Goal: Task Accomplishment & Management: Manage account settings

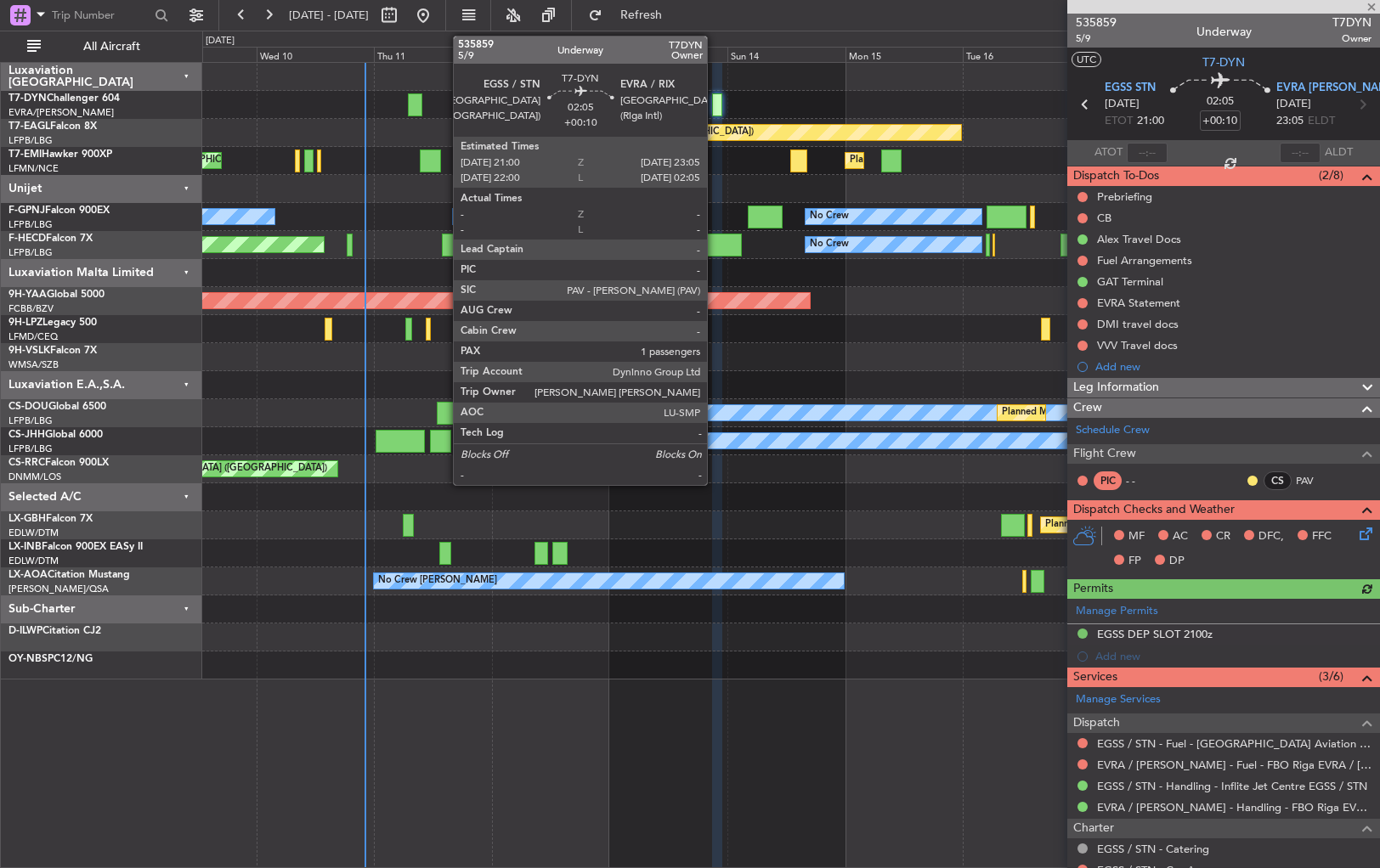
click at [718, 103] on div at bounding box center [718, 105] width 11 height 23
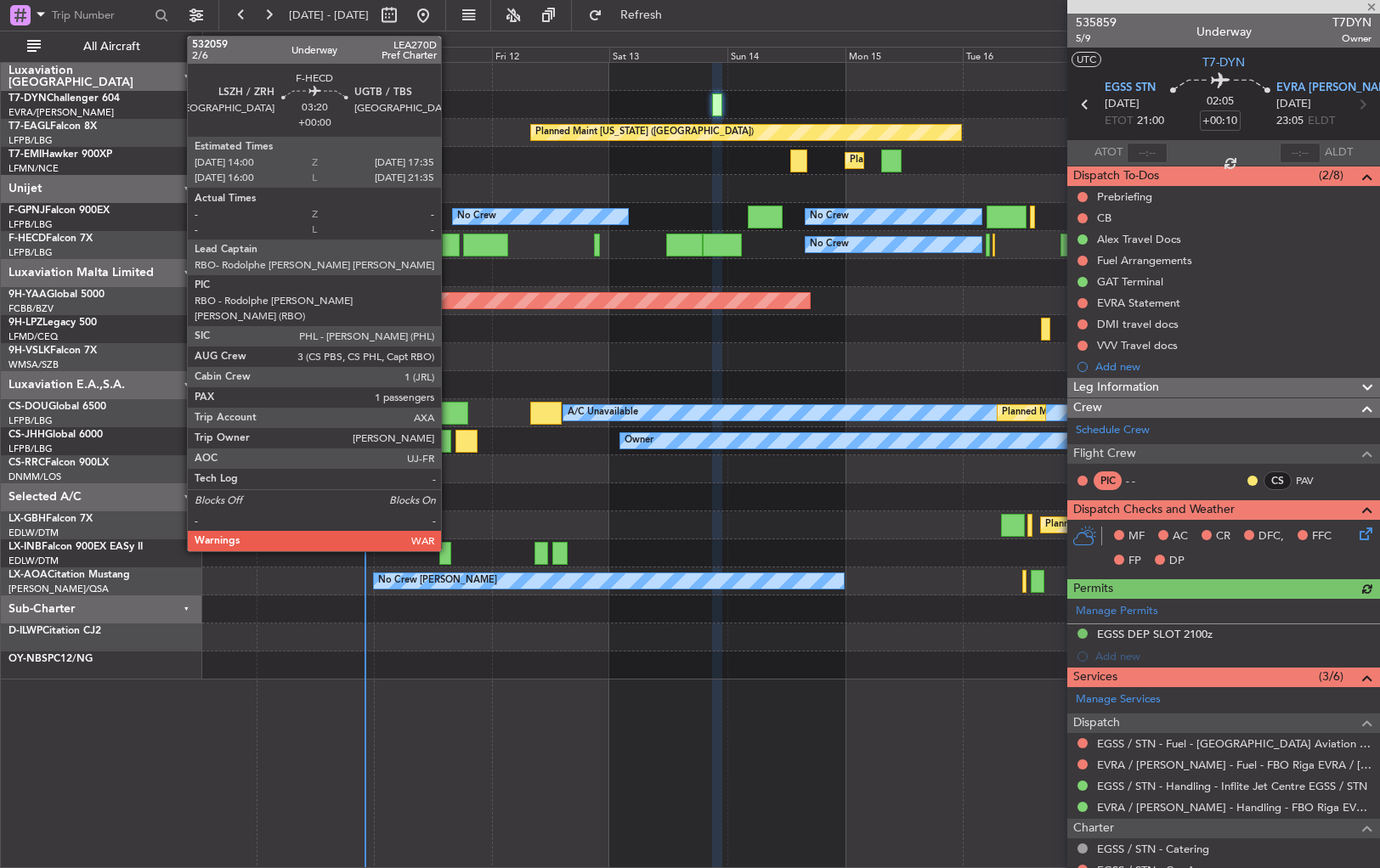
click at [449, 247] on div at bounding box center [450, 245] width 18 height 23
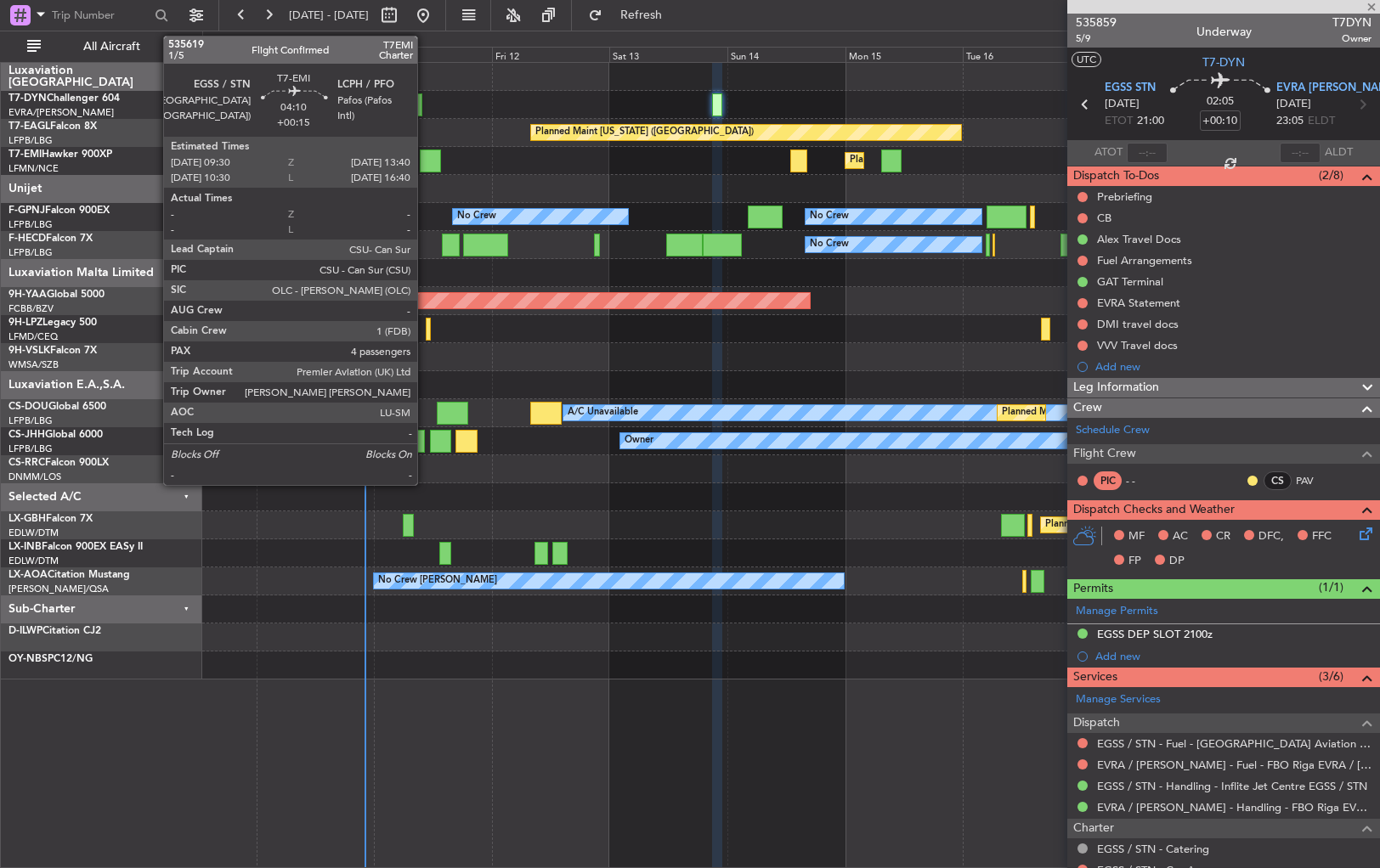
click at [425, 157] on div at bounding box center [430, 161] width 21 height 23
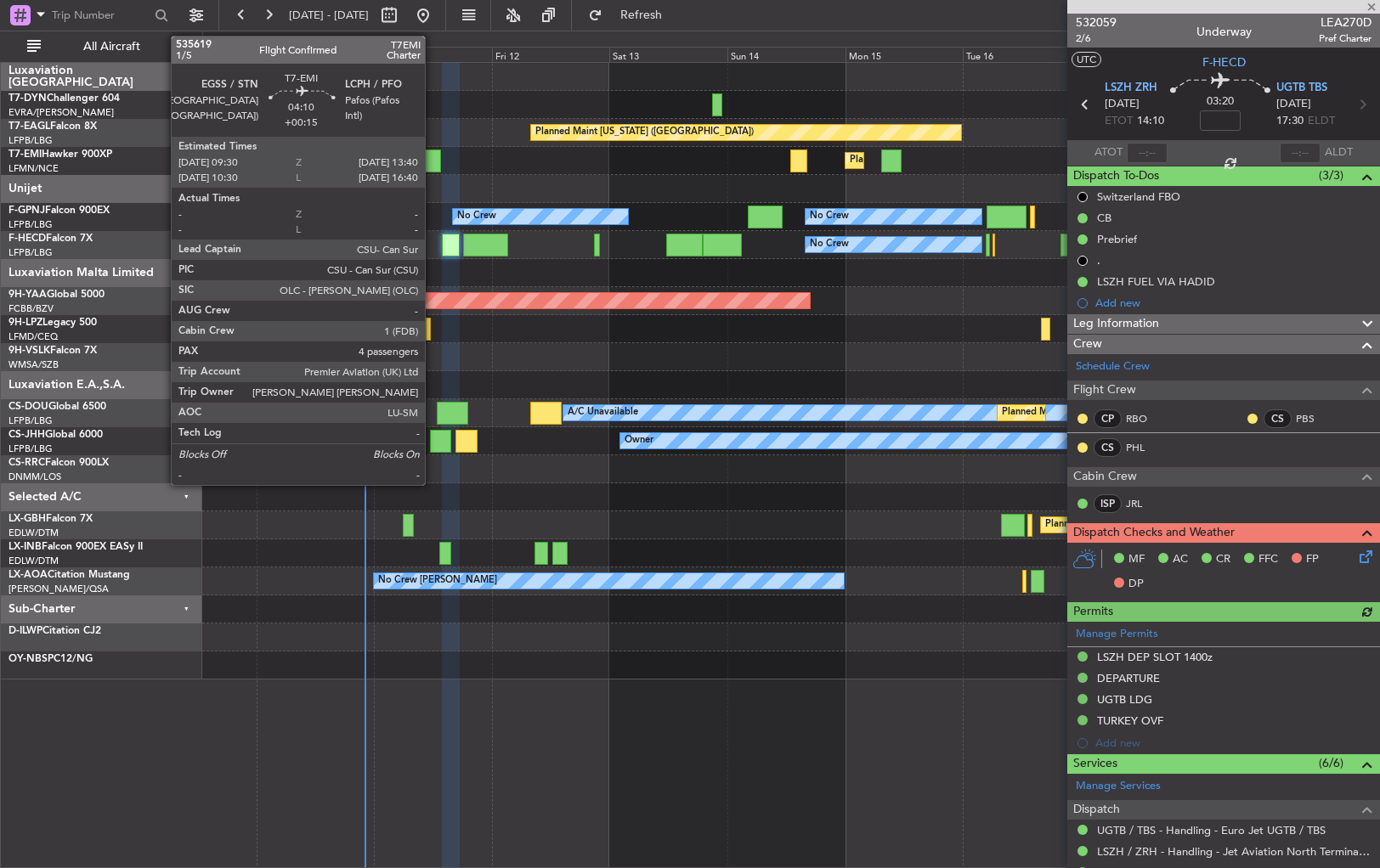
type input "+00:15"
type input "4"
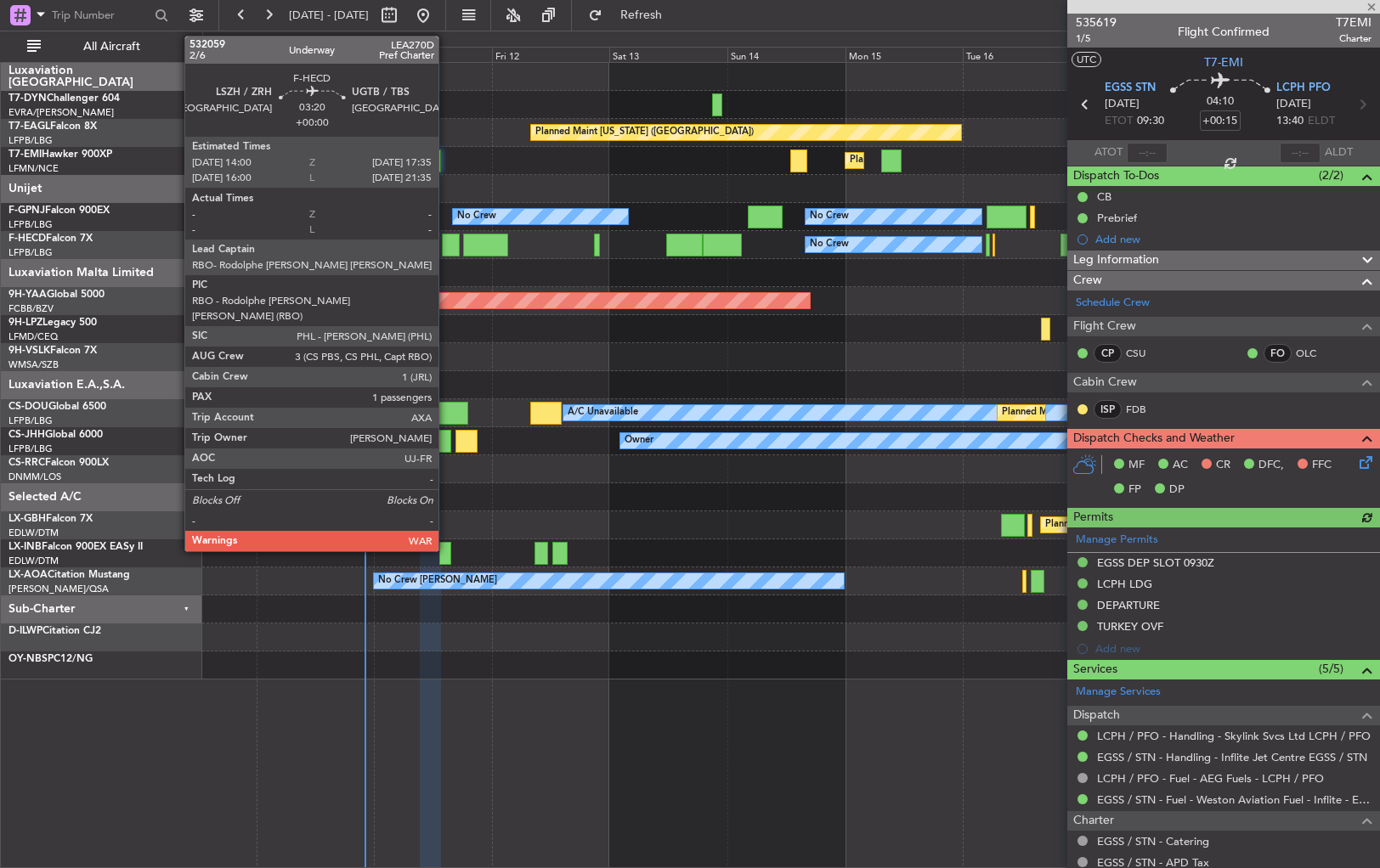
click at [446, 238] on div at bounding box center [450, 245] width 18 height 23
type input "1"
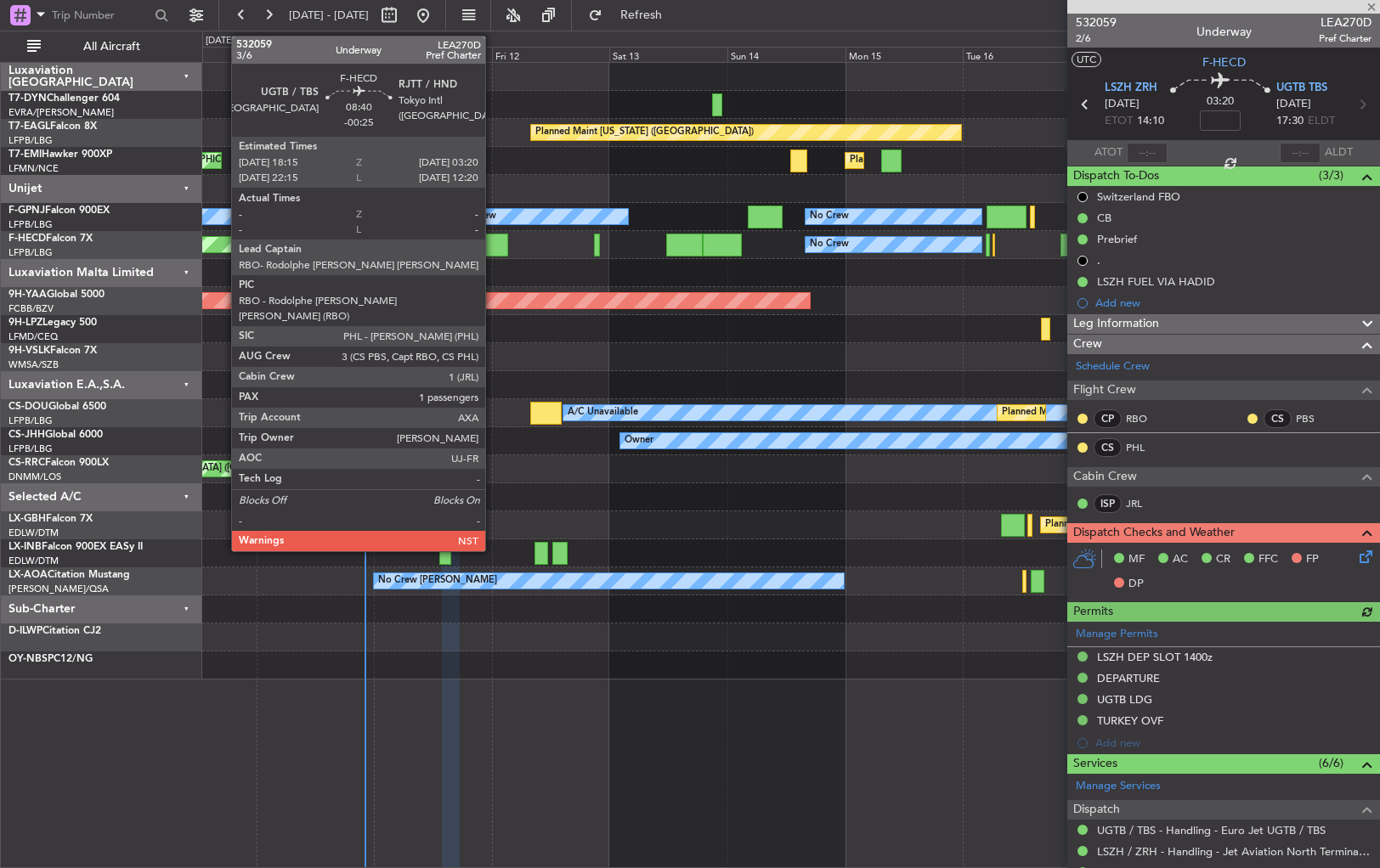
click at [493, 243] on div at bounding box center [485, 245] width 45 height 23
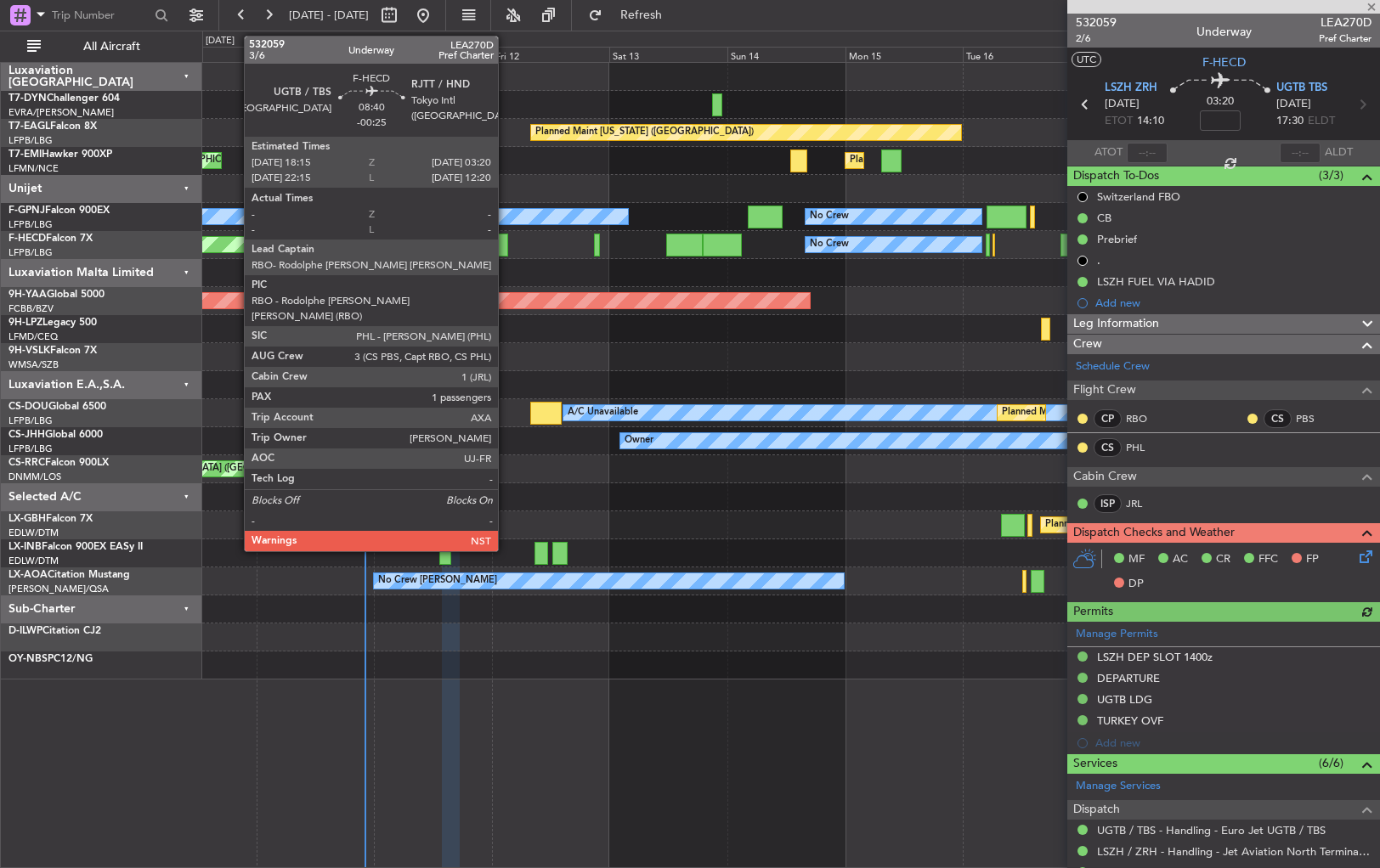
type input "-00:25"
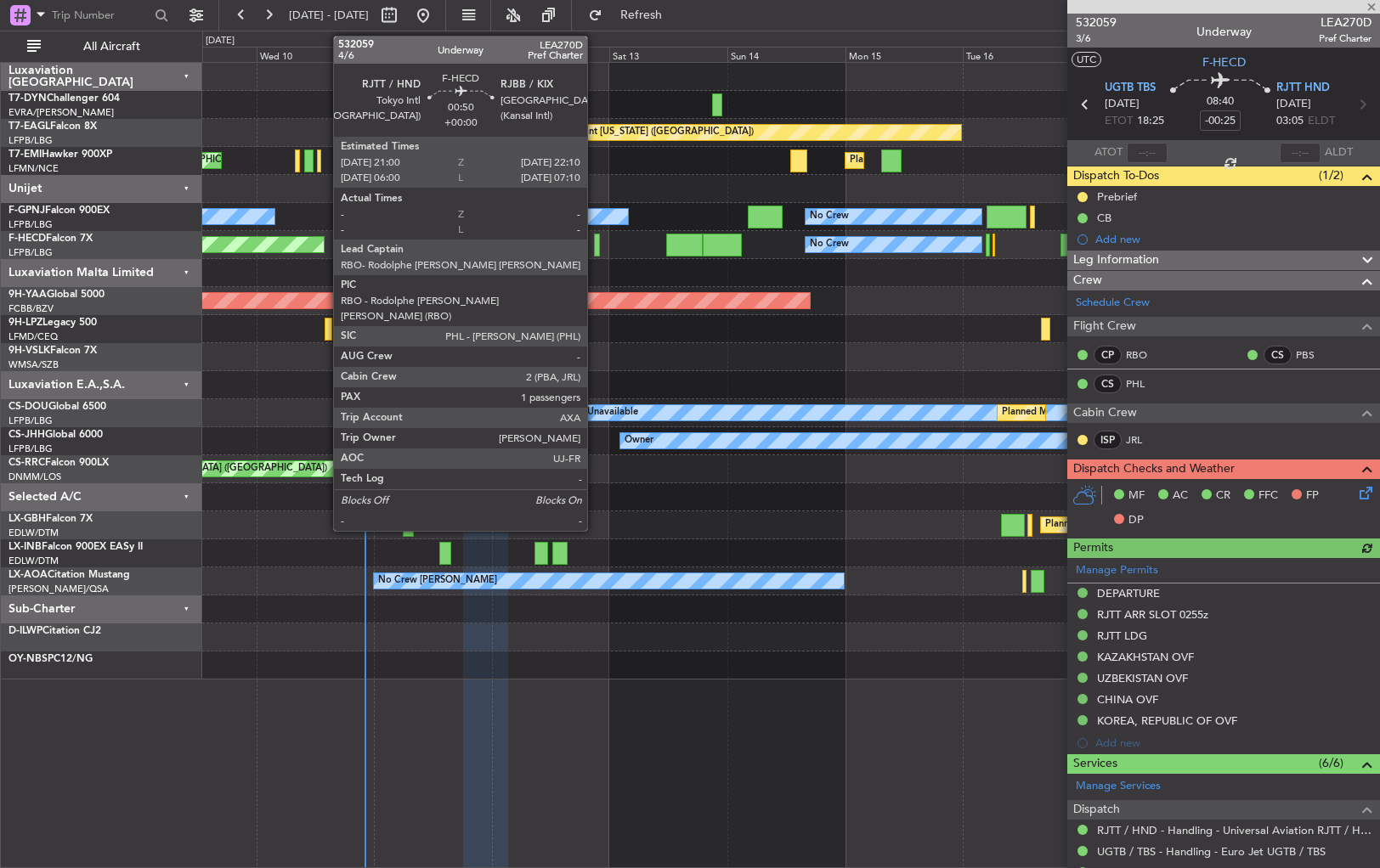
click at [595, 248] on div at bounding box center [597, 245] width 6 height 23
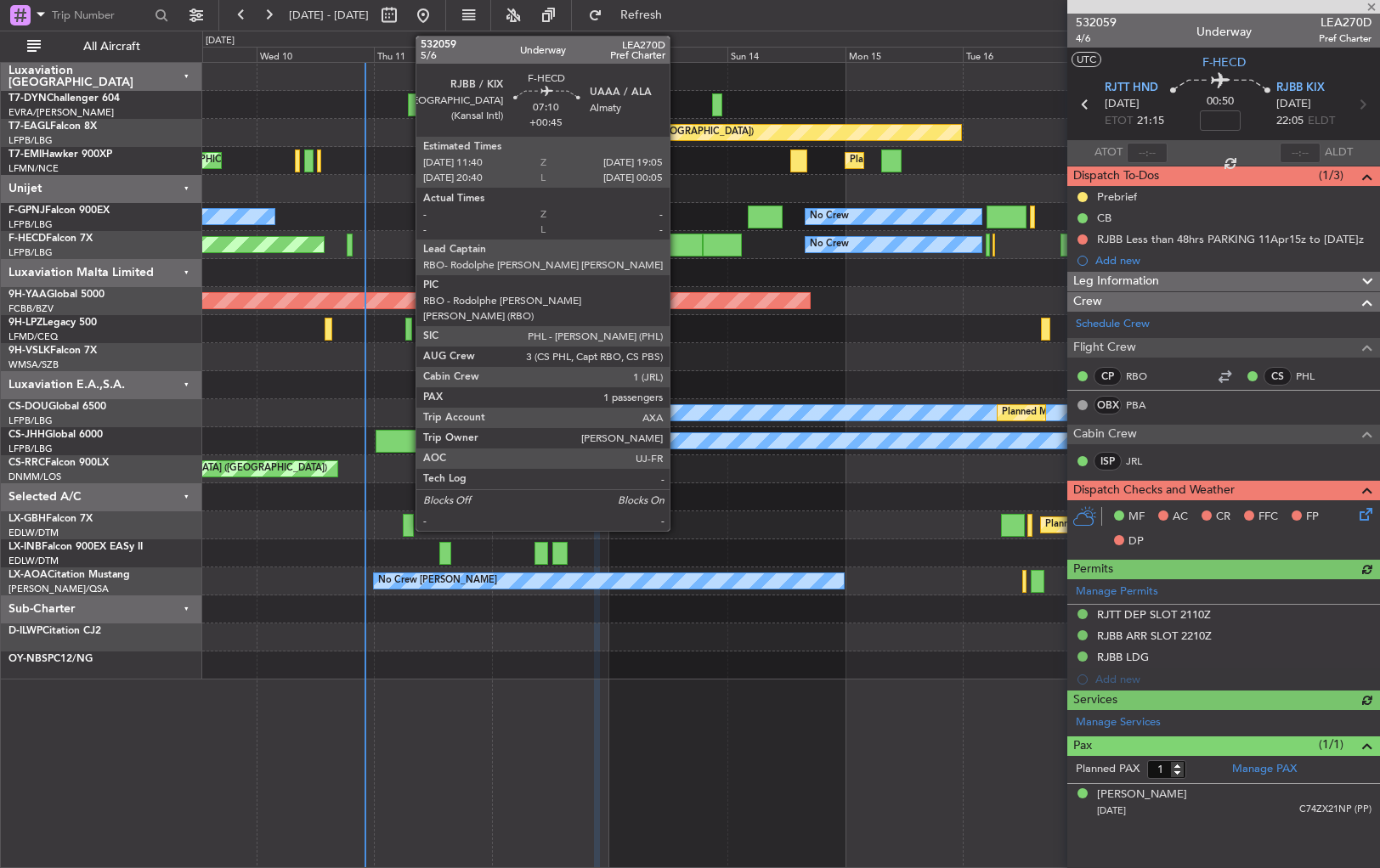
click at [677, 250] on div at bounding box center [685, 245] width 36 height 23
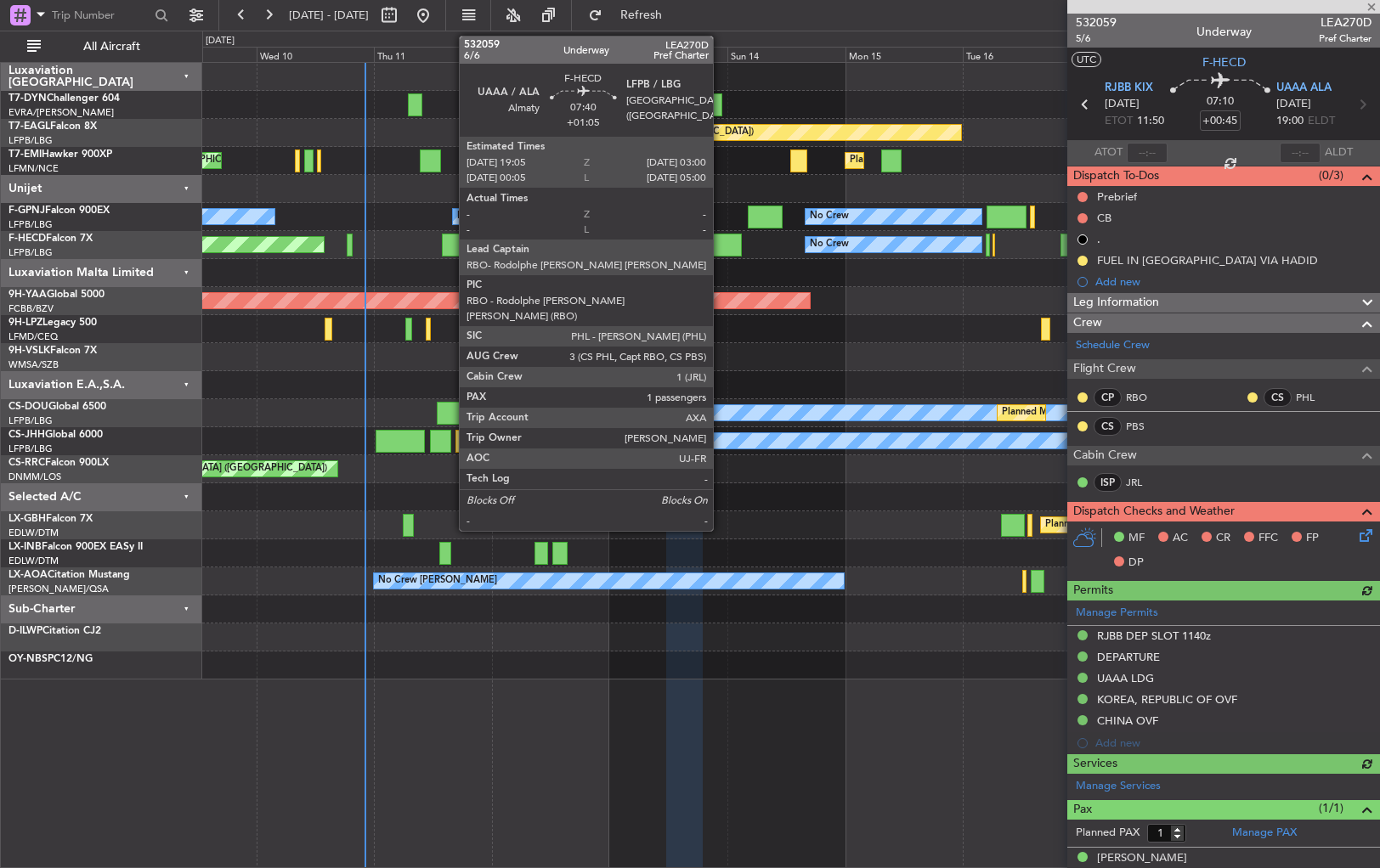
click at [720, 241] on div at bounding box center [722, 245] width 39 height 23
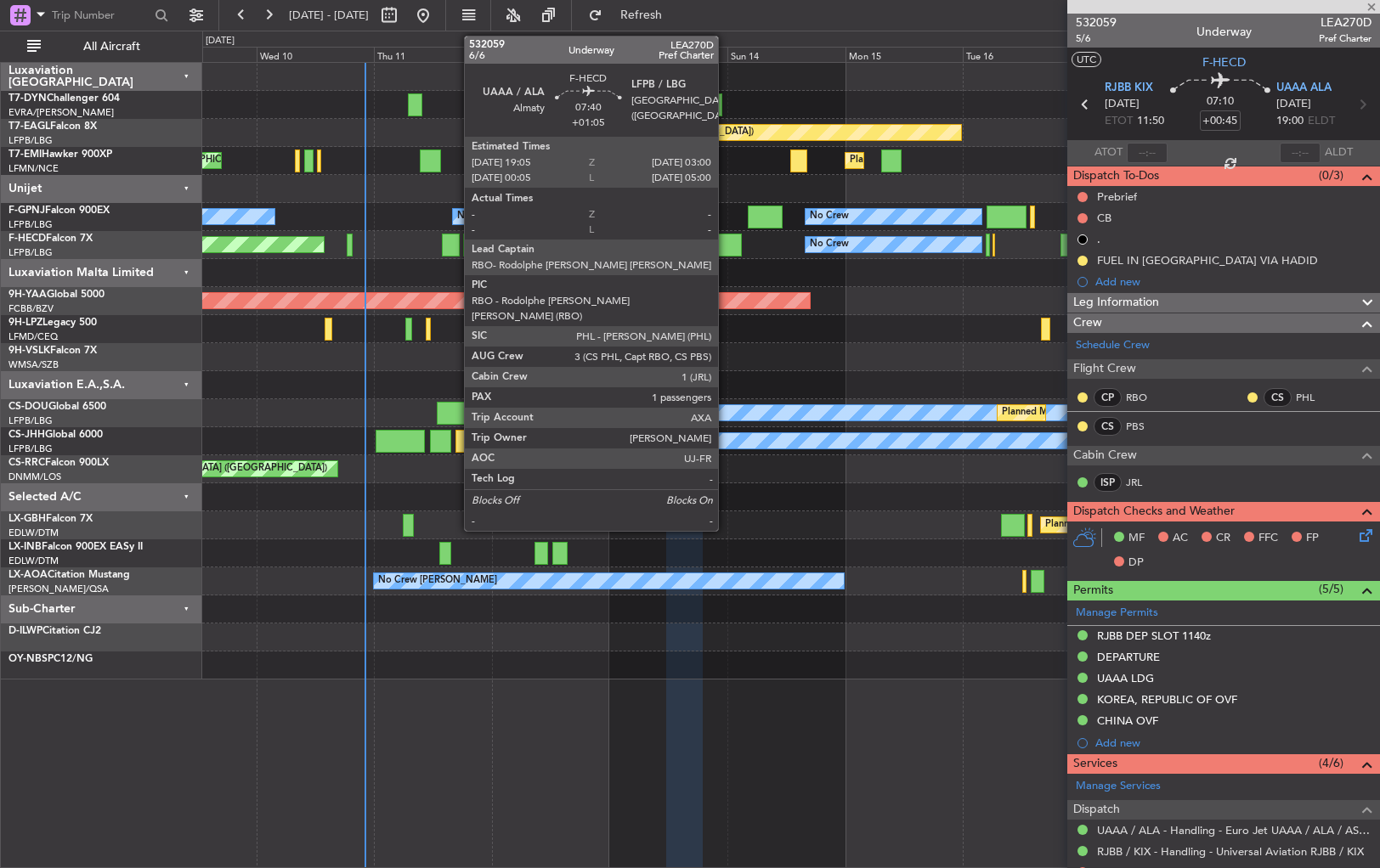
click at [726, 238] on div at bounding box center [722, 245] width 39 height 23
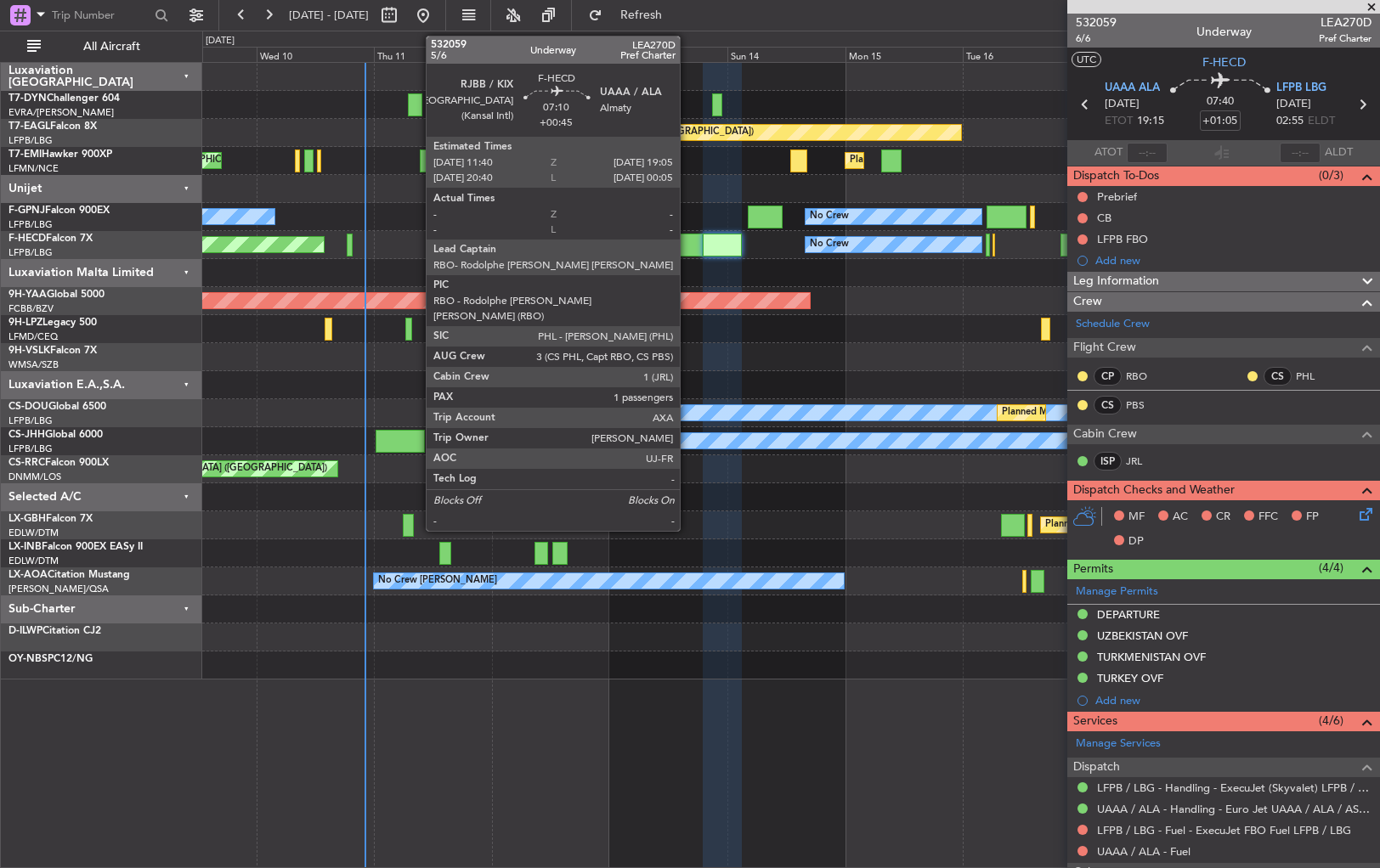
click at [688, 248] on div at bounding box center [685, 245] width 36 height 23
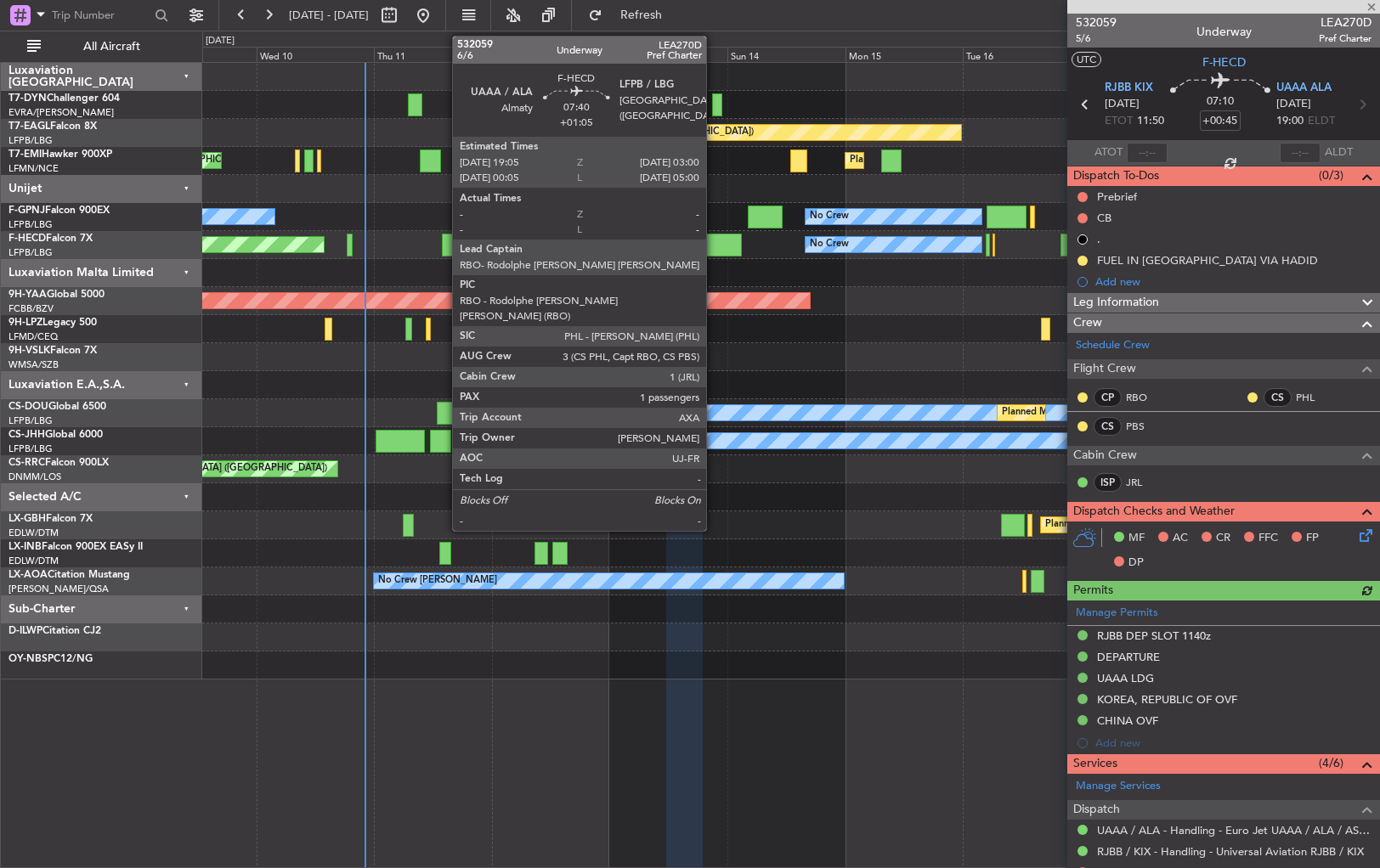
click at [713, 248] on div at bounding box center [722, 245] width 39 height 23
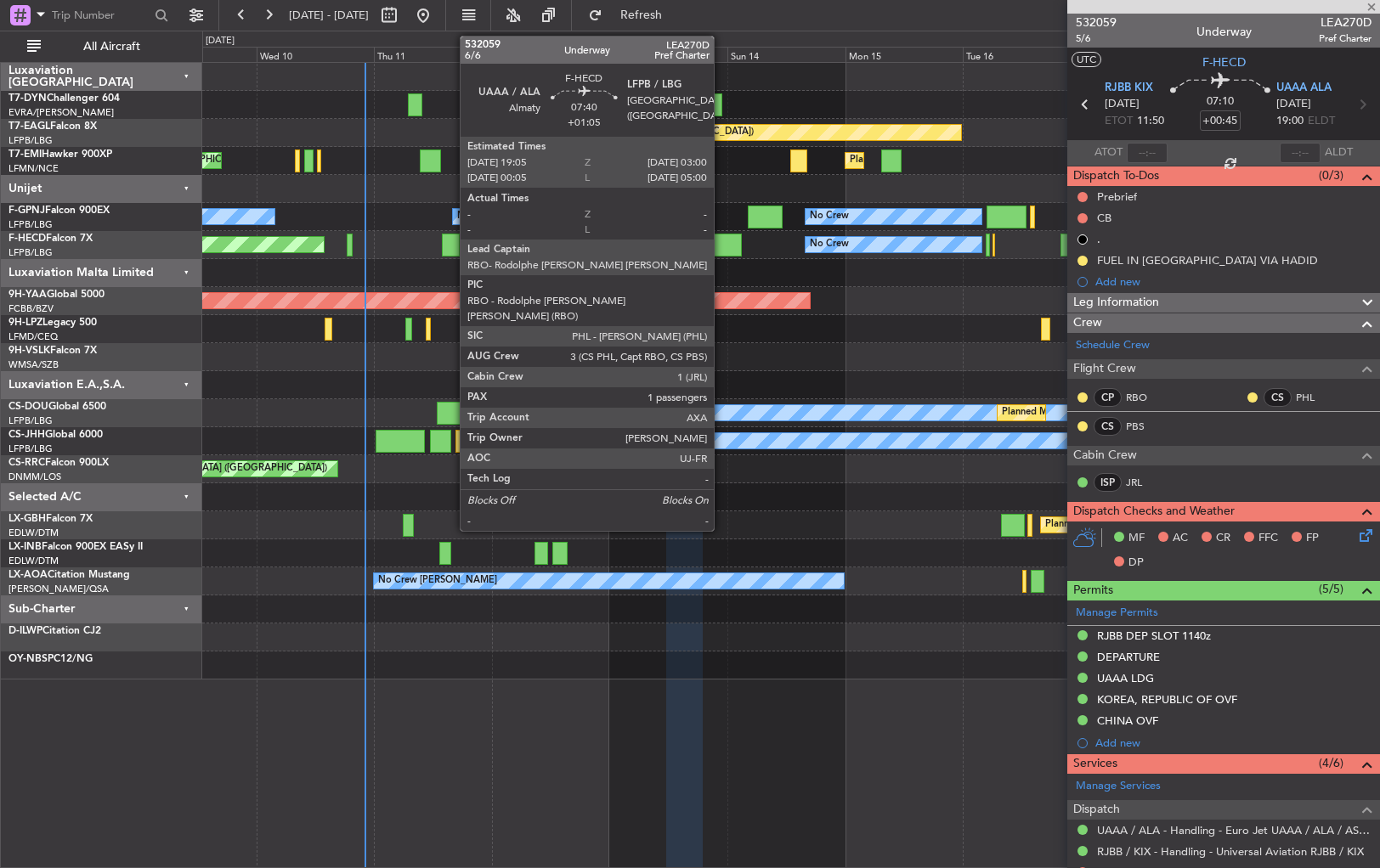
type input "+01:05"
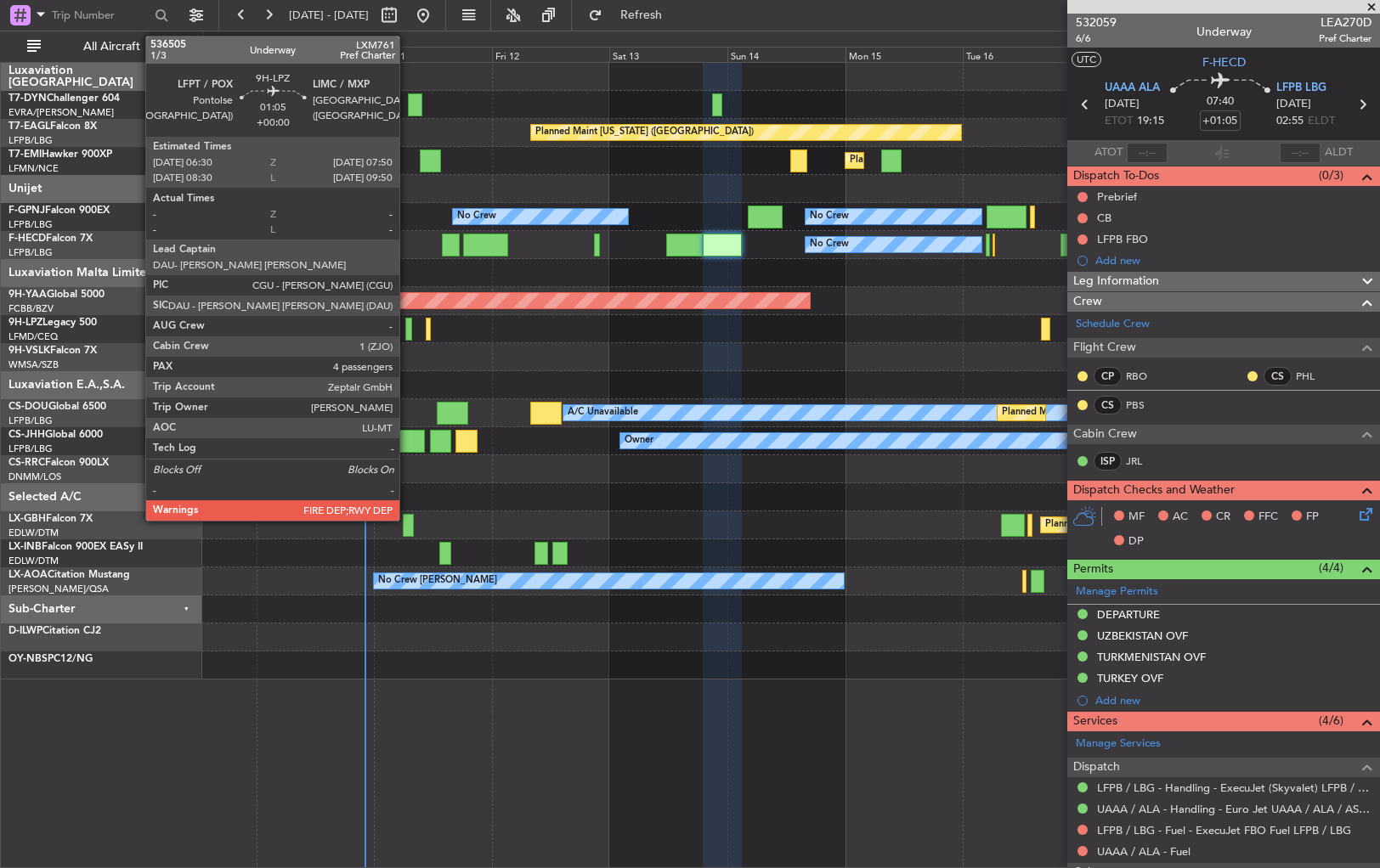
click at [407, 332] on div at bounding box center [408, 329] width 7 height 23
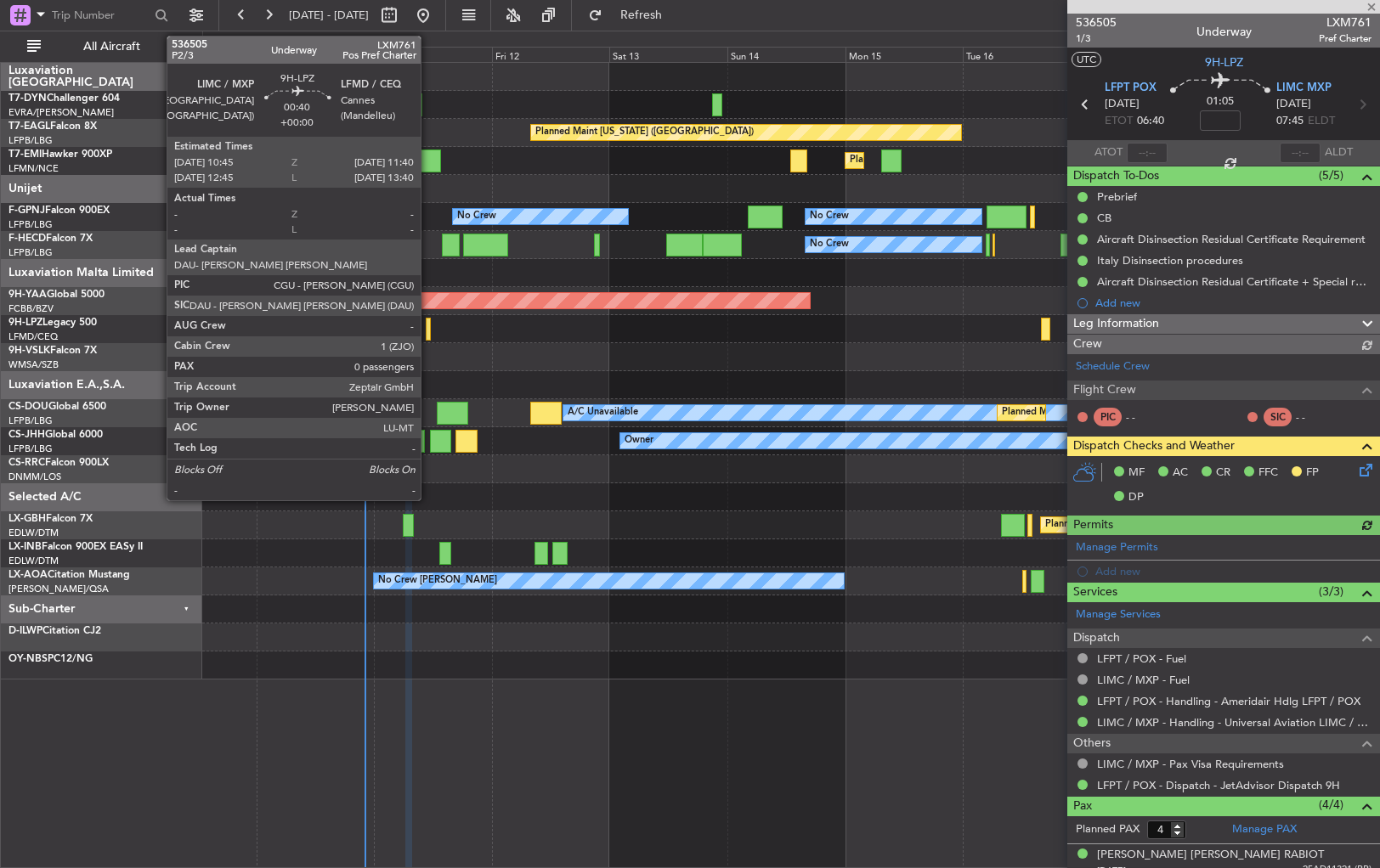
click at [428, 331] on div at bounding box center [427, 329] width 5 height 23
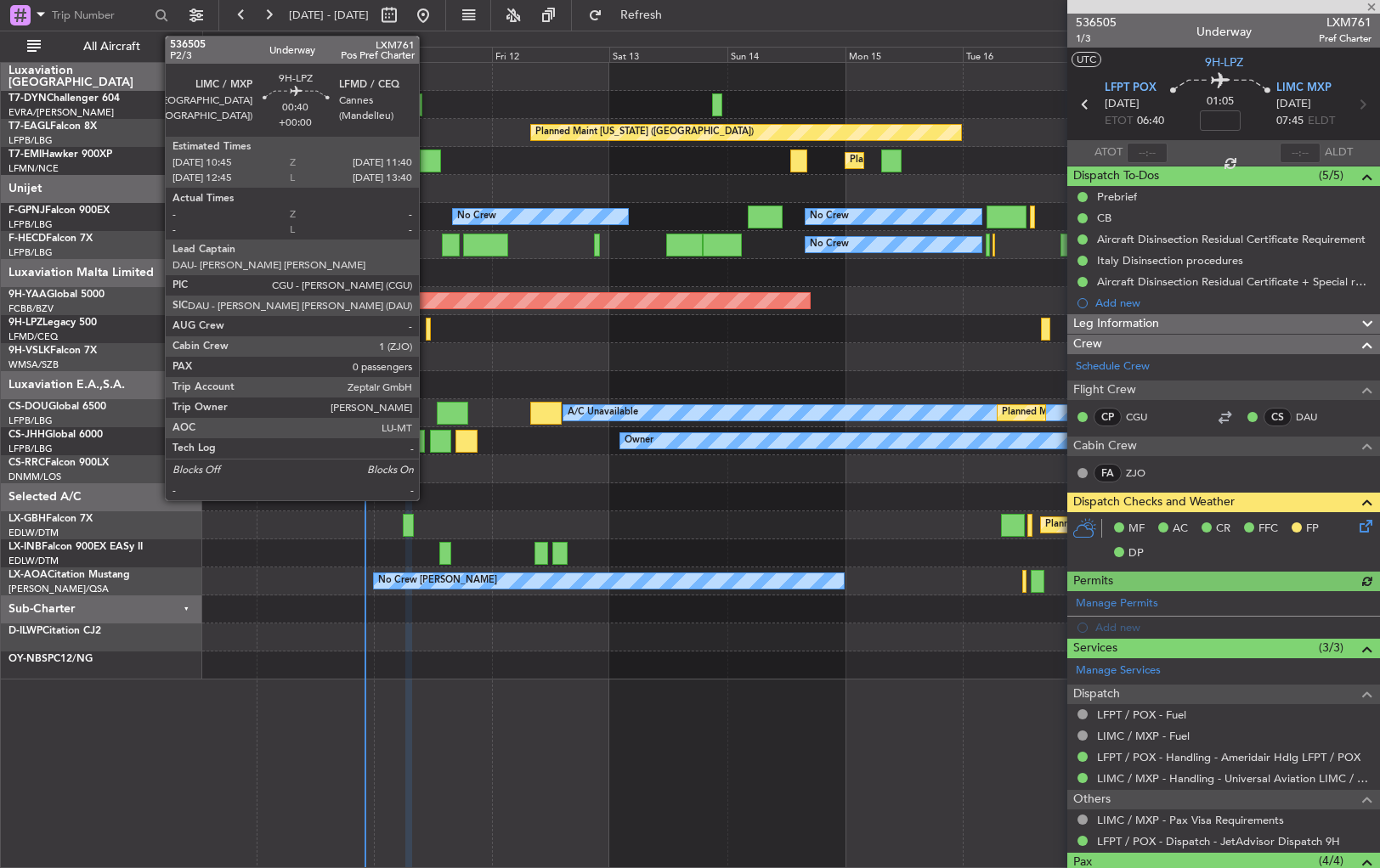
type input "0"
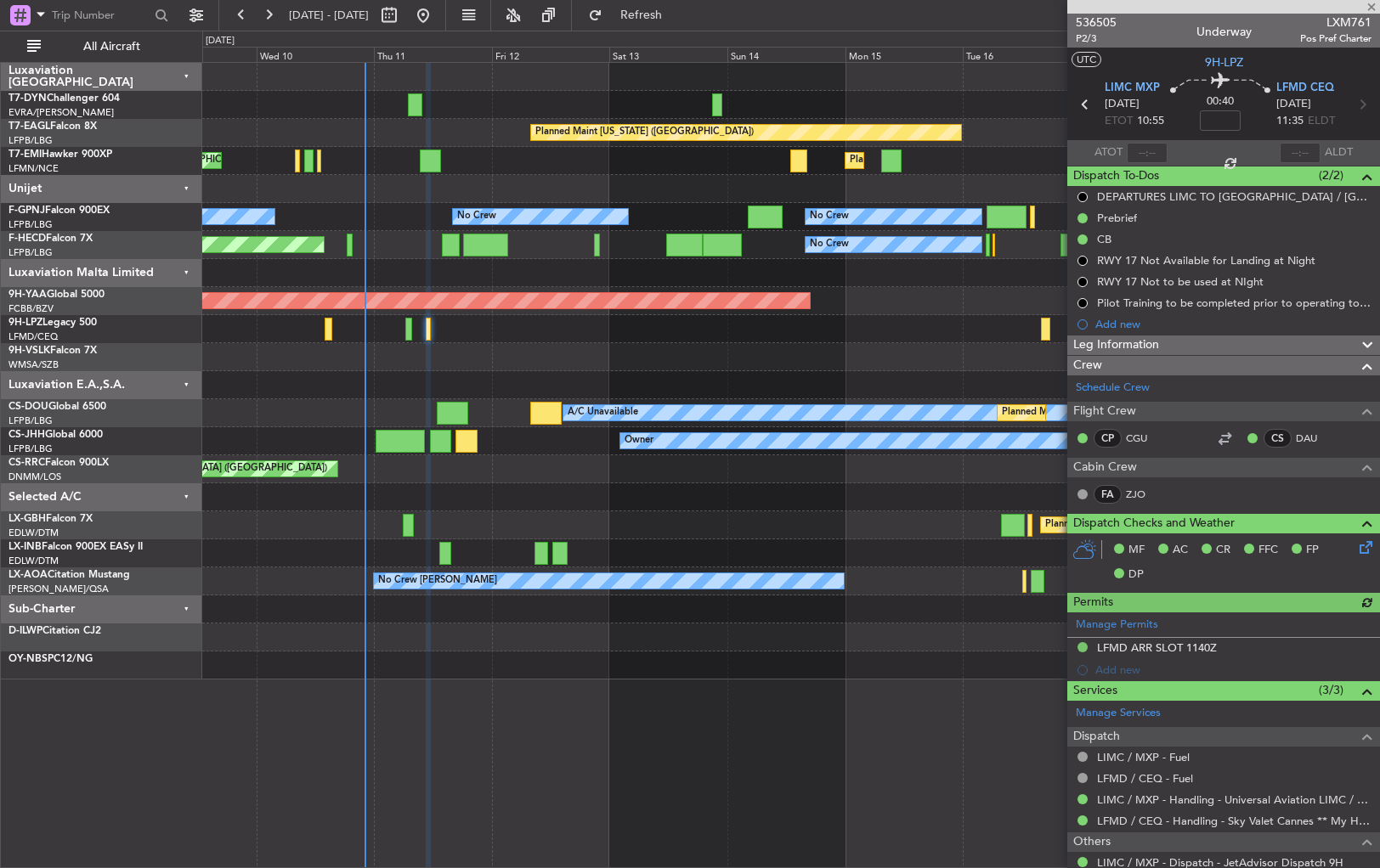
click at [599, 360] on div at bounding box center [790, 357] width 1177 height 28
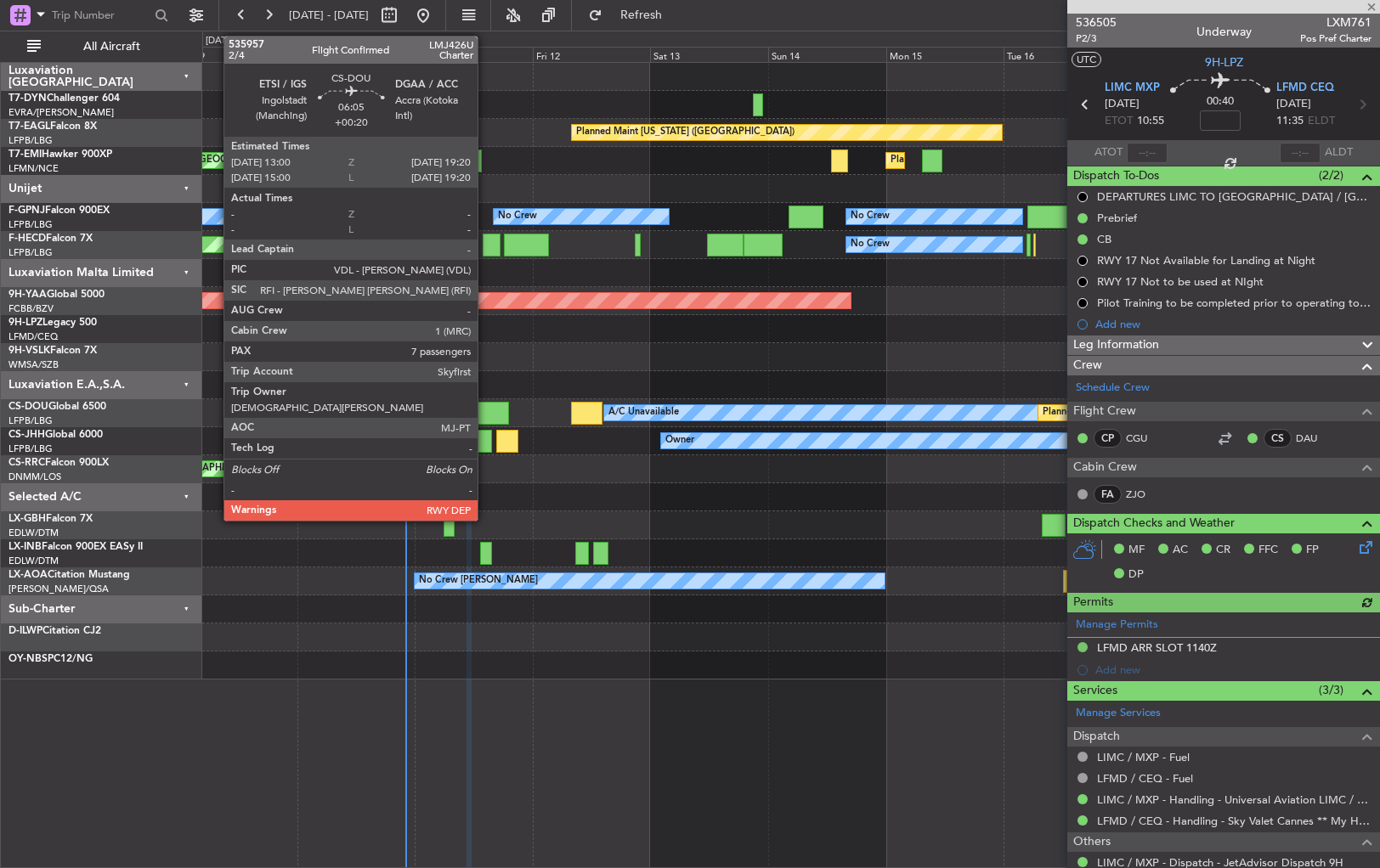
click at [485, 411] on div at bounding box center [493, 413] width 32 height 23
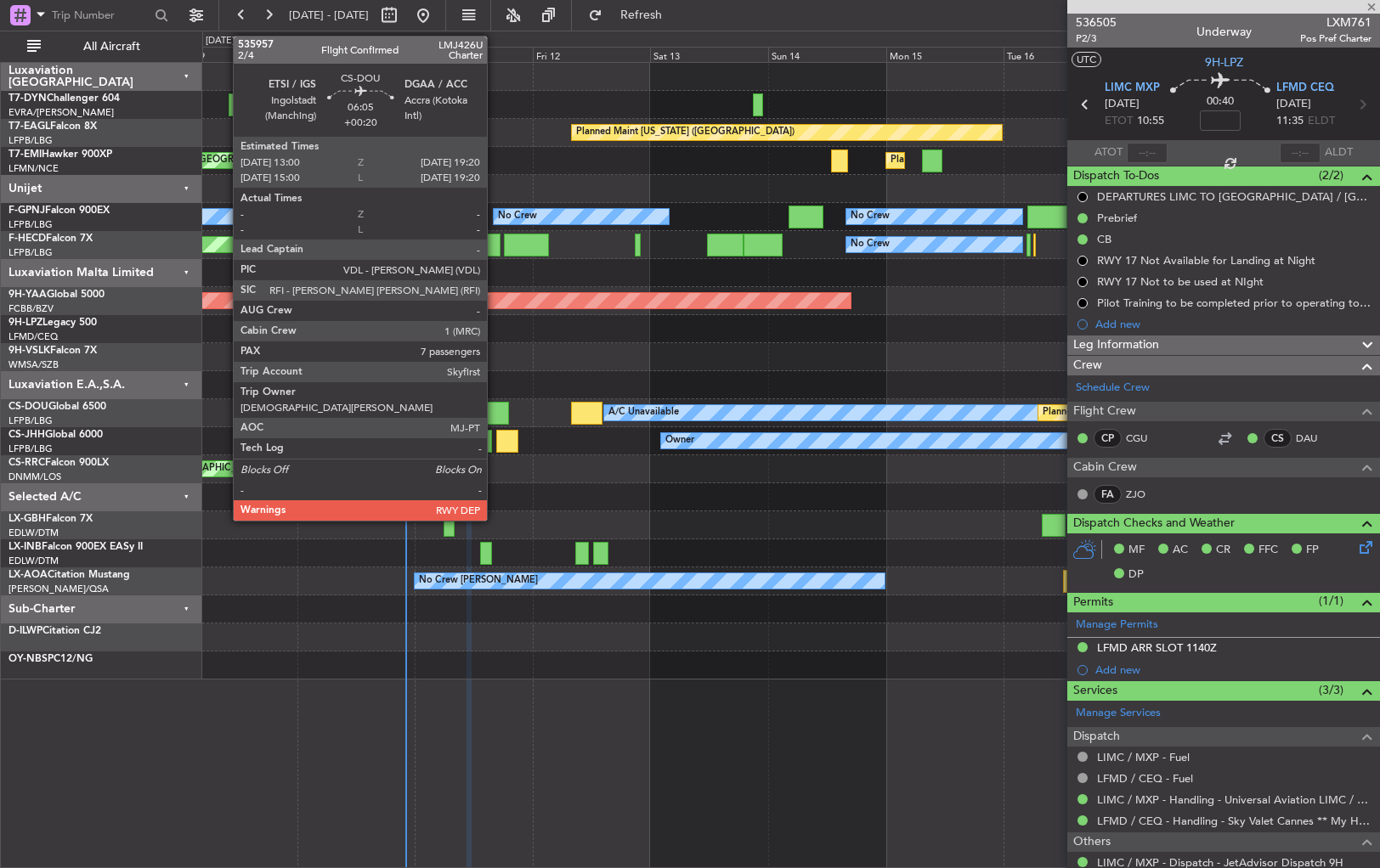
type input "+00:20"
type input "7"
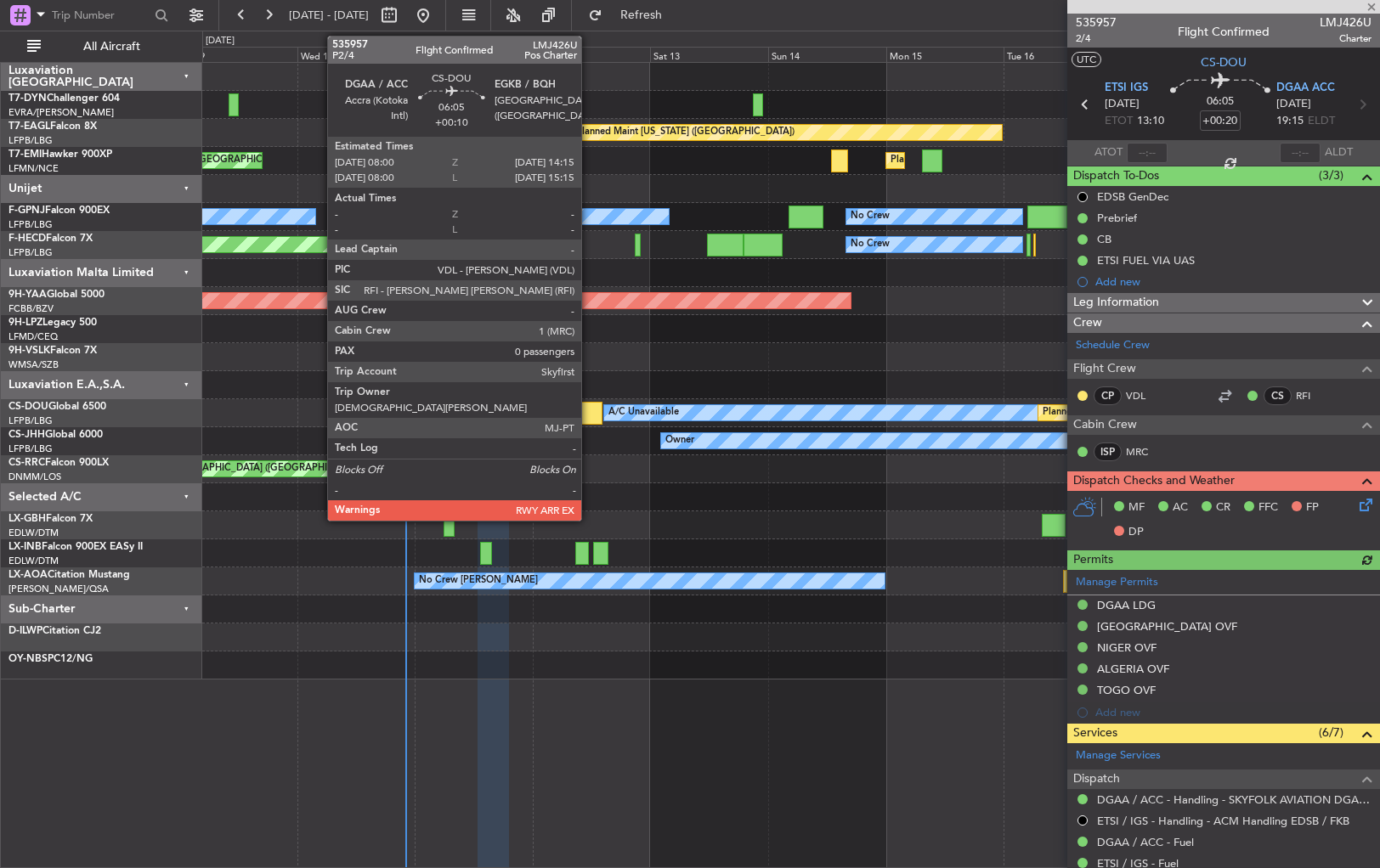
click at [589, 412] on div at bounding box center [586, 413] width 32 height 23
type input "+00:10"
type input "0"
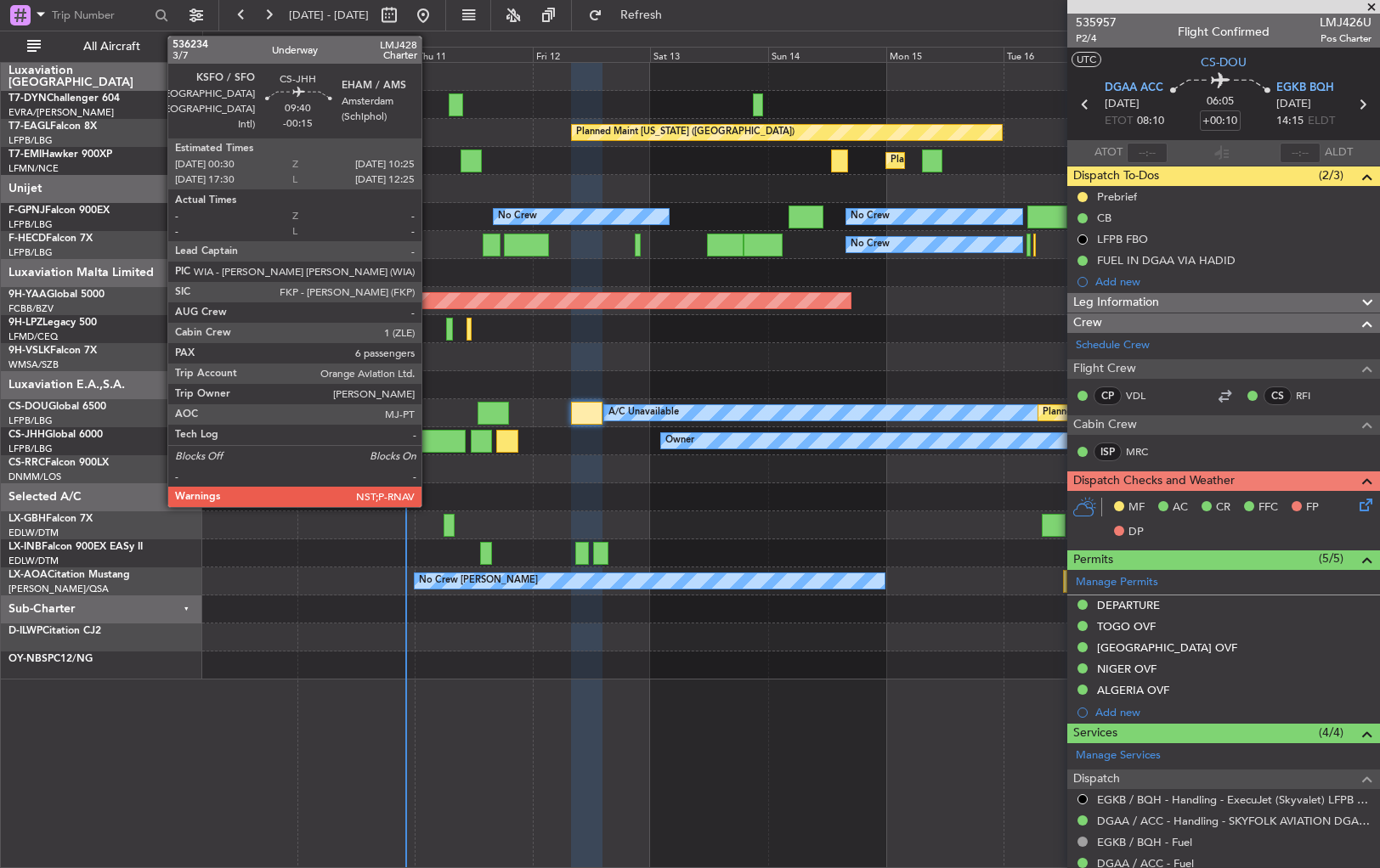
click at [429, 442] on div at bounding box center [441, 442] width 50 height 23
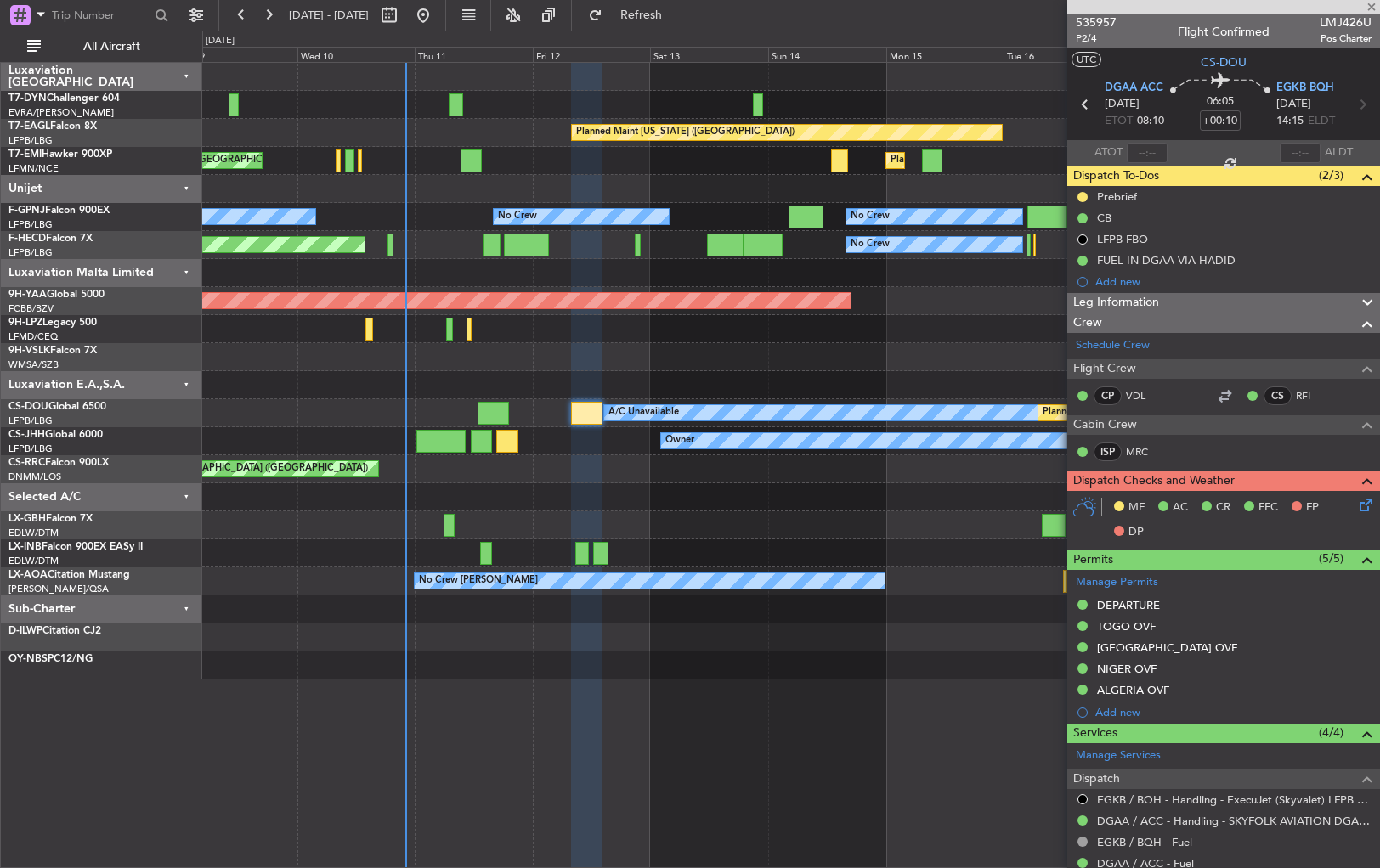
type input "-00:15"
type input "6"
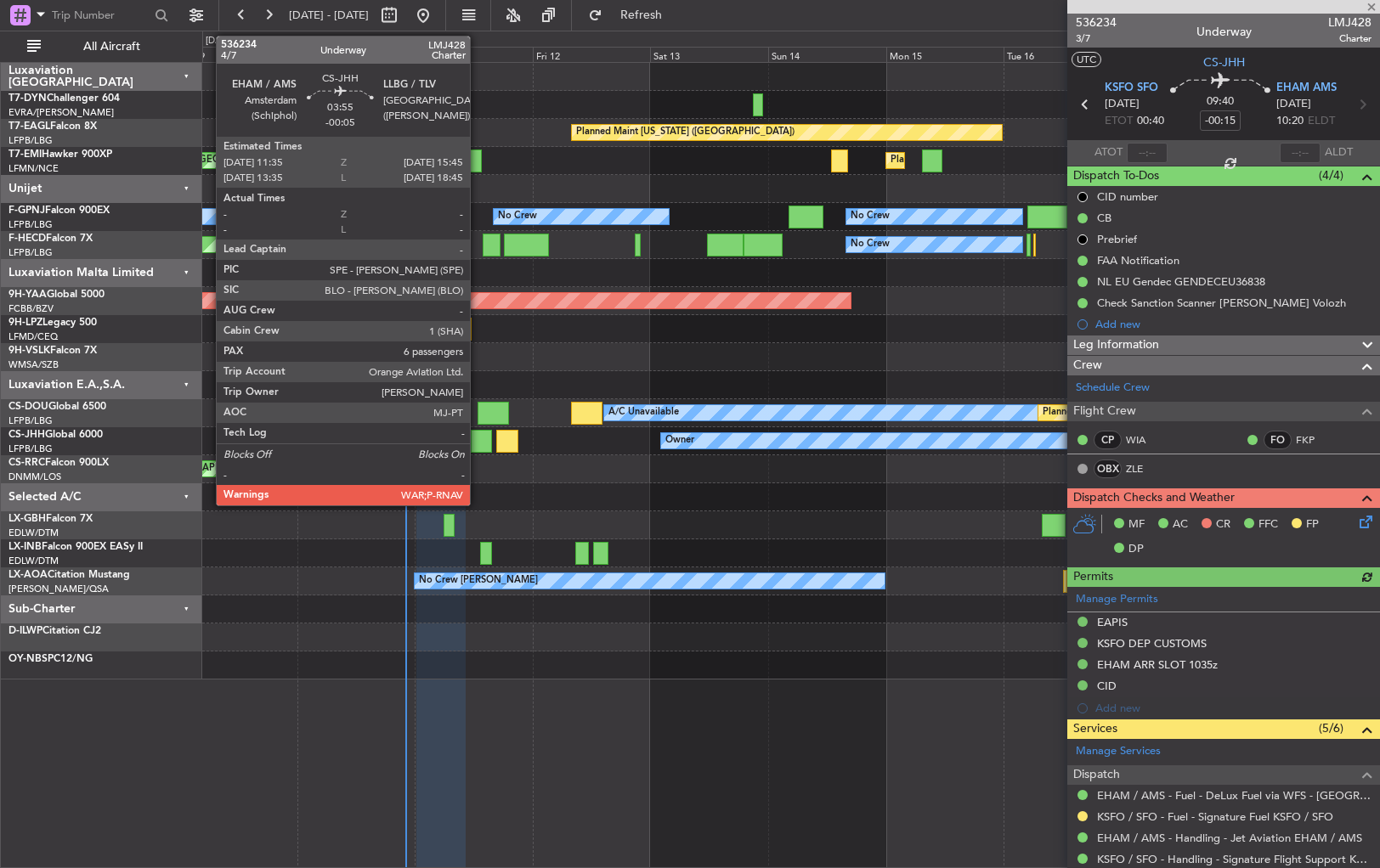
click at [477, 440] on div at bounding box center [481, 442] width 21 height 23
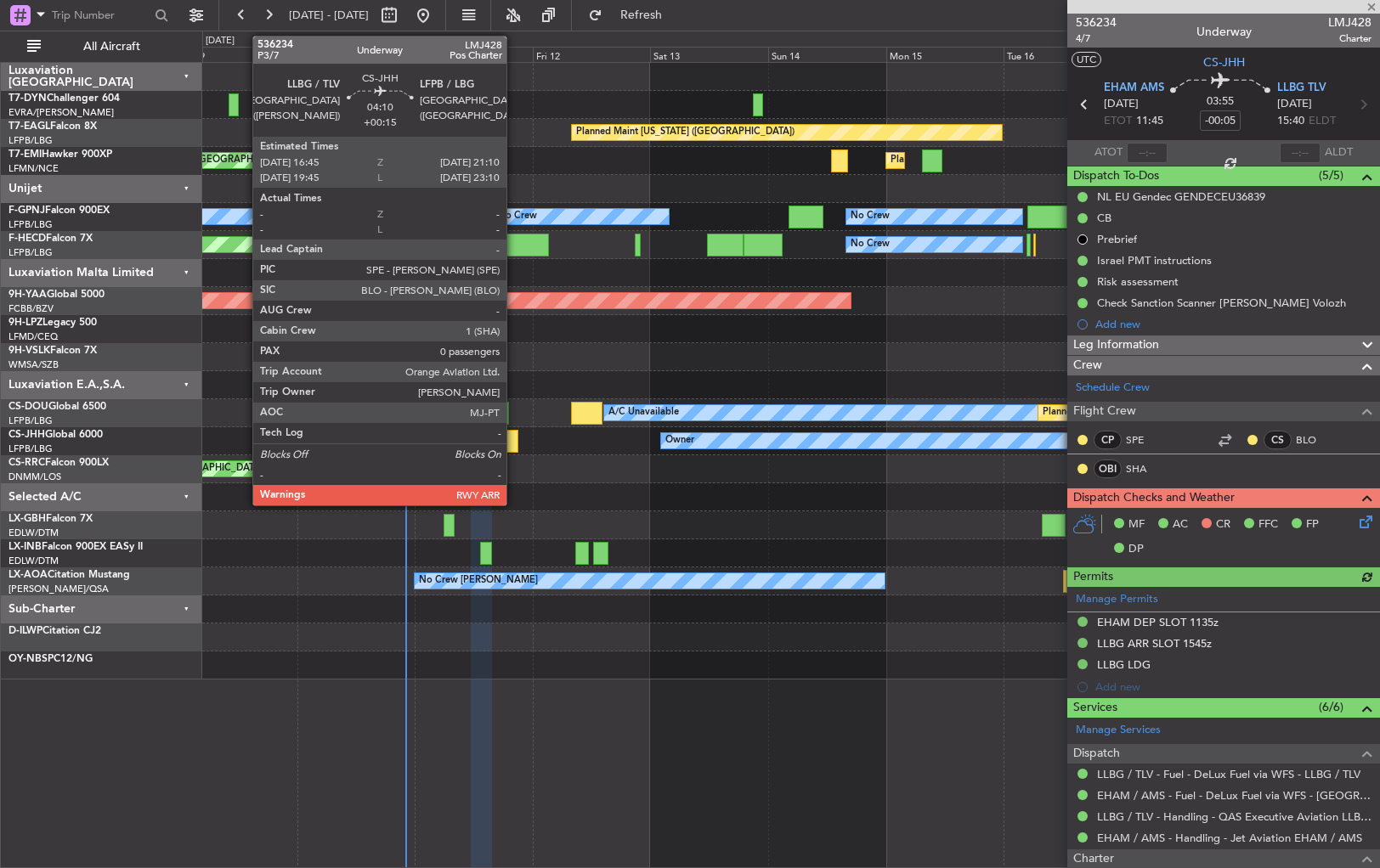
click at [515, 439] on div at bounding box center [507, 442] width 22 height 23
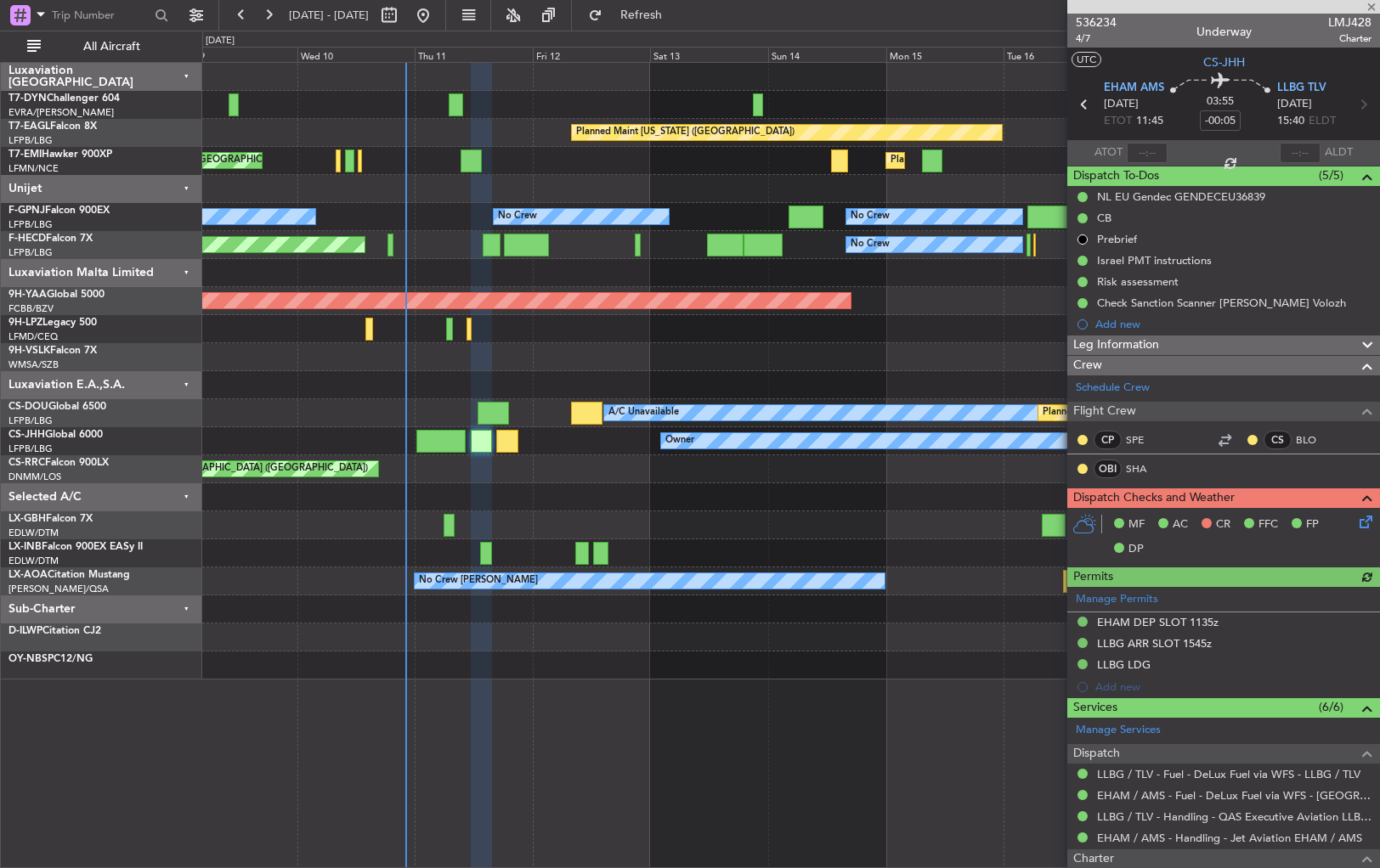
type input "+00:15"
type input "0"
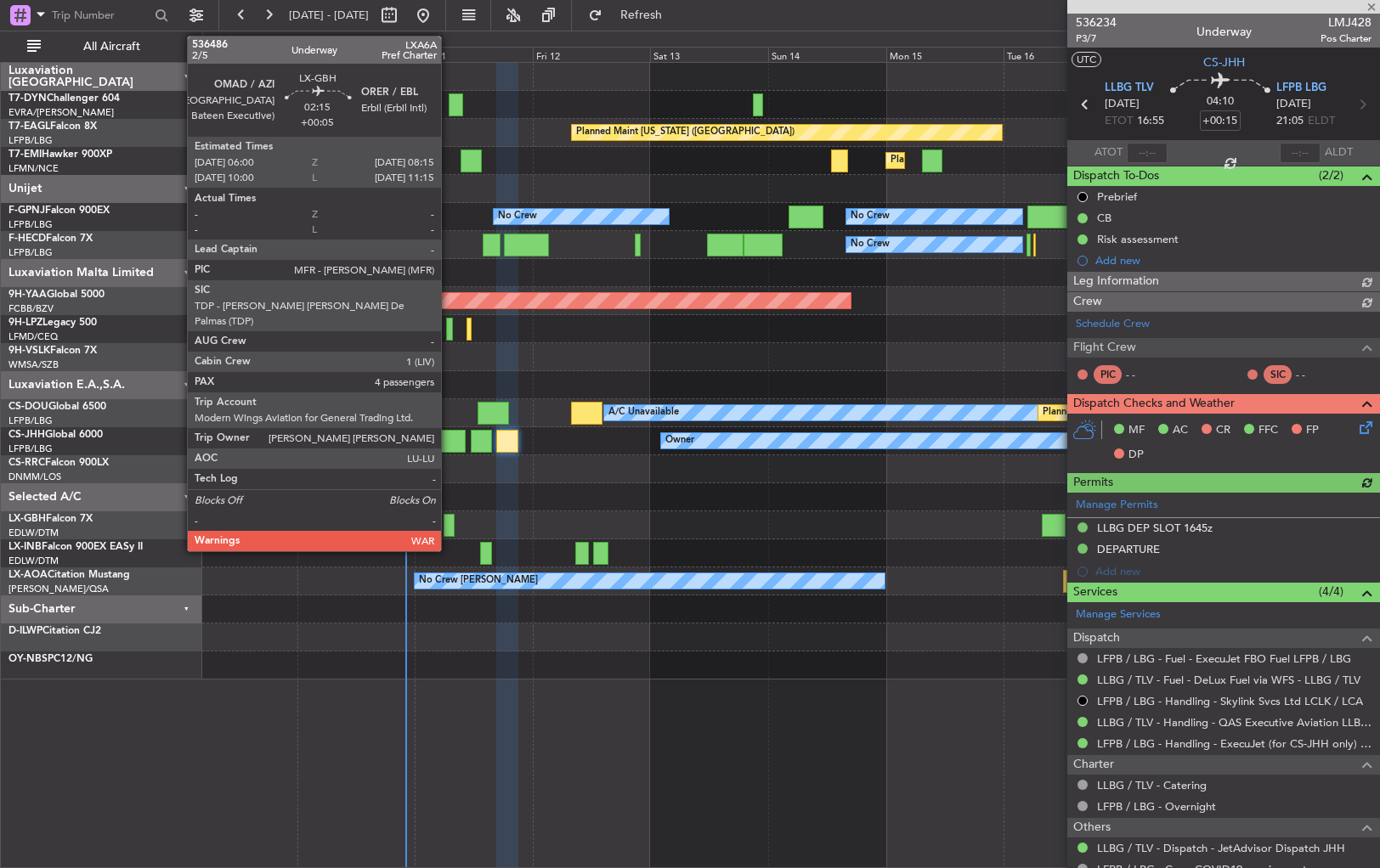
click at [449, 521] on div at bounding box center [449, 526] width 11 height 23
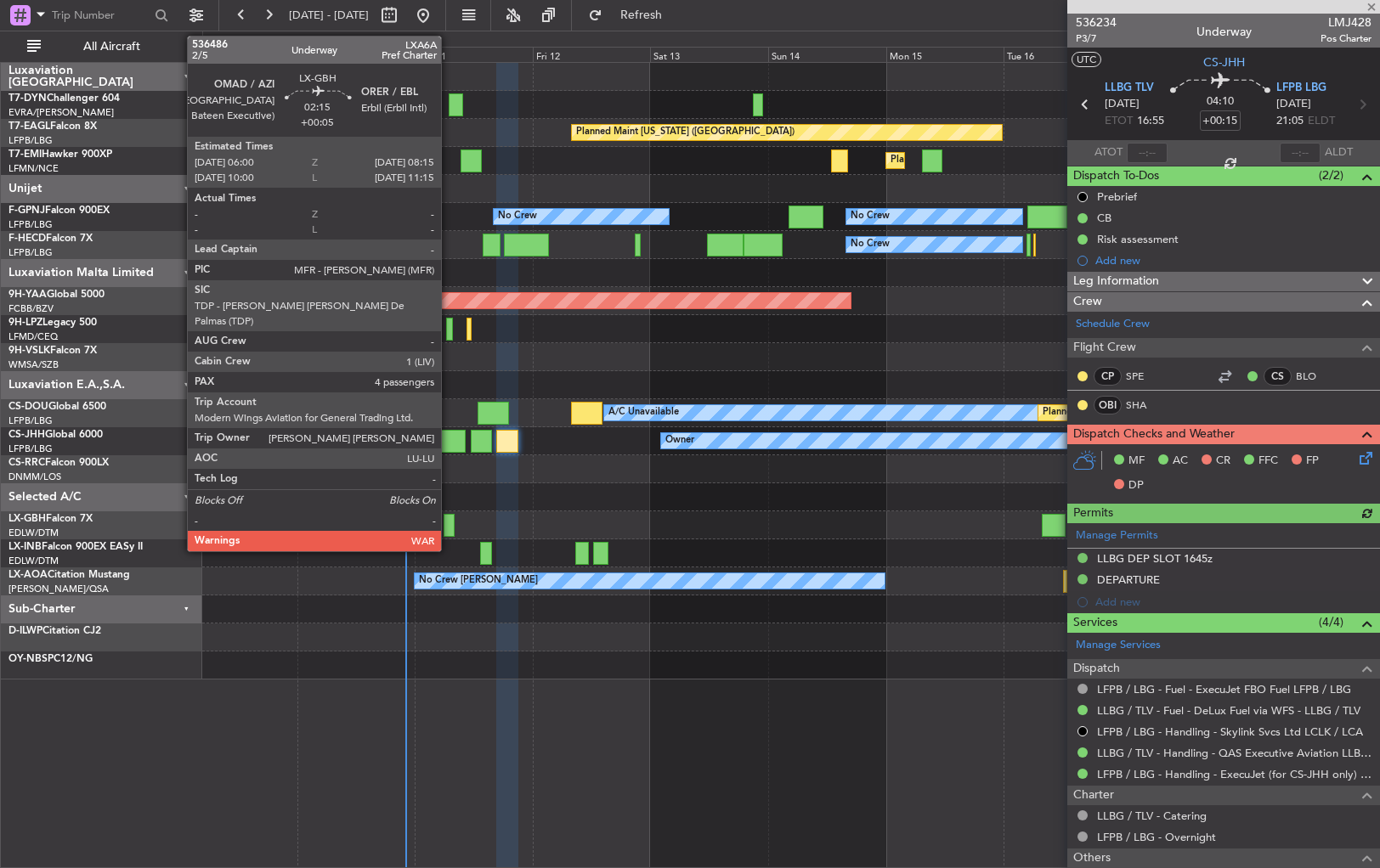
type input "+00:05"
type input "4"
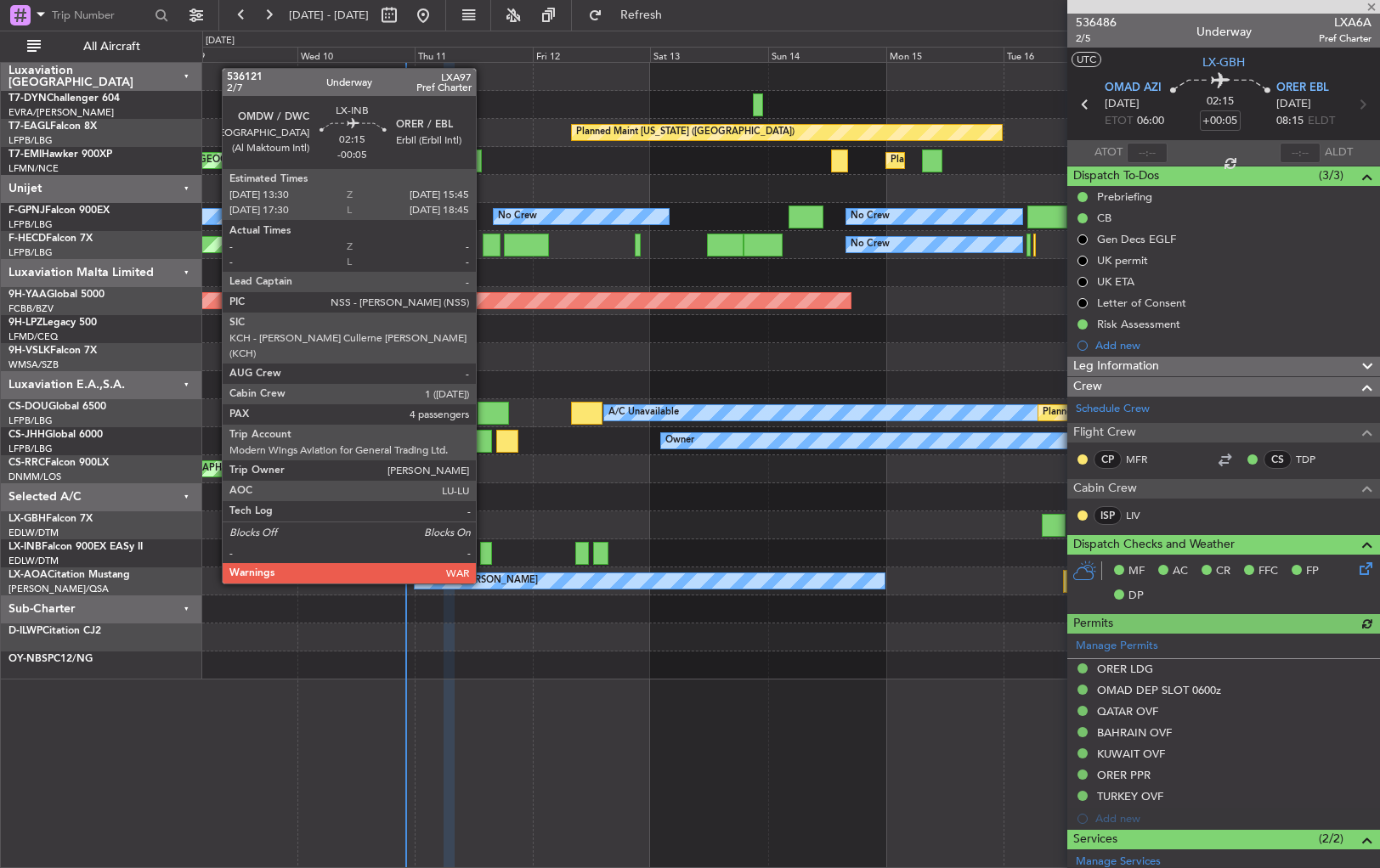
click at [484, 552] on div at bounding box center [486, 553] width 11 height 23
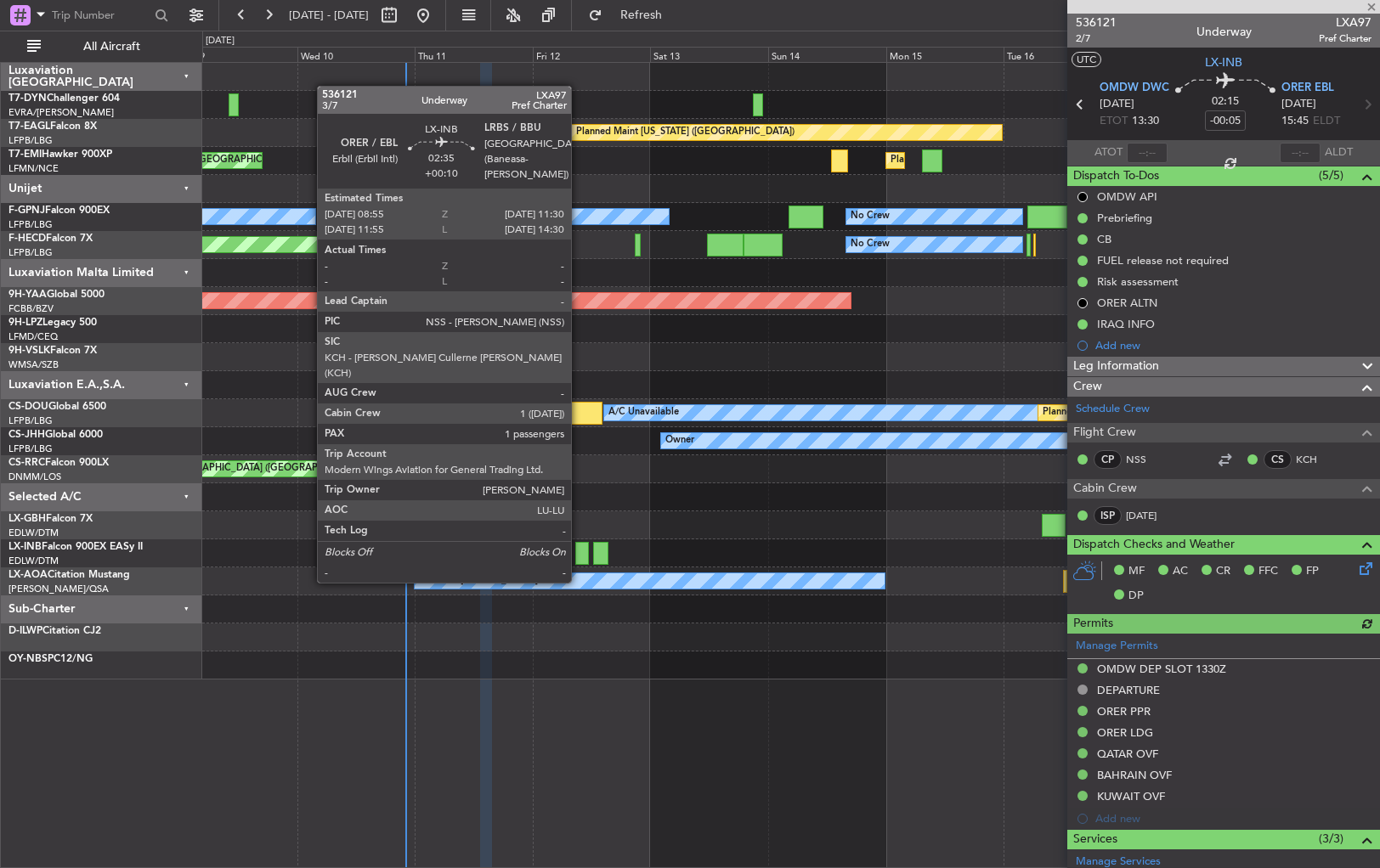
click at [579, 551] on div at bounding box center [581, 553] width 12 height 23
type input "+00:10"
type input "1"
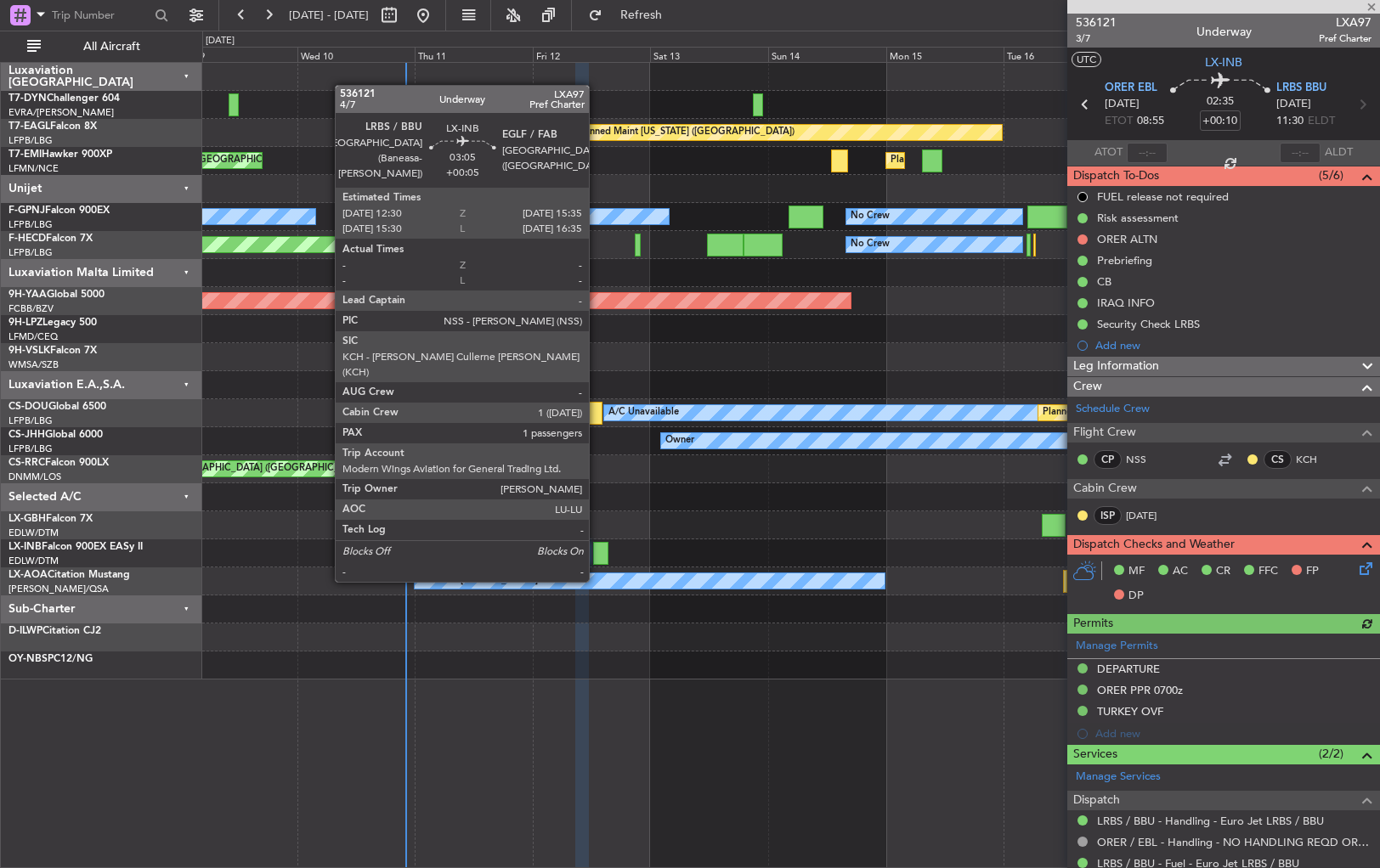
click at [597, 549] on div at bounding box center [601, 553] width 15 height 23
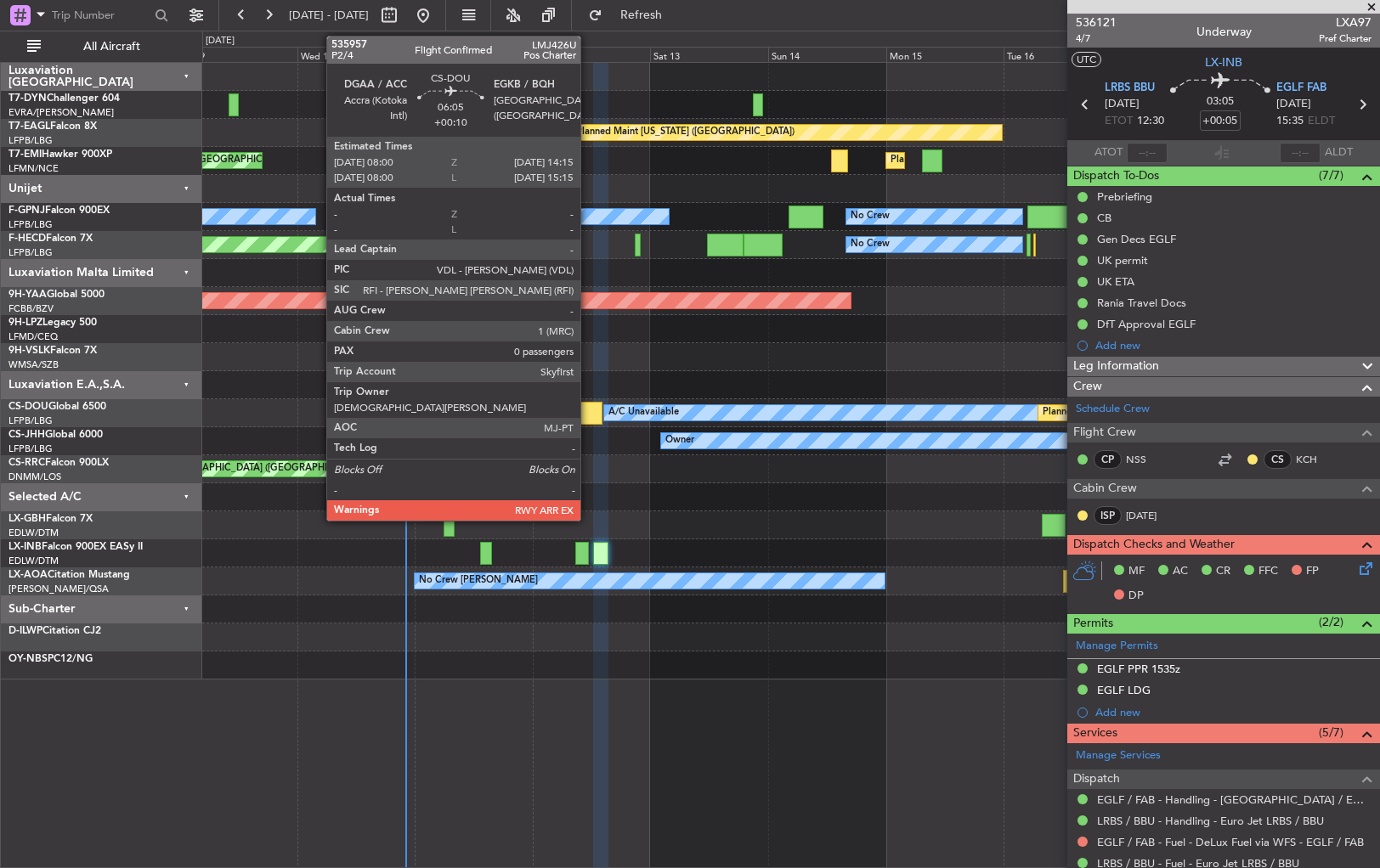
click at [588, 409] on div at bounding box center [586, 413] width 32 height 23
type input "+00:10"
type input "0"
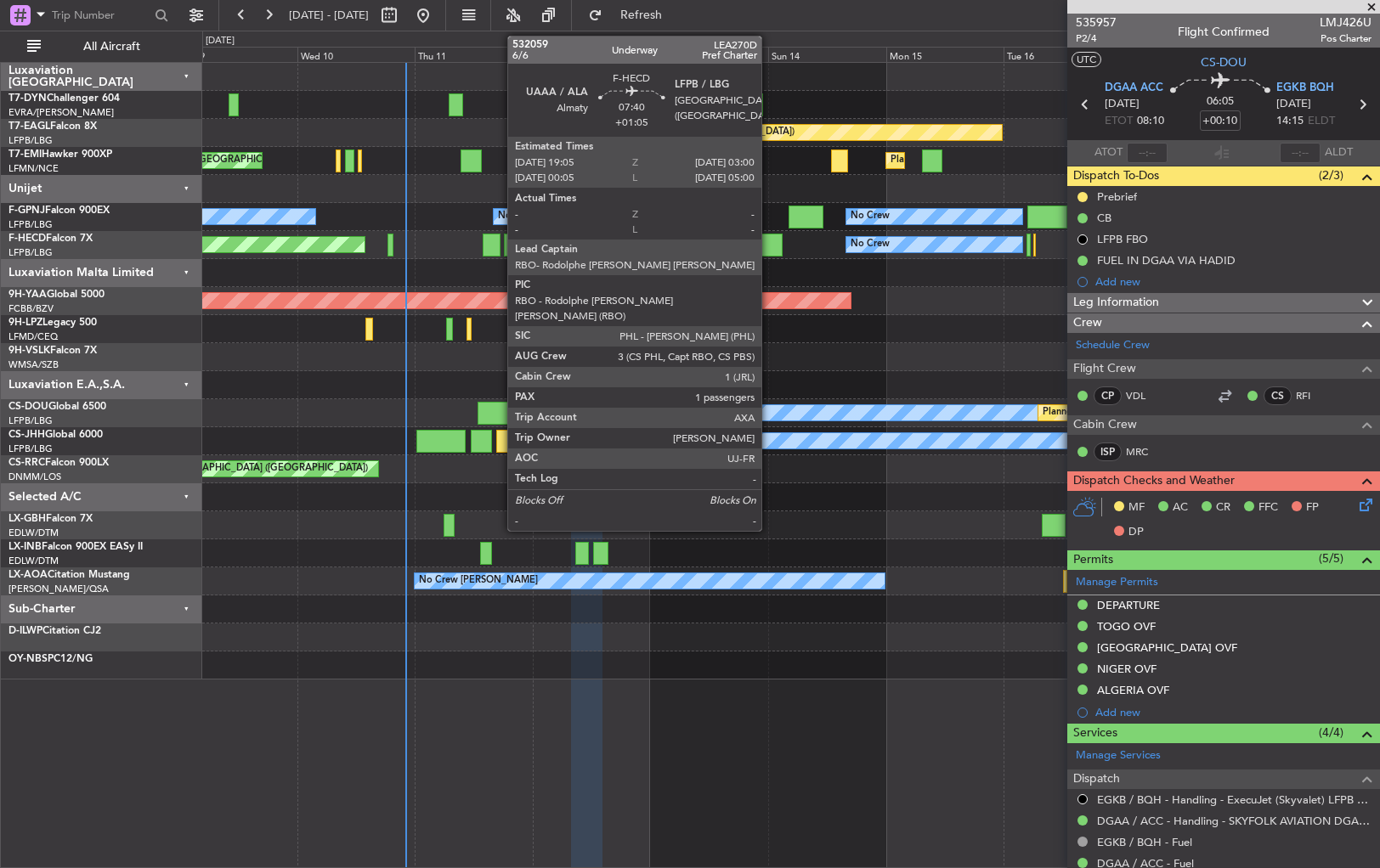
click at [769, 245] on div at bounding box center [762, 245] width 39 height 23
type input "+01:05"
type input "1"
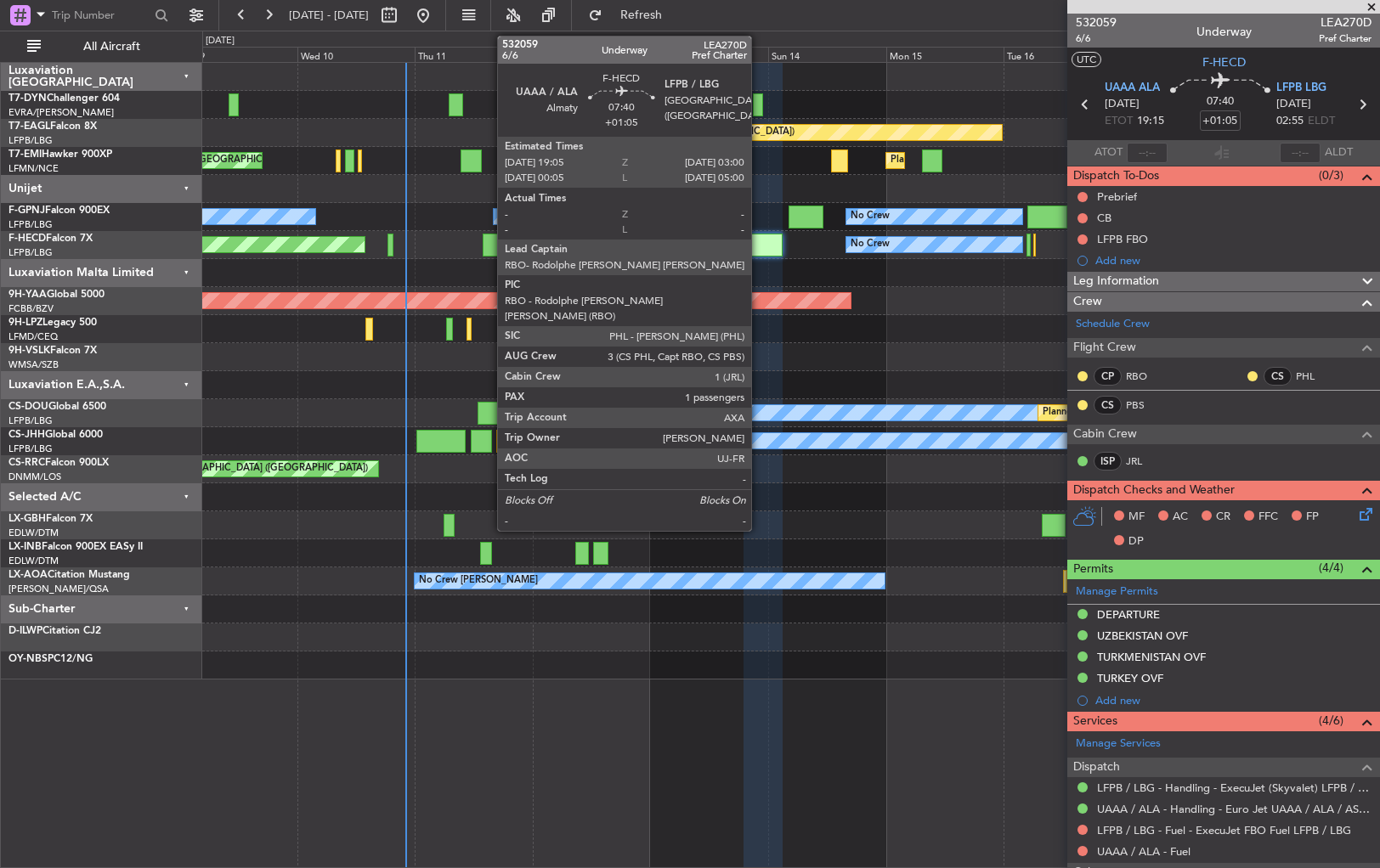
click at [758, 242] on div at bounding box center [762, 245] width 39 height 23
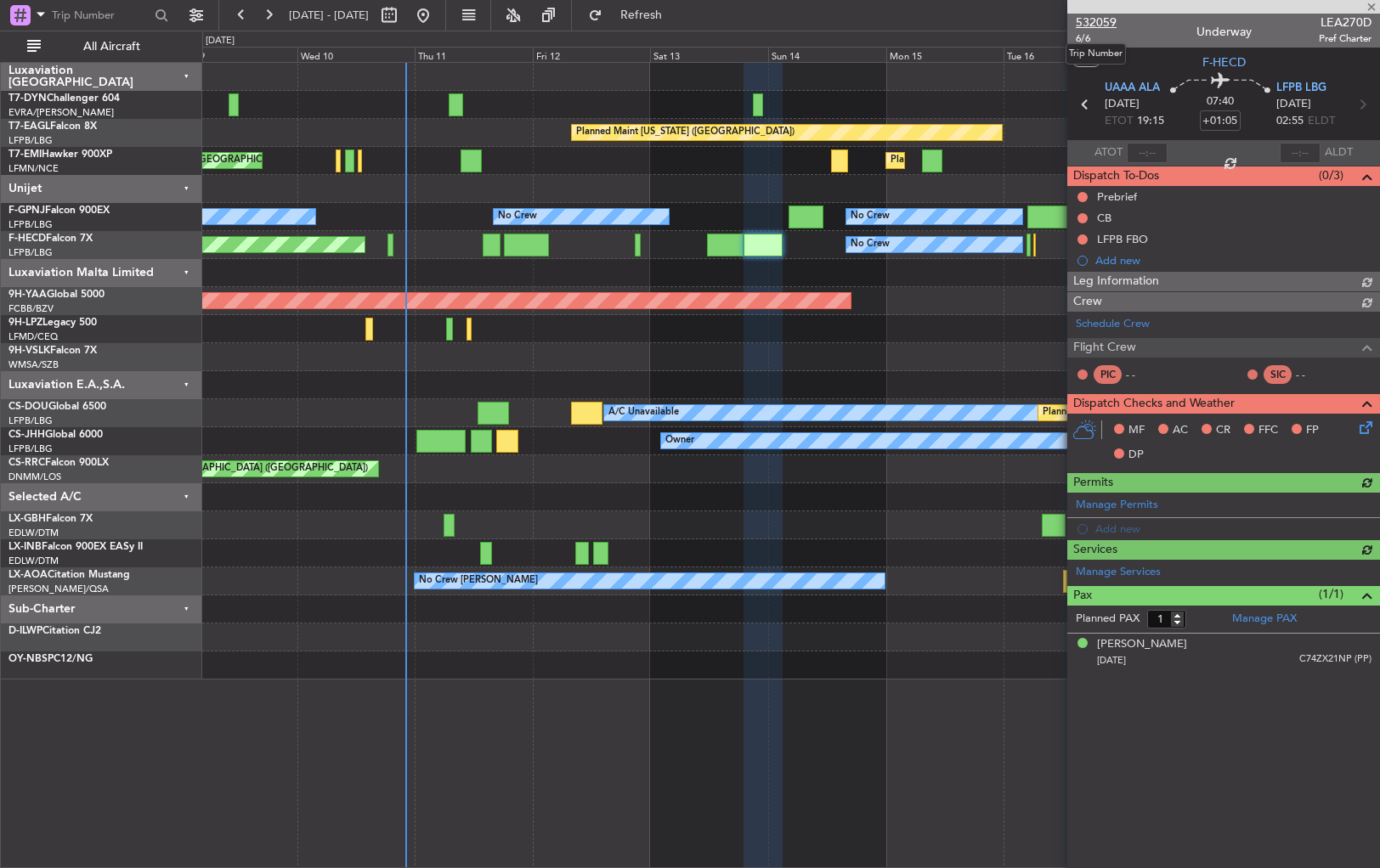
click at [1093, 20] on span "532059" at bounding box center [1096, 22] width 41 height 18
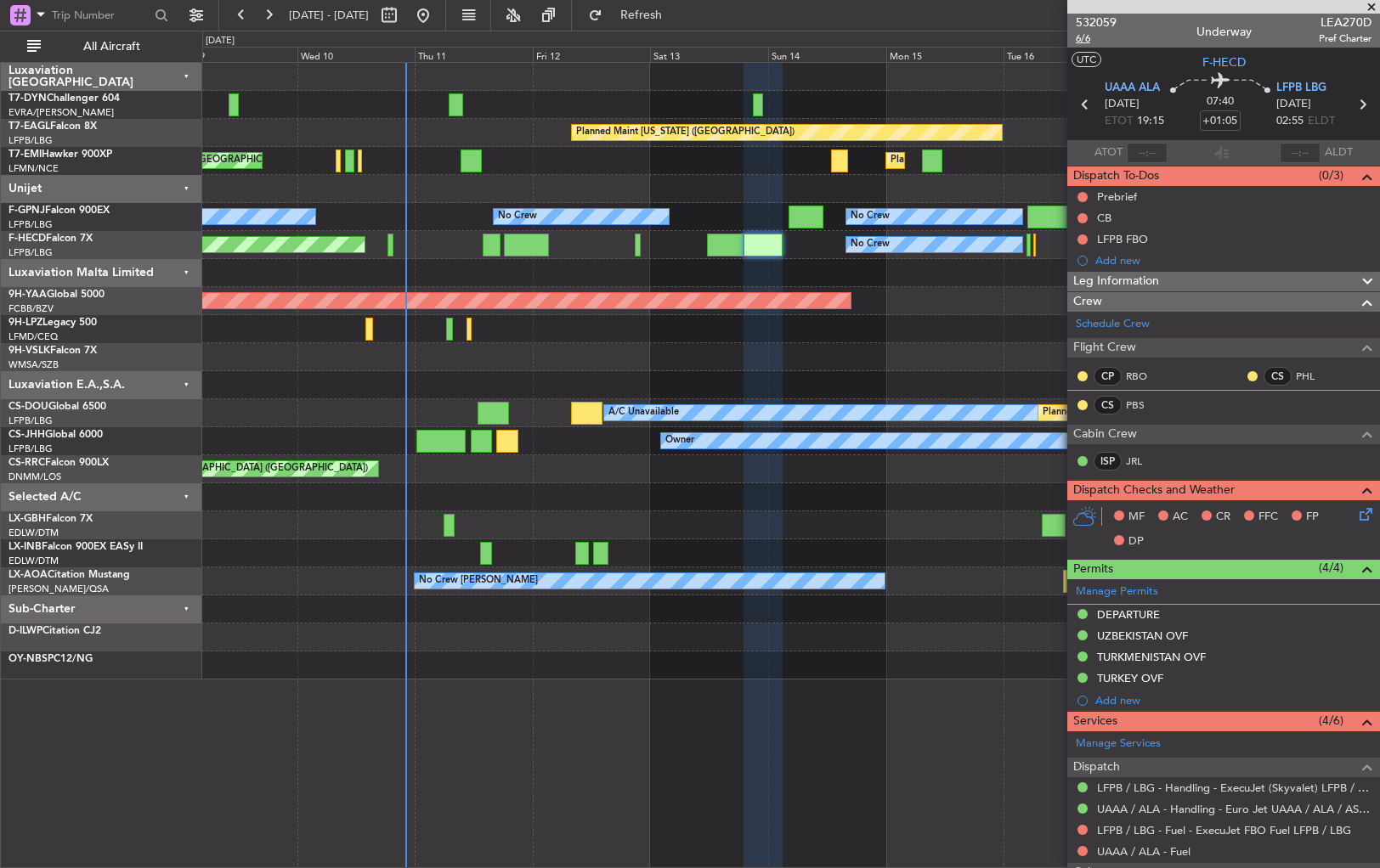
click at [1082, 37] on span "6/6" at bounding box center [1096, 38] width 41 height 14
click at [1083, 36] on span "6/6" at bounding box center [1096, 38] width 41 height 14
click at [1080, 36] on span "6/6" at bounding box center [1096, 38] width 41 height 14
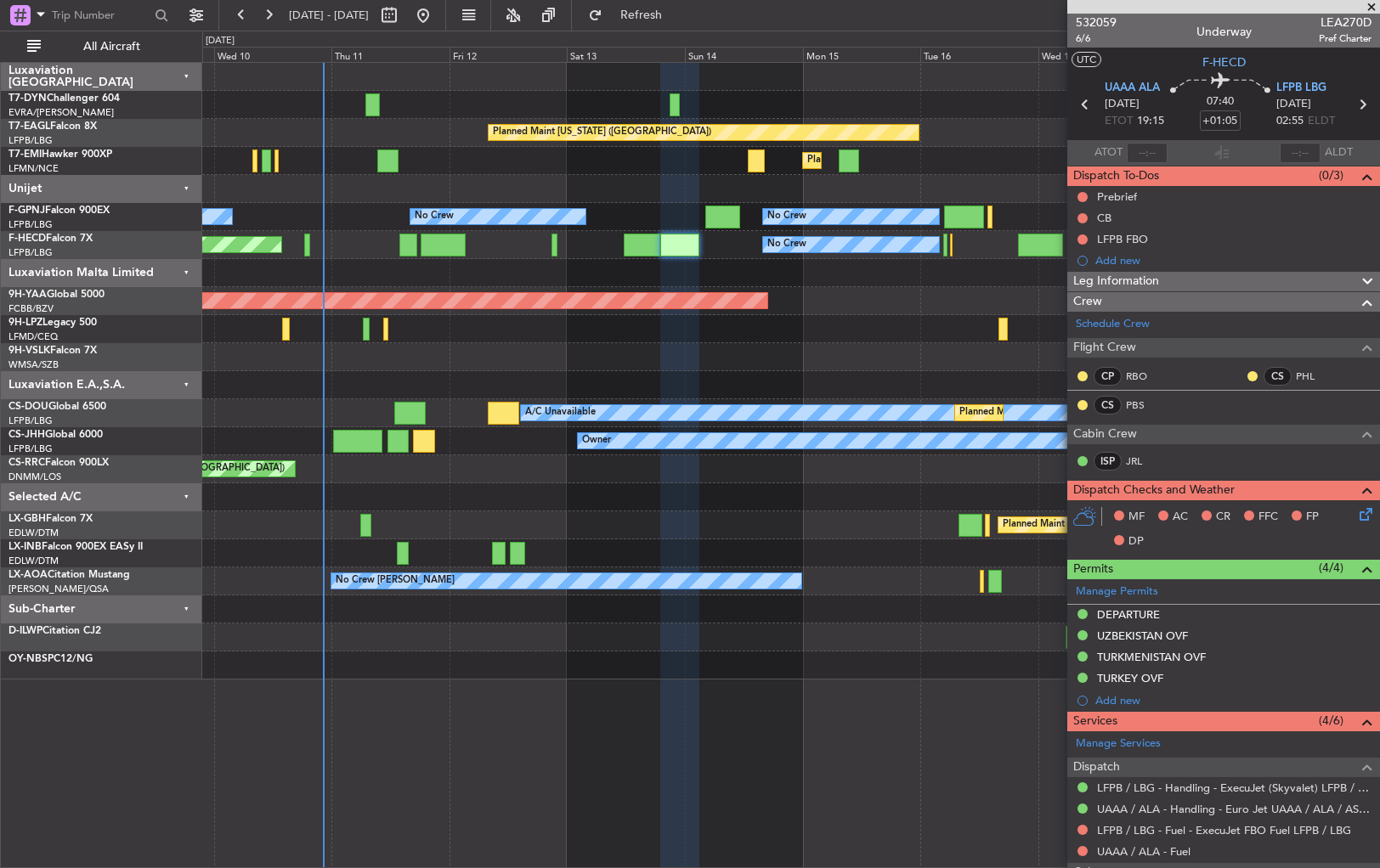
click at [604, 380] on div at bounding box center [790, 384] width 1177 height 28
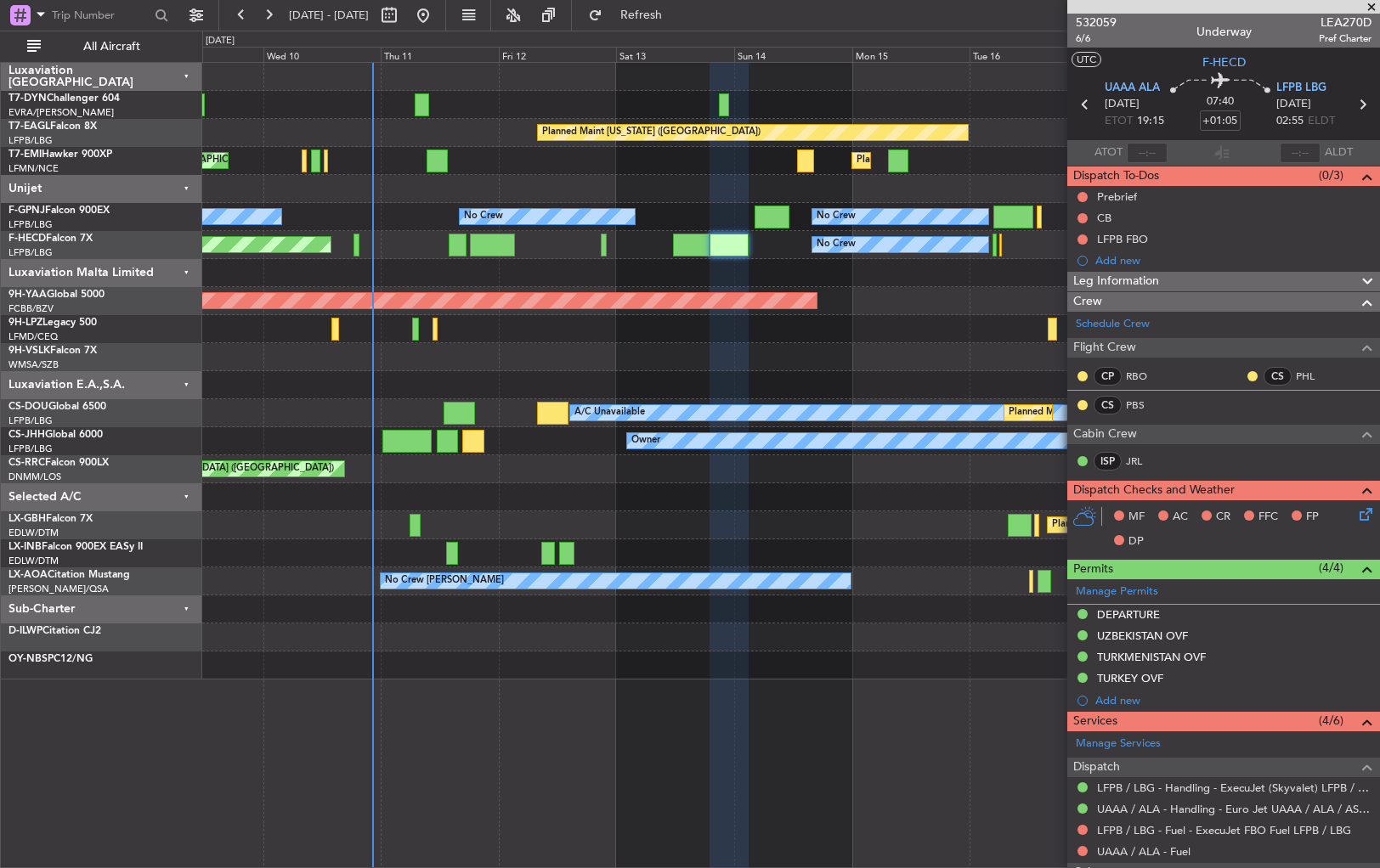
click at [636, 367] on div at bounding box center [790, 357] width 1177 height 28
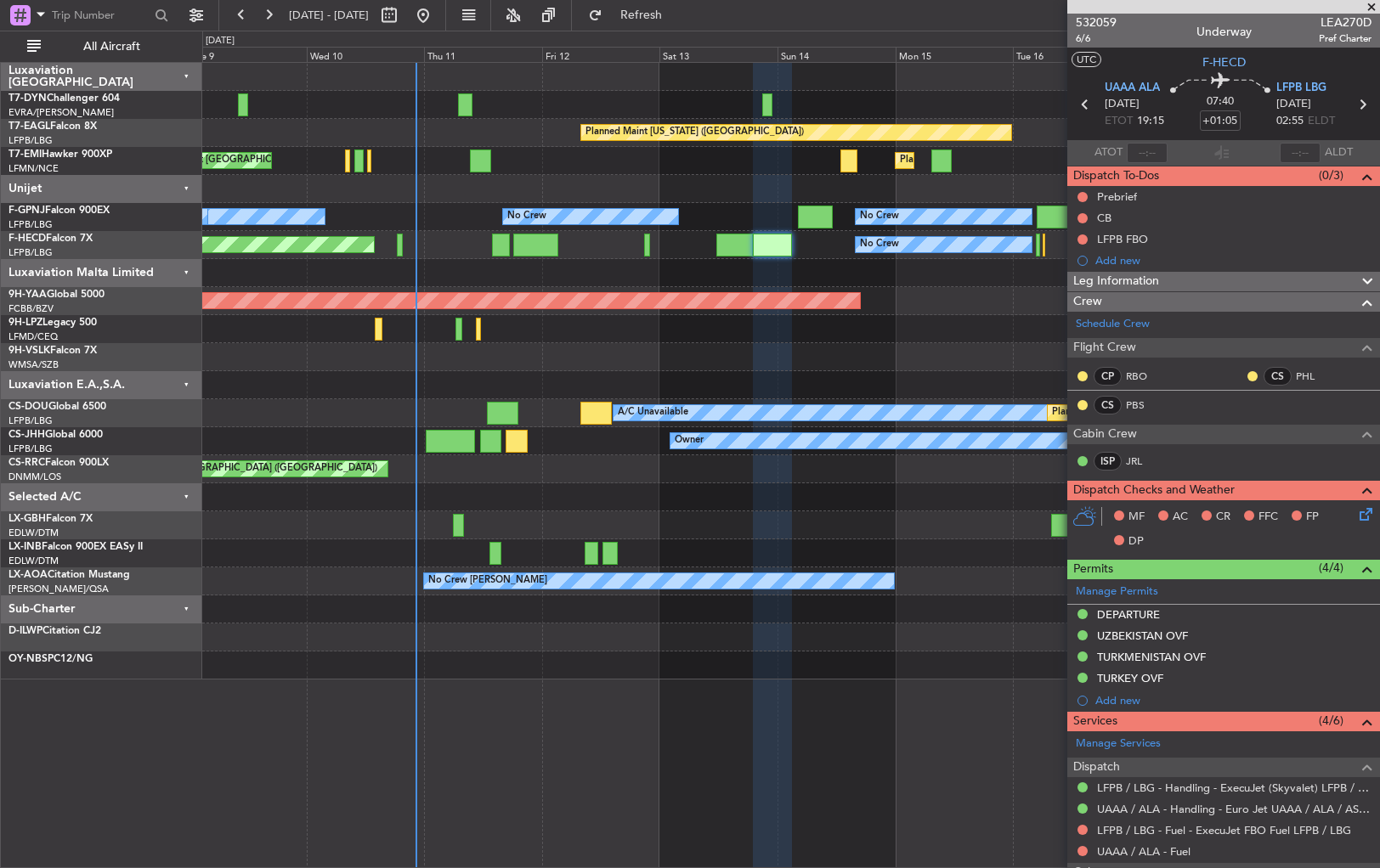
click at [580, 354] on div at bounding box center [790, 357] width 1177 height 28
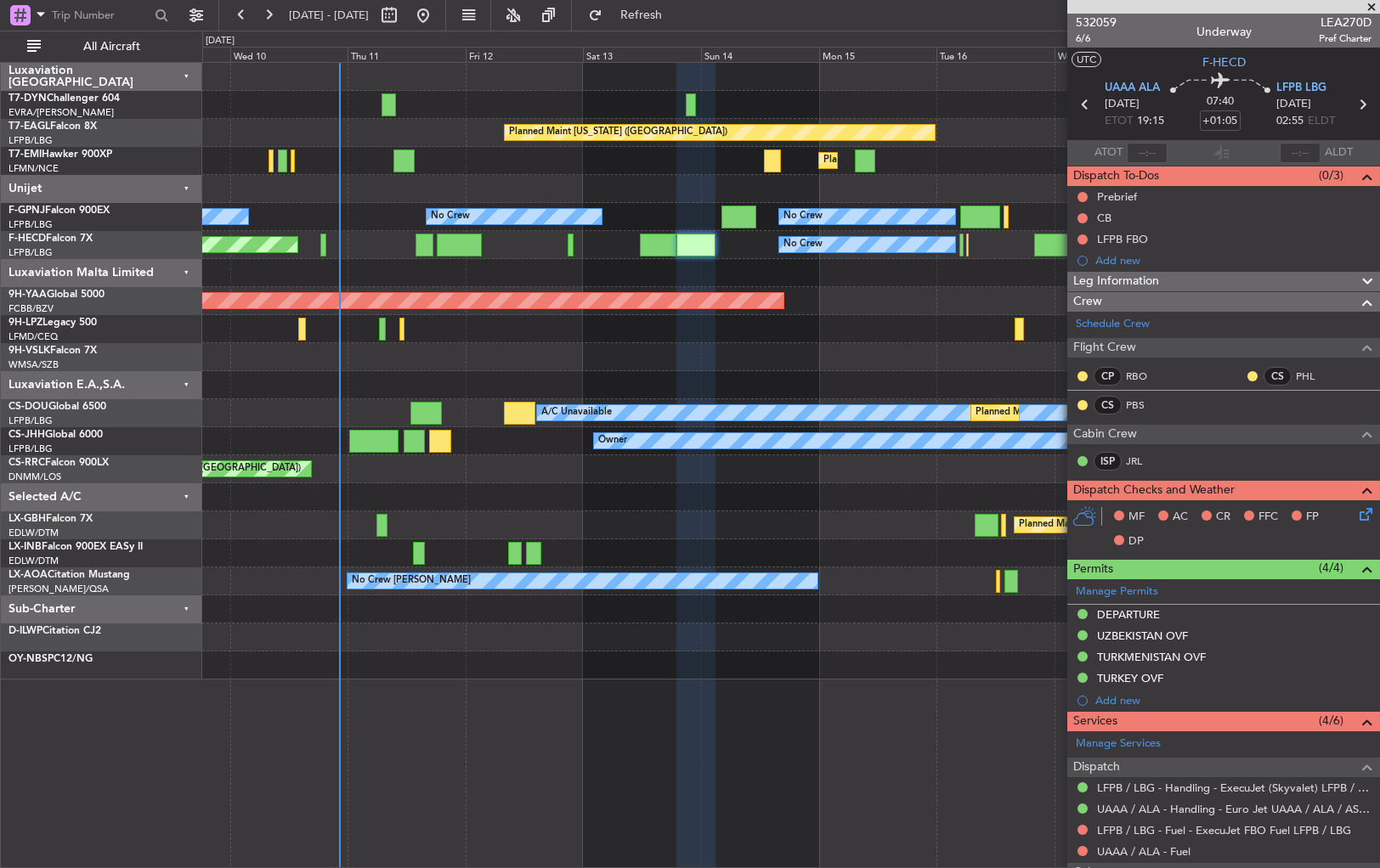
click at [526, 358] on div at bounding box center [790, 357] width 1177 height 28
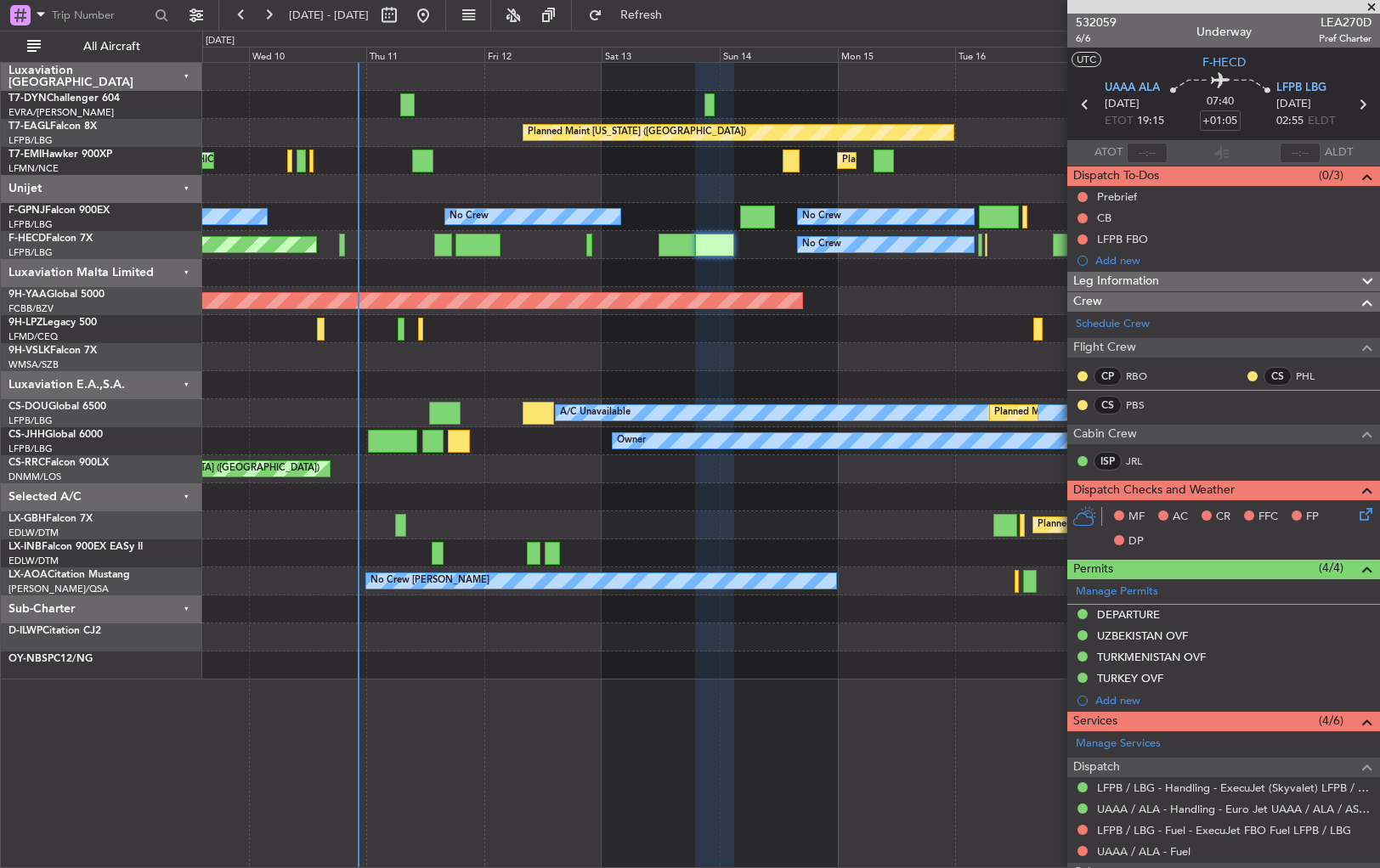
click at [528, 358] on div at bounding box center [790, 357] width 1177 height 28
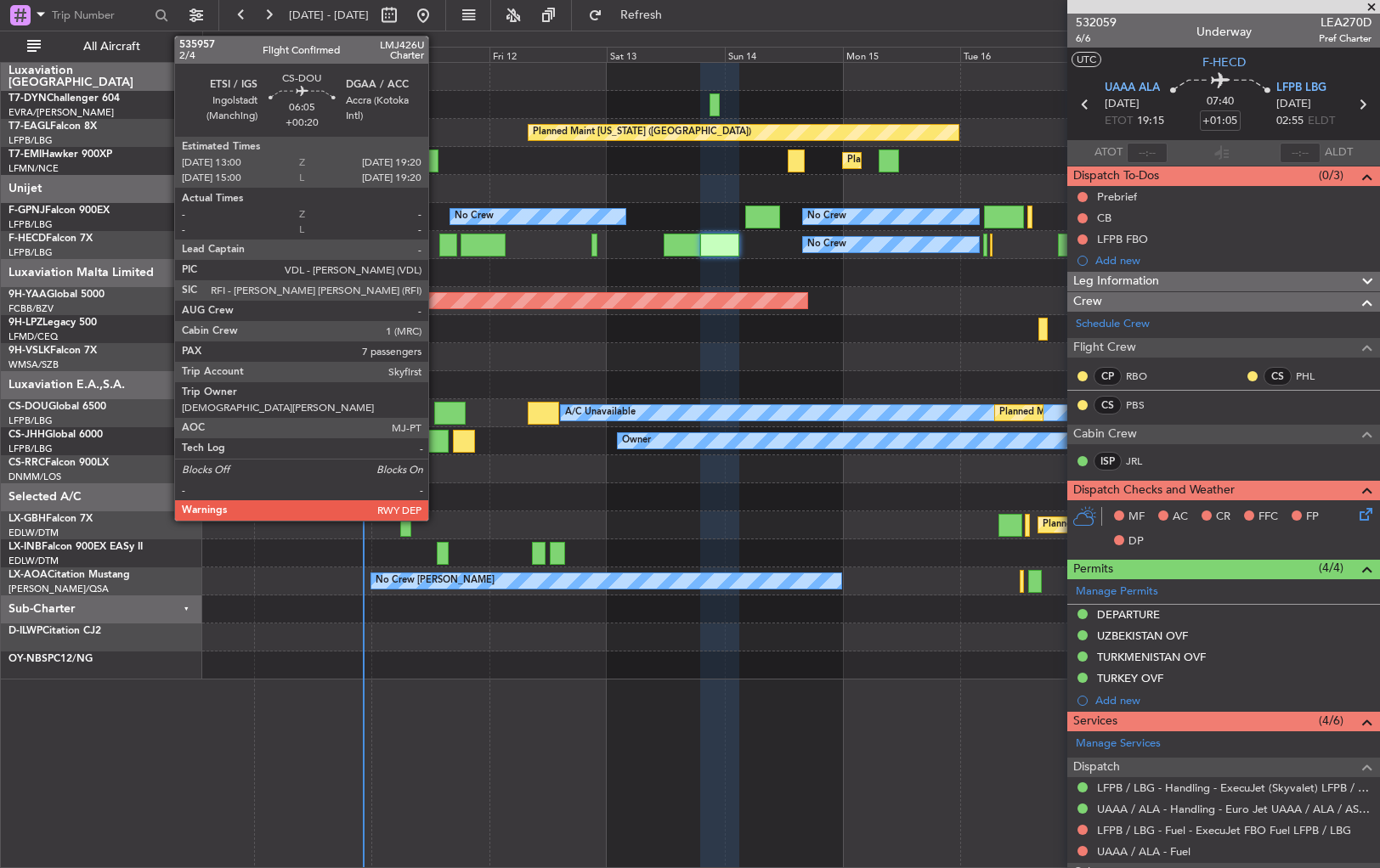
click at [446, 407] on div at bounding box center [449, 413] width 32 height 23
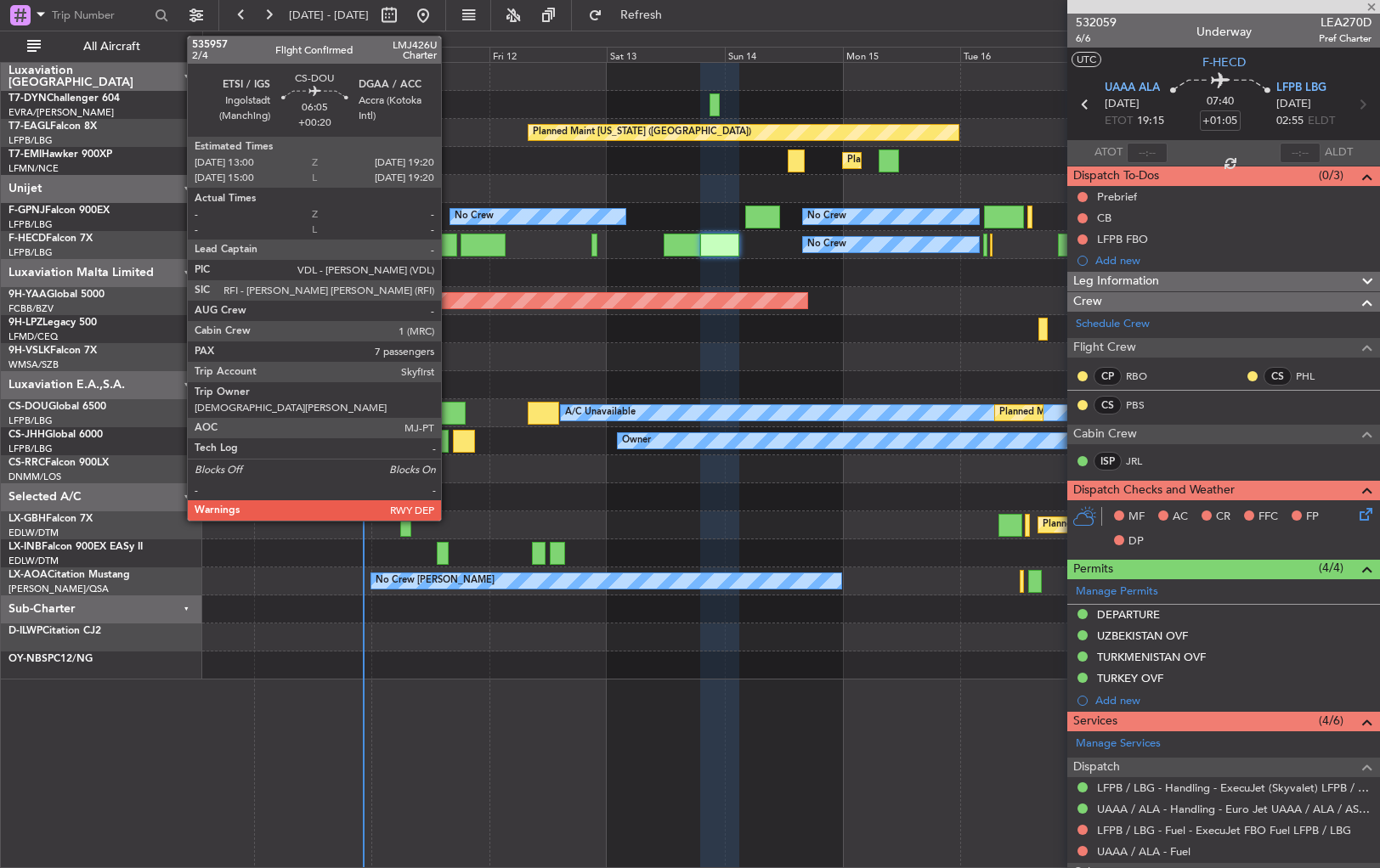
type input "+00:20"
type input "7"
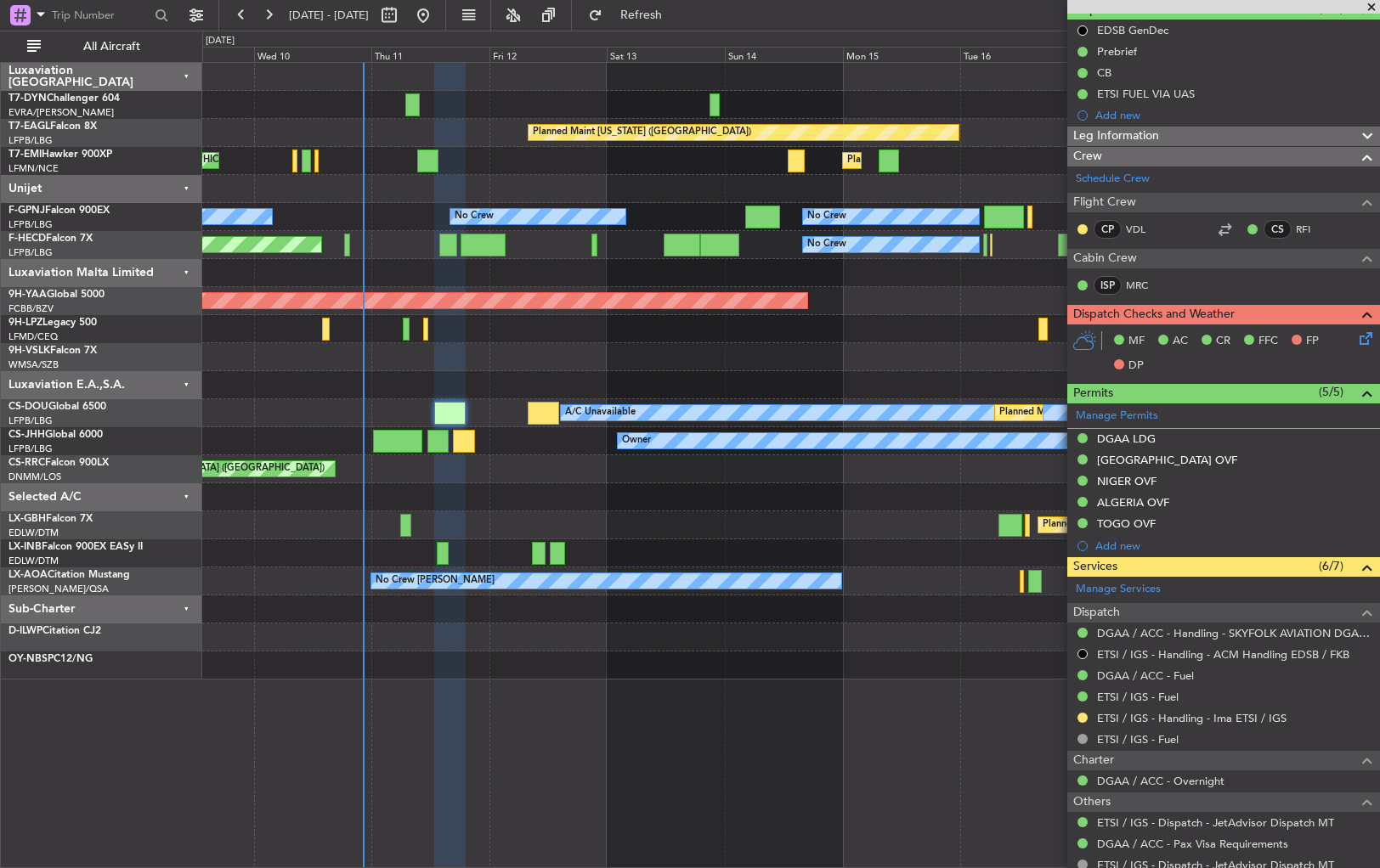
scroll to position [339, 0]
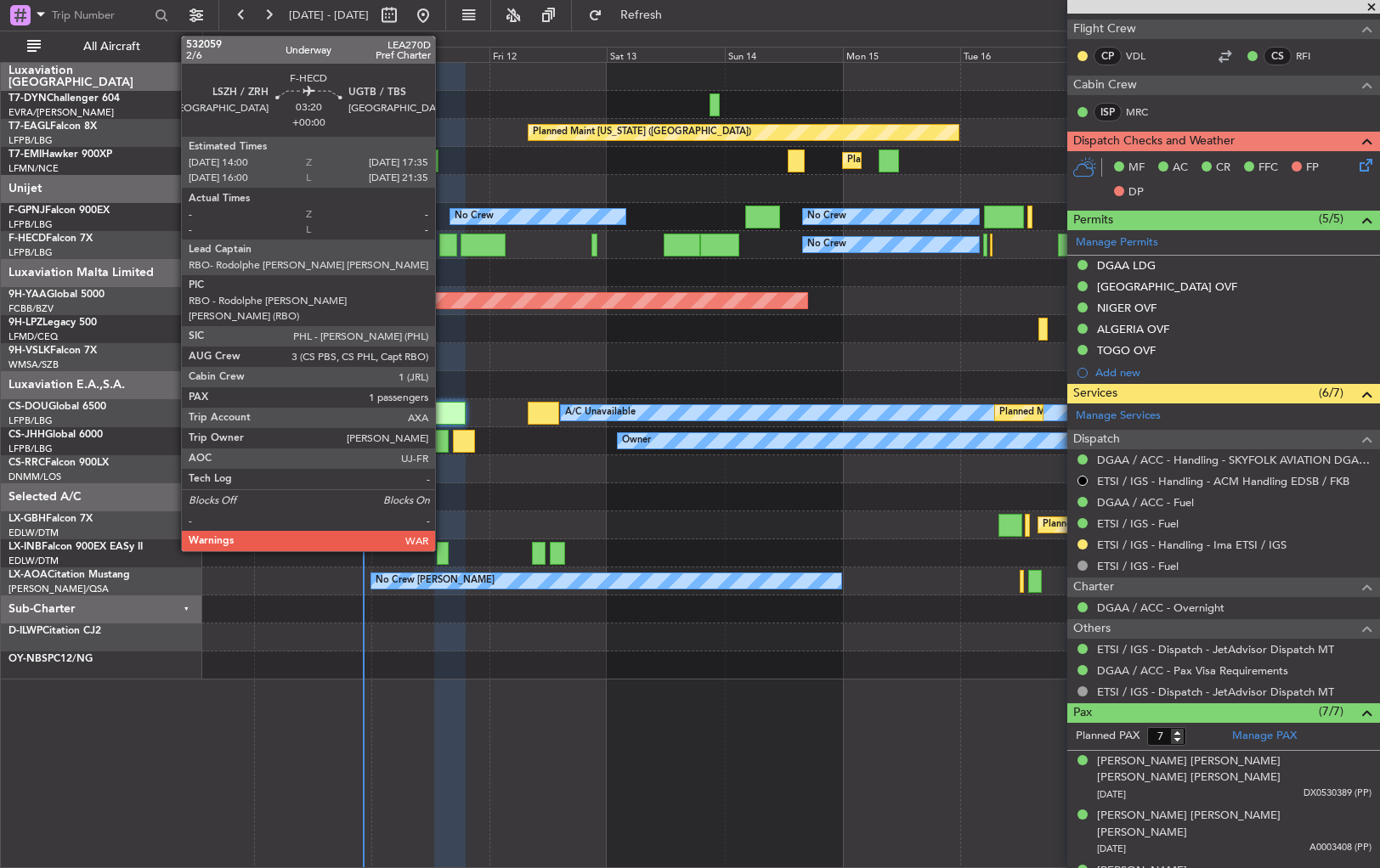
click at [443, 246] on div at bounding box center [448, 245] width 18 height 23
type input "1"
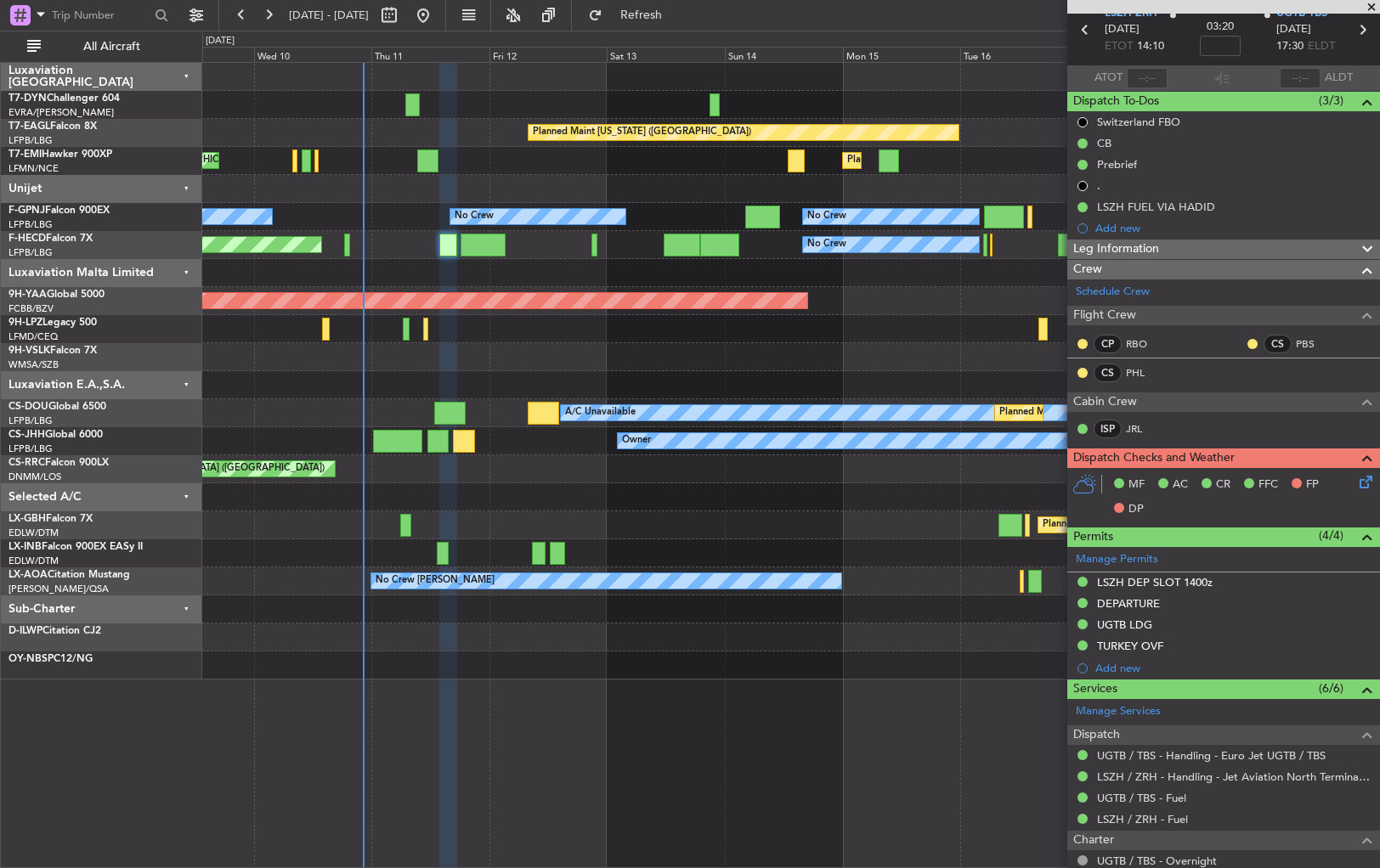
scroll to position [246, 0]
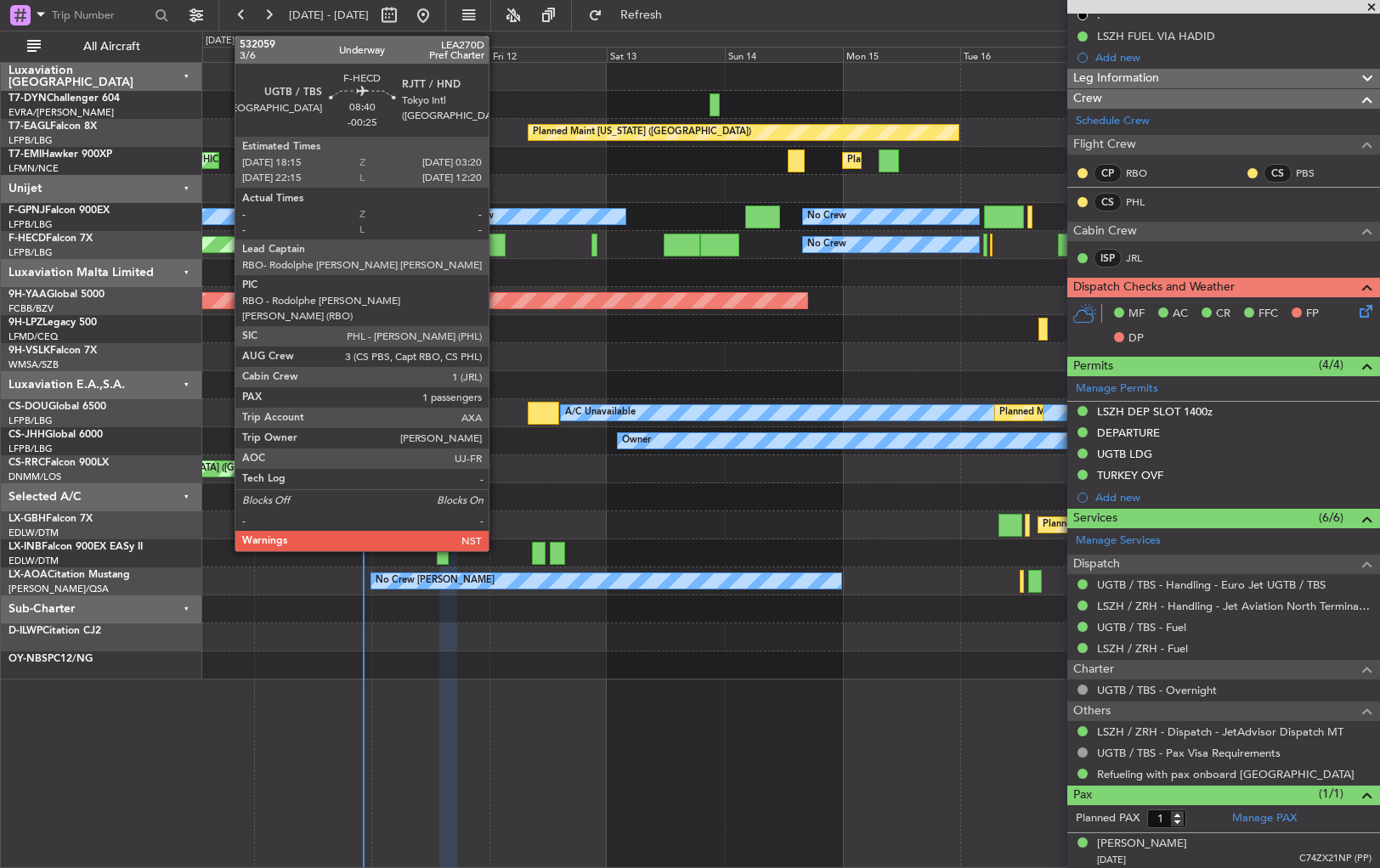
click at [496, 244] on div at bounding box center [483, 245] width 45 height 23
type input "-00:25"
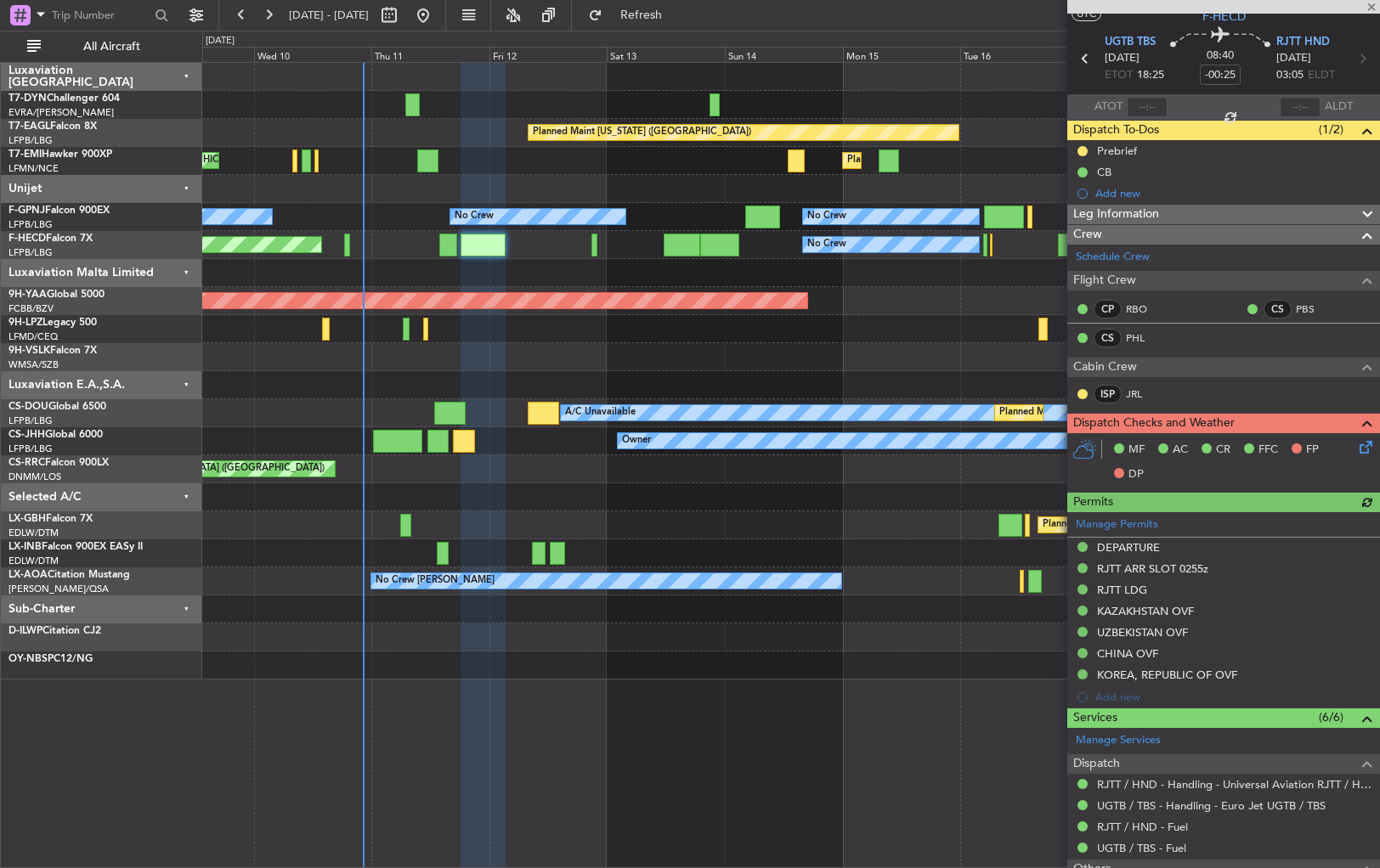
scroll to position [183, 0]
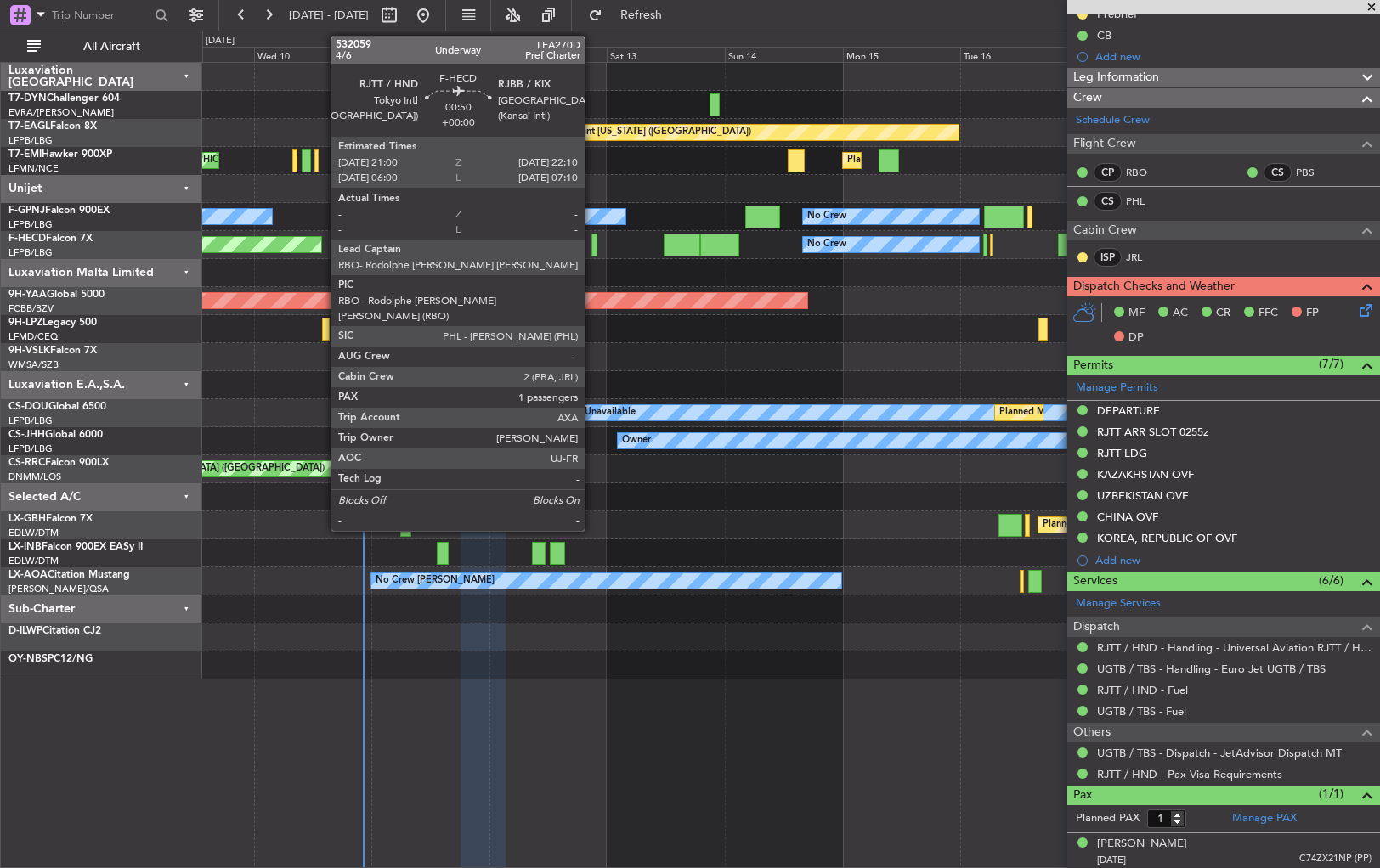
click at [592, 241] on div at bounding box center [594, 245] width 6 height 23
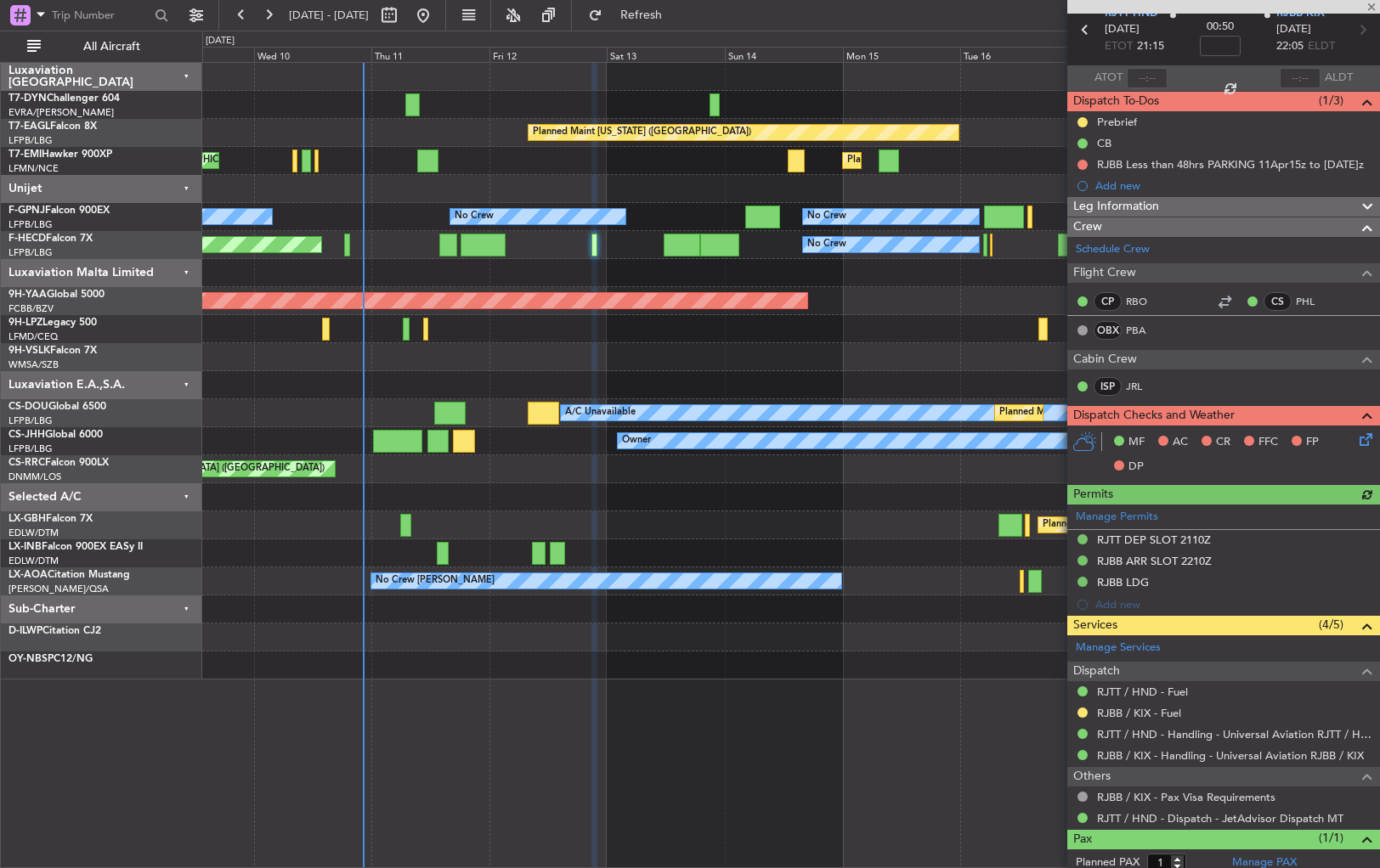
scroll to position [119, 0]
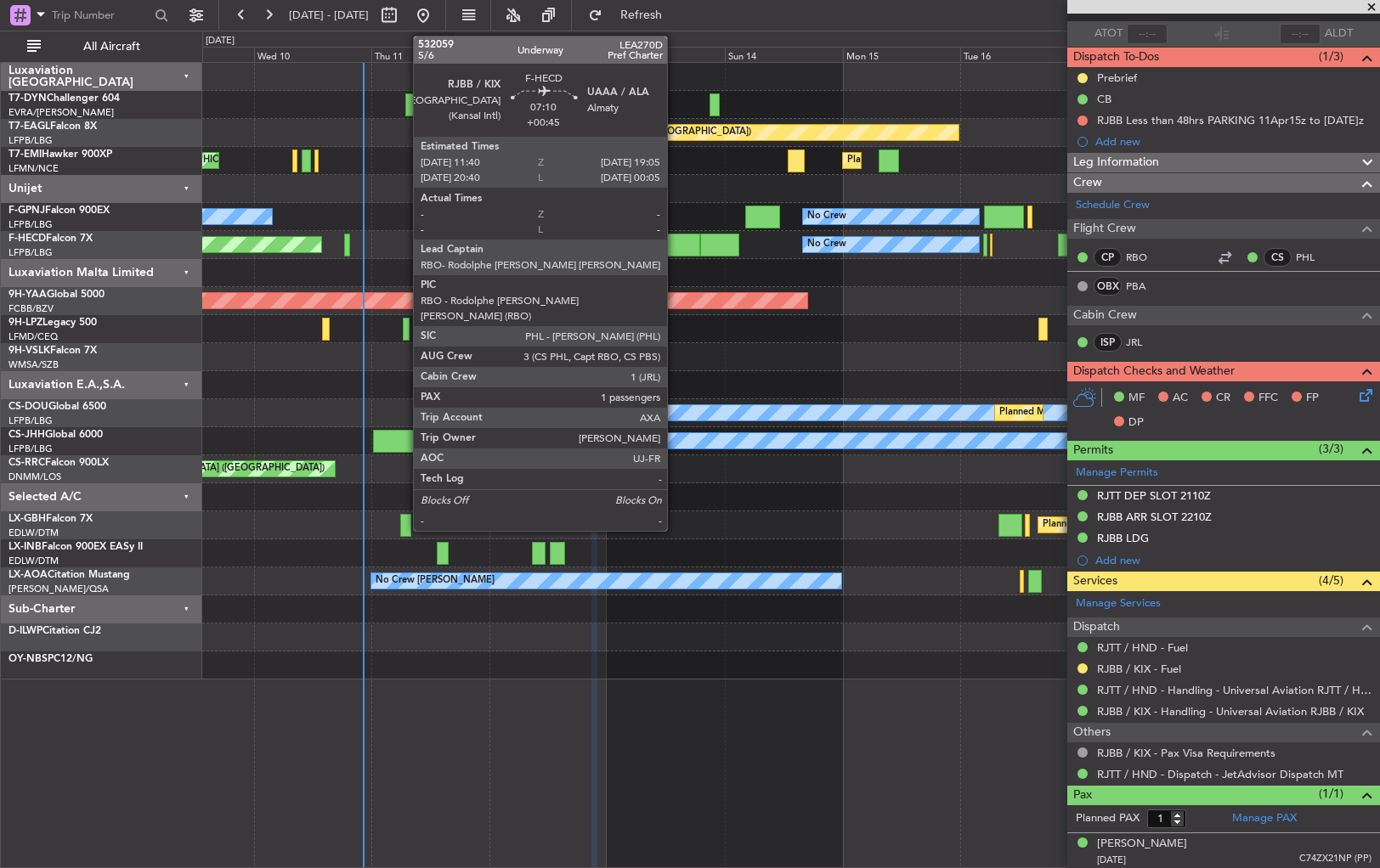
click at [674, 236] on div at bounding box center [682, 245] width 36 height 23
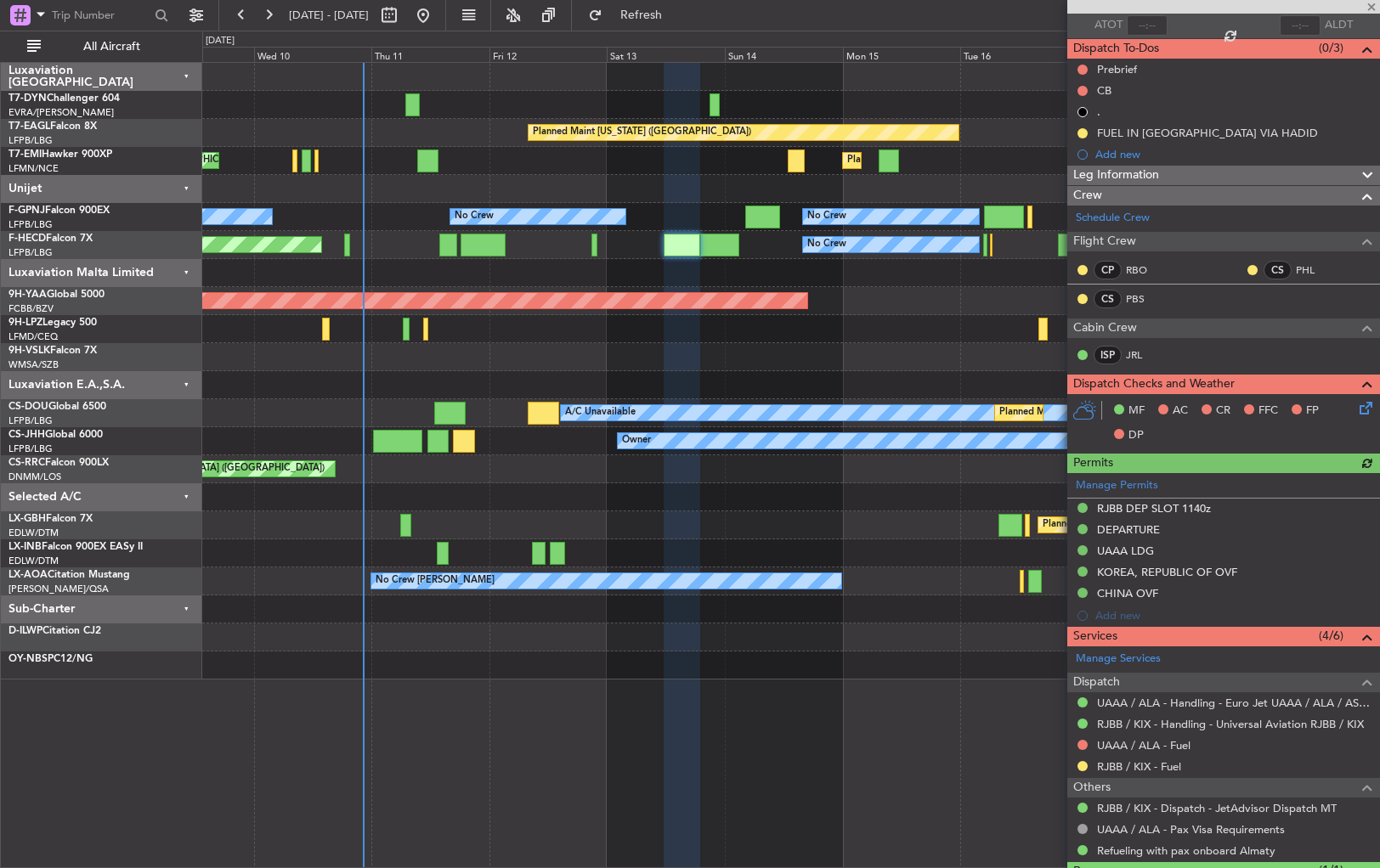
scroll to position [204, 0]
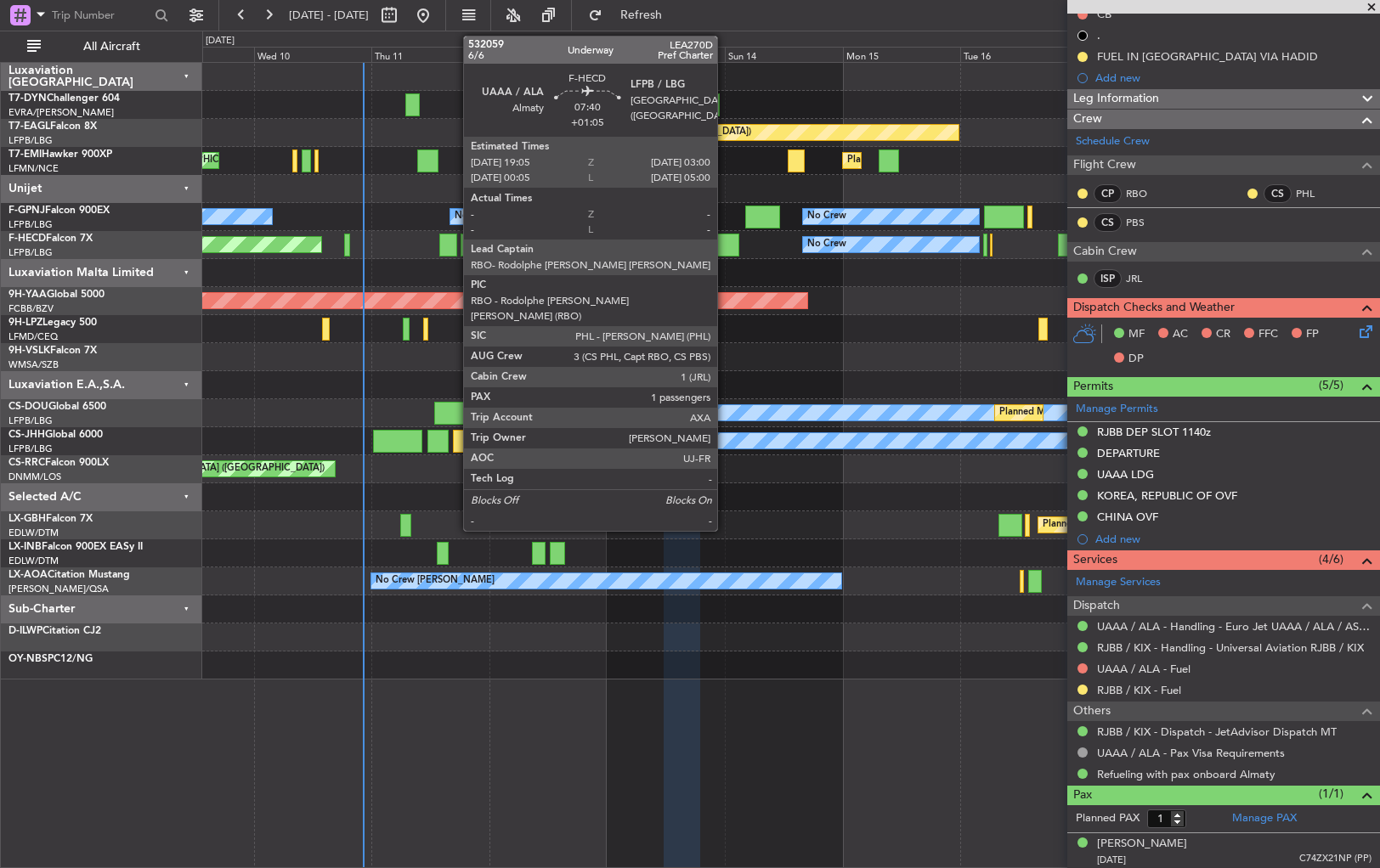
click at [725, 251] on div at bounding box center [719, 245] width 39 height 23
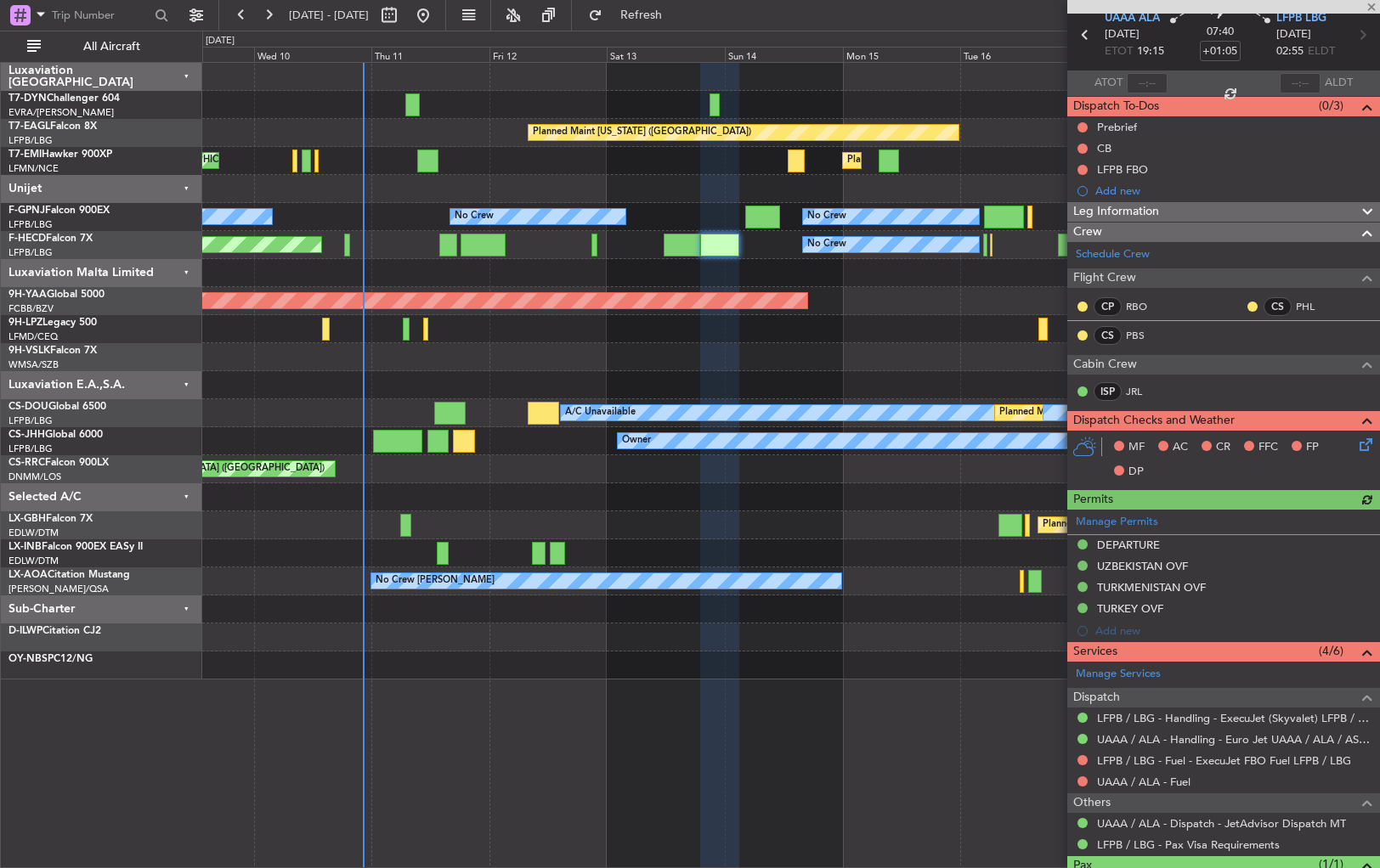
scroll to position [141, 0]
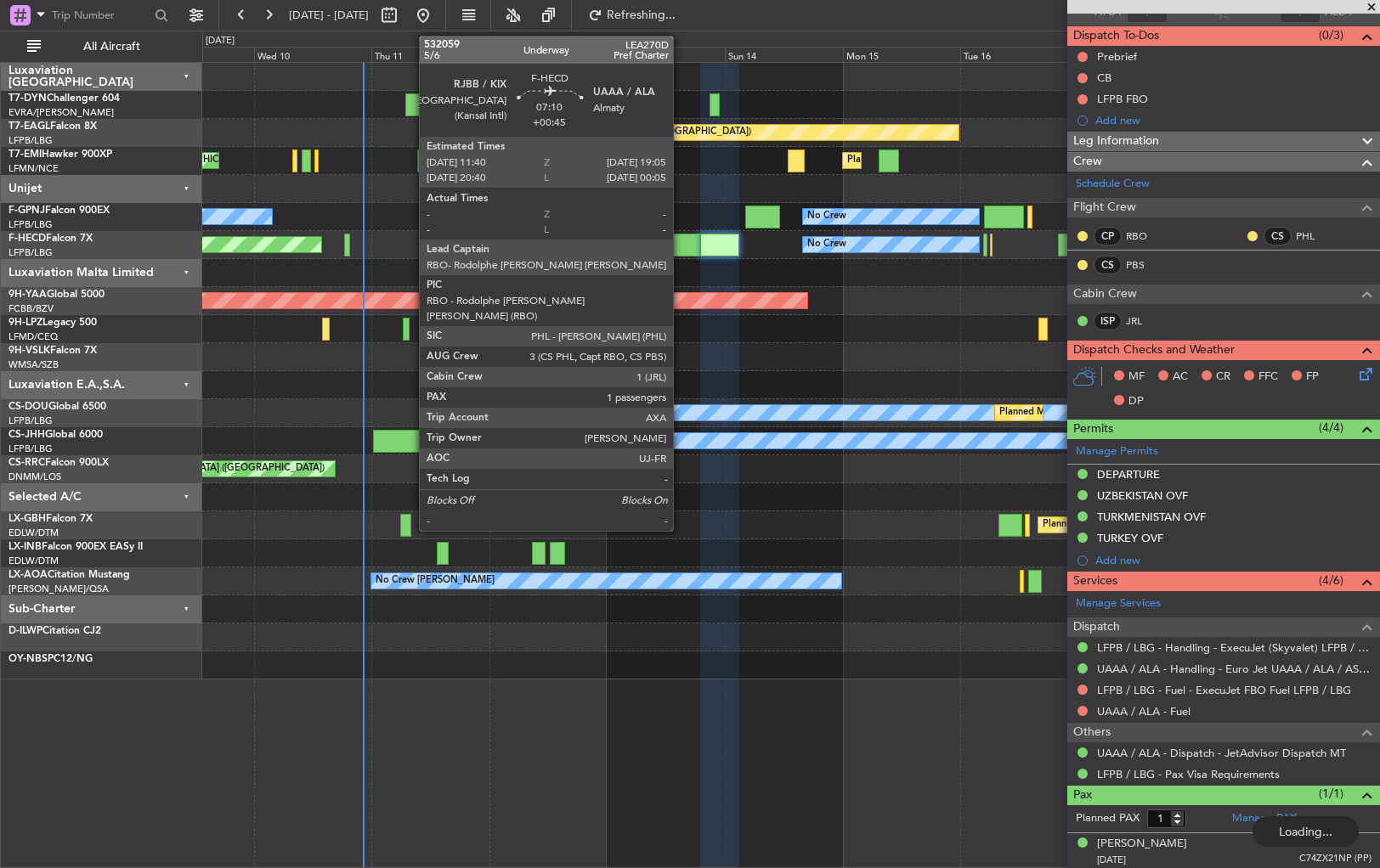
click at [680, 245] on div at bounding box center [682, 245] width 36 height 23
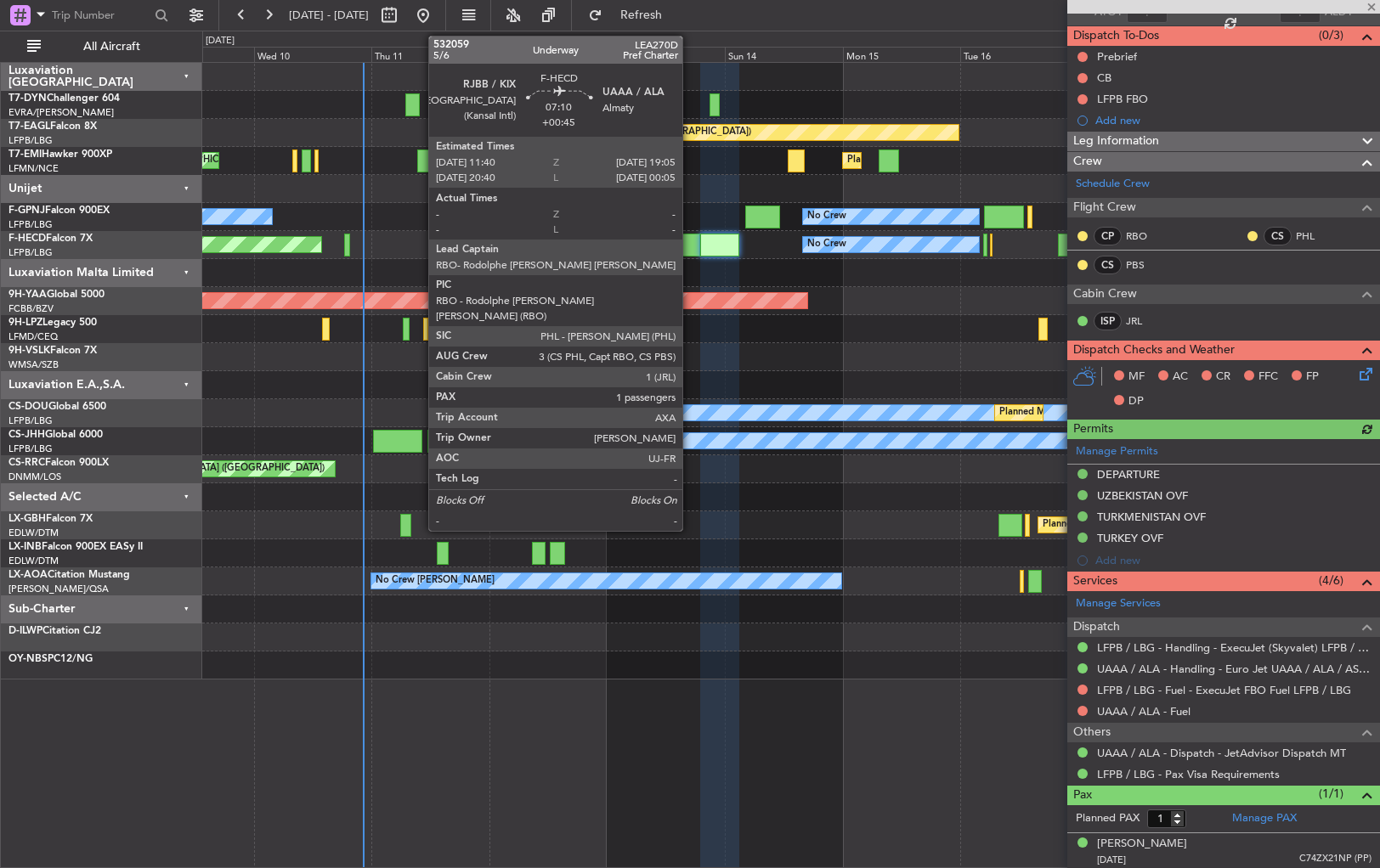
type input "+00:45"
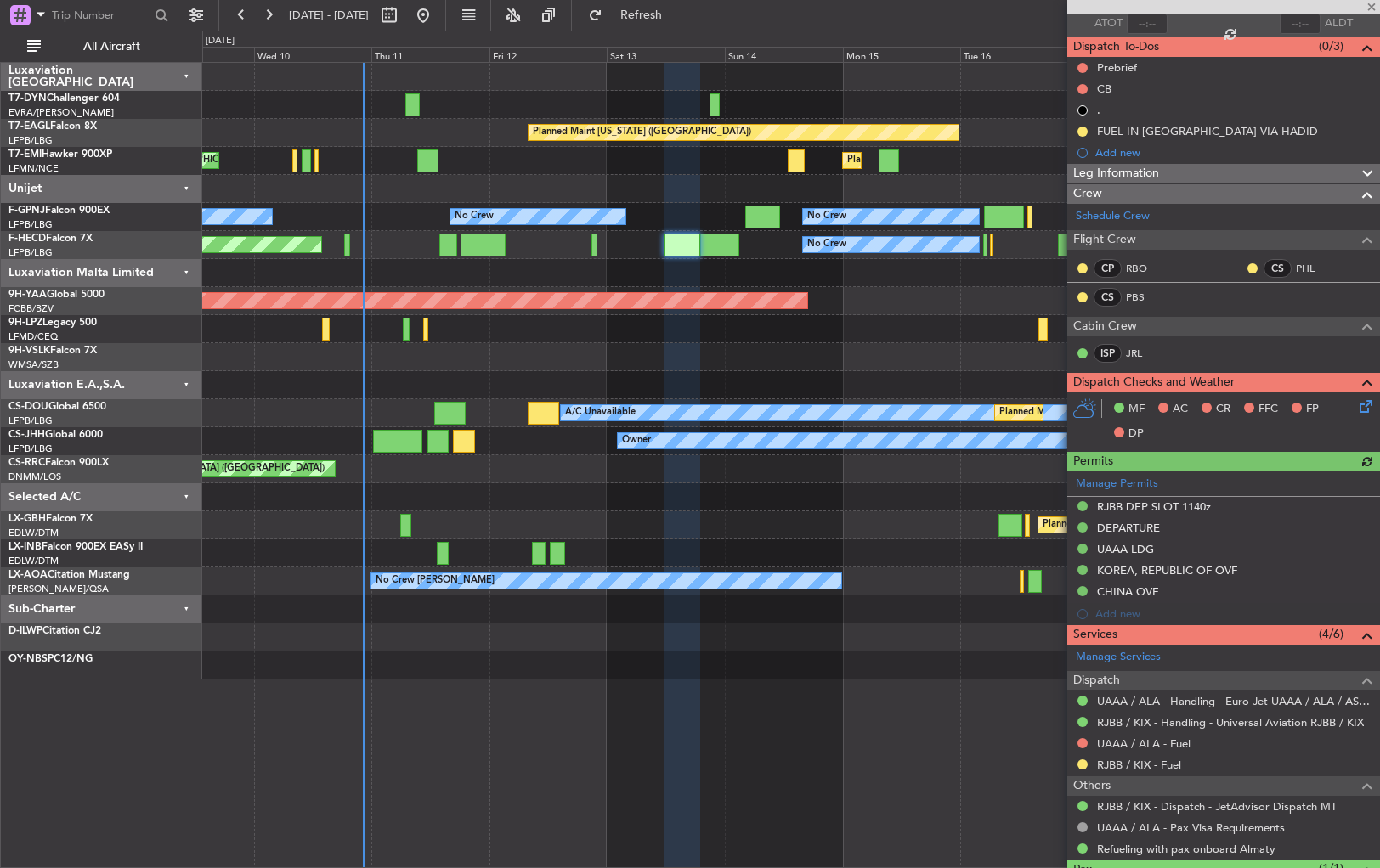
scroll to position [204, 0]
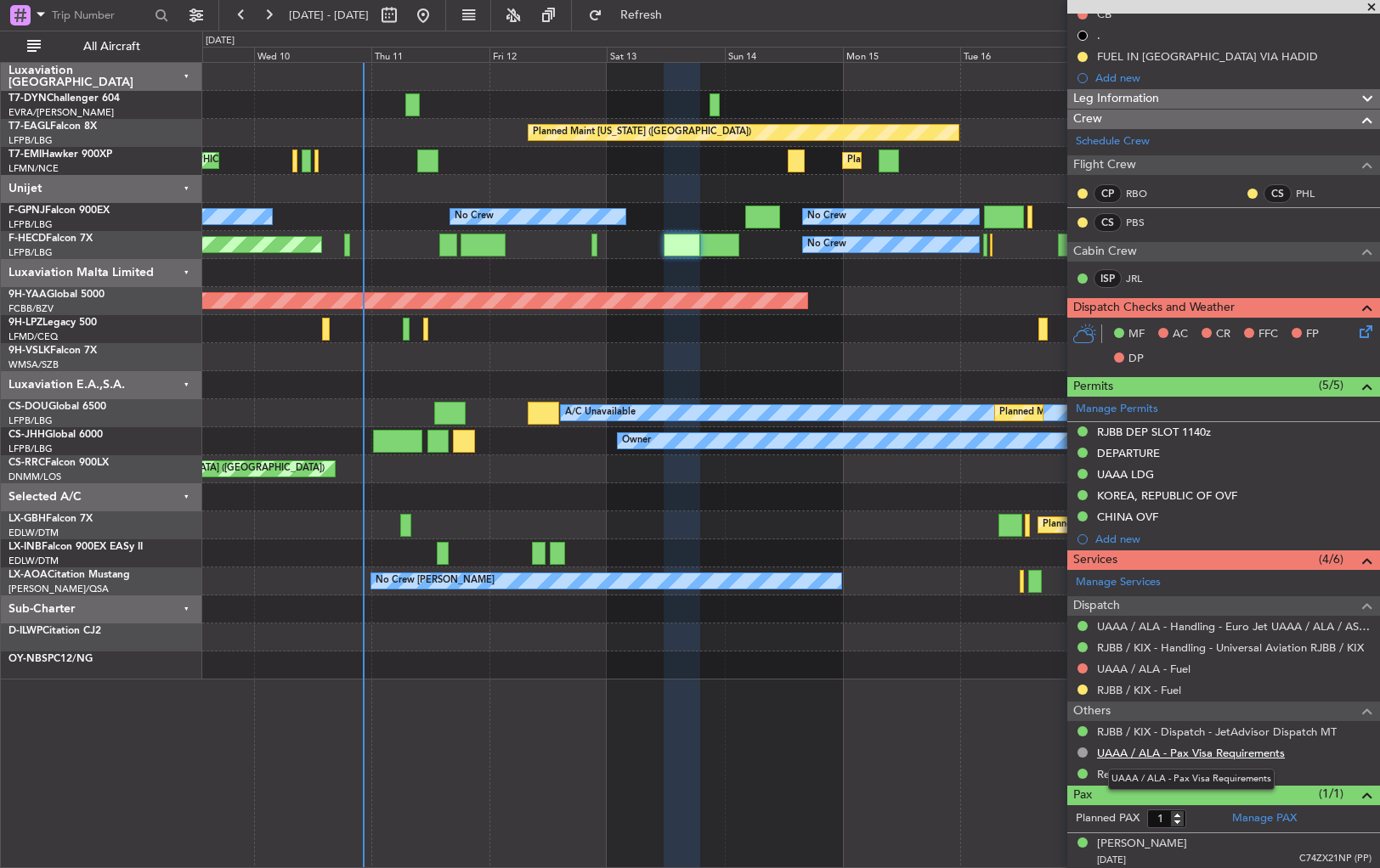
click at [1166, 748] on link "UAAA / ALA - Pax Visa Requirements" at bounding box center [1191, 752] width 187 height 14
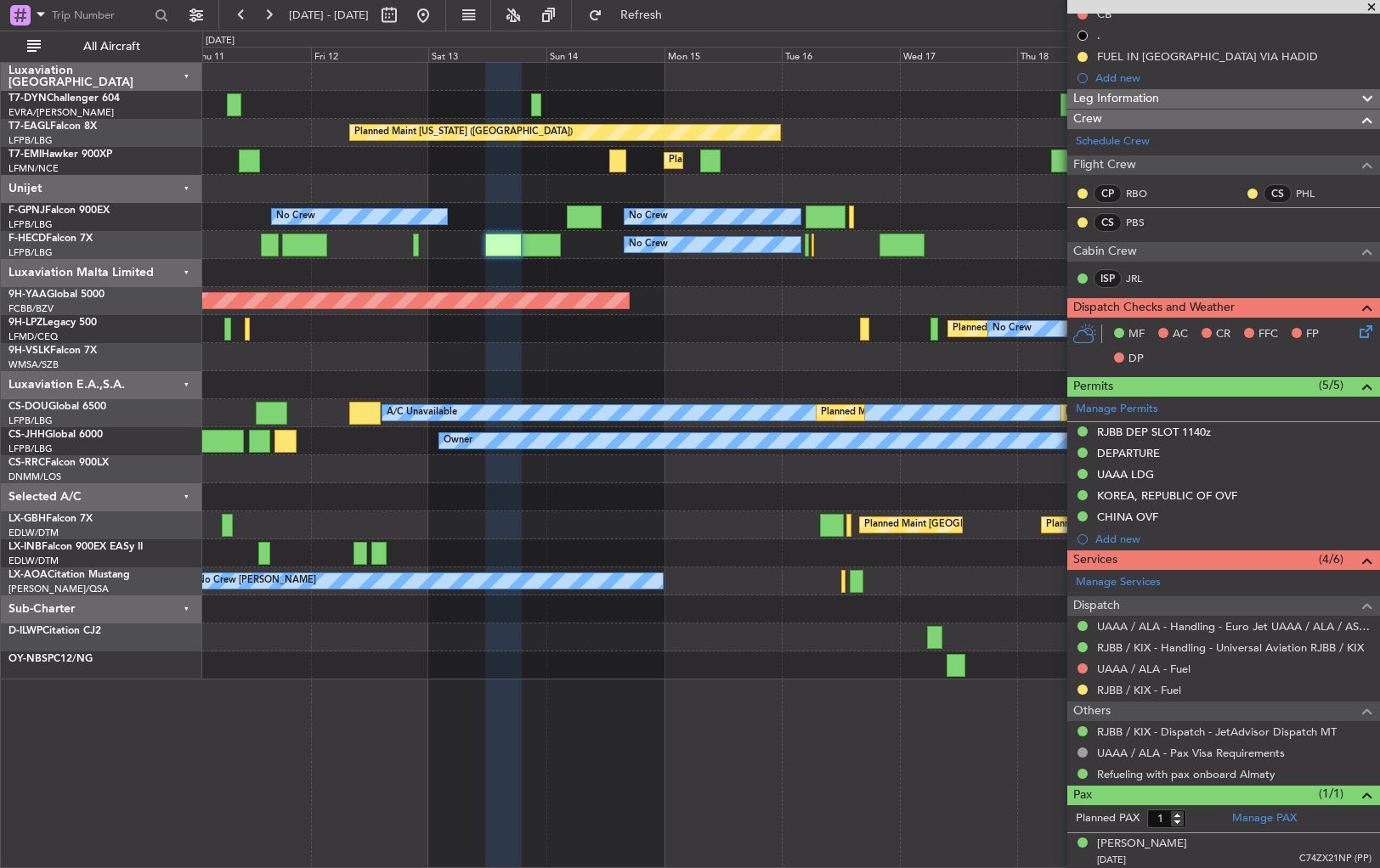
click at [607, 308] on div "AOG Maint Brazzaville (Maya-maya)" at bounding box center [790, 300] width 1177 height 28
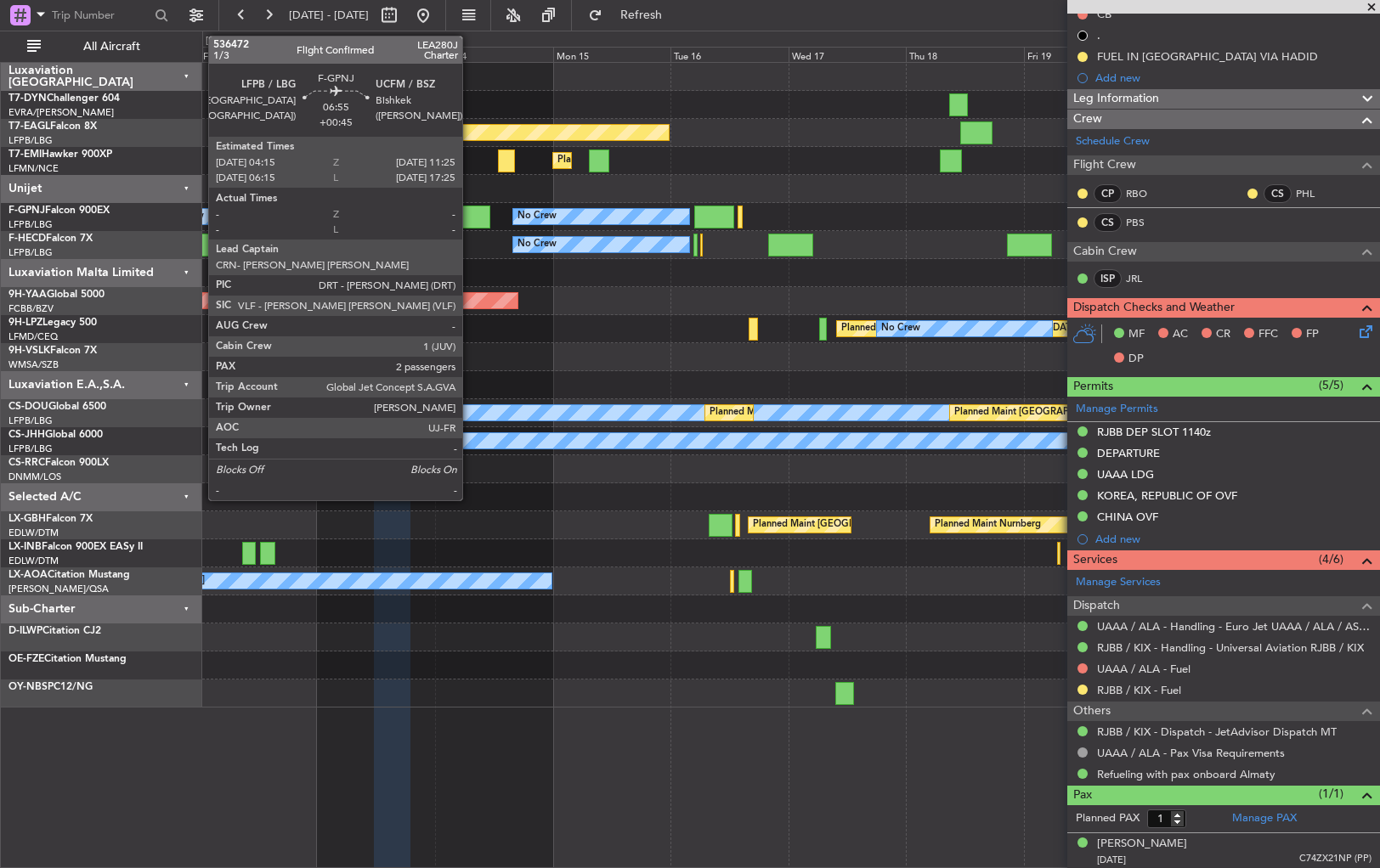
click at [470, 214] on div at bounding box center [472, 217] width 35 height 23
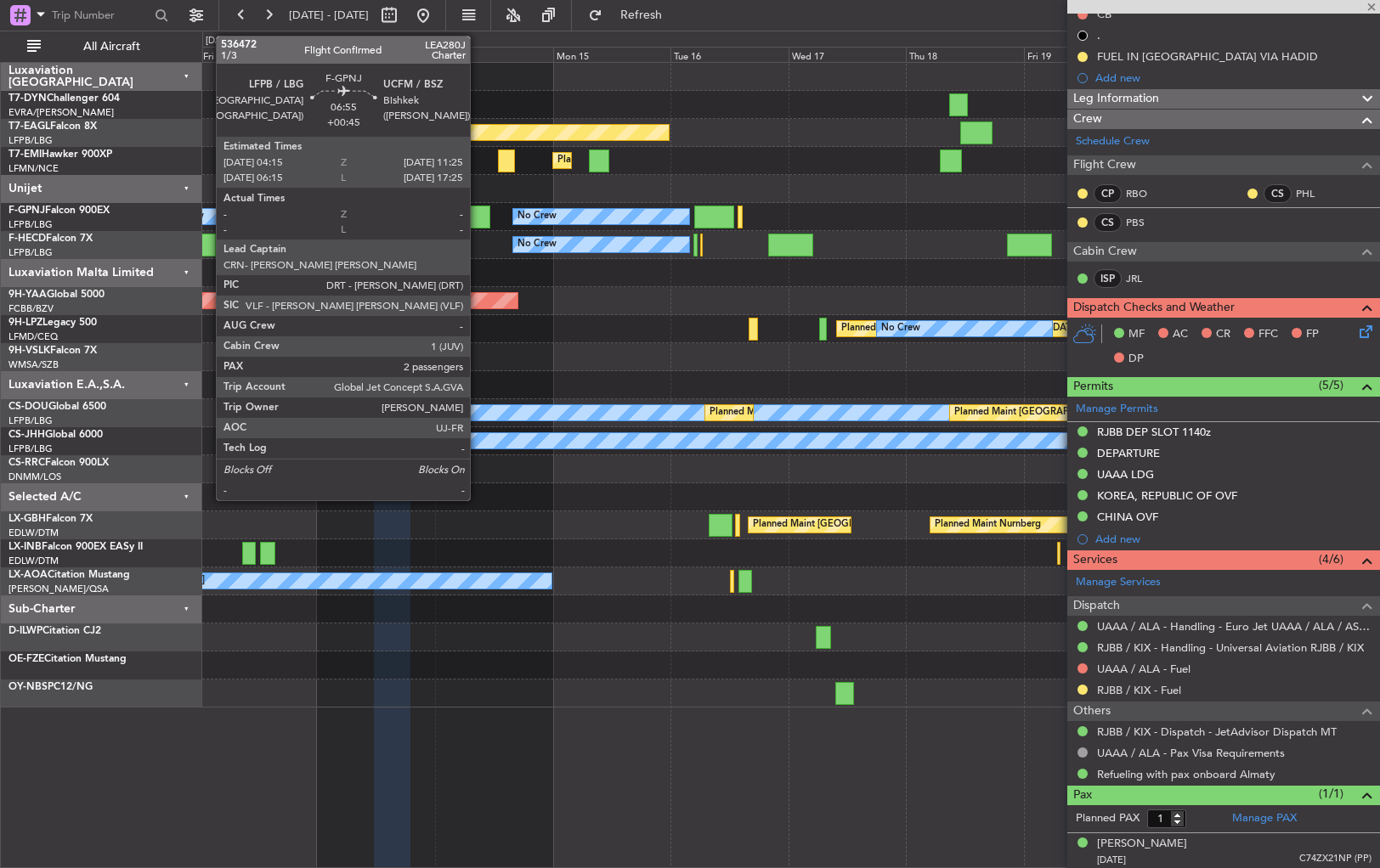
type input "2"
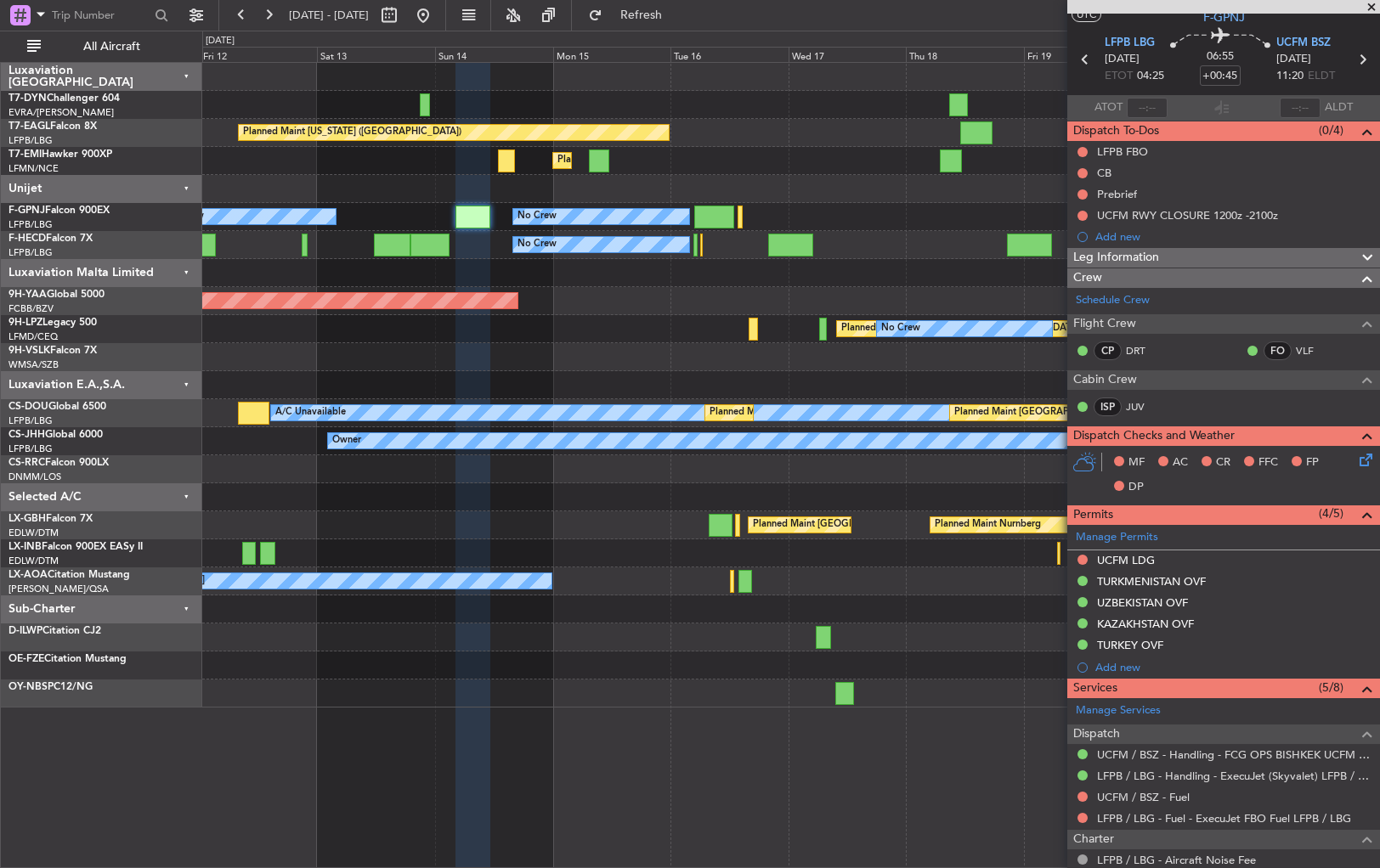
scroll to position [0, 0]
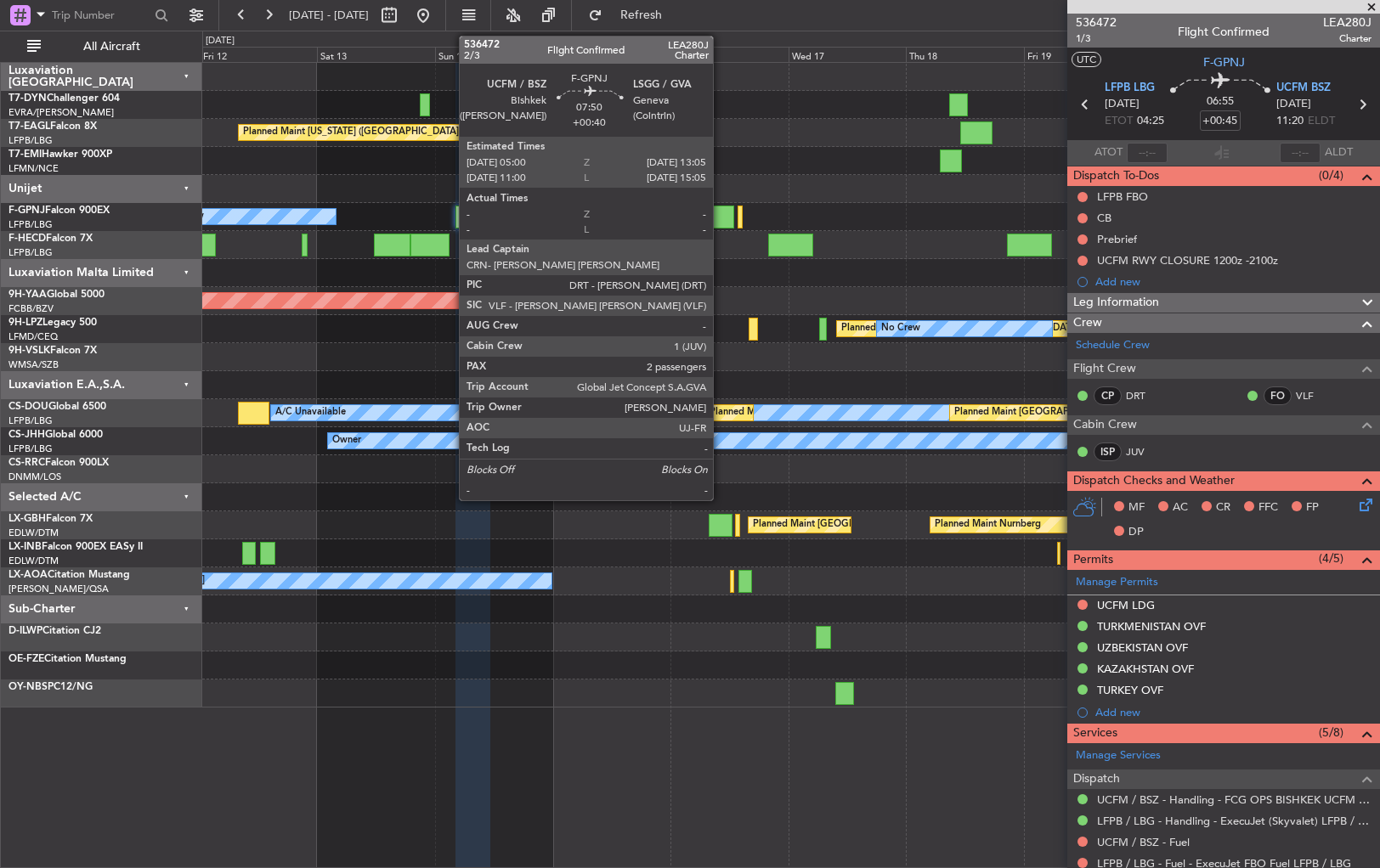
click at [720, 220] on div at bounding box center [714, 217] width 40 height 23
type input "+00:40"
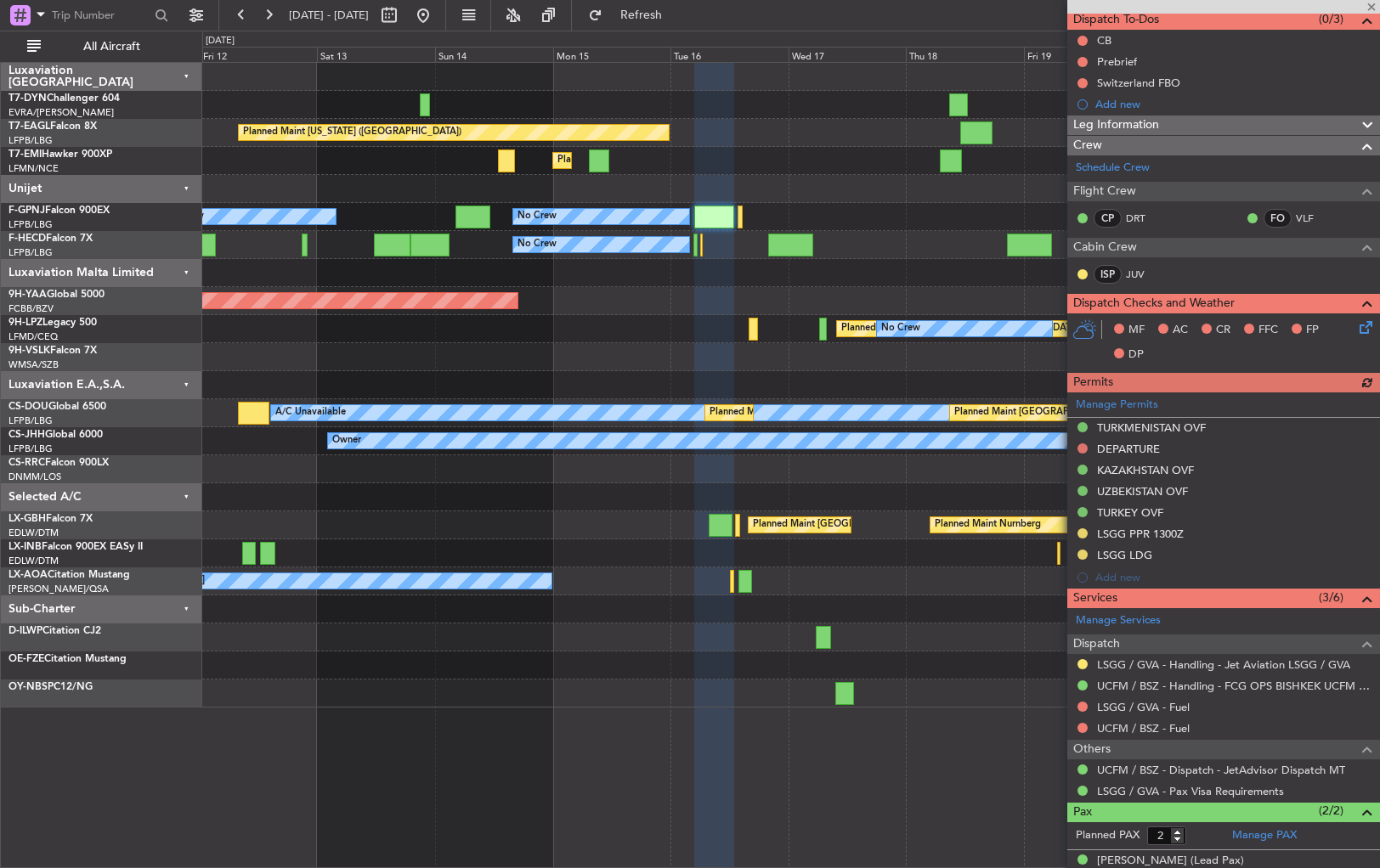
scroll to position [211, 0]
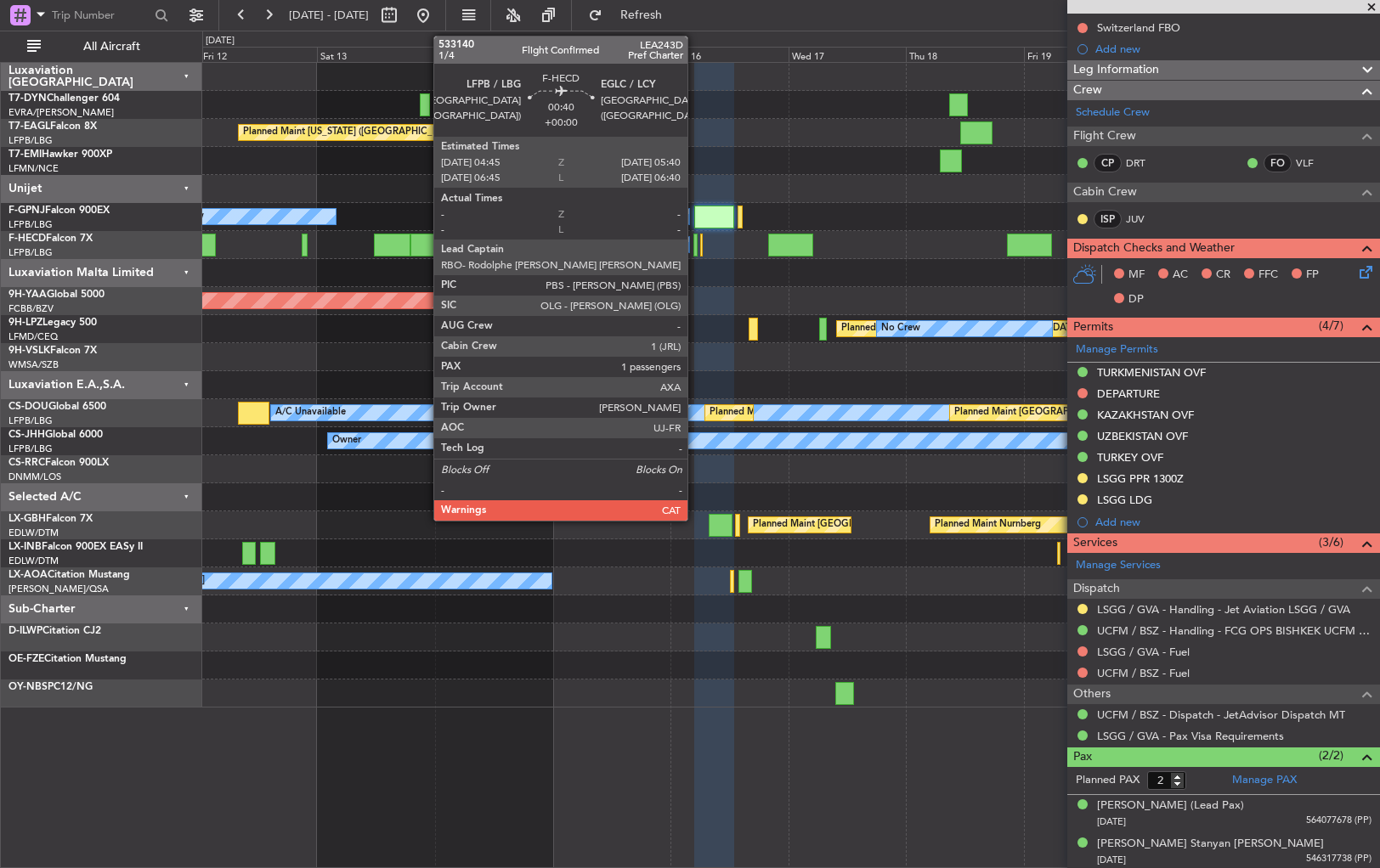
click at [695, 247] on div at bounding box center [695, 245] width 5 height 23
type input "1"
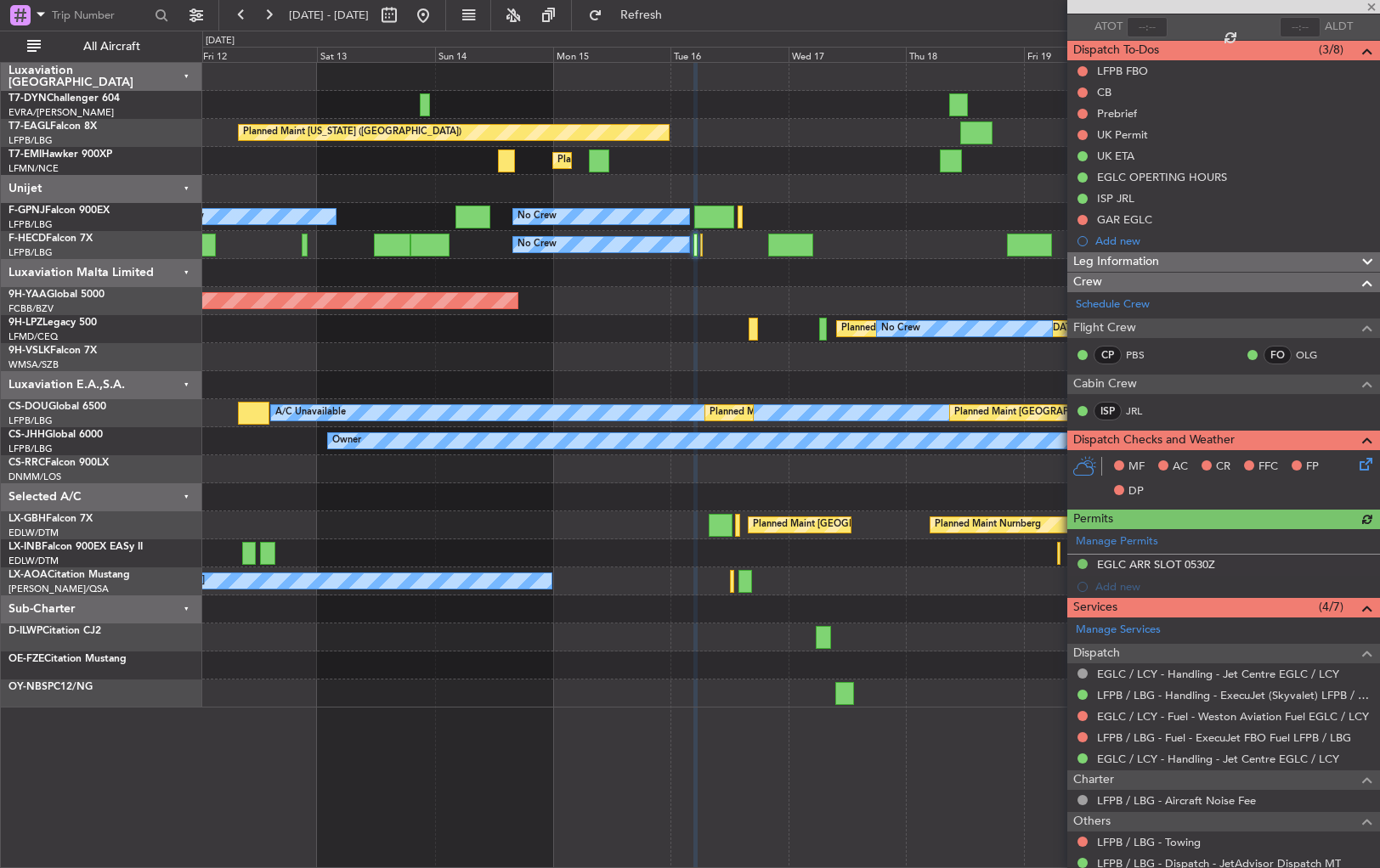
scroll to position [236, 0]
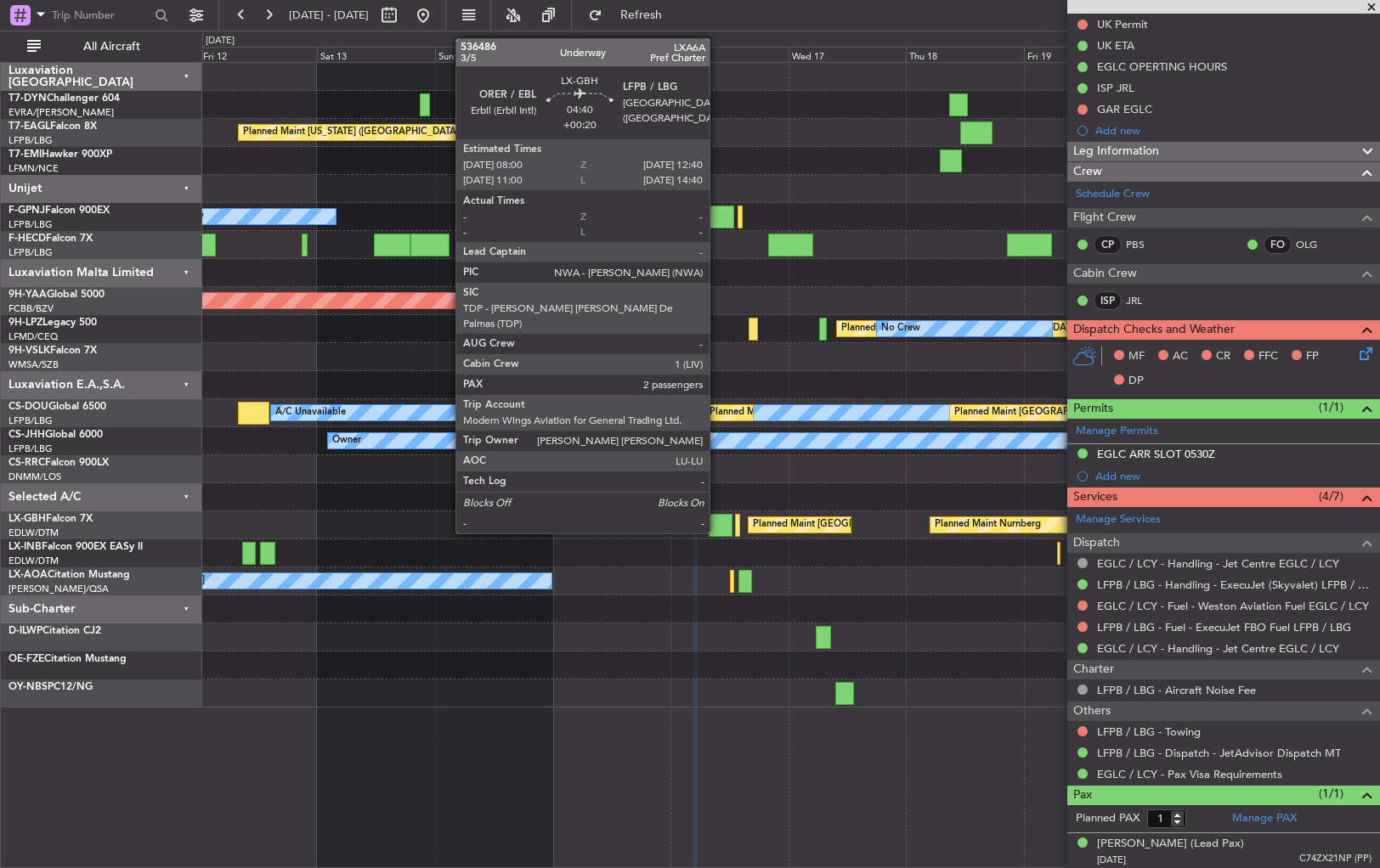
click at [717, 516] on div at bounding box center [720, 526] width 23 height 23
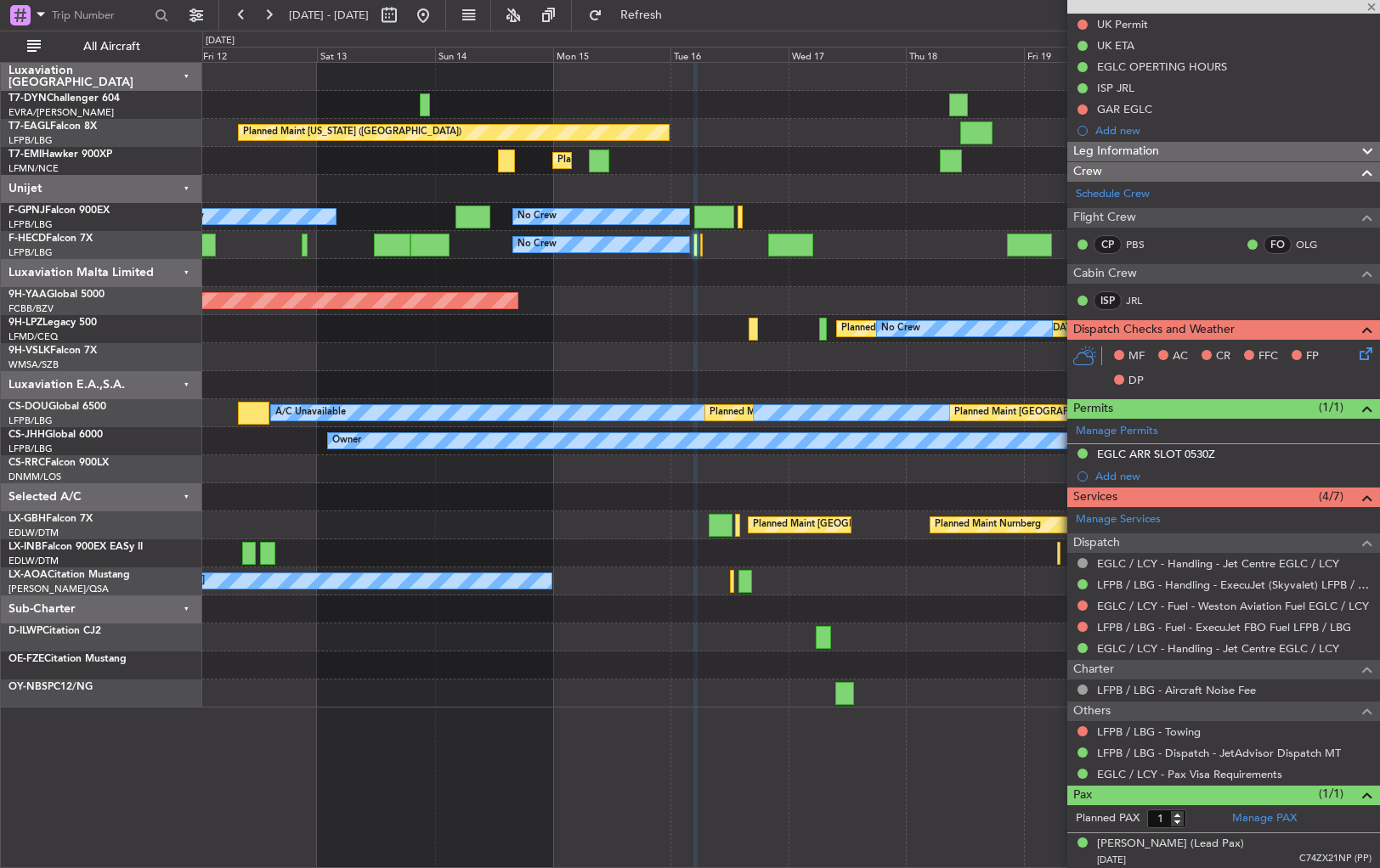
type input "+00:20"
type input "2"
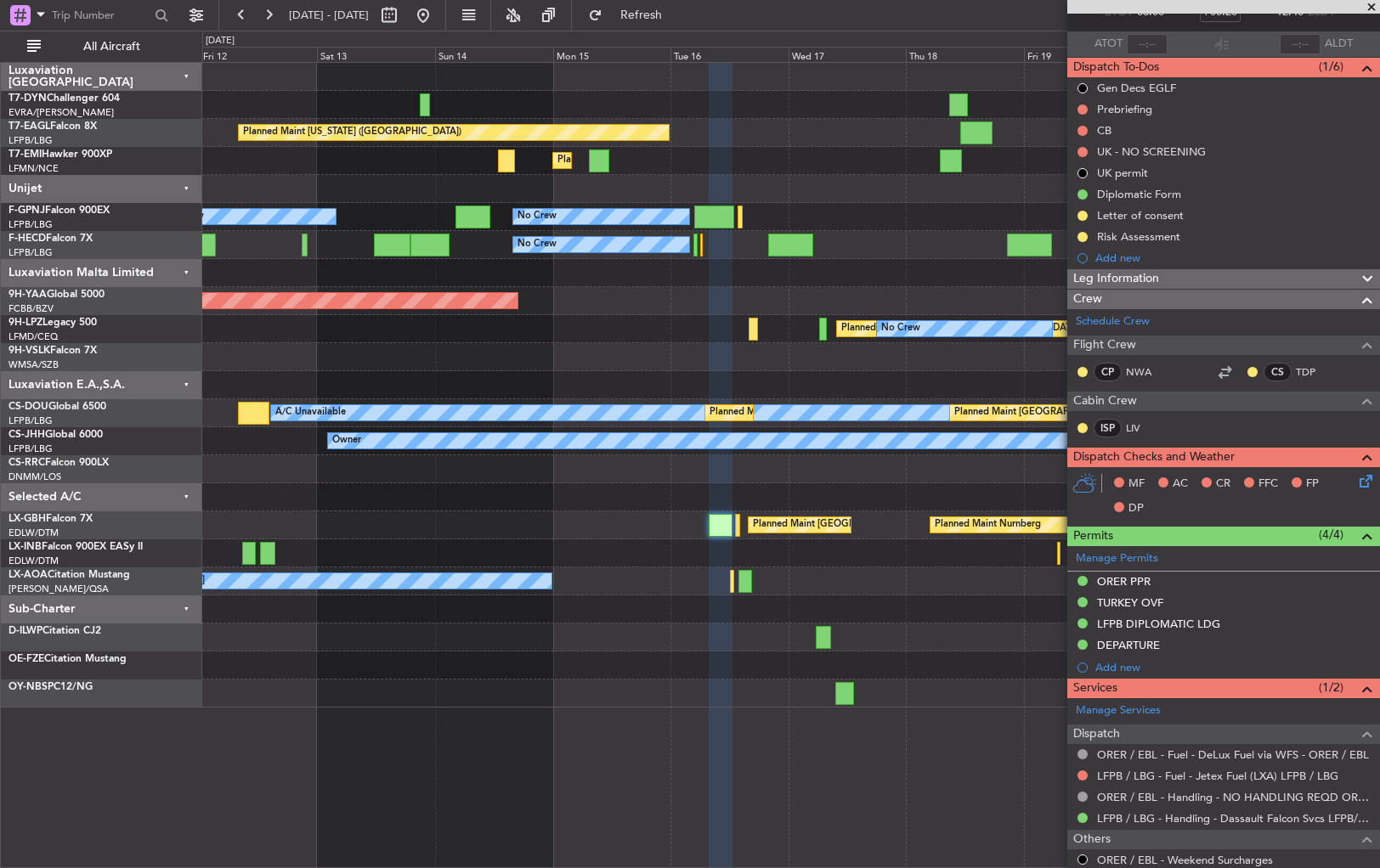
scroll to position [232, 0]
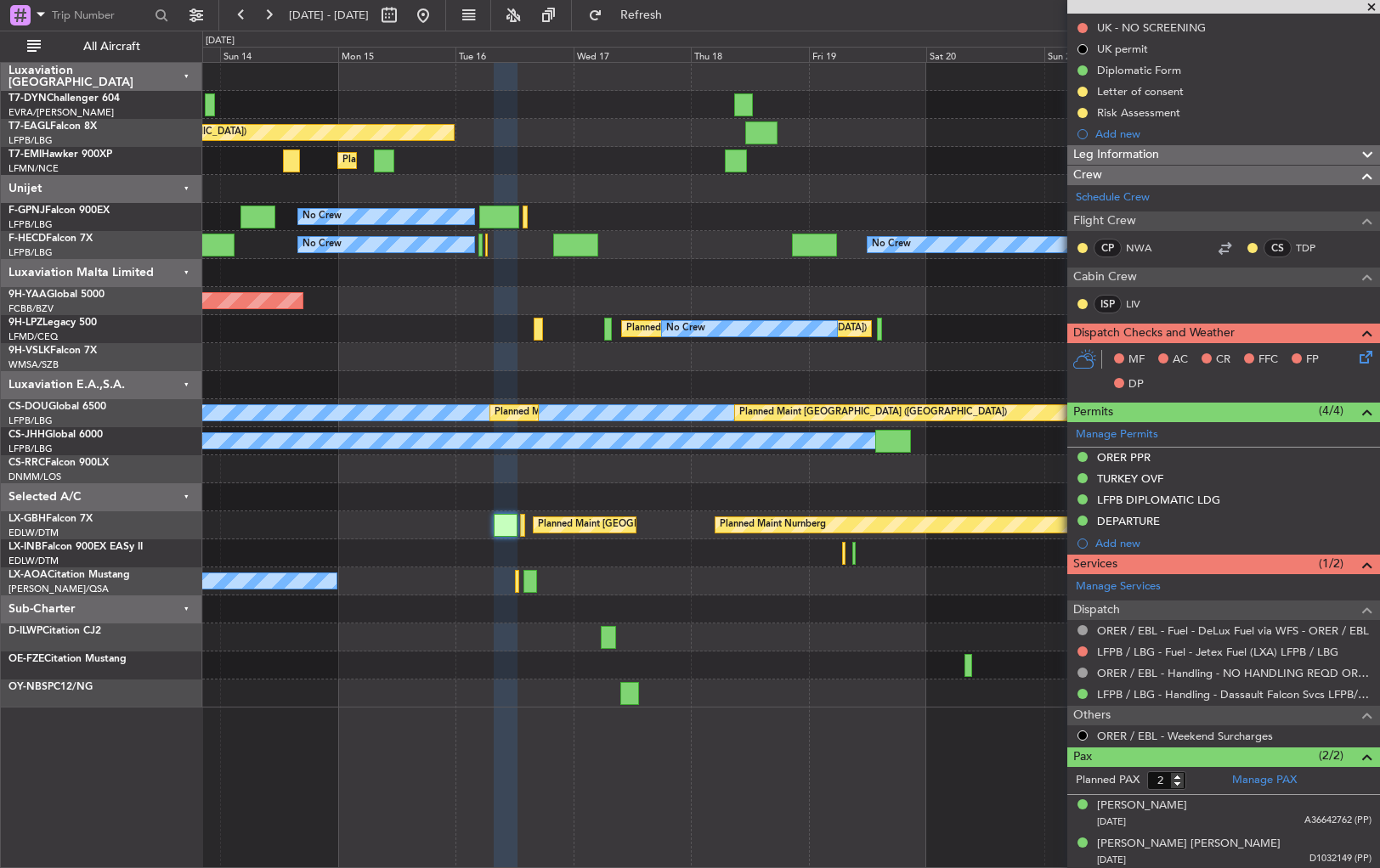
click at [728, 606] on div "Planned Maint New York (Teterboro) Planned Maint Zurich No Crew No Crew No Crew…" at bounding box center [790, 385] width 1177 height 644
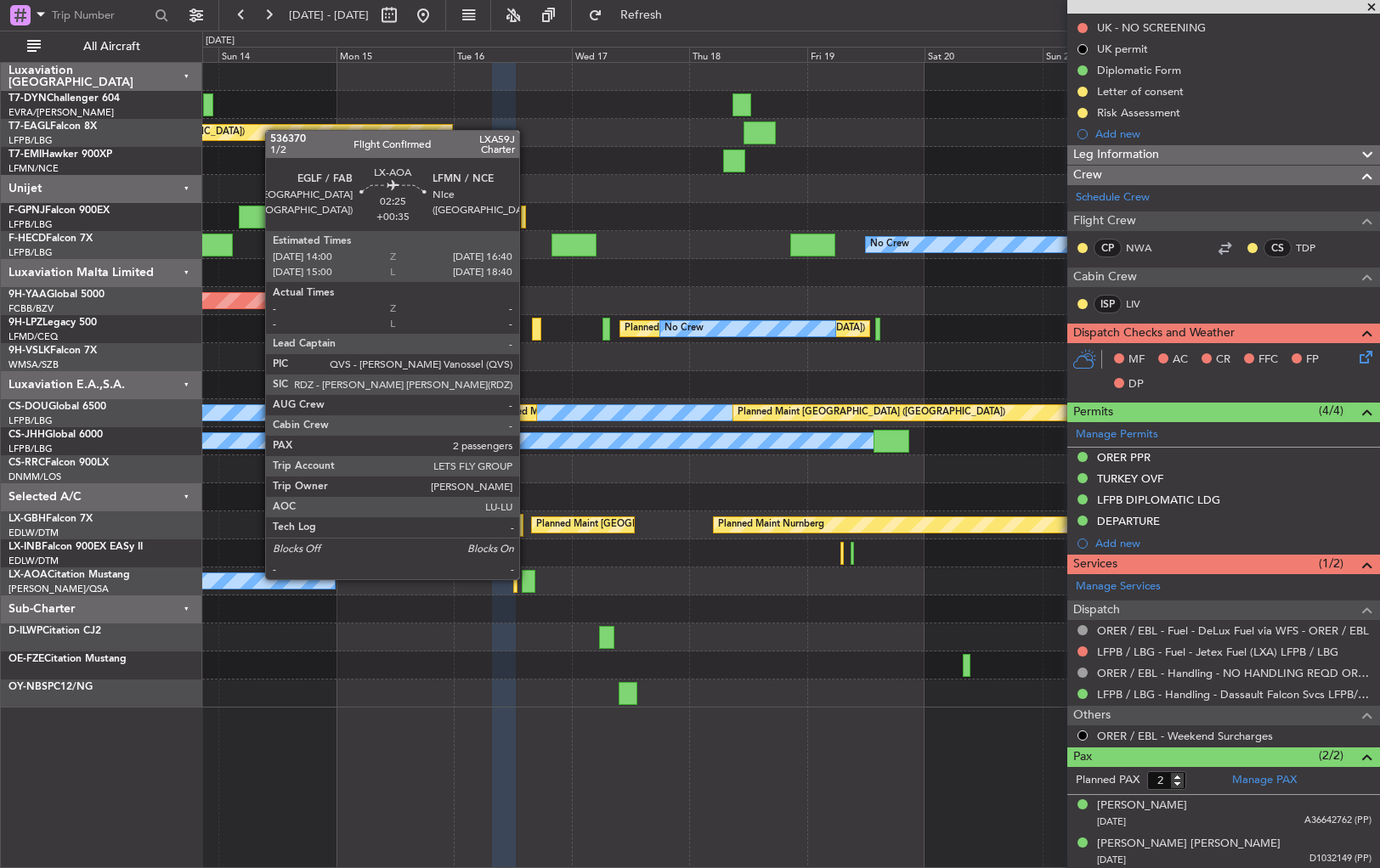
click at [527, 577] on div at bounding box center [529, 581] width 13 height 23
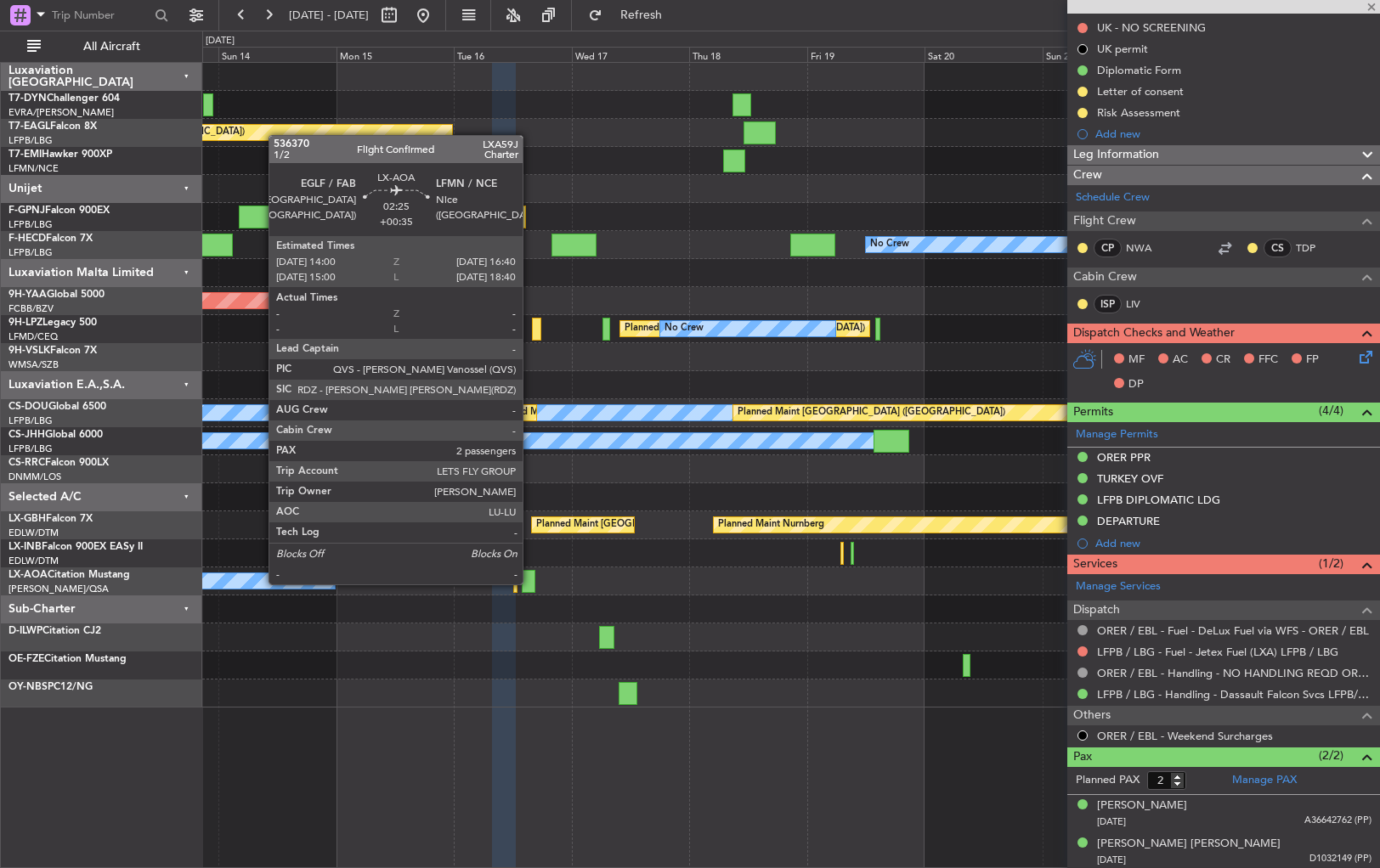
type input "+00:35"
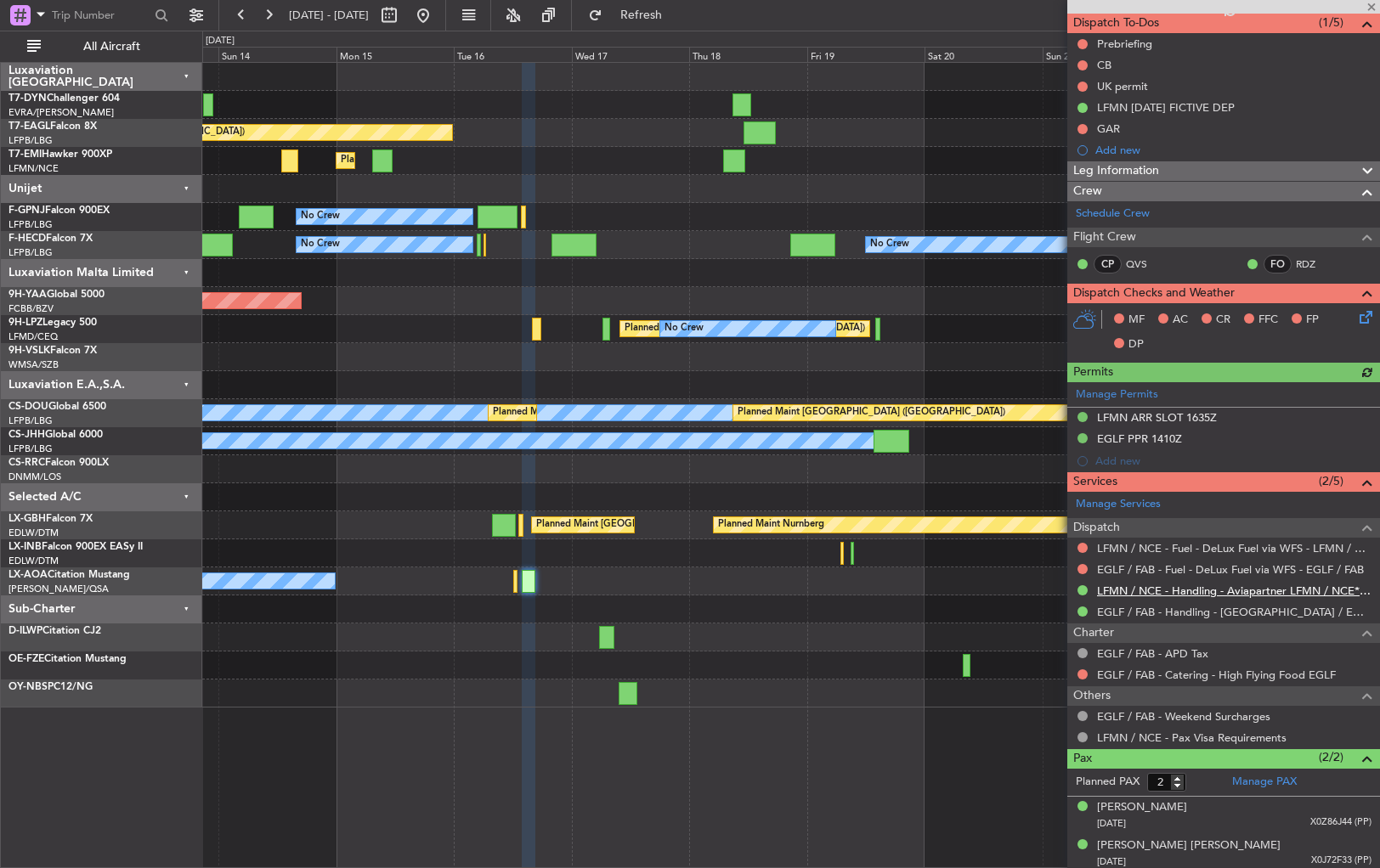
scroll to position [155, 0]
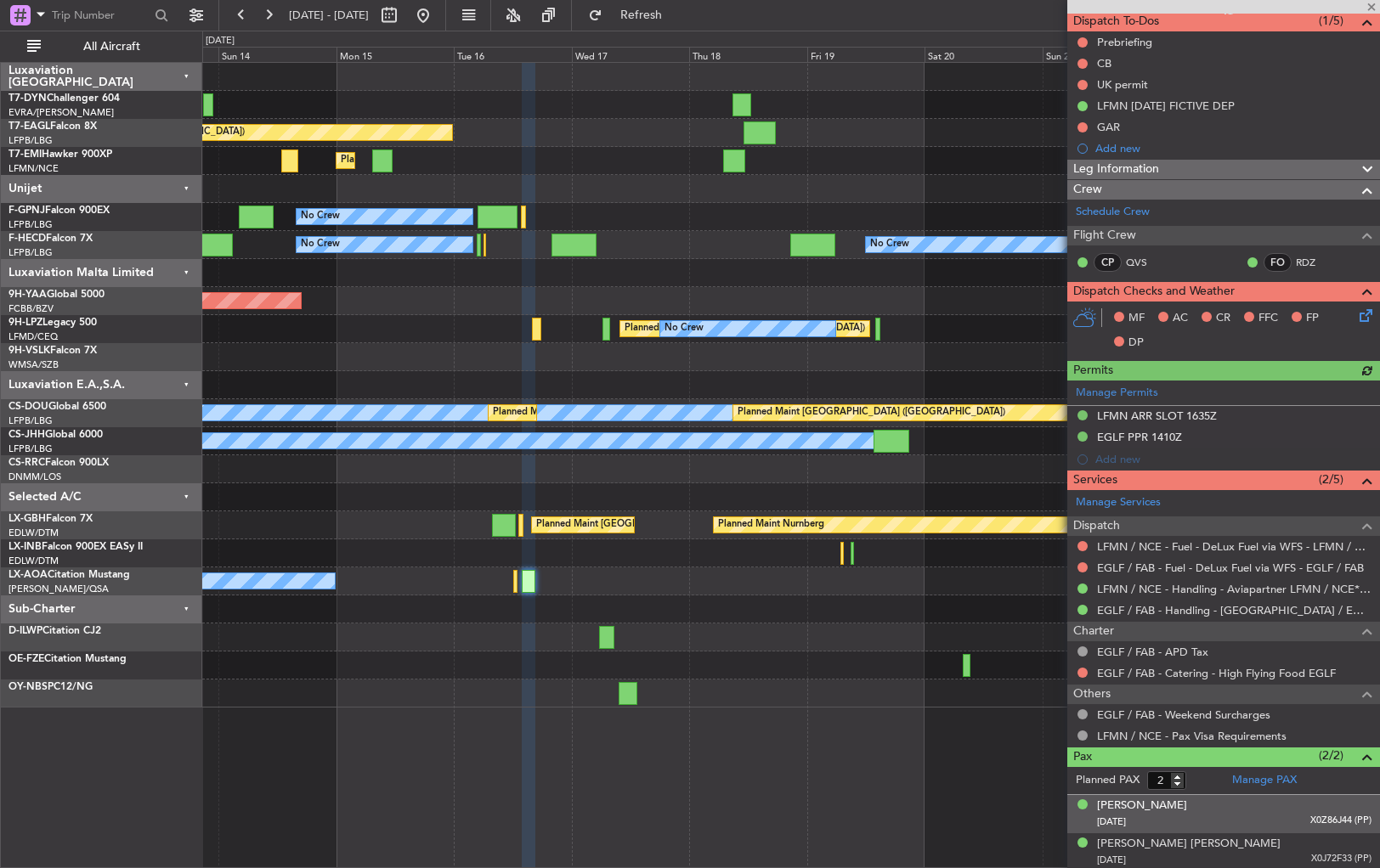
click at [1224, 809] on div "Hazel Zuellig 04/03/1972 X0Z86J44 (PP)" at bounding box center [1234, 814] width 274 height 33
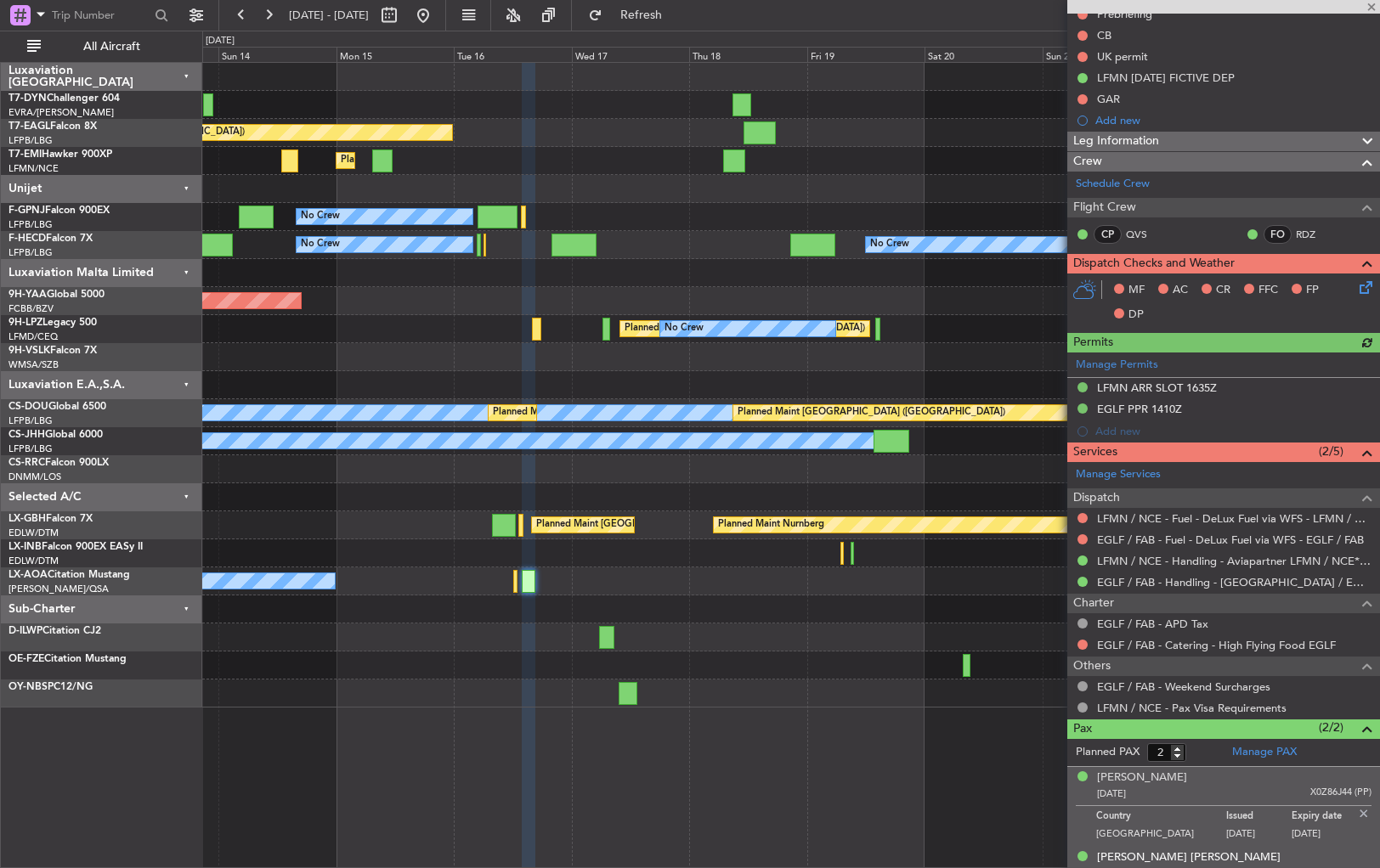
scroll to position [196, 0]
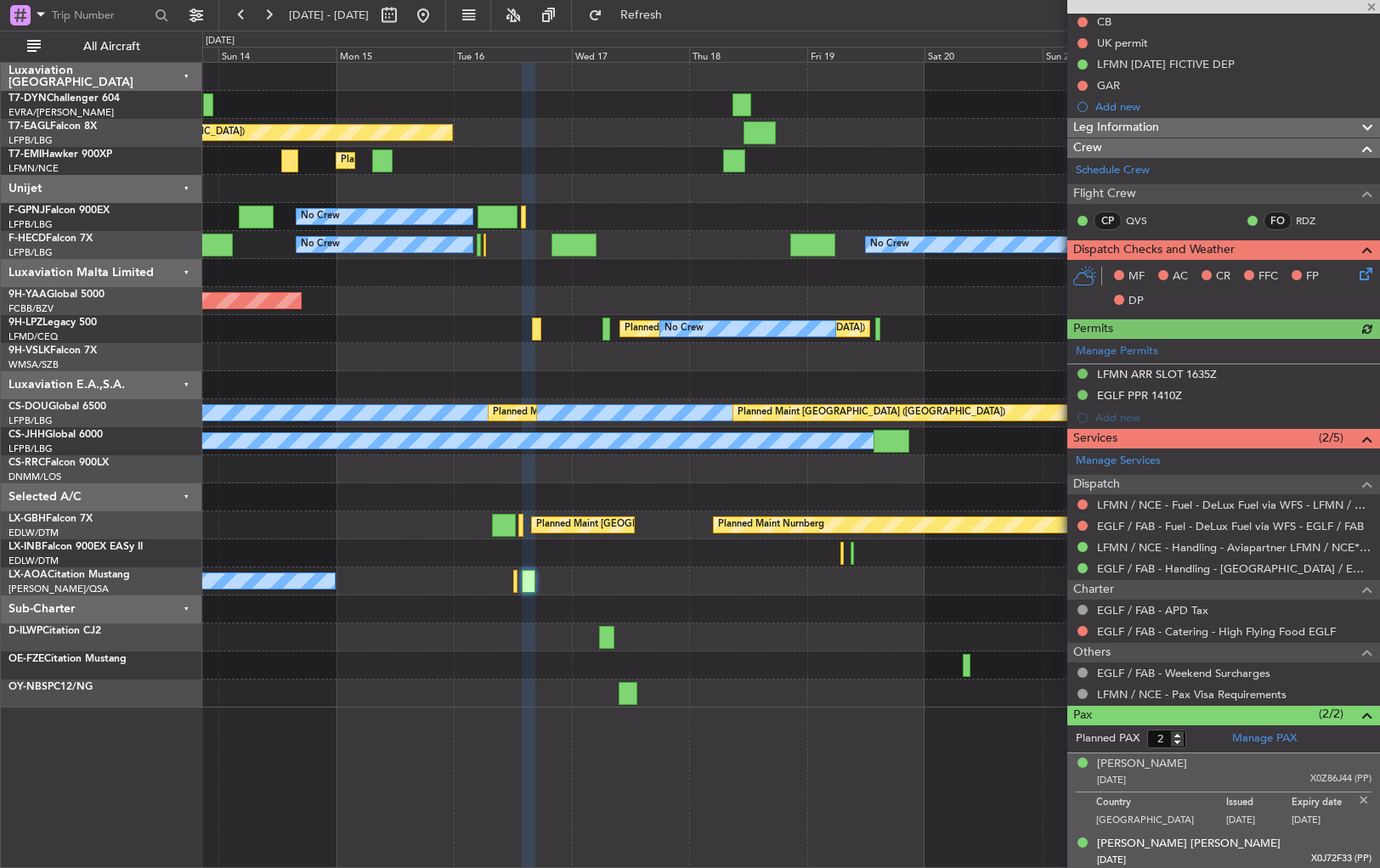
click at [1270, 847] on div "John David Stephen Zuellig 16/04/1957 X0J72F33 (PP)" at bounding box center [1234, 852] width 274 height 33
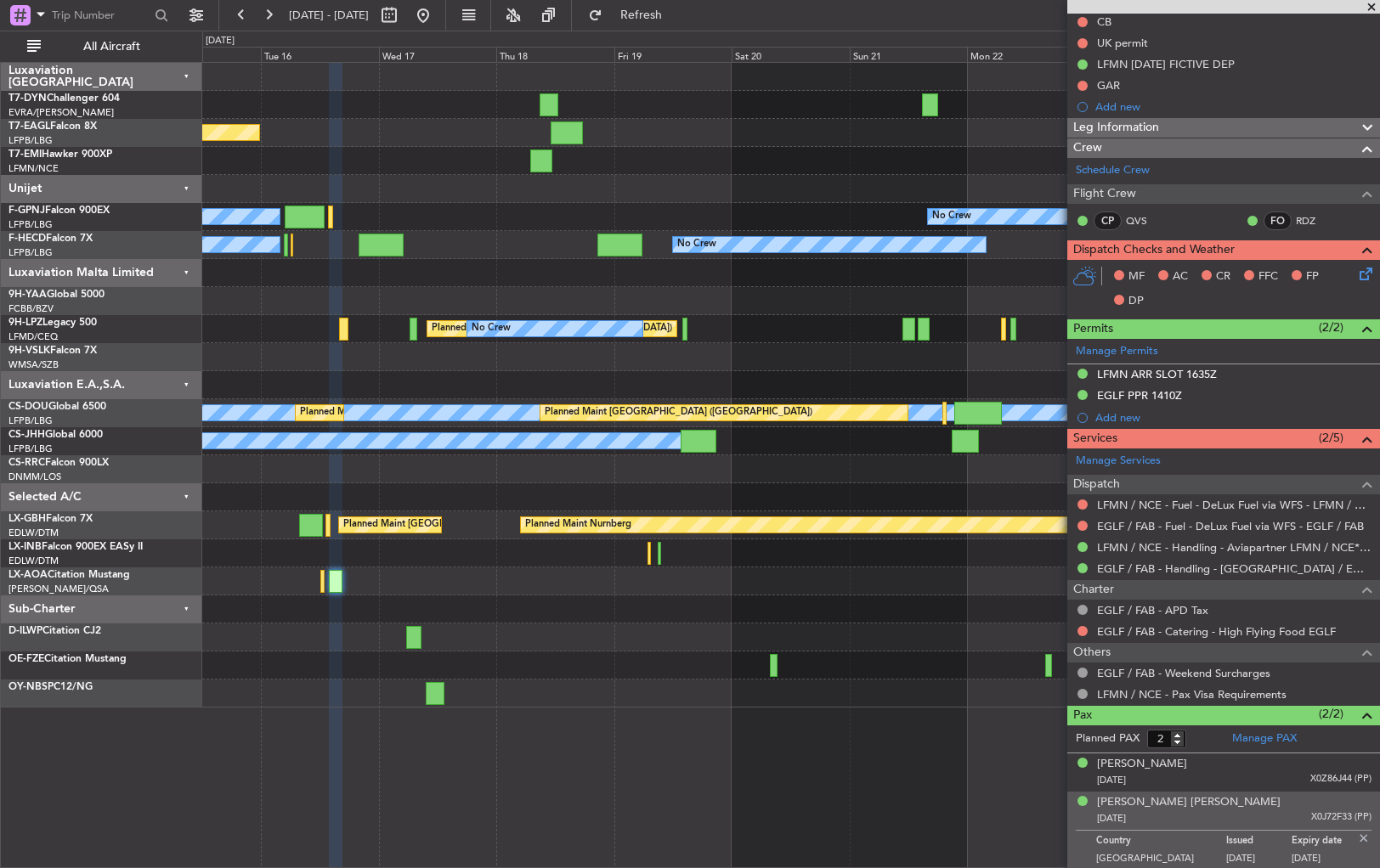
click at [574, 601] on div at bounding box center [790, 609] width 1177 height 28
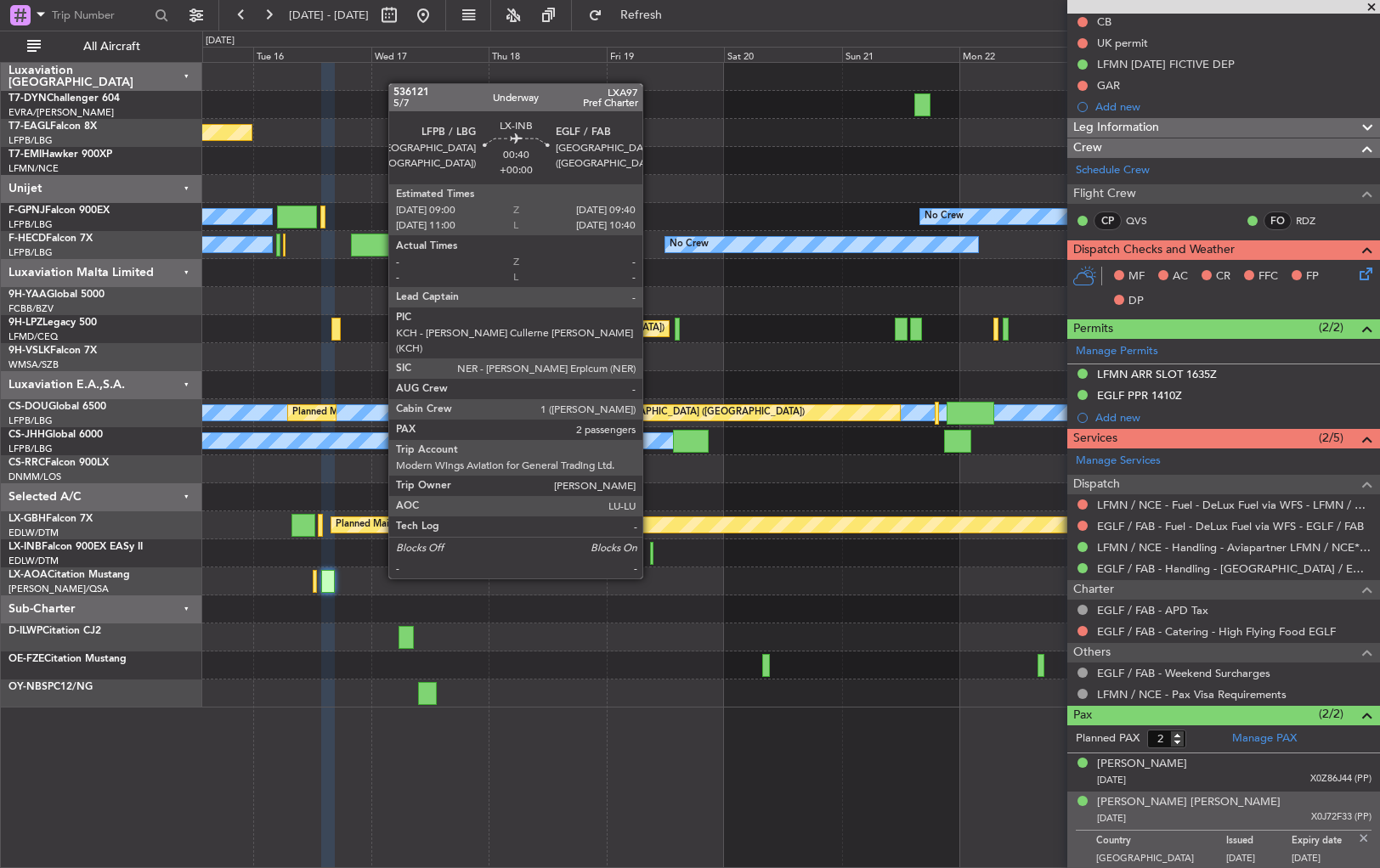
click at [650, 546] on div at bounding box center [652, 553] width 4 height 23
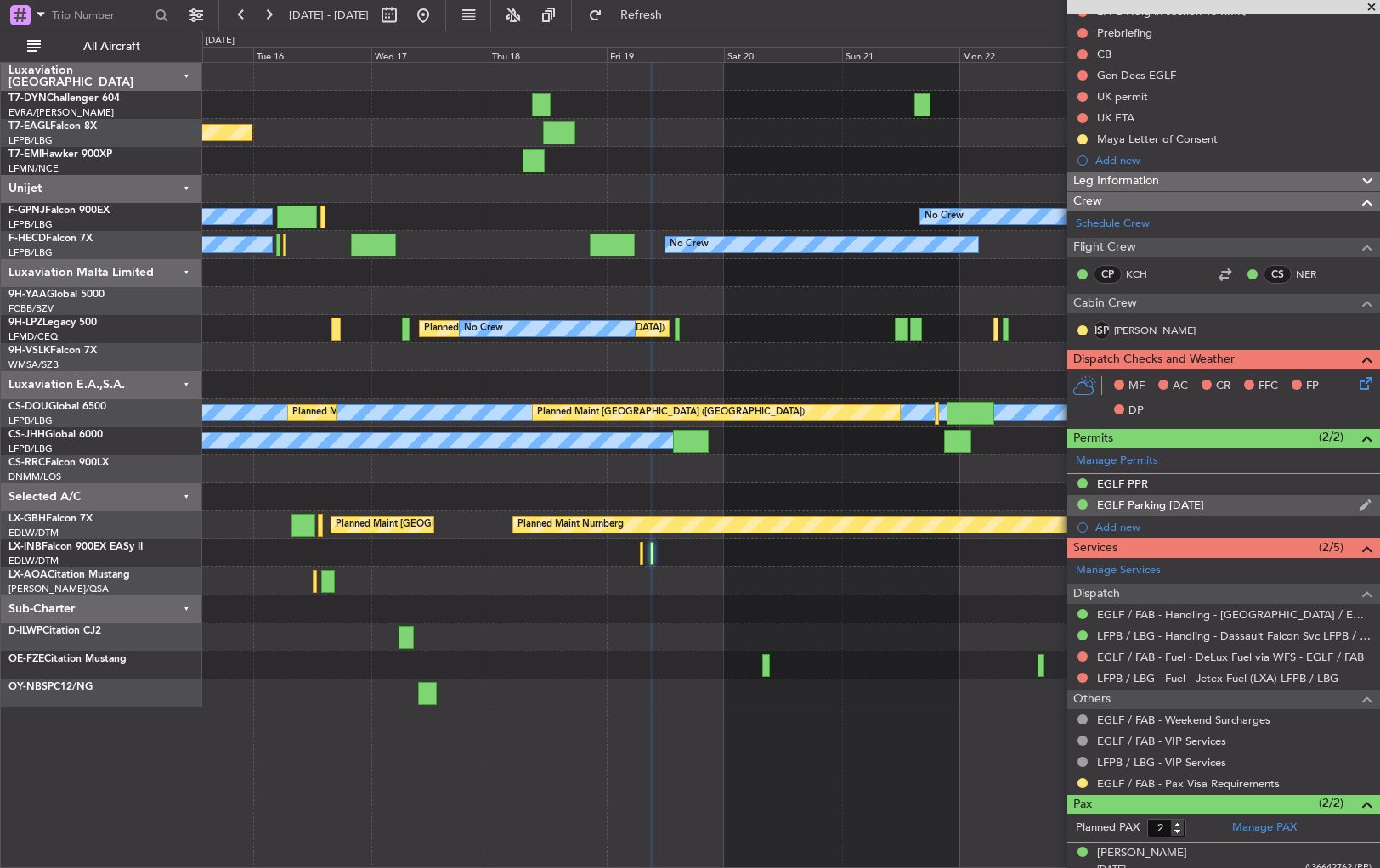
scroll to position [232, 0]
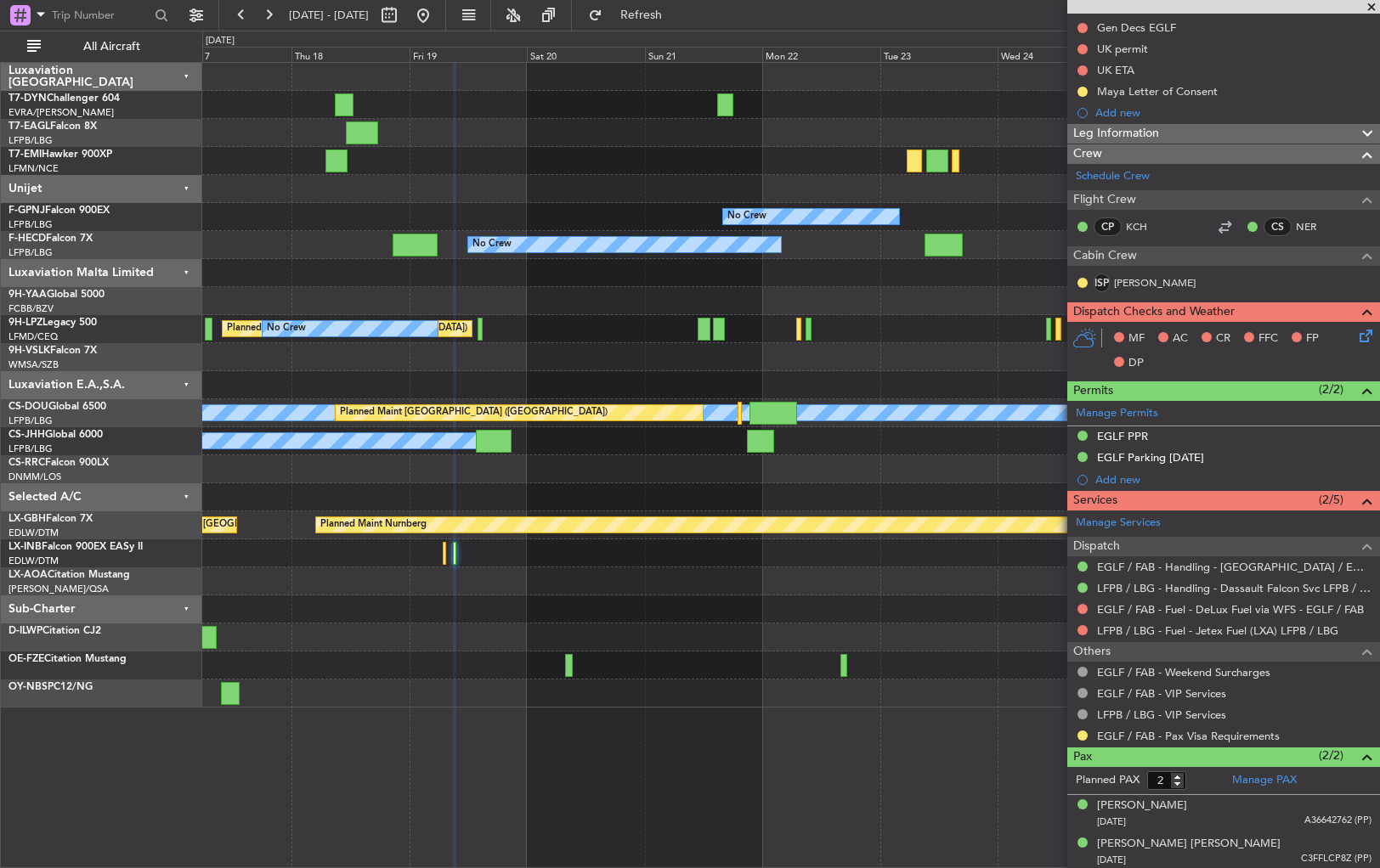
click at [640, 618] on div at bounding box center [790, 609] width 1177 height 28
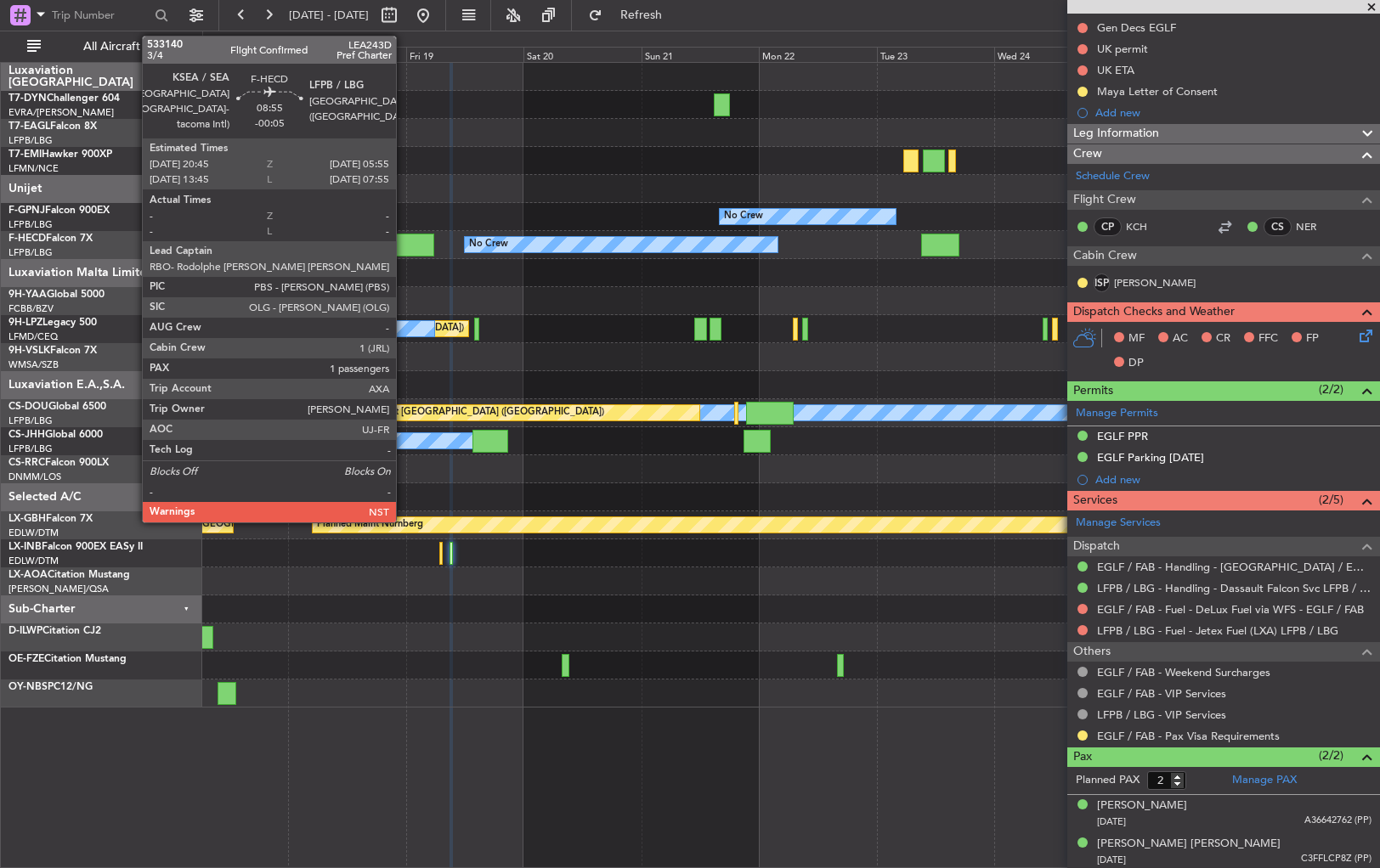
click at [404, 240] on div at bounding box center [411, 245] width 45 height 23
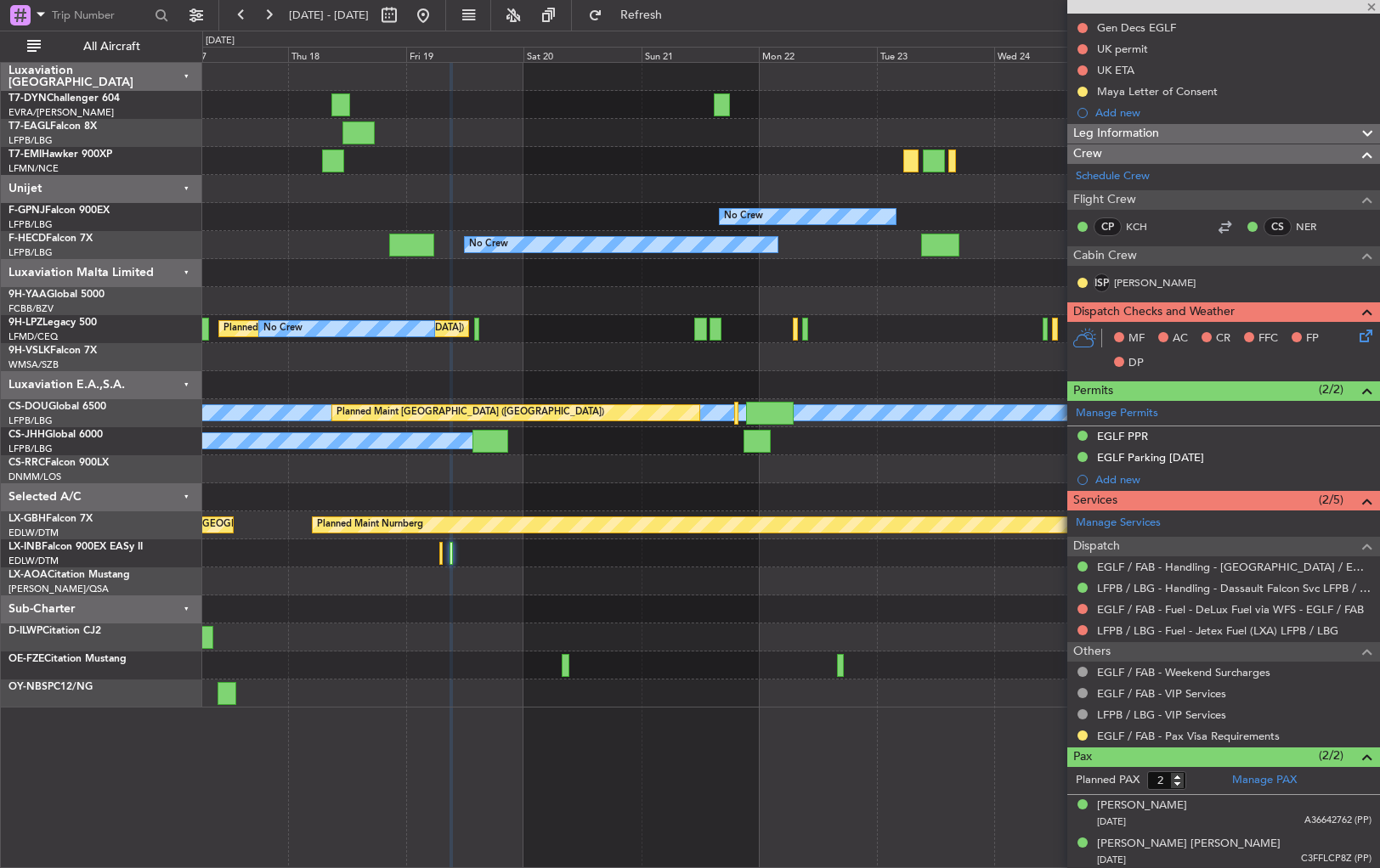
type input "-00:05"
type input "1"
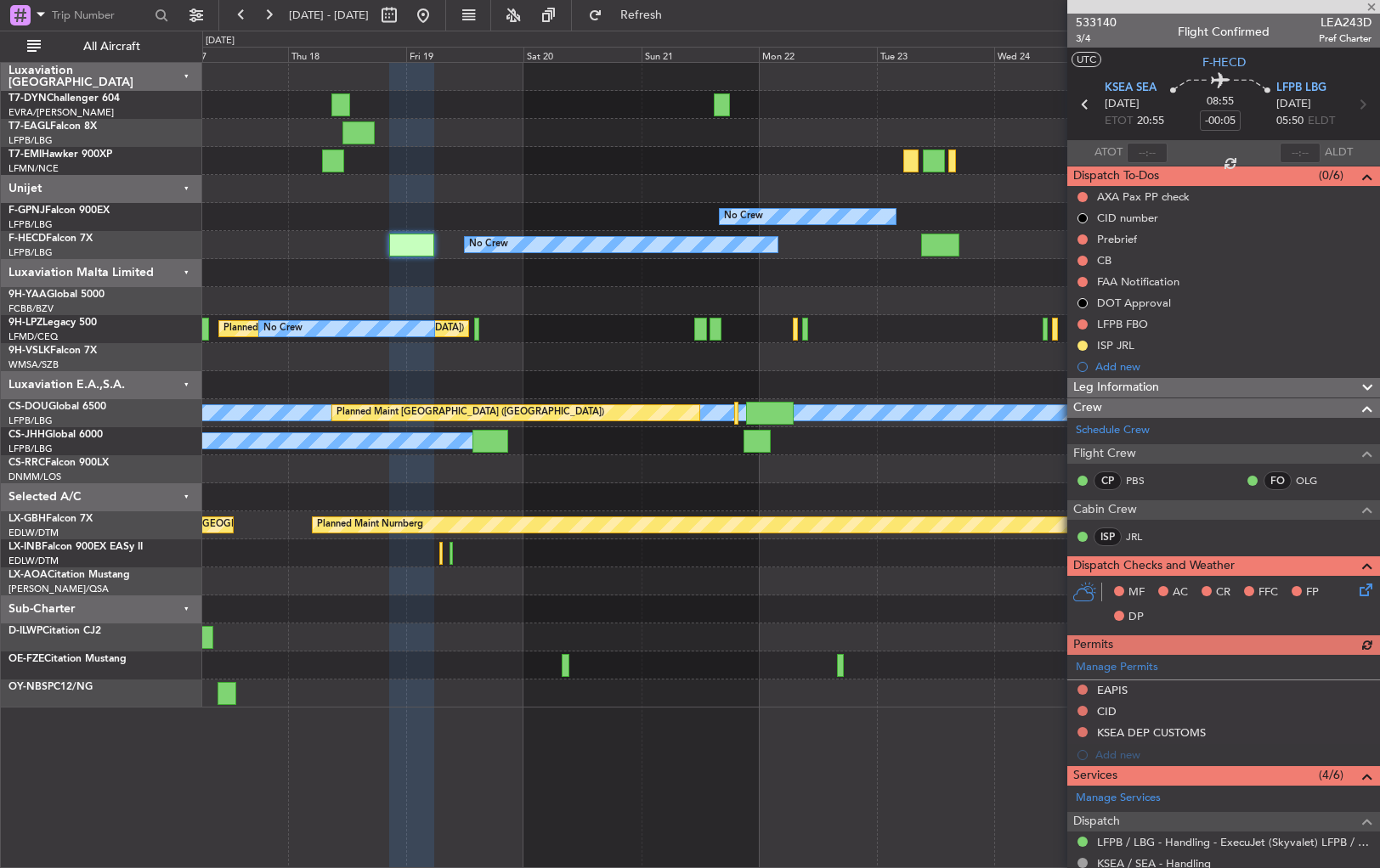
scroll to position [216, 0]
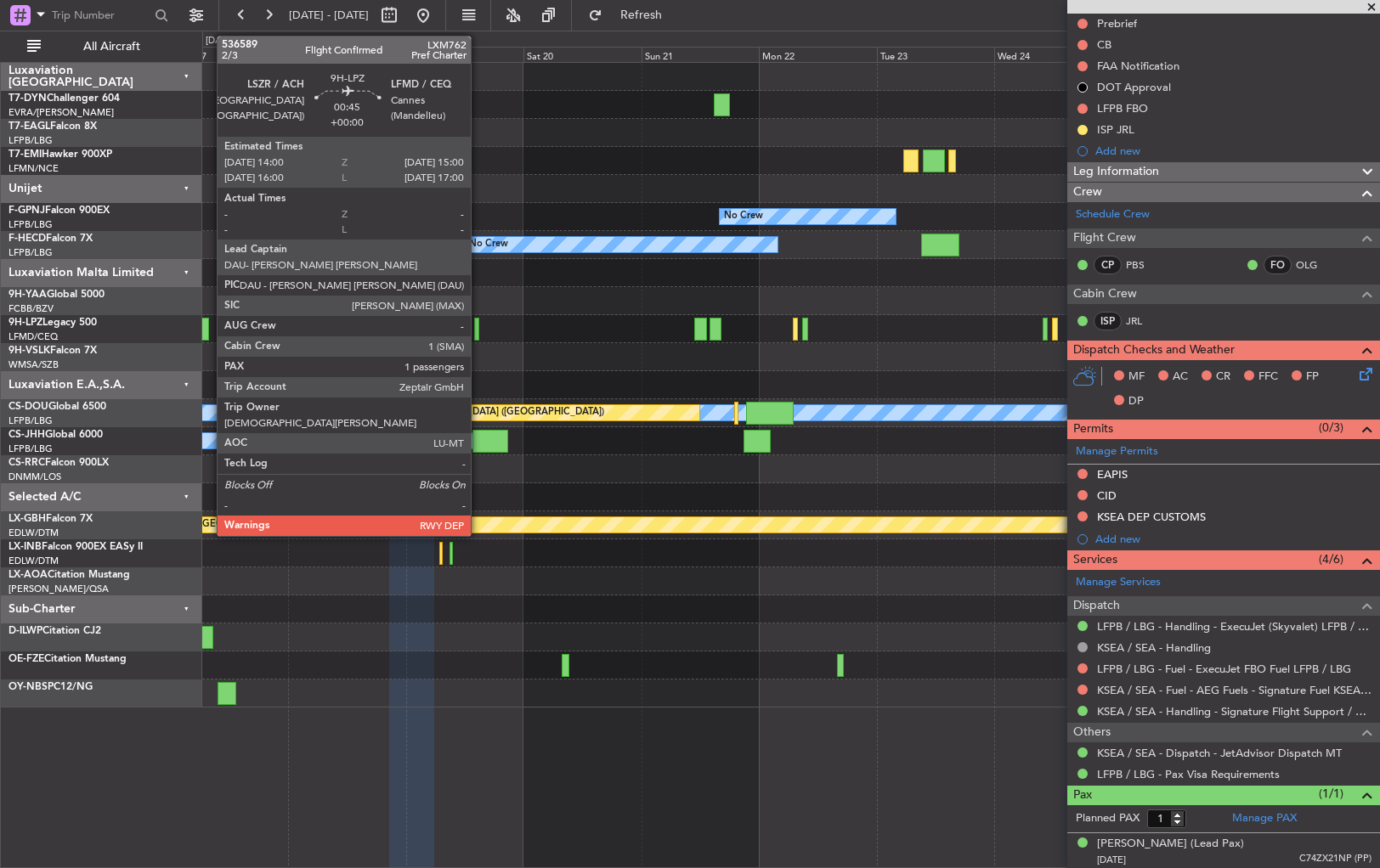
click at [478, 333] on div at bounding box center [476, 329] width 5 height 23
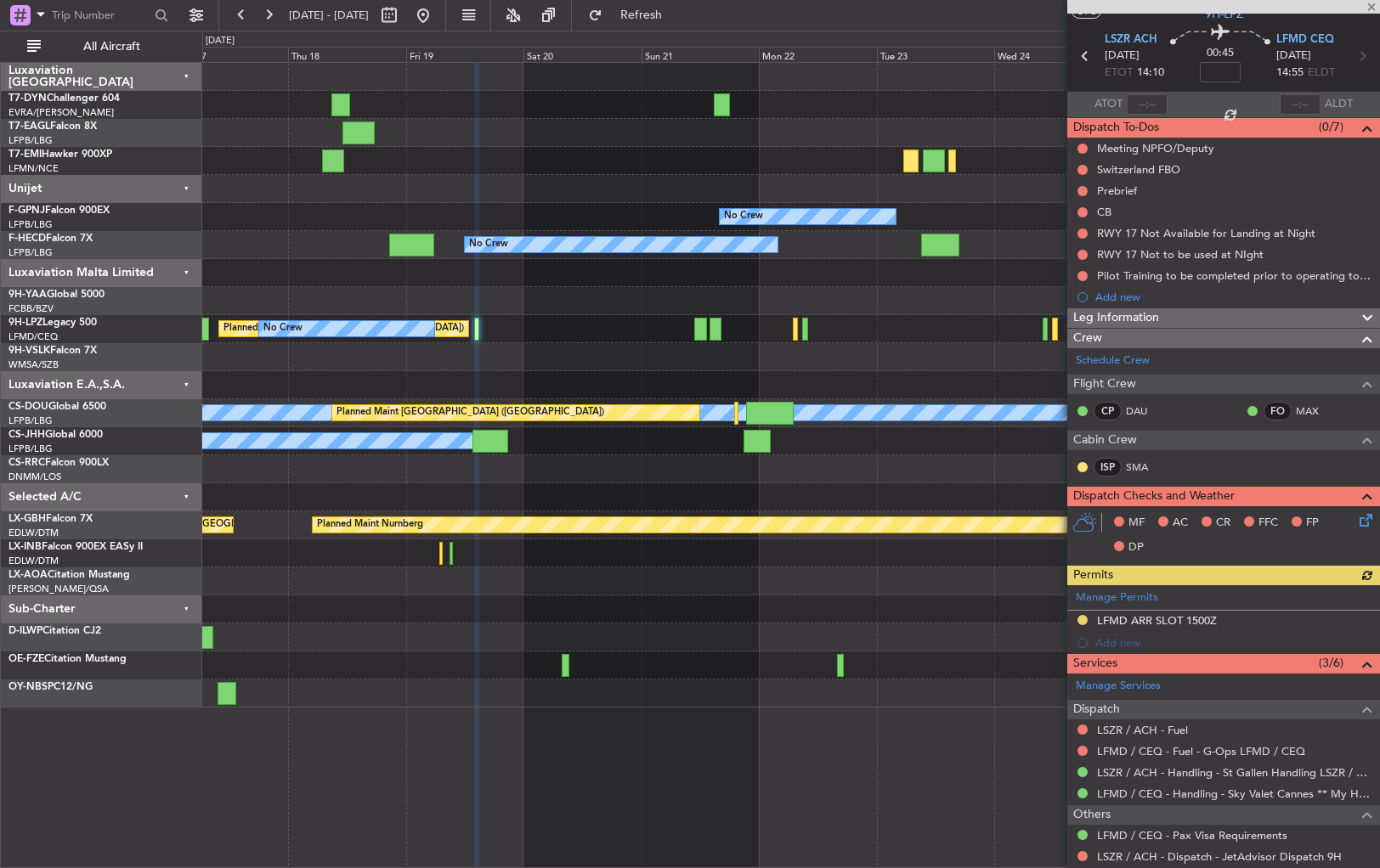
scroll to position [0, 0]
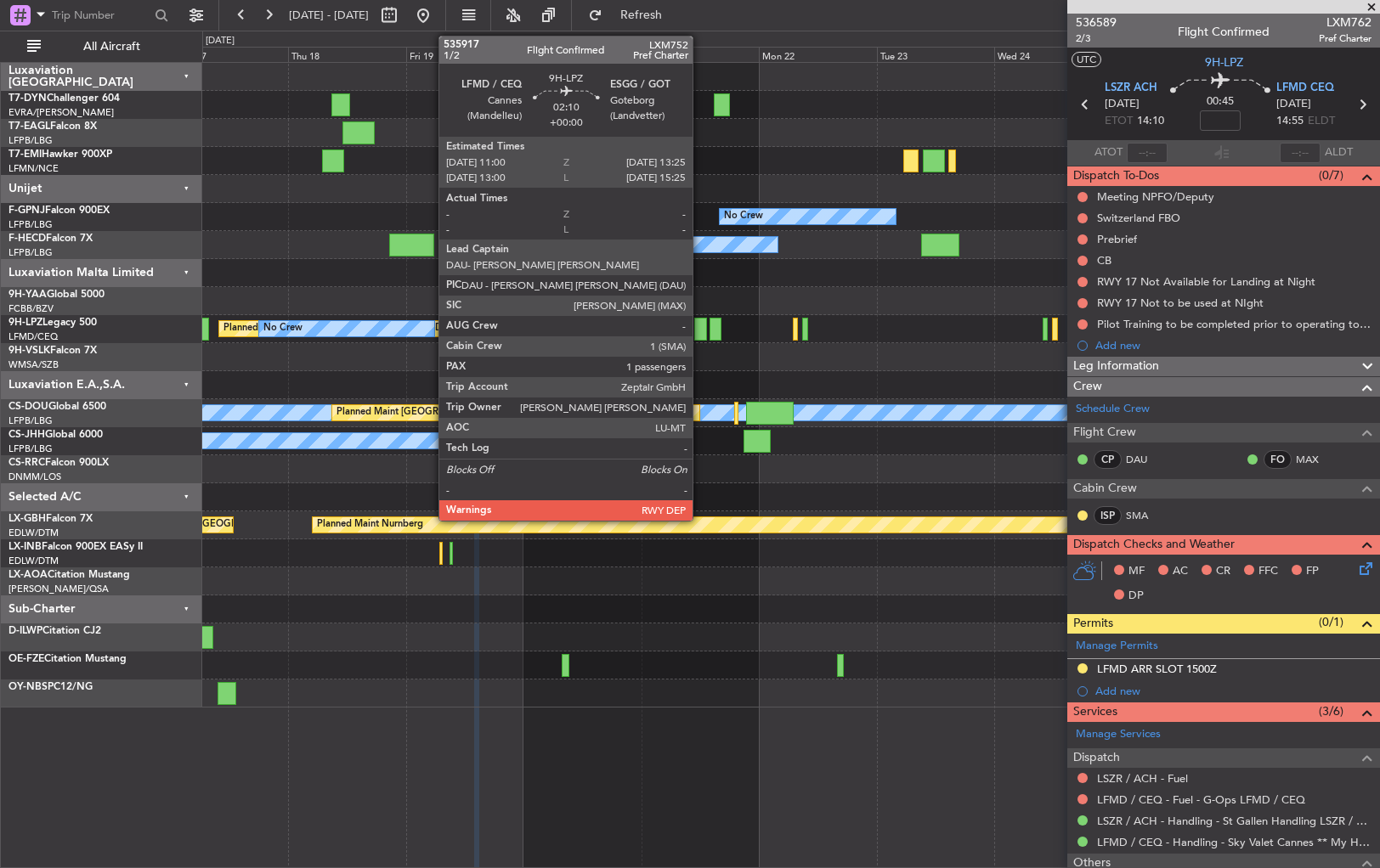
click at [700, 320] on div at bounding box center [700, 329] width 11 height 23
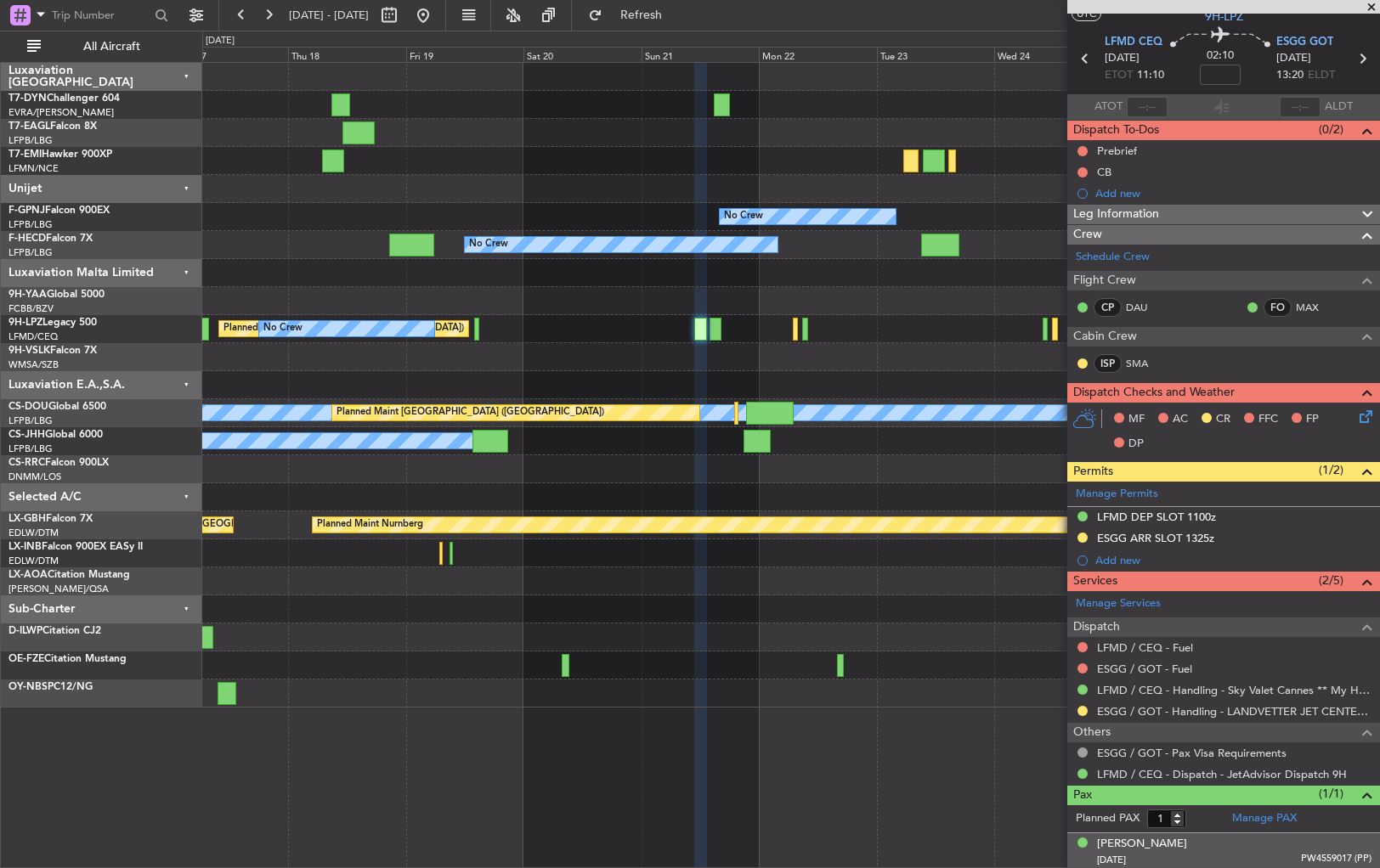
click at [1287, 846] on div "Nicholas Constantinos LEVENTIS 31/01/1980 PW4559017 (PP)" at bounding box center [1234, 852] width 274 height 33
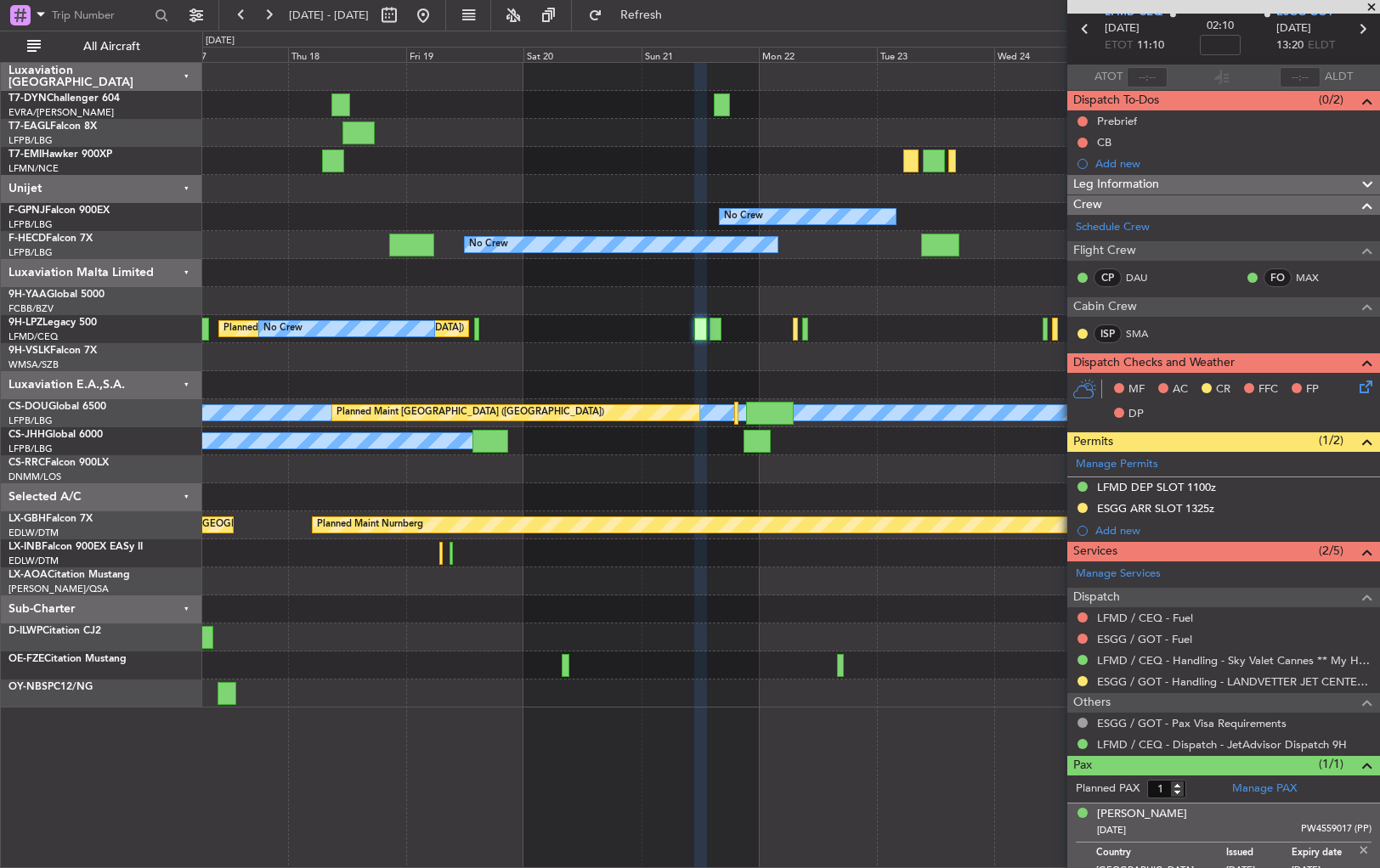
scroll to position [88, 0]
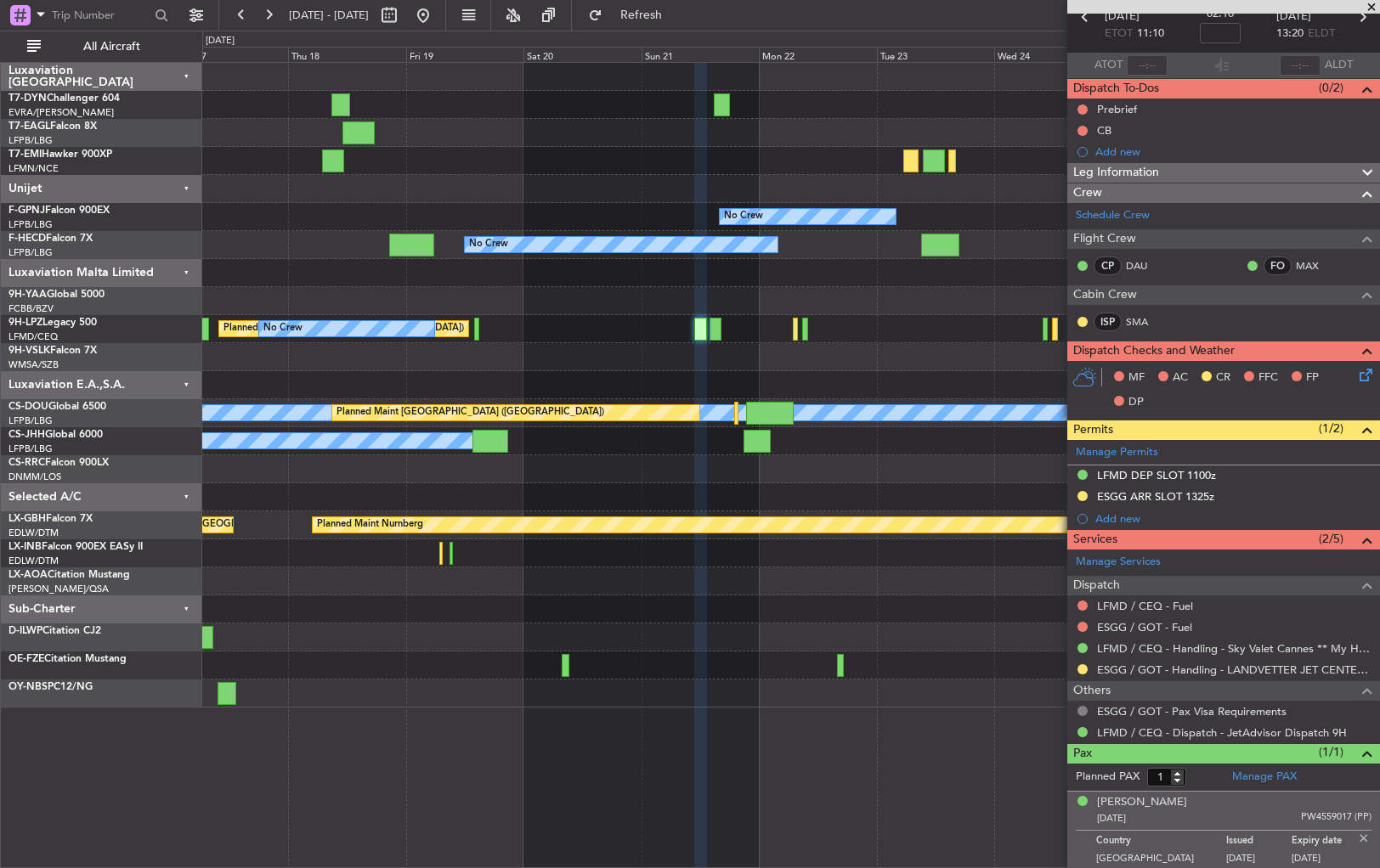
click at [1084, 706] on button at bounding box center [1083, 710] width 11 height 11
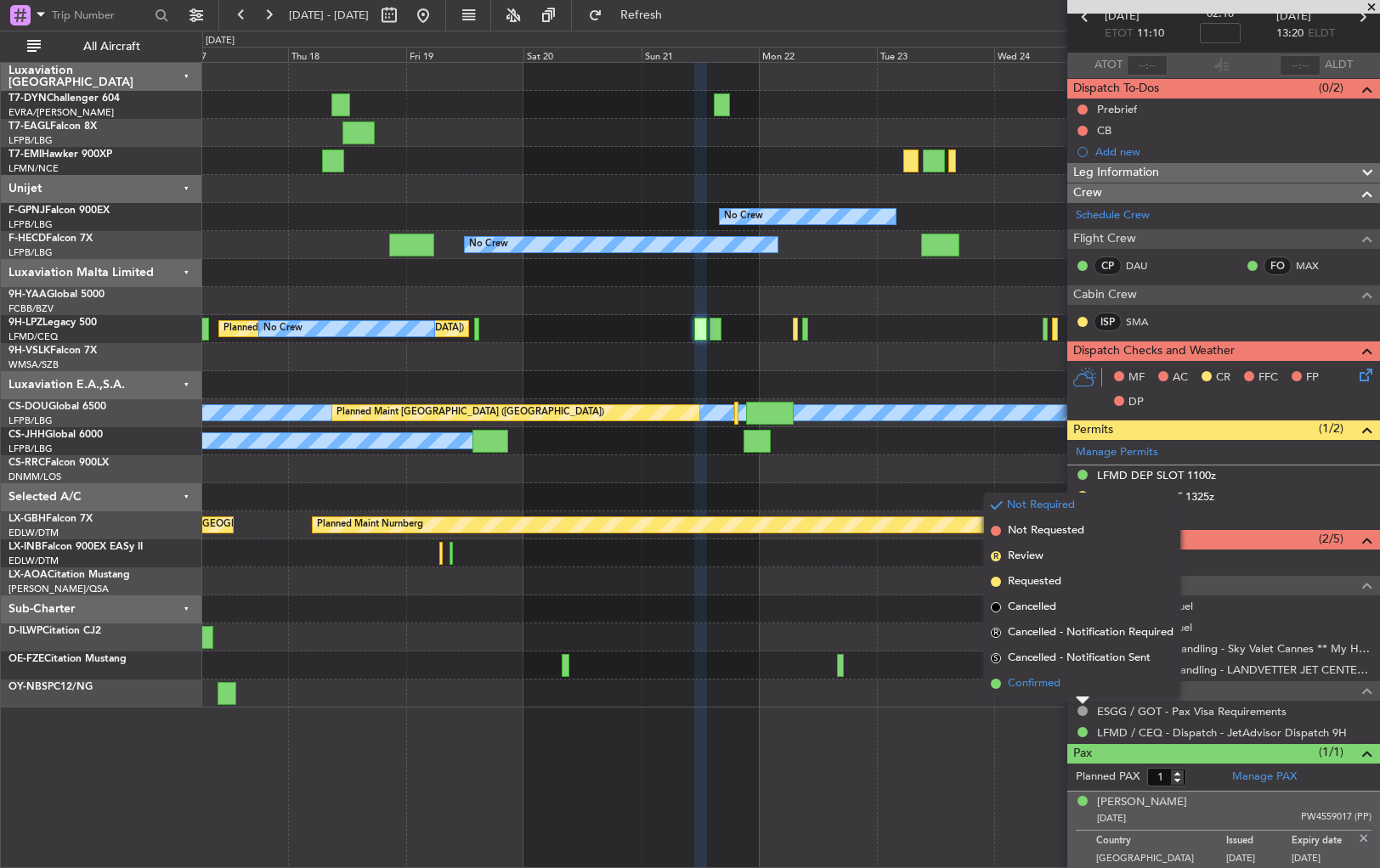
click at [1009, 674] on li "Confirmed" at bounding box center [1082, 684] width 196 height 26
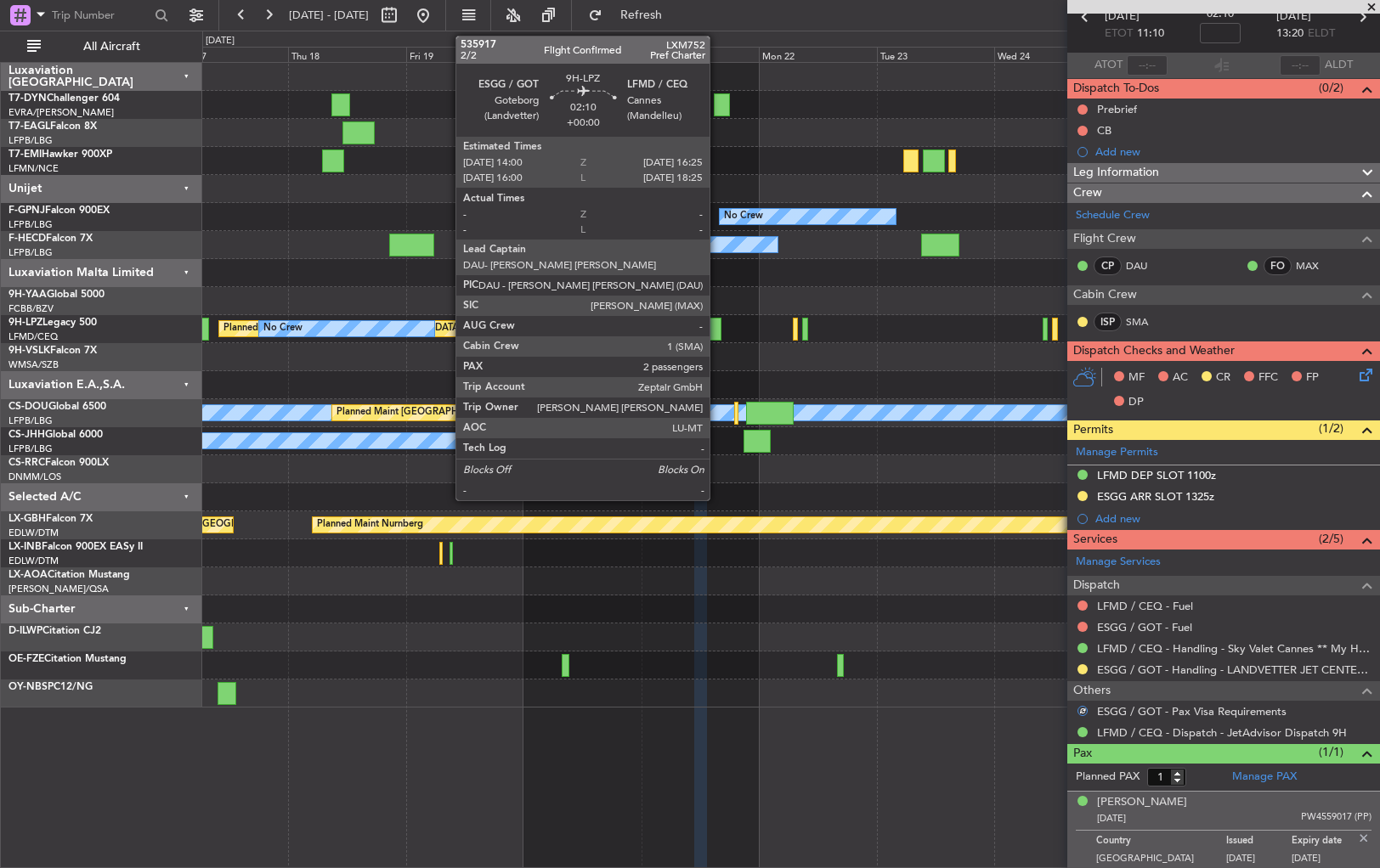
click at [717, 325] on div at bounding box center [715, 329] width 11 height 23
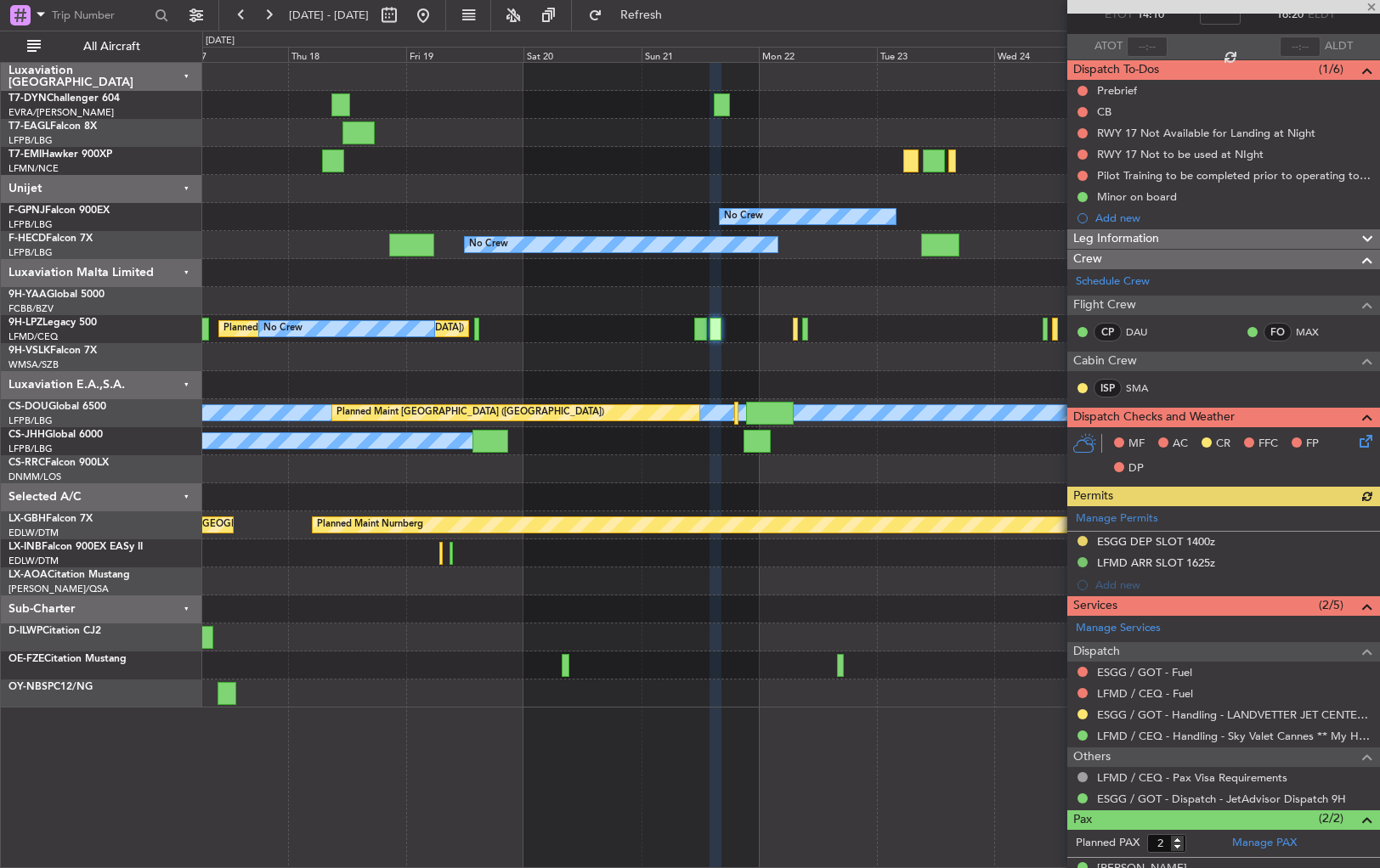
scroll to position [170, 0]
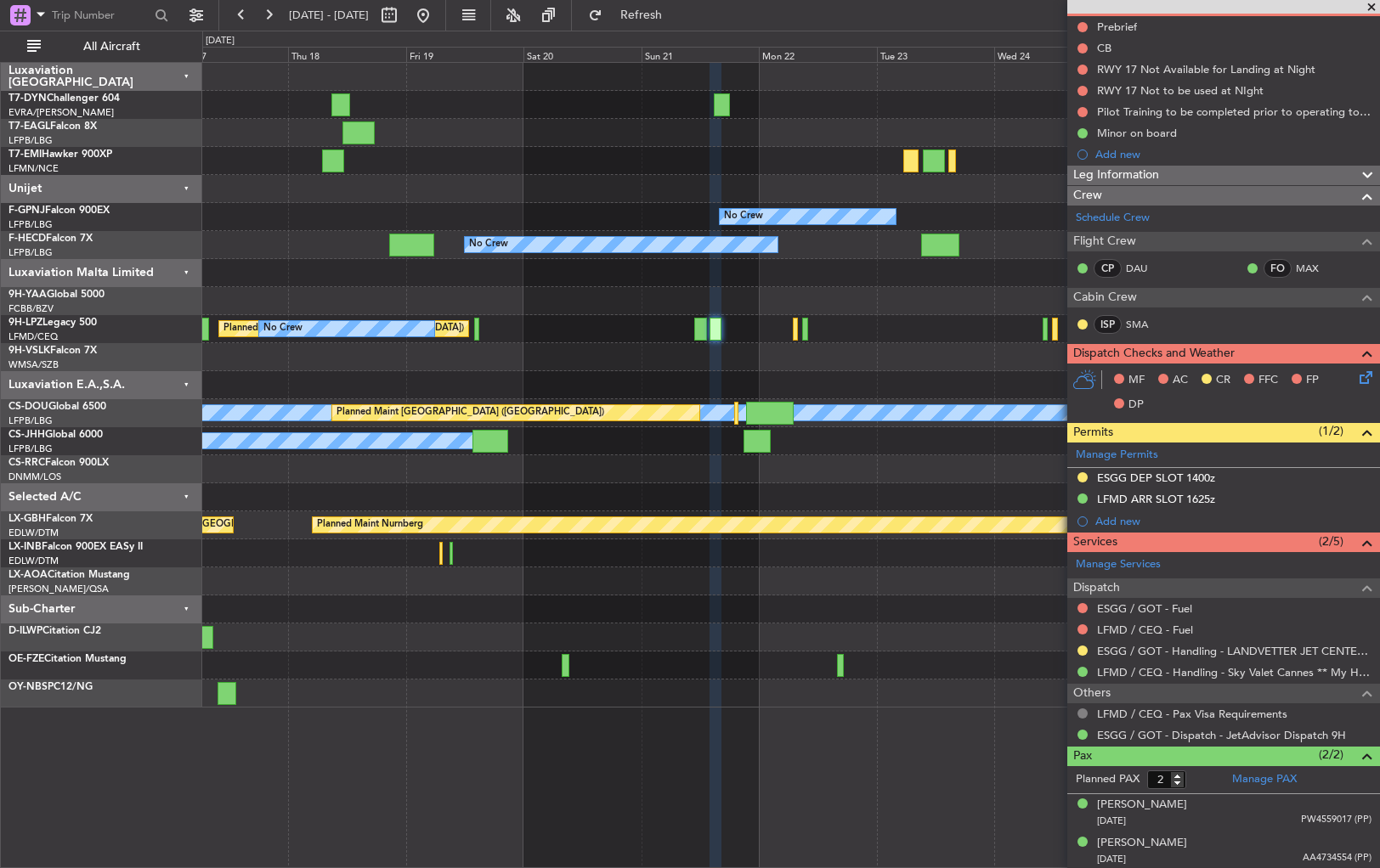
click at [1081, 712] on button at bounding box center [1083, 713] width 11 height 11
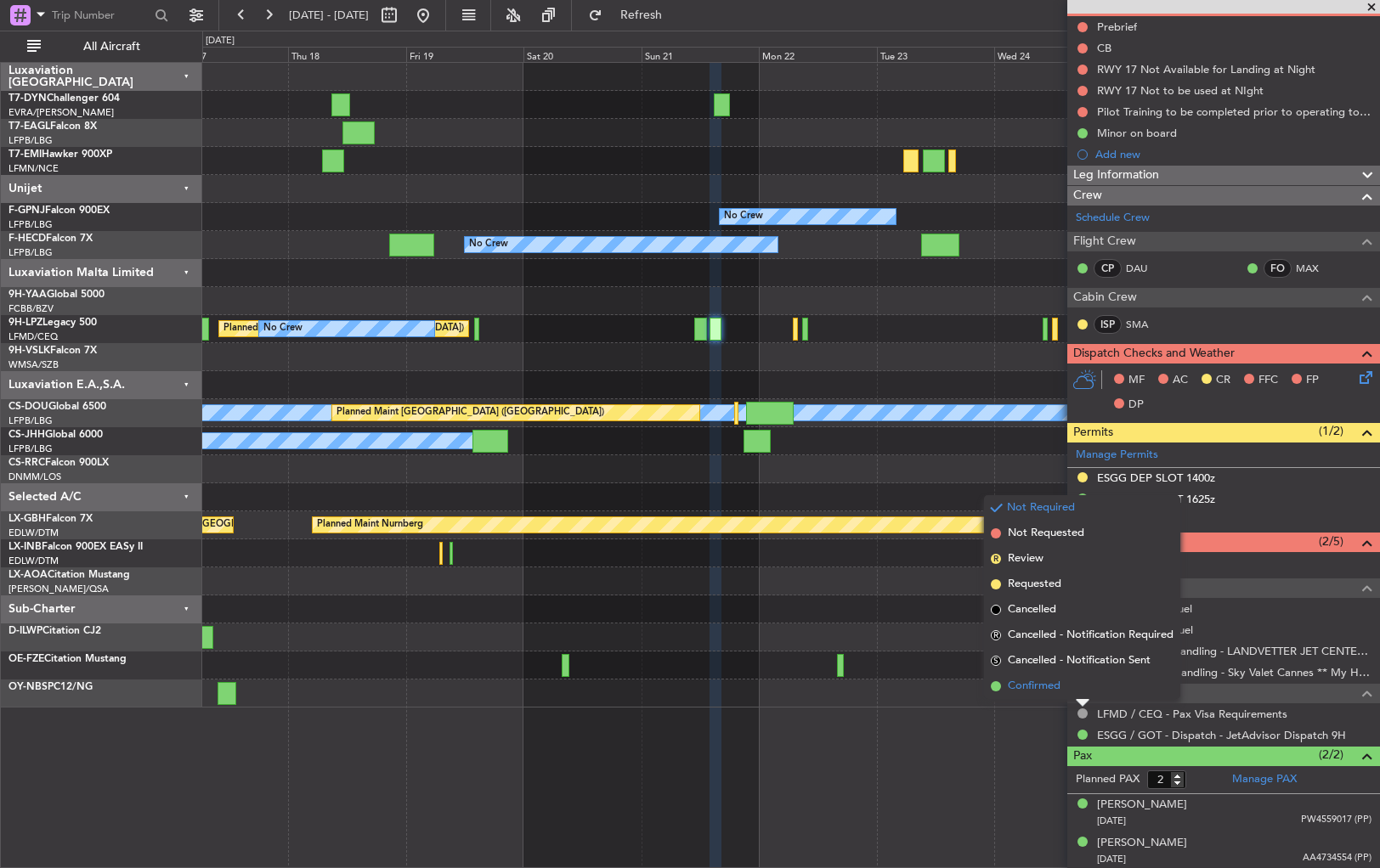
click at [996, 684] on span at bounding box center [996, 686] width 11 height 11
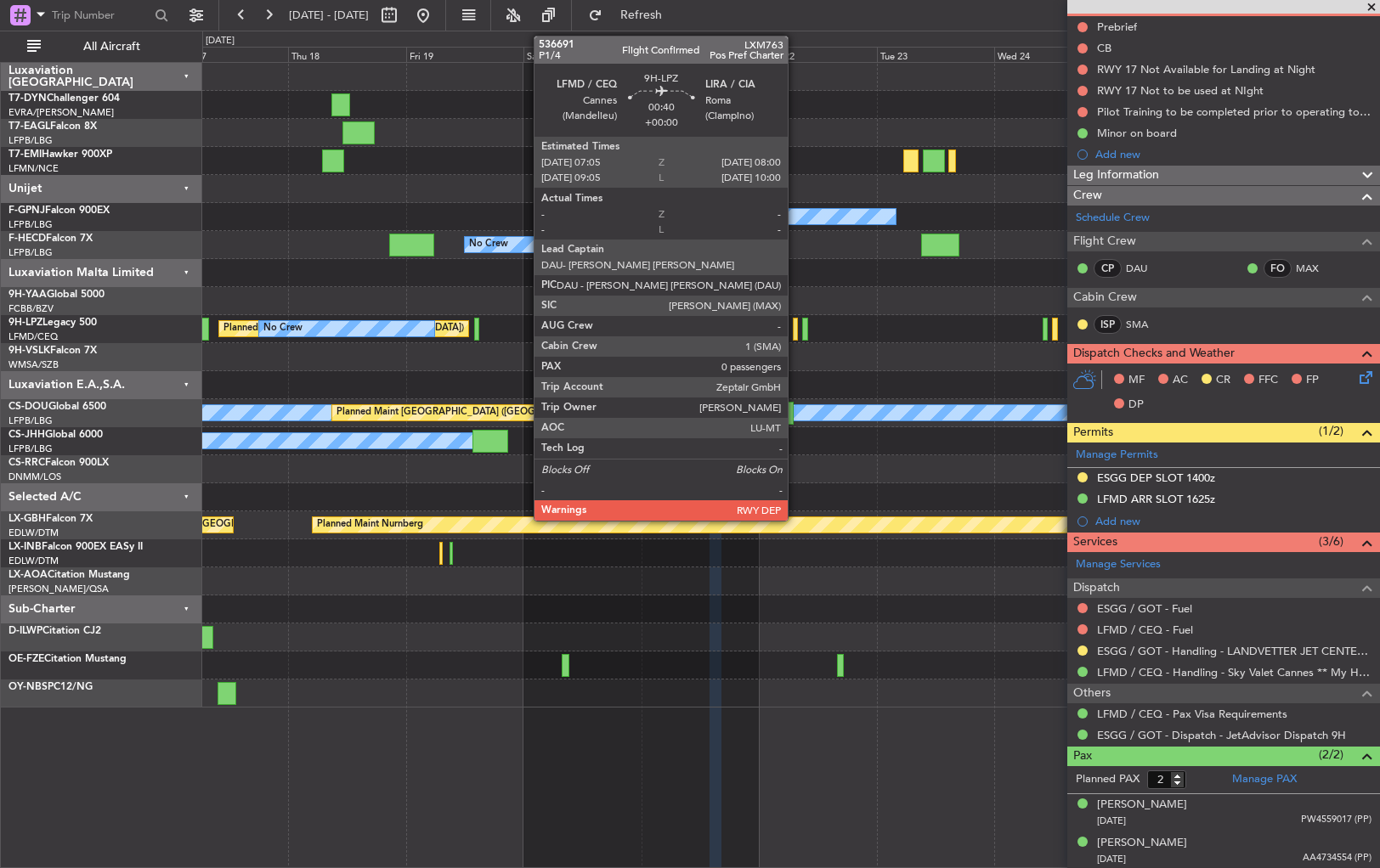
click at [796, 333] on div at bounding box center [795, 329] width 5 height 23
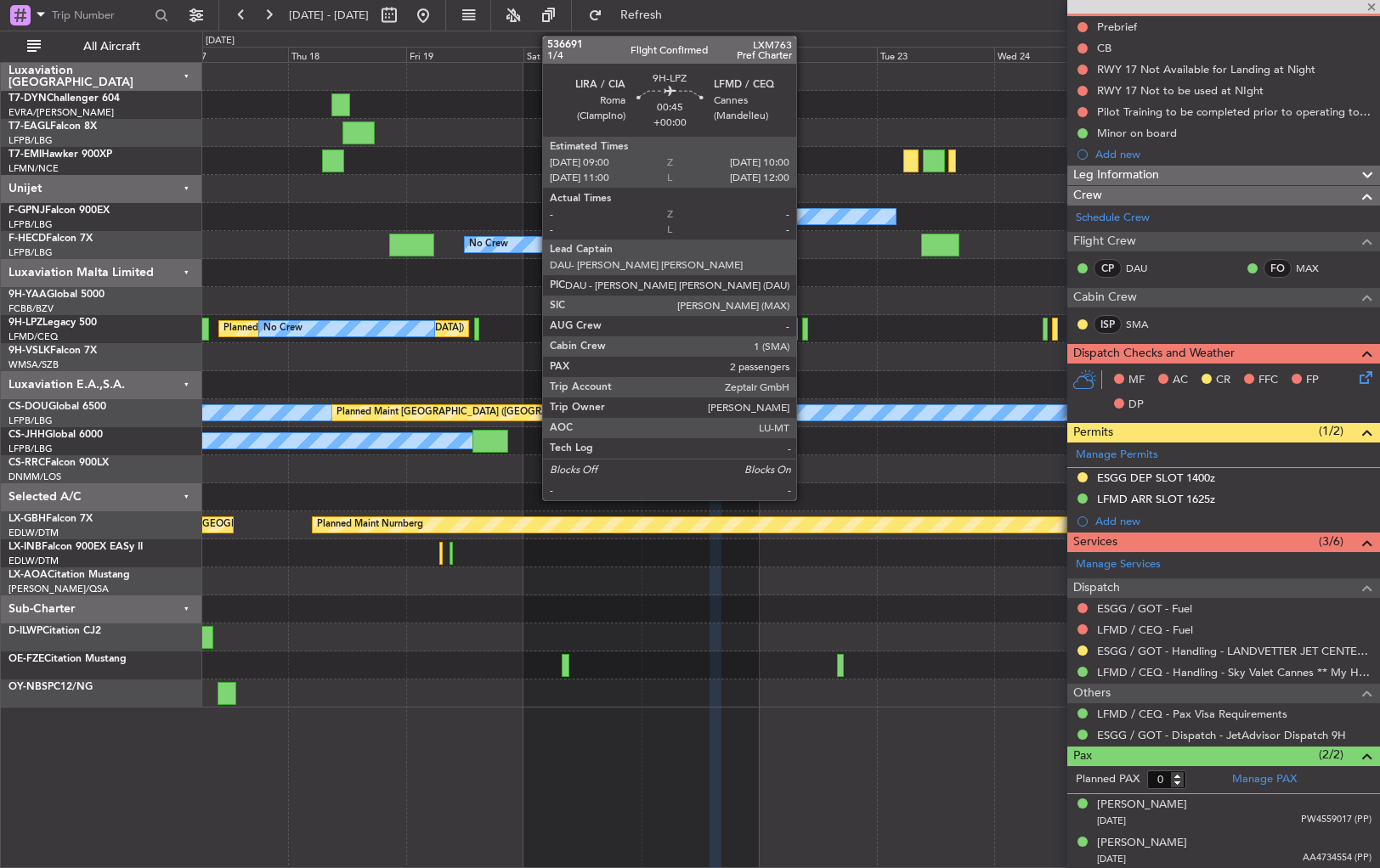
scroll to position [0, 0]
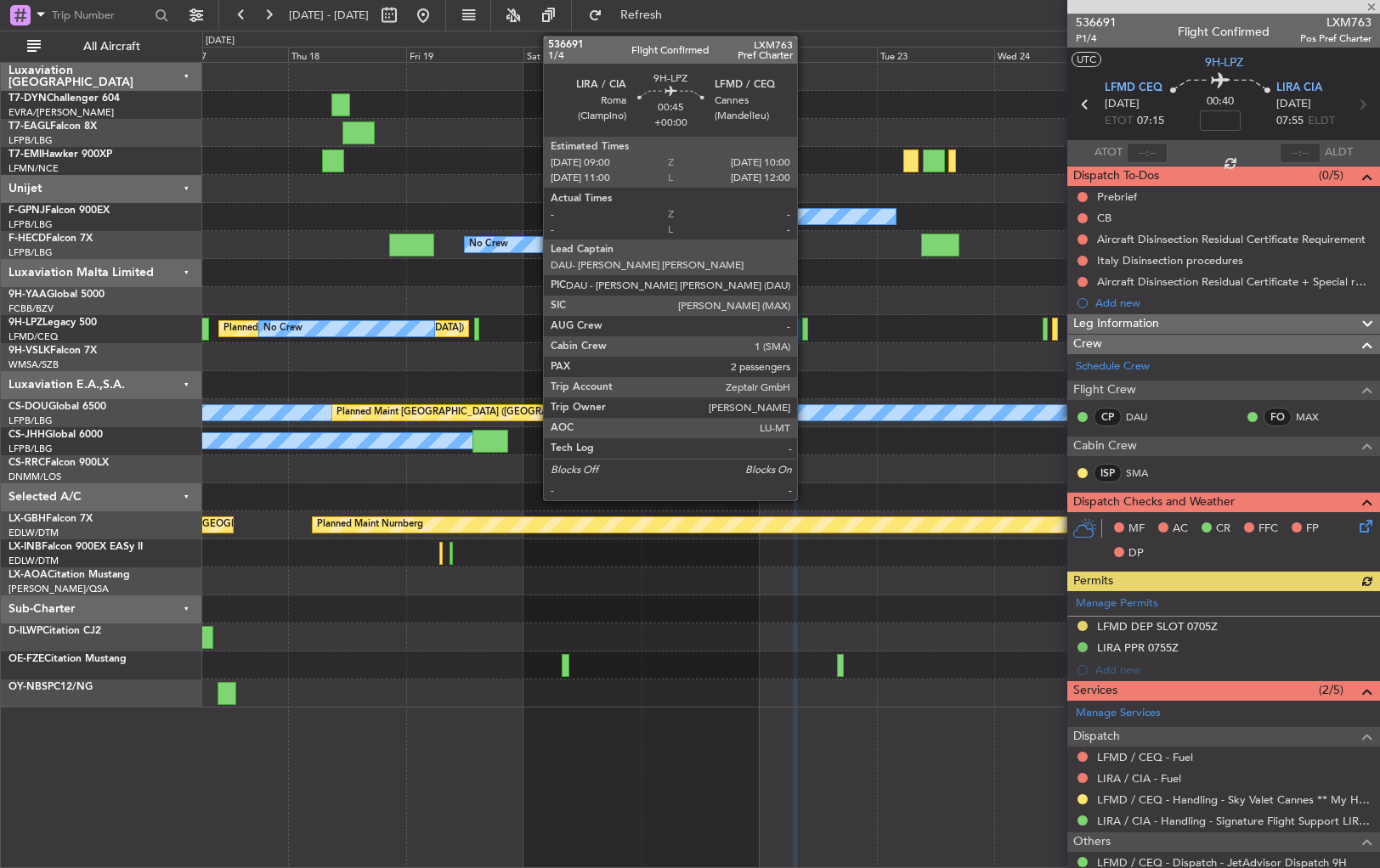
click at [804, 330] on div at bounding box center [804, 329] width 5 height 23
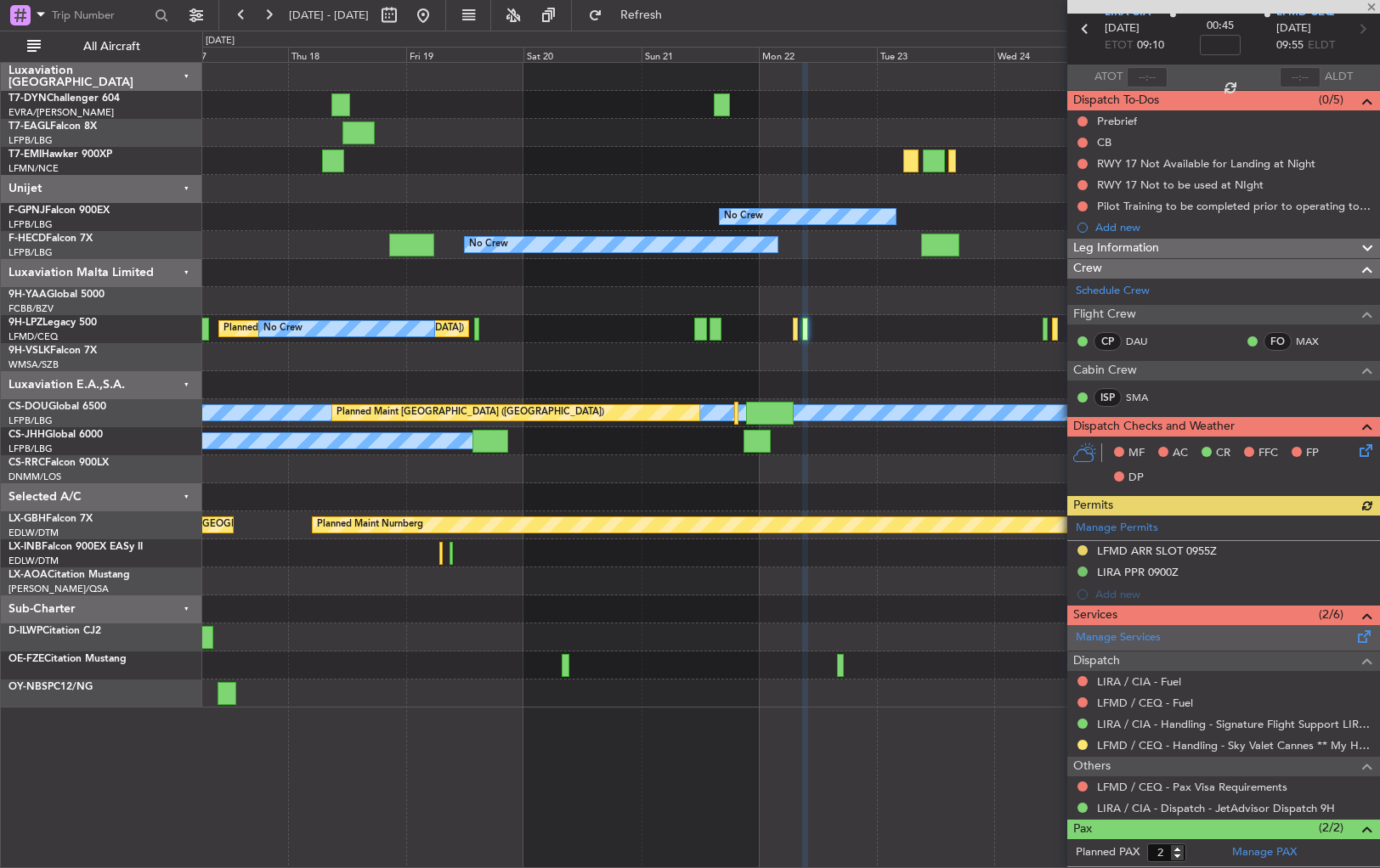
scroll to position [148, 0]
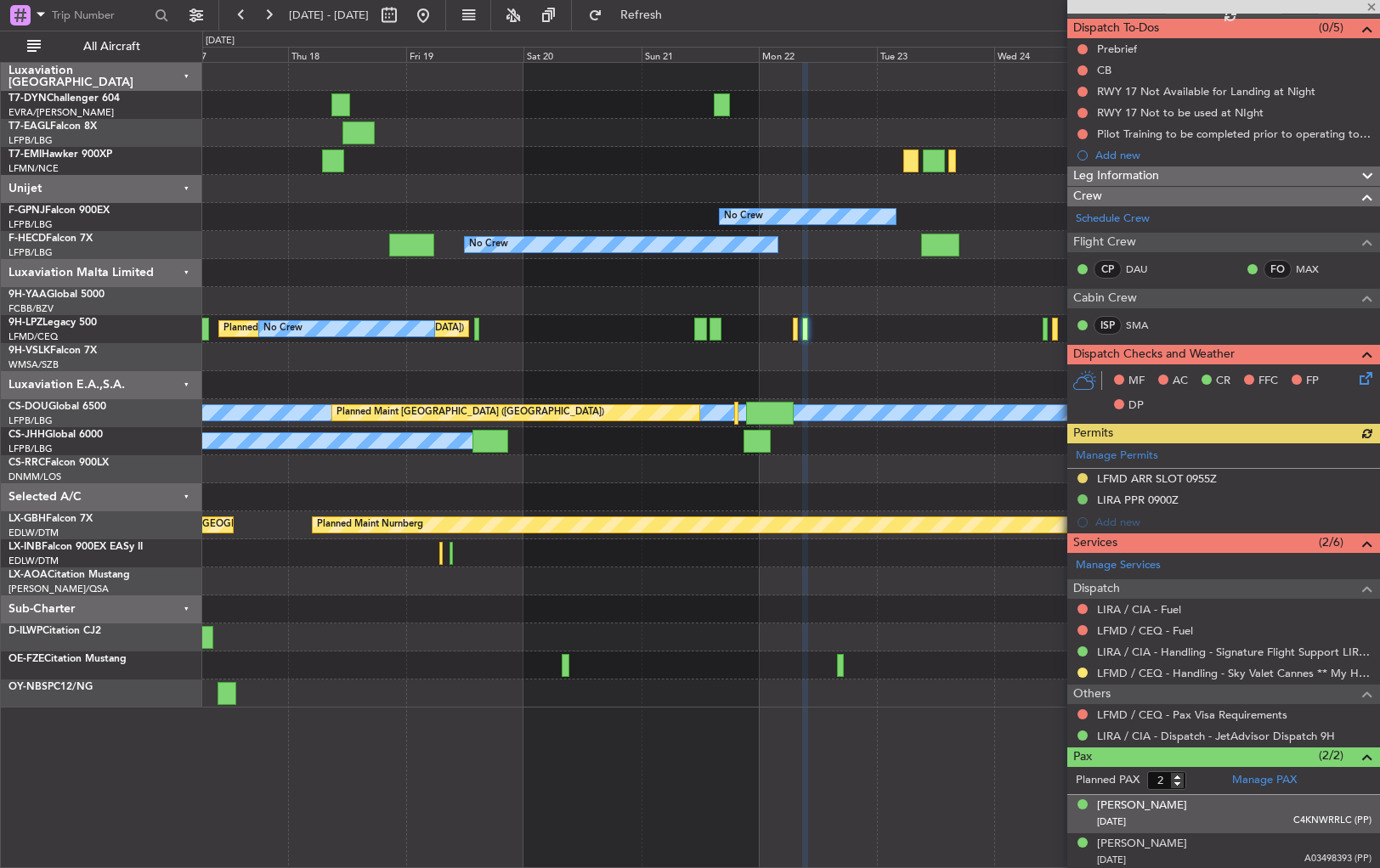
click at [1268, 809] on div "Alexander TAMAS 17/09/1977 C4KNWRRLC (PP)" at bounding box center [1234, 814] width 274 height 33
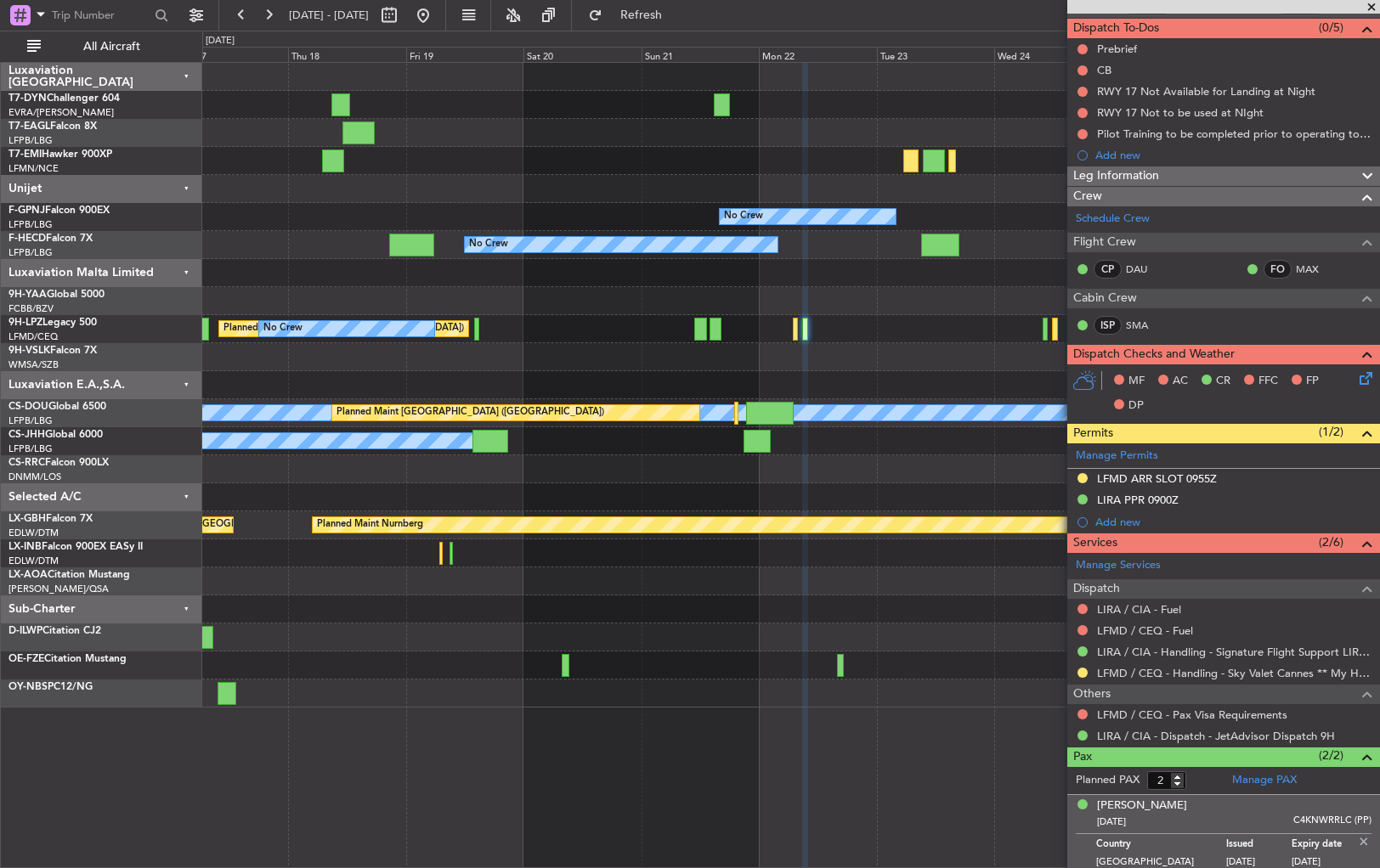
scroll to position [189, 0]
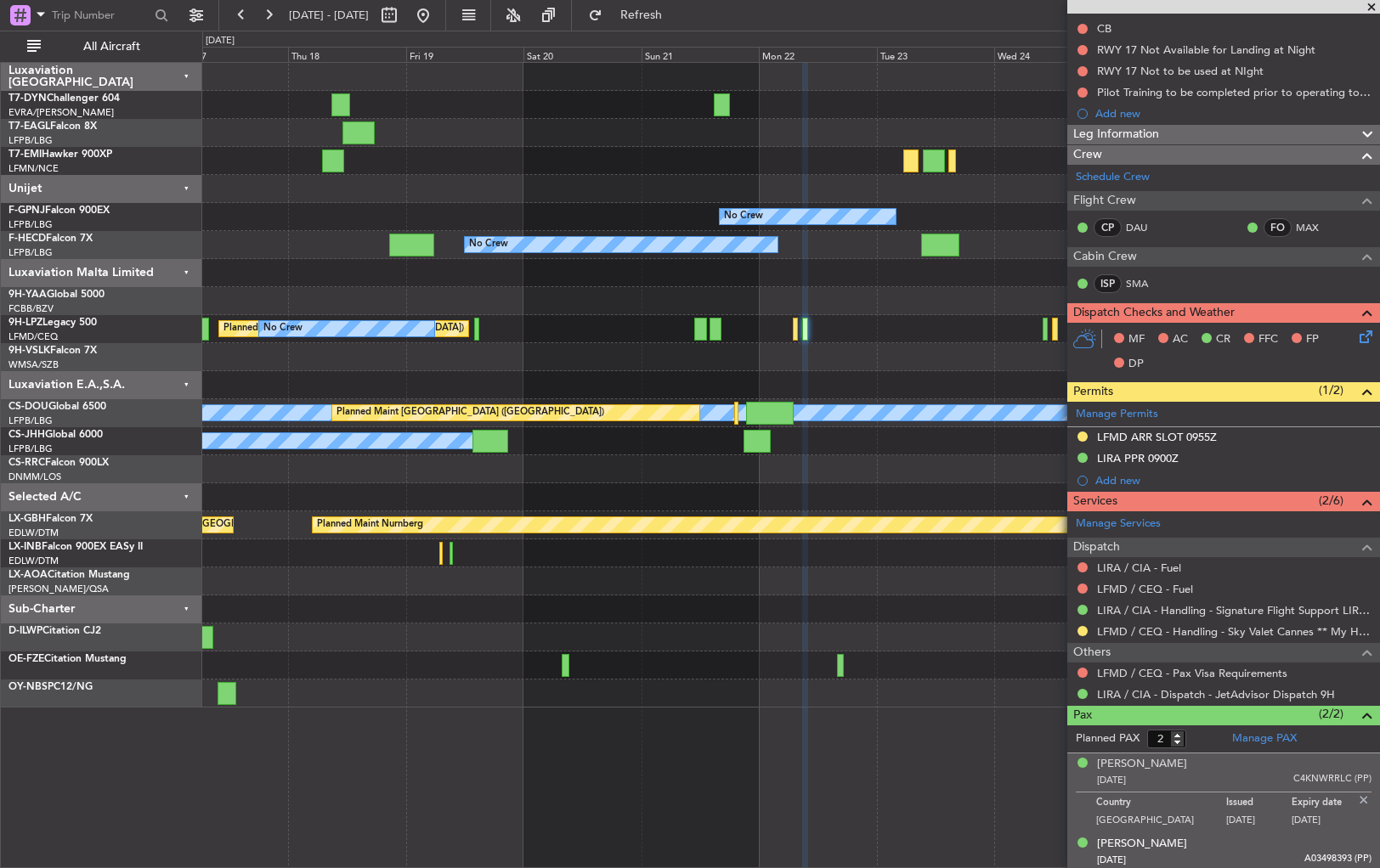
click at [1278, 852] on div "29/03/1986 A03498393 (PP)" at bounding box center [1234, 860] width 274 height 17
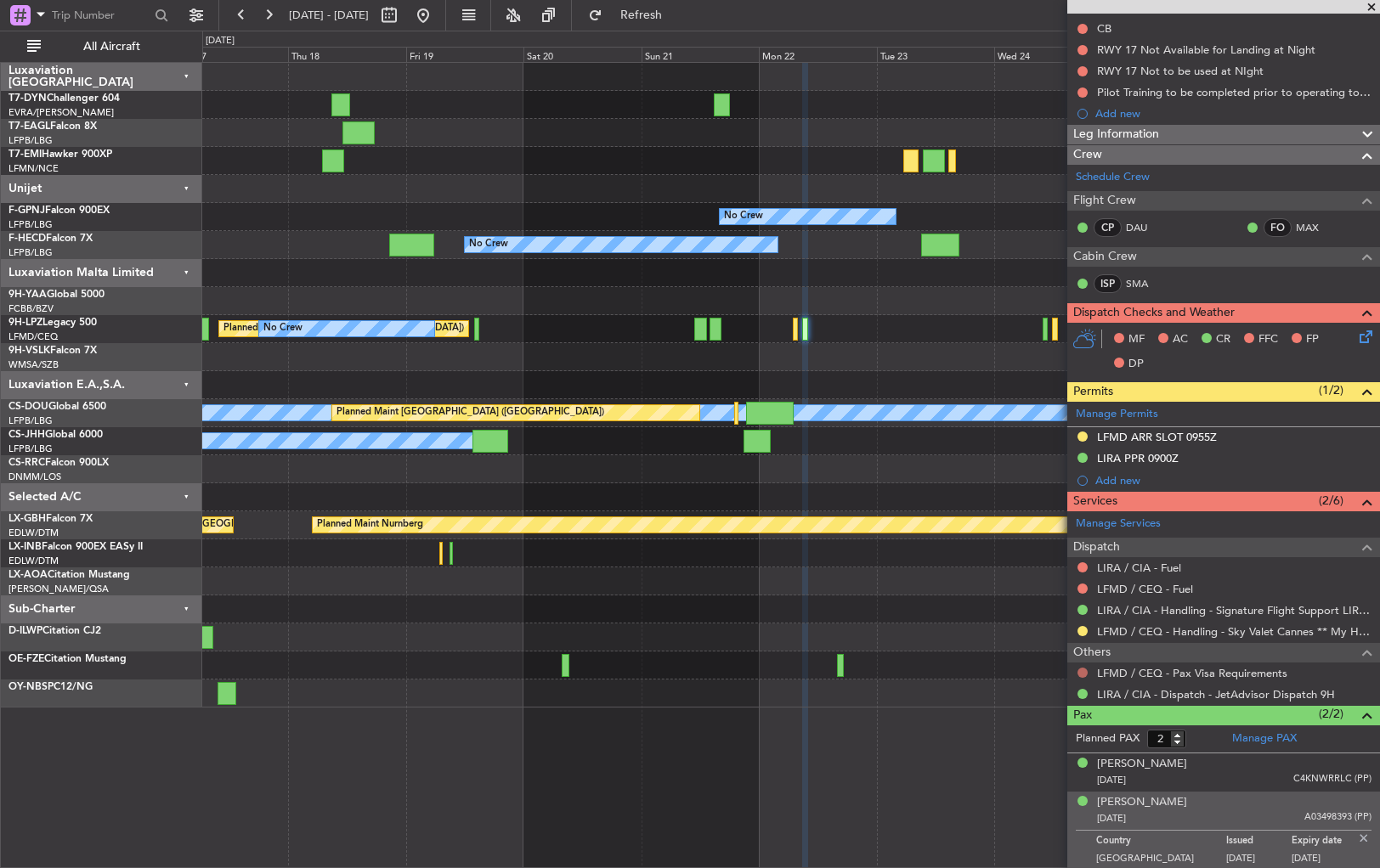
click at [1080, 669] on button at bounding box center [1083, 672] width 11 height 11
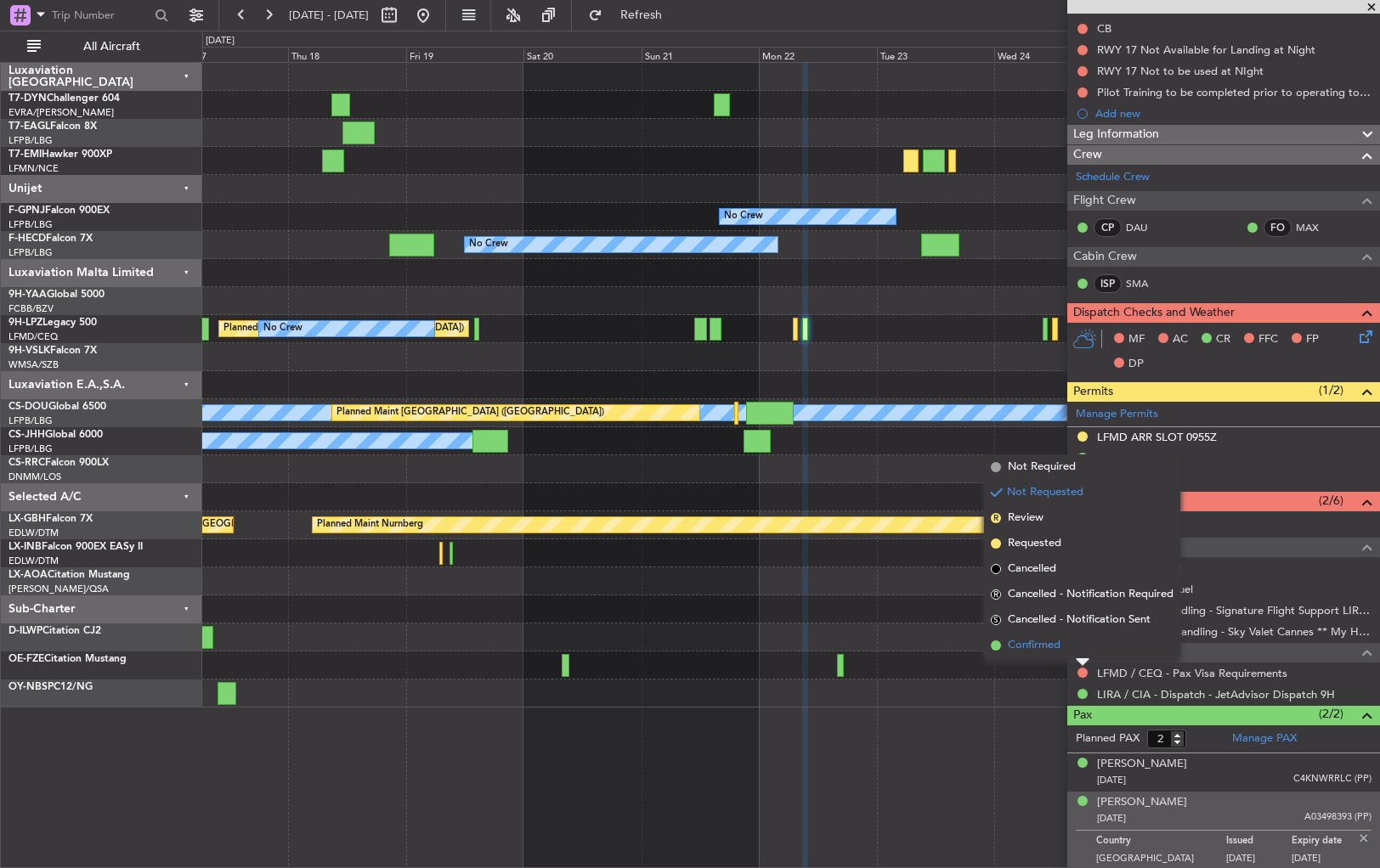
click at [1029, 642] on span "Confirmed" at bounding box center [1034, 645] width 53 height 17
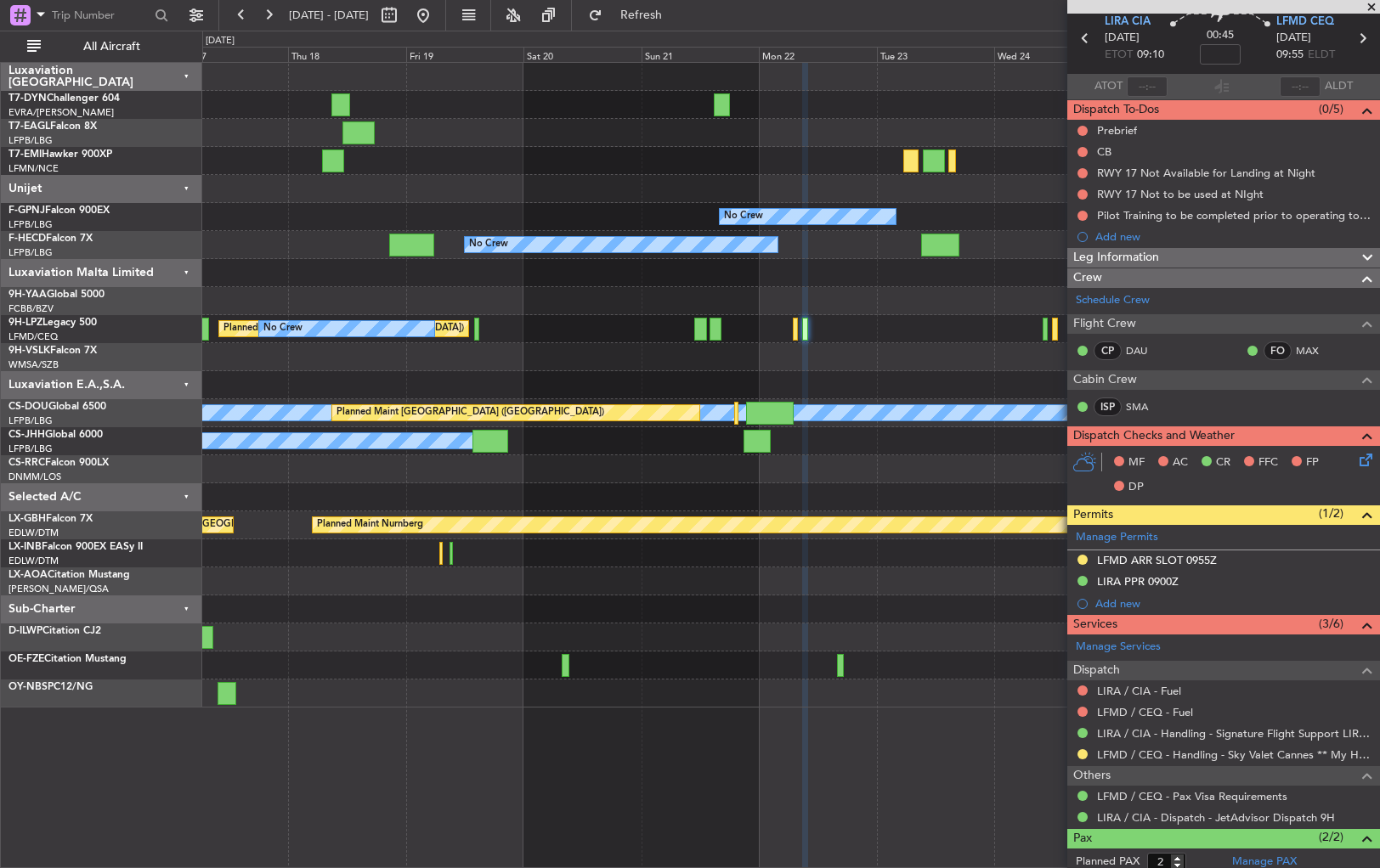
scroll to position [0, 0]
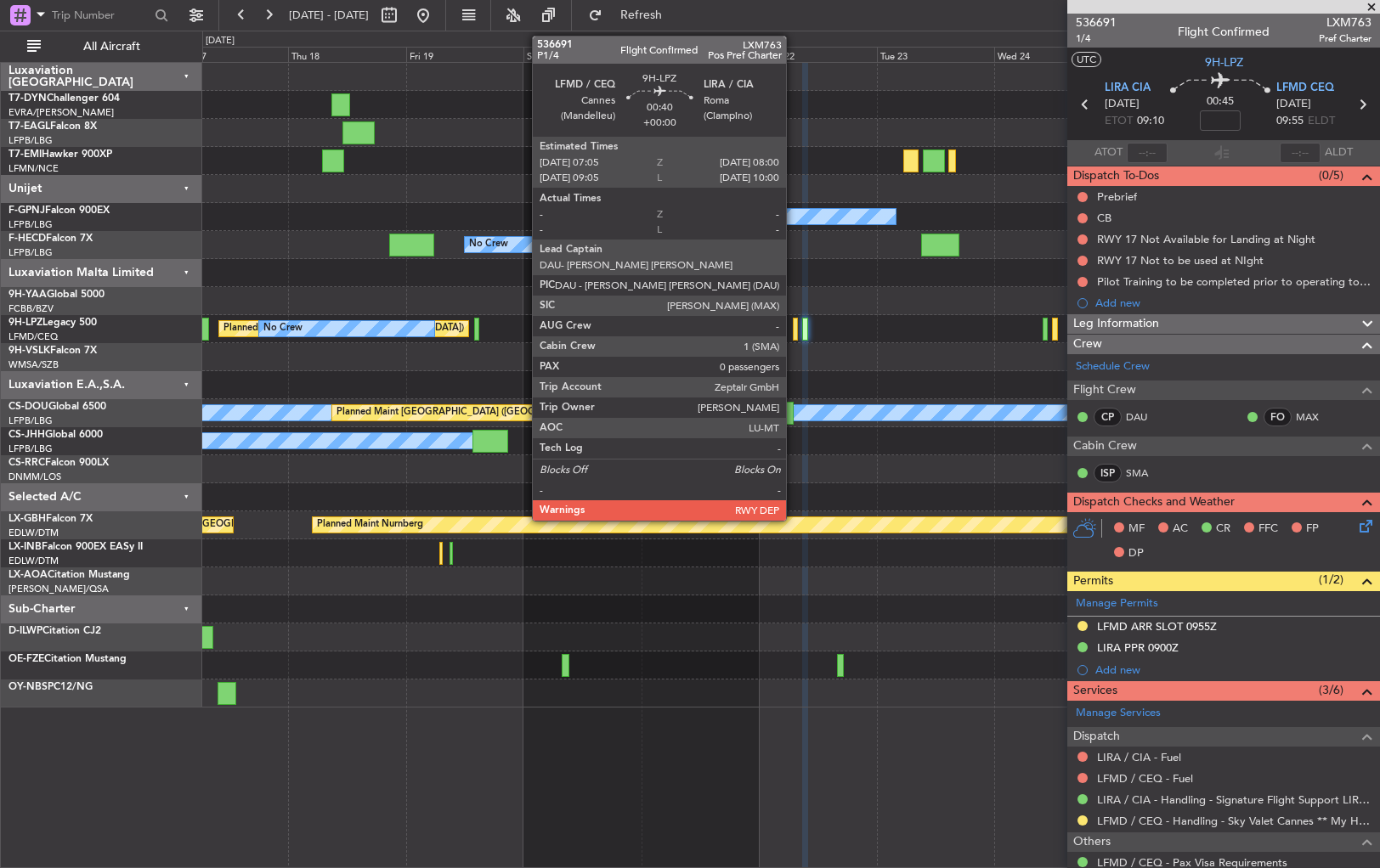
click at [794, 326] on div at bounding box center [795, 329] width 5 height 23
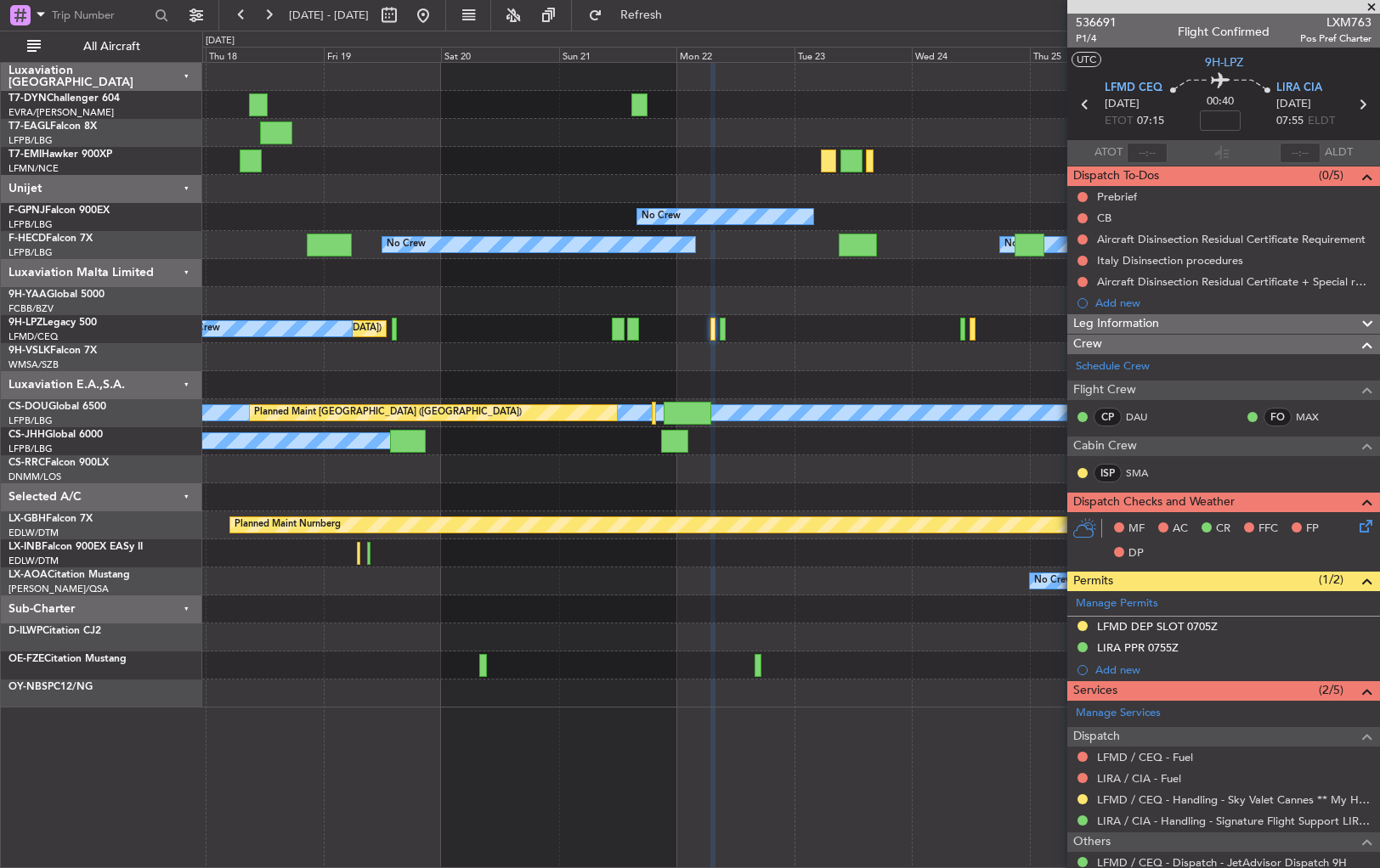
click at [765, 363] on div at bounding box center [790, 357] width 1177 height 28
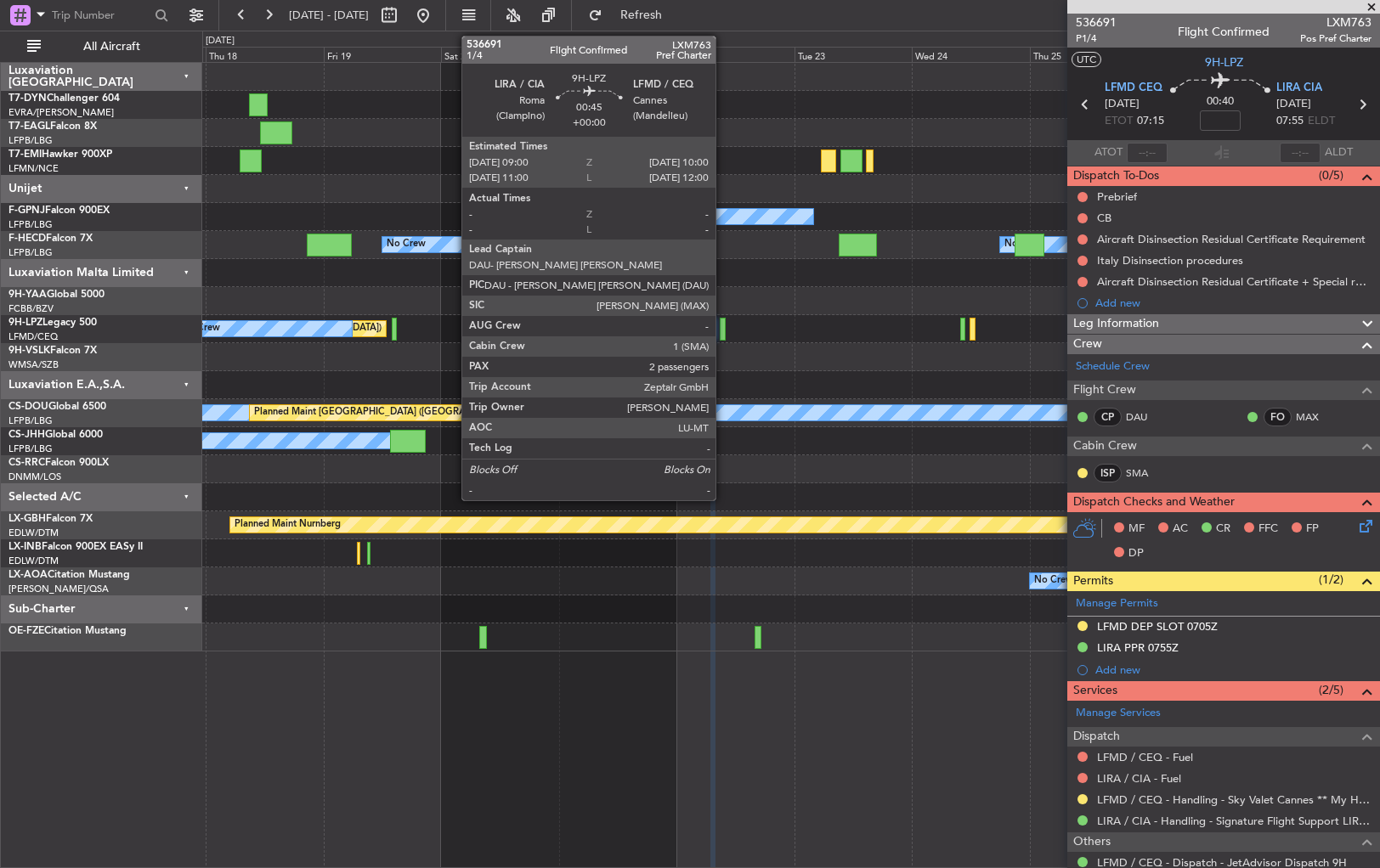
click at [723, 327] on div at bounding box center [722, 329] width 5 height 23
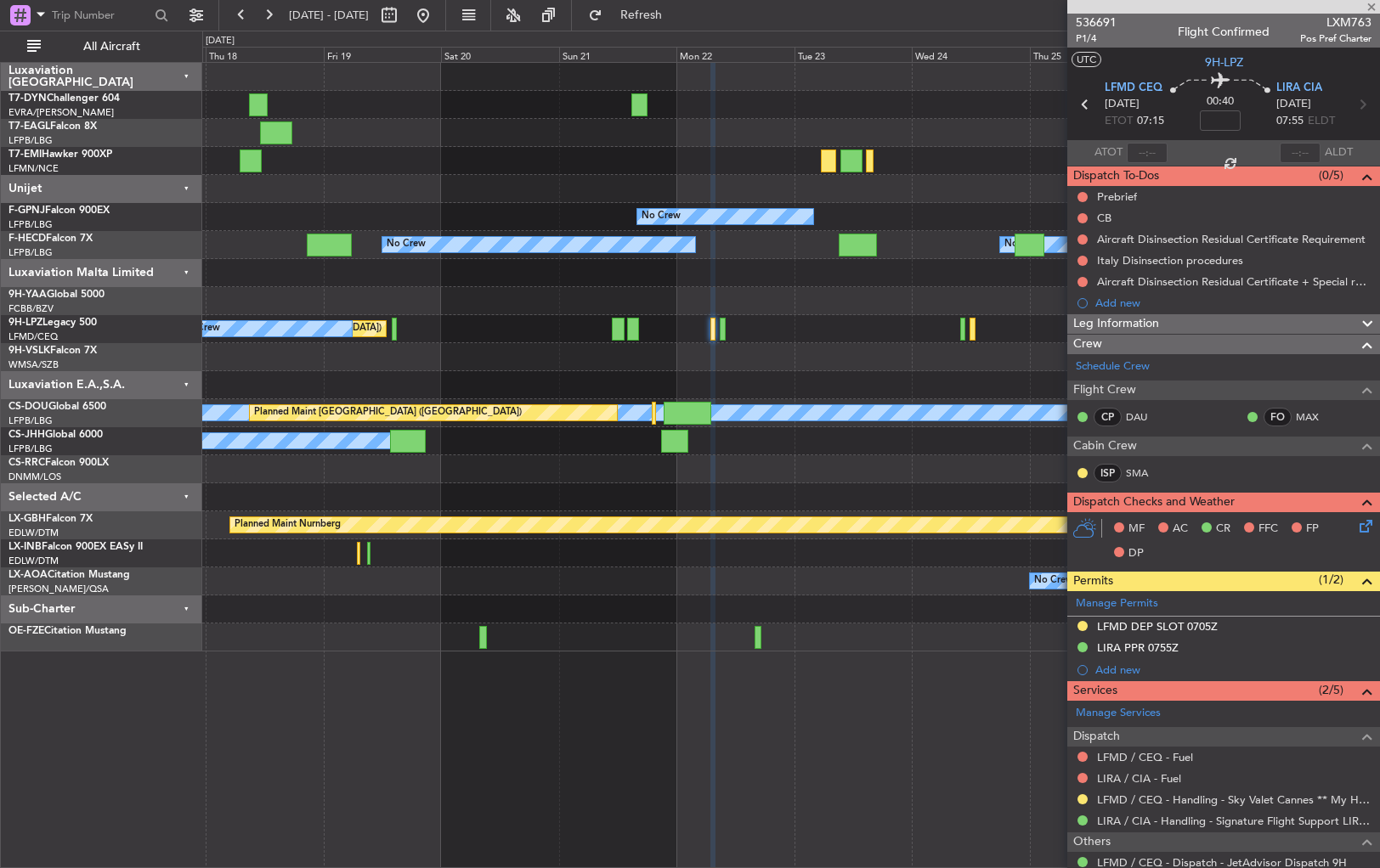
type input "2"
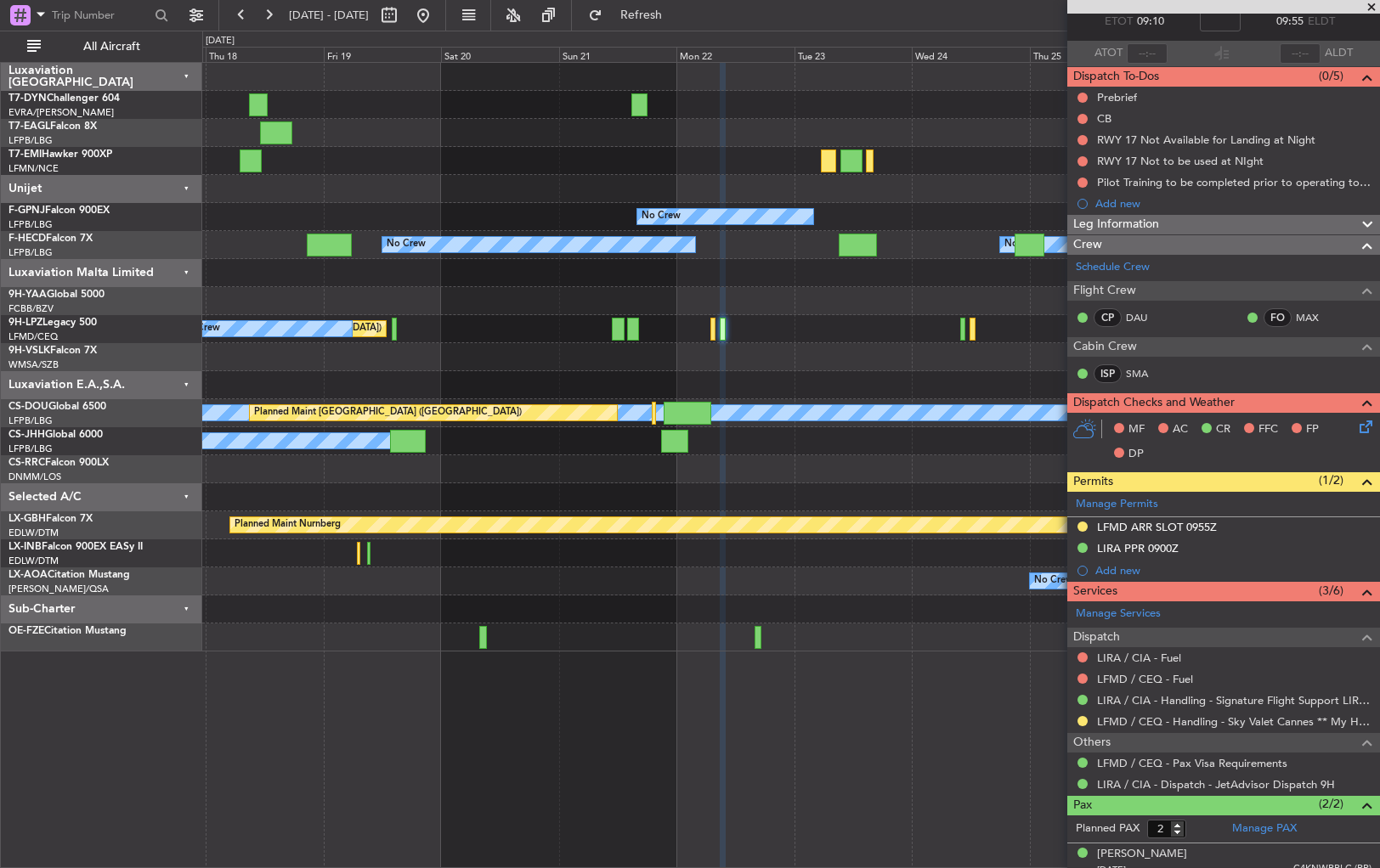
scroll to position [189, 0]
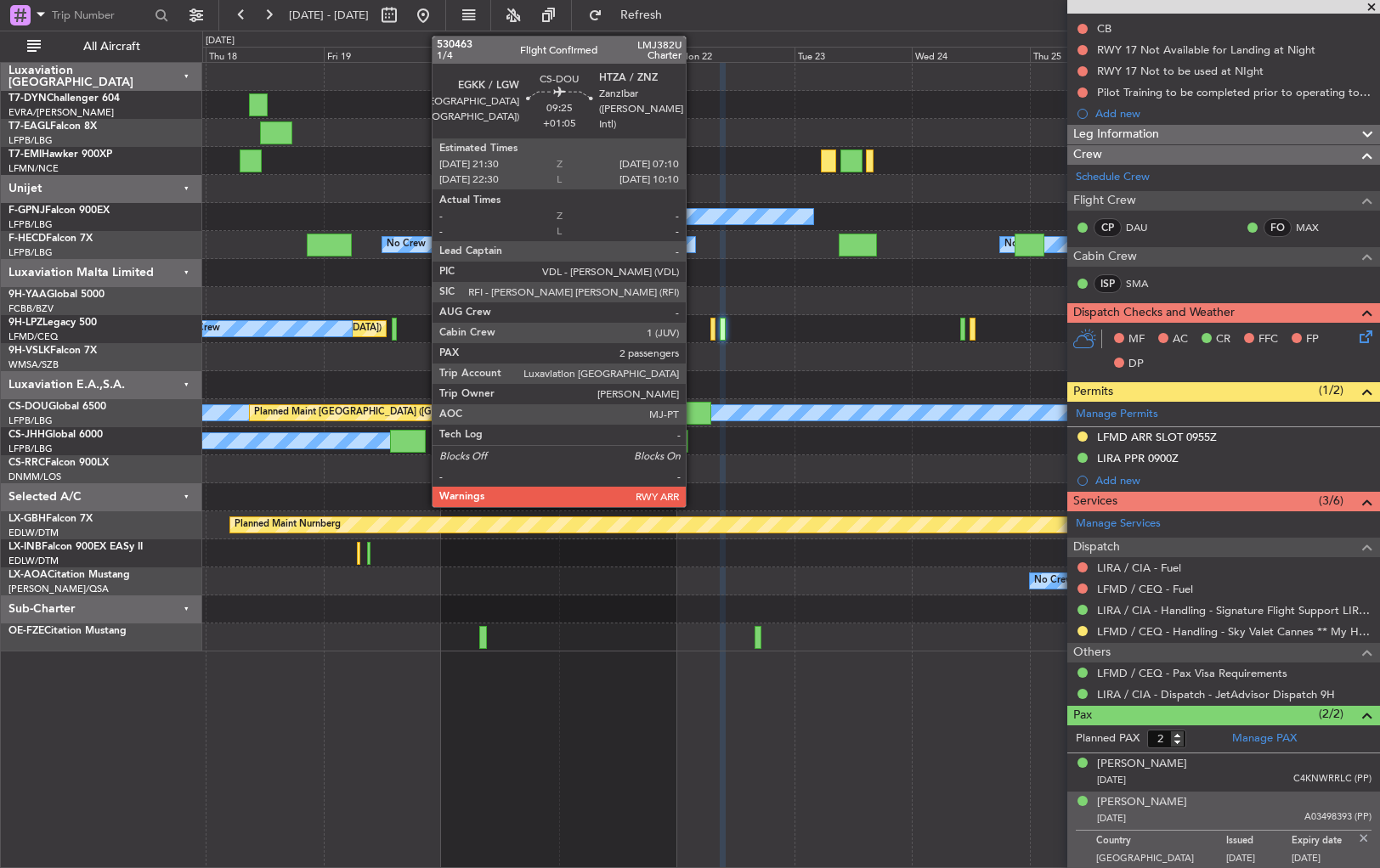
click at [693, 407] on div at bounding box center [688, 413] width 48 height 23
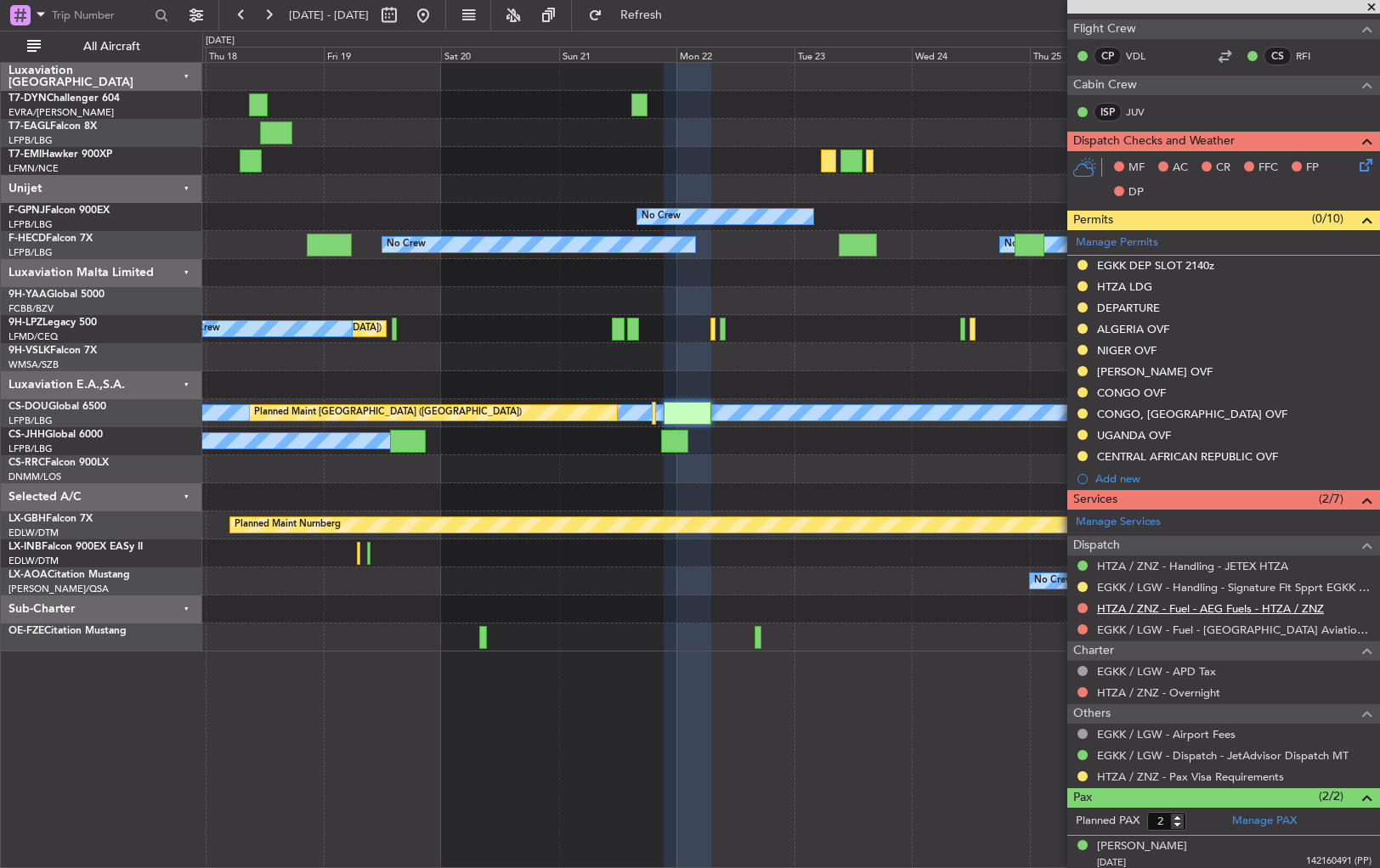
scroll to position [380, 0]
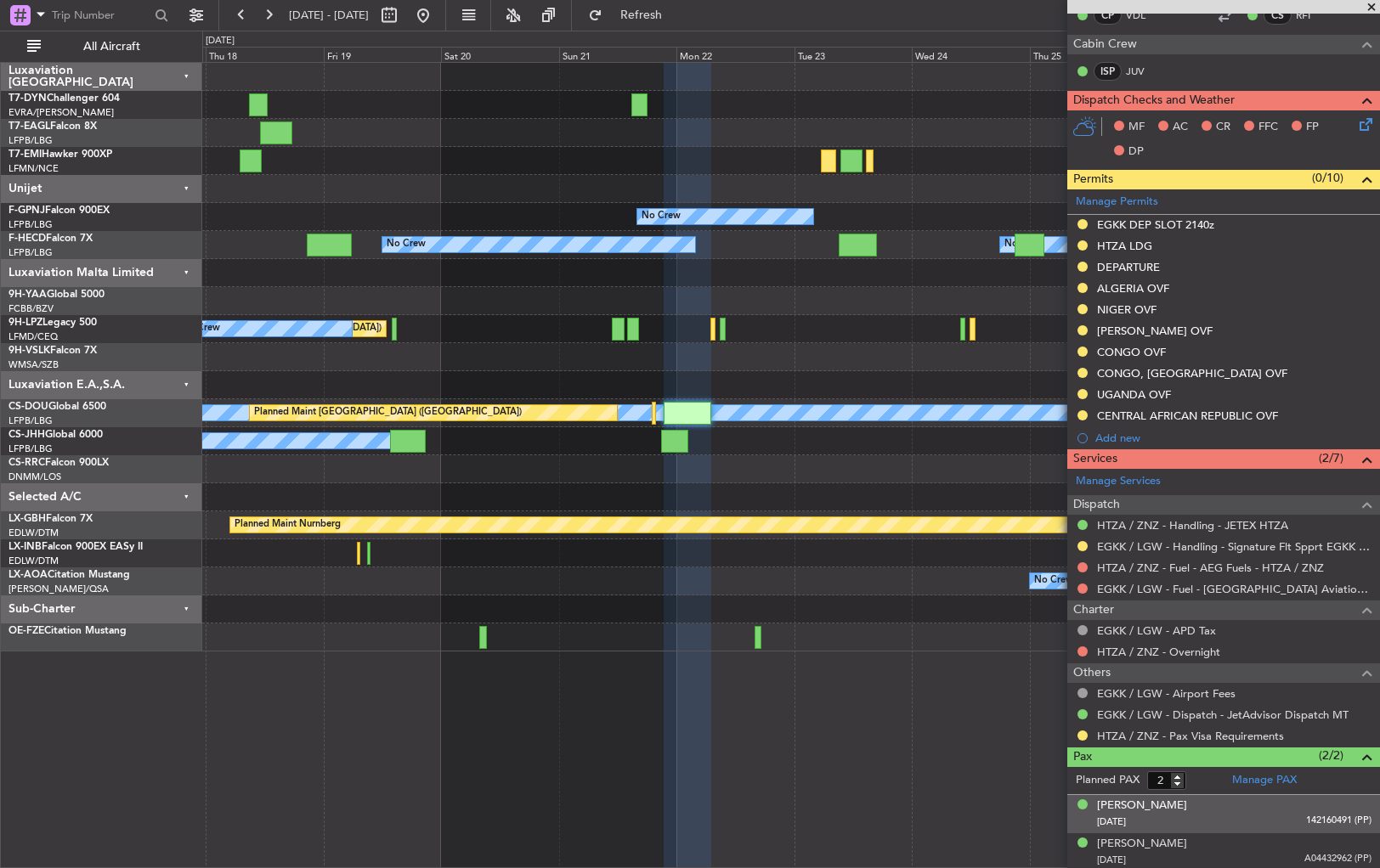
click at [1249, 815] on div "11/11/1965 142160491 (PP)" at bounding box center [1234, 822] width 274 height 17
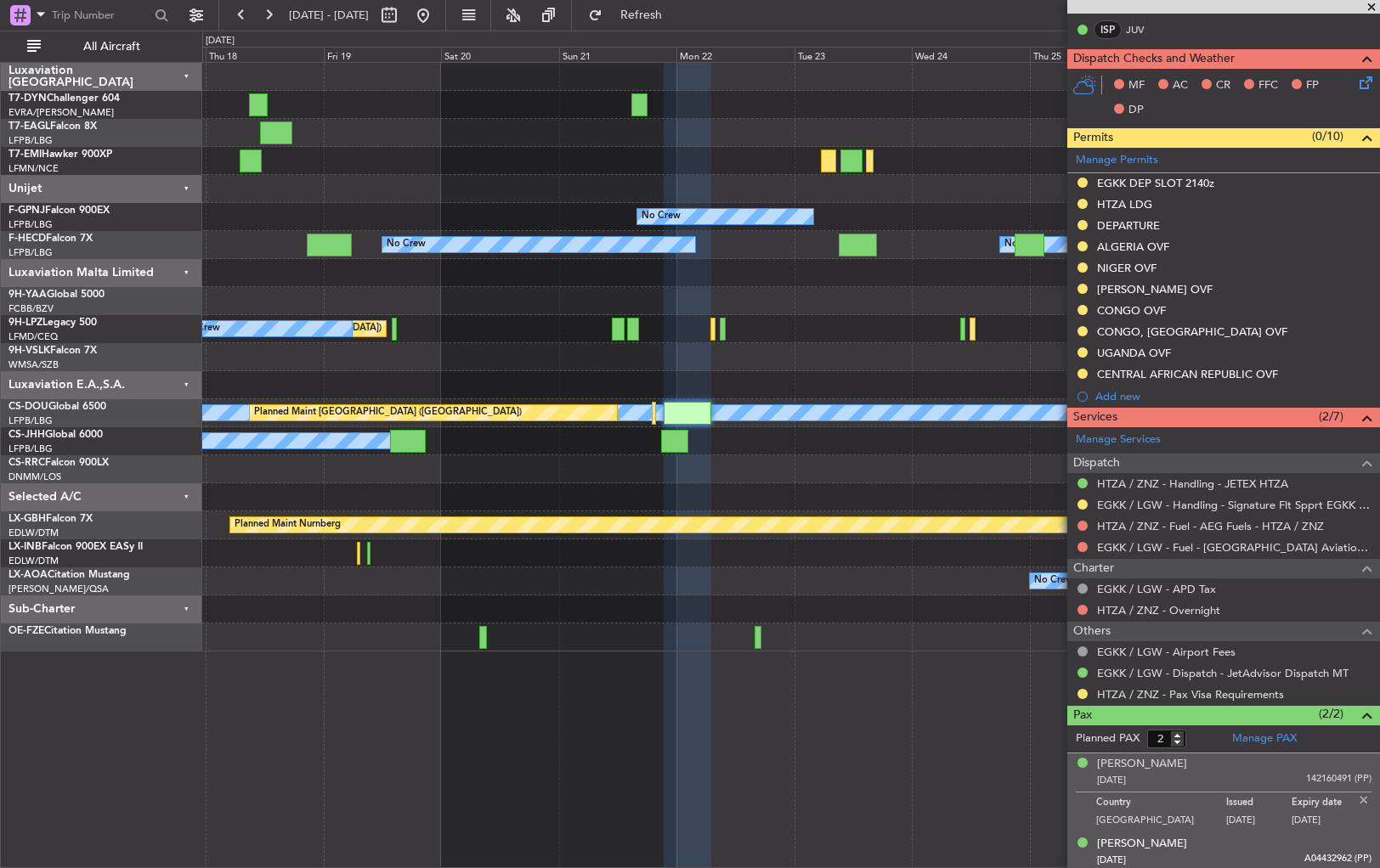
click at [1252, 845] on div "Melissa M HILLERY 14/09/1973 A04432962 (PP)" at bounding box center [1234, 852] width 274 height 33
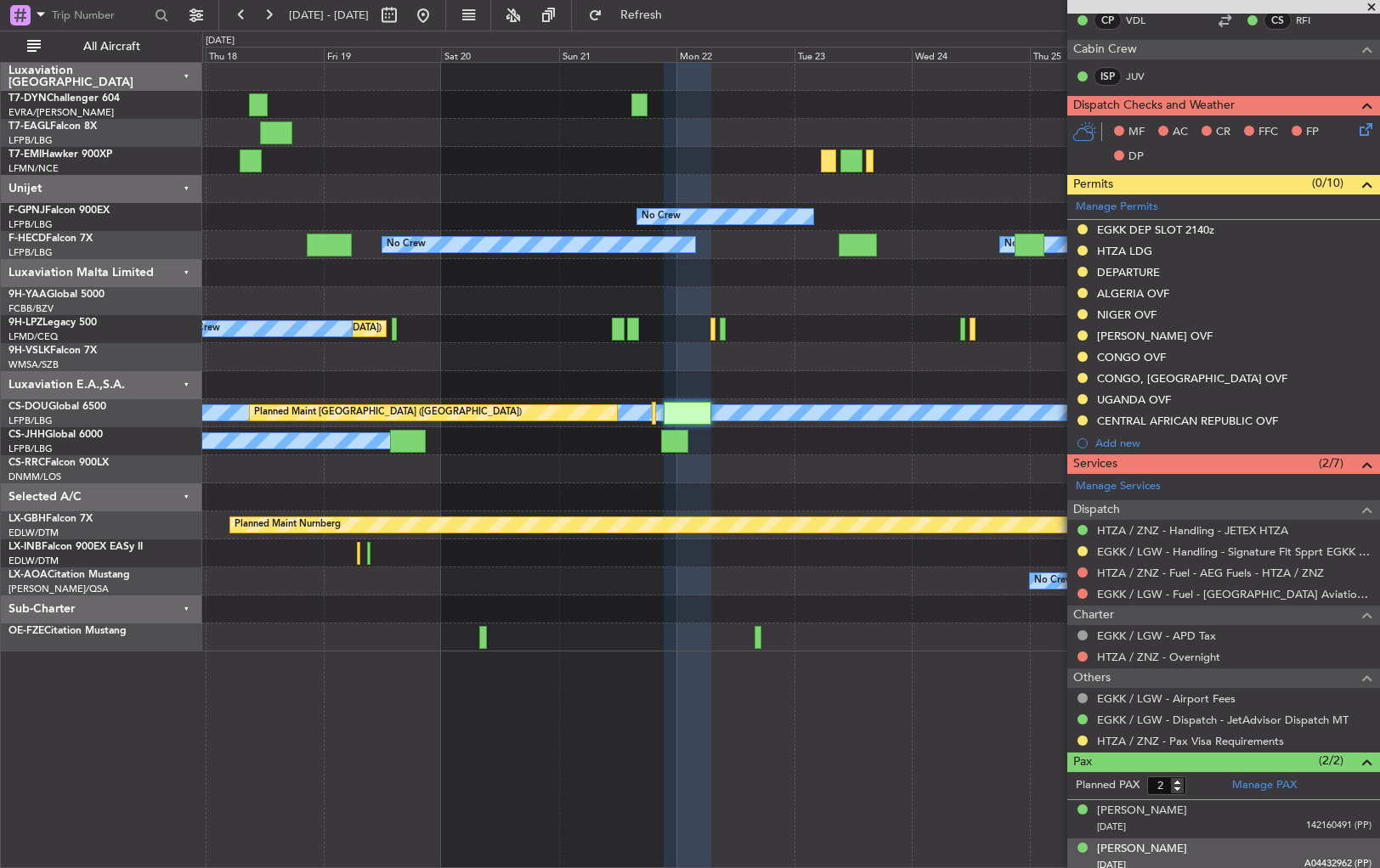
scroll to position [354, 0]
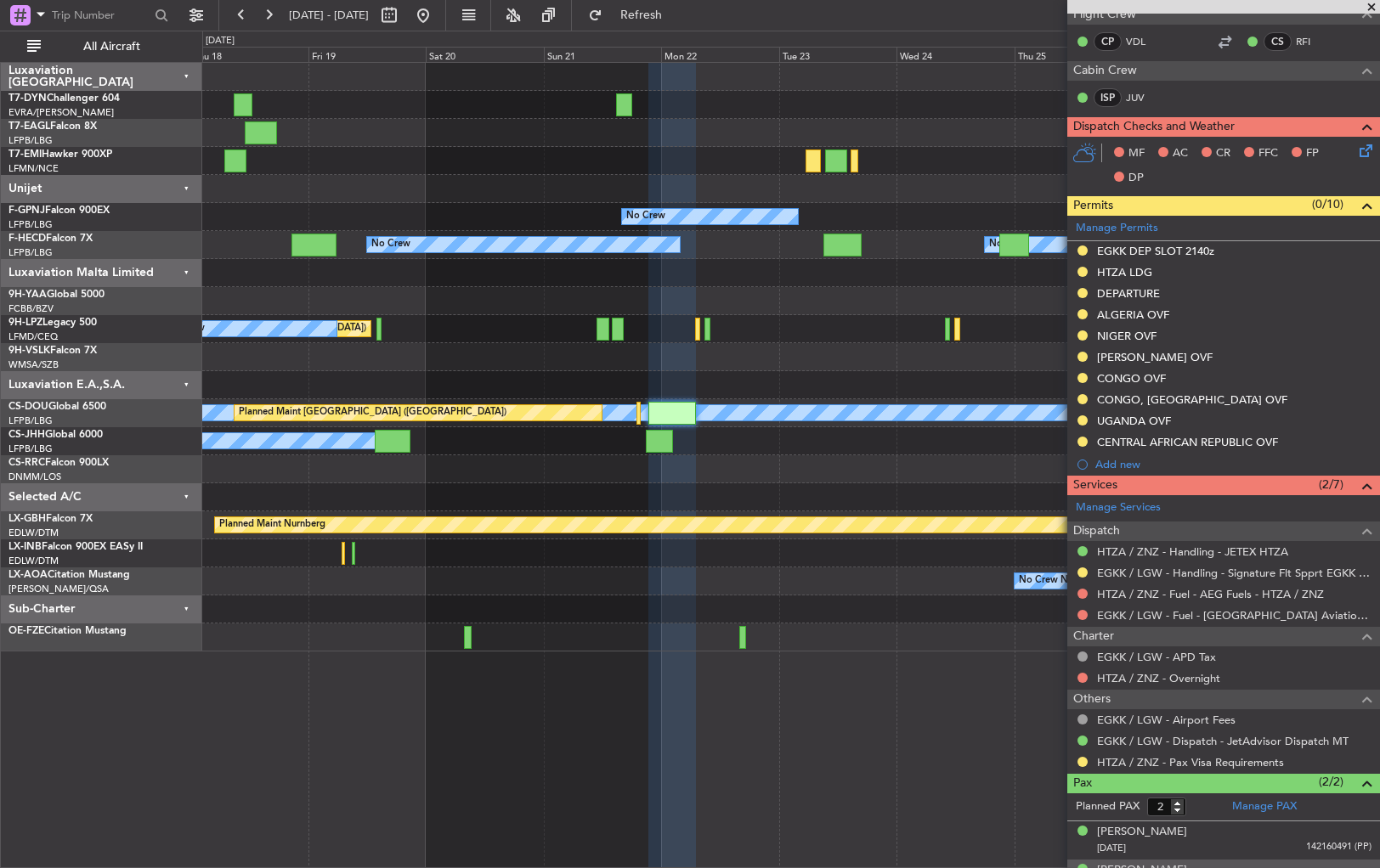
click at [691, 344] on div "Planned Maint New York (Teterboro) No Crew No Crew No Crew No Crew No Crew No C…" at bounding box center [790, 358] width 1177 height 589
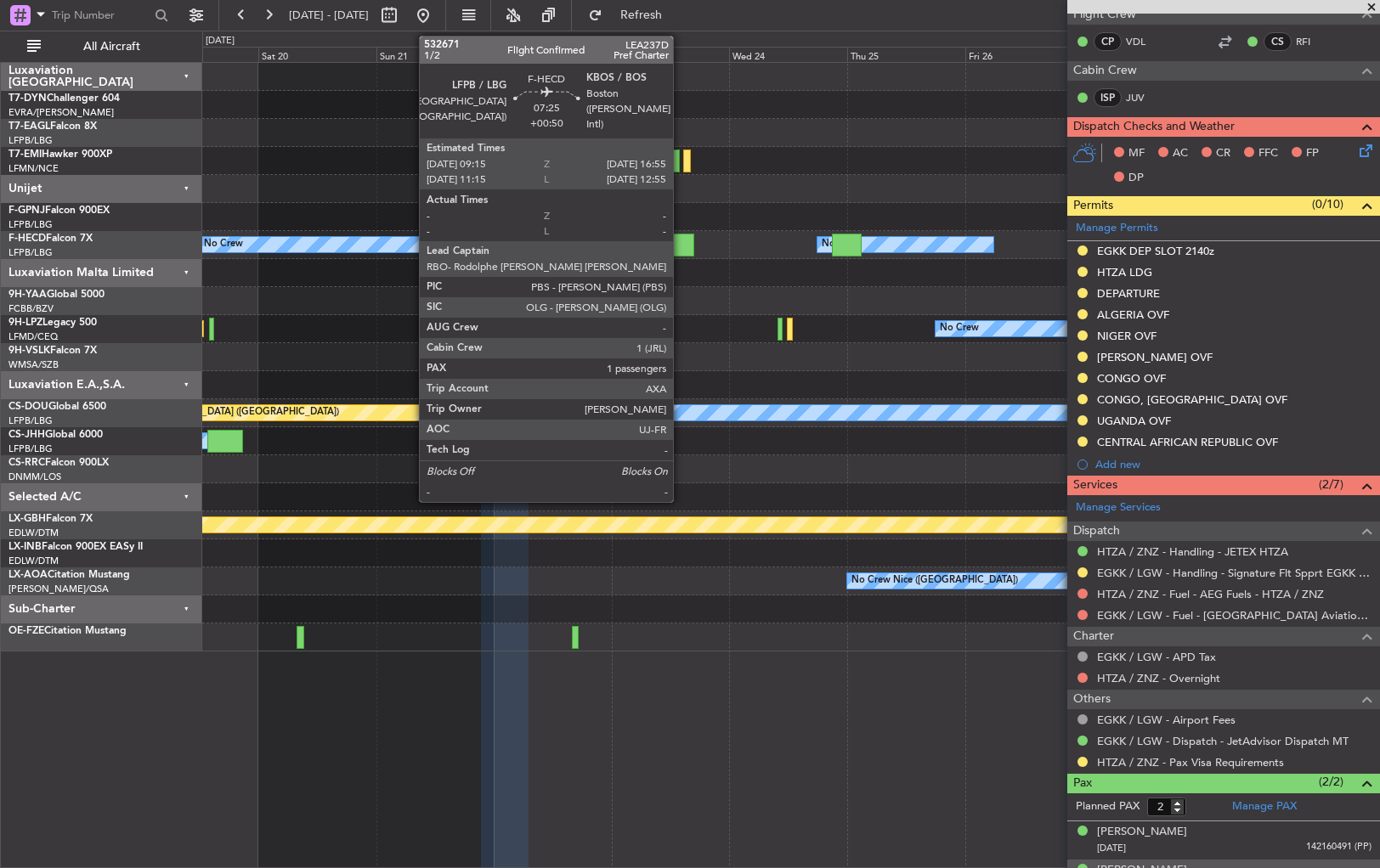
click at [681, 246] on div at bounding box center [675, 245] width 38 height 23
type input "+00:50"
type input "1"
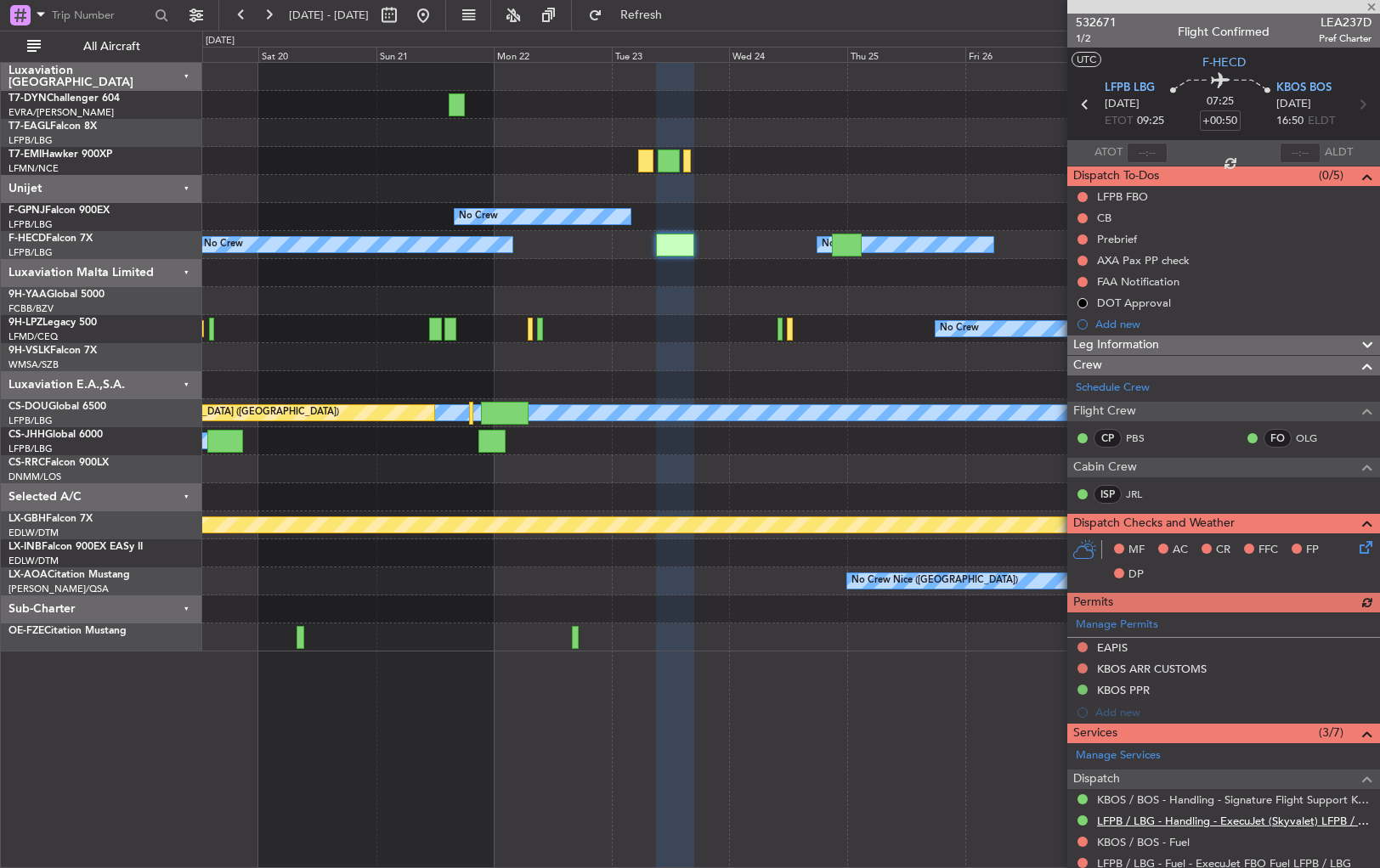
scroll to position [215, 0]
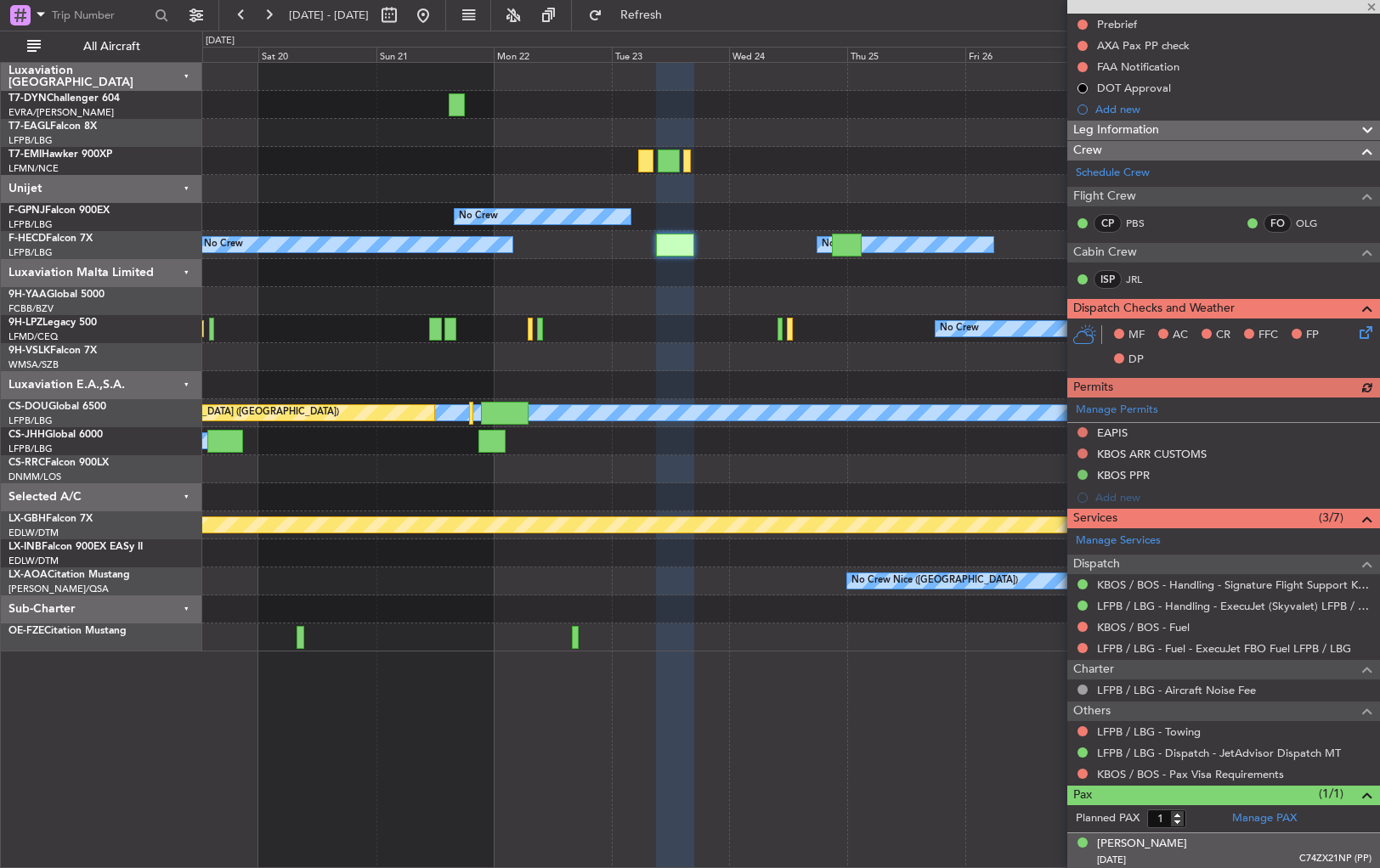
click at [1250, 853] on div "24/03/1973 C74ZX21NP (PP)" at bounding box center [1234, 860] width 274 height 17
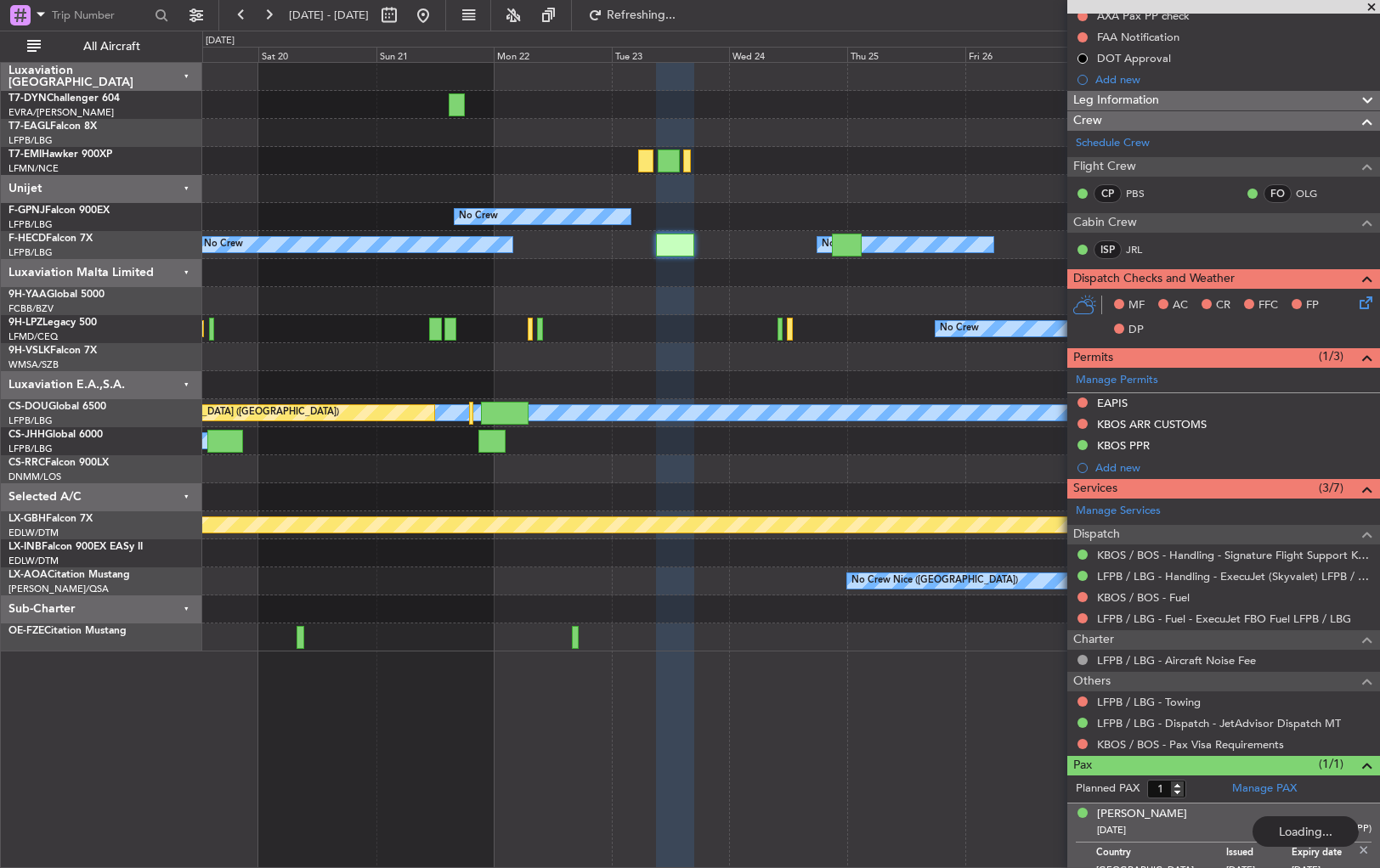
scroll to position [256, 0]
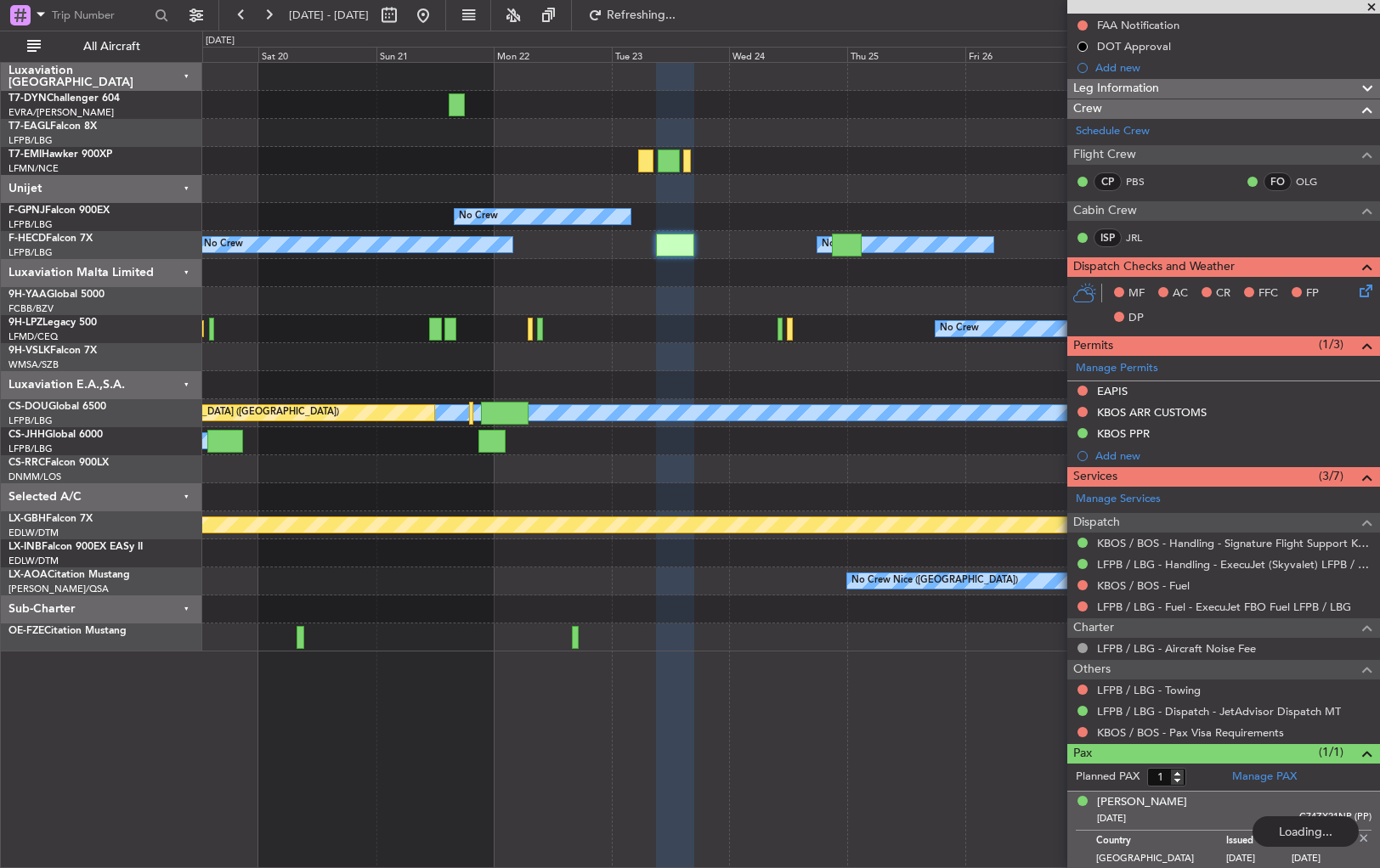
click at [1182, 794] on div "Thomas BUBERL 24/03/1973 C74ZX21NP (PP)" at bounding box center [1234, 811] width 274 height 33
click at [1159, 796] on div "Planned PAX 1 Manage PAX Thomas BUBERL 24/03/1973 C74ZX21NP (PP) Country German…" at bounding box center [1223, 817] width 313 height 108
click at [1135, 800] on div "Thomas BUBERL" at bounding box center [1142, 803] width 90 height 17
click at [1078, 727] on button at bounding box center [1083, 732] width 11 height 11
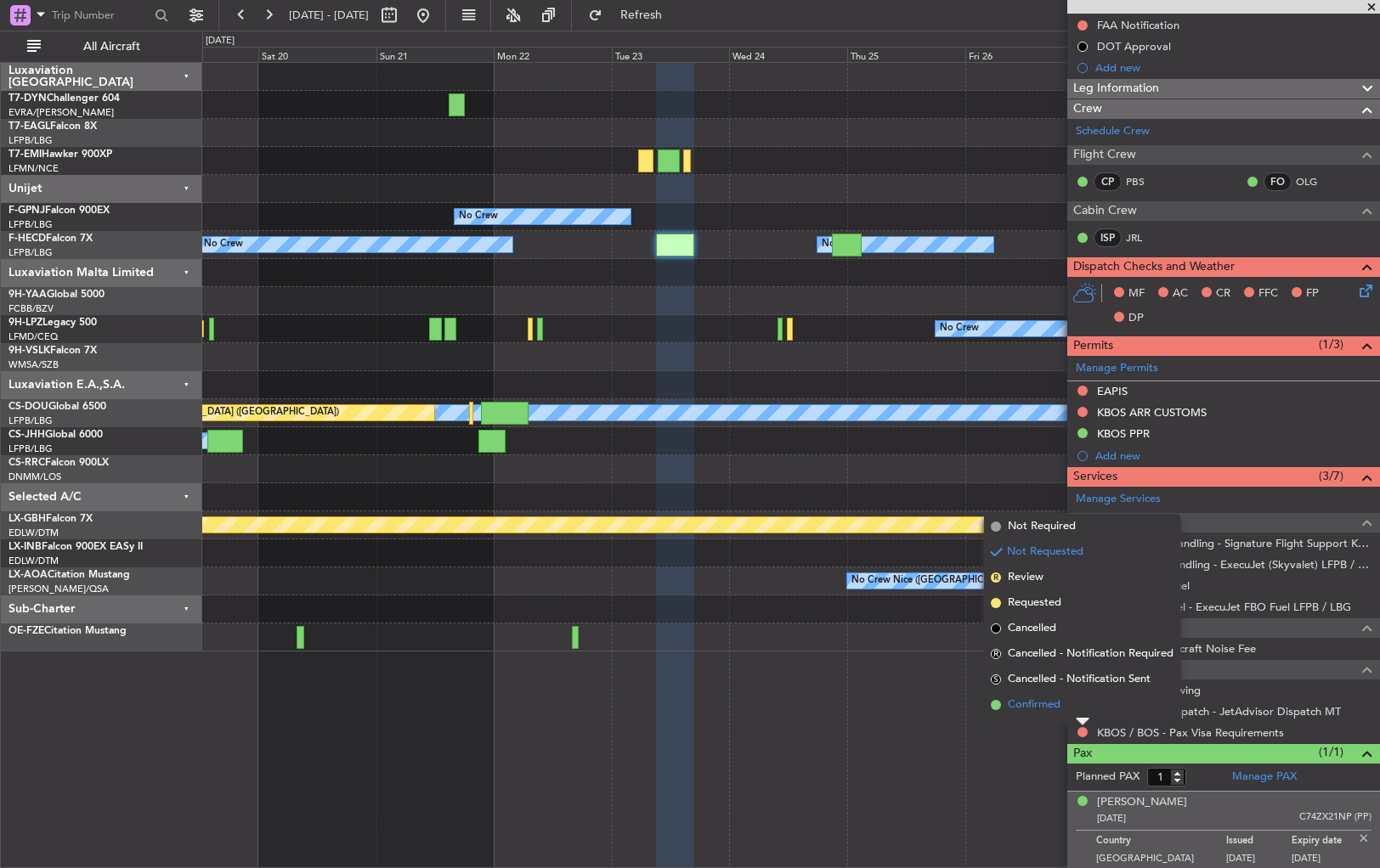
click at [996, 703] on span at bounding box center [996, 705] width 11 height 11
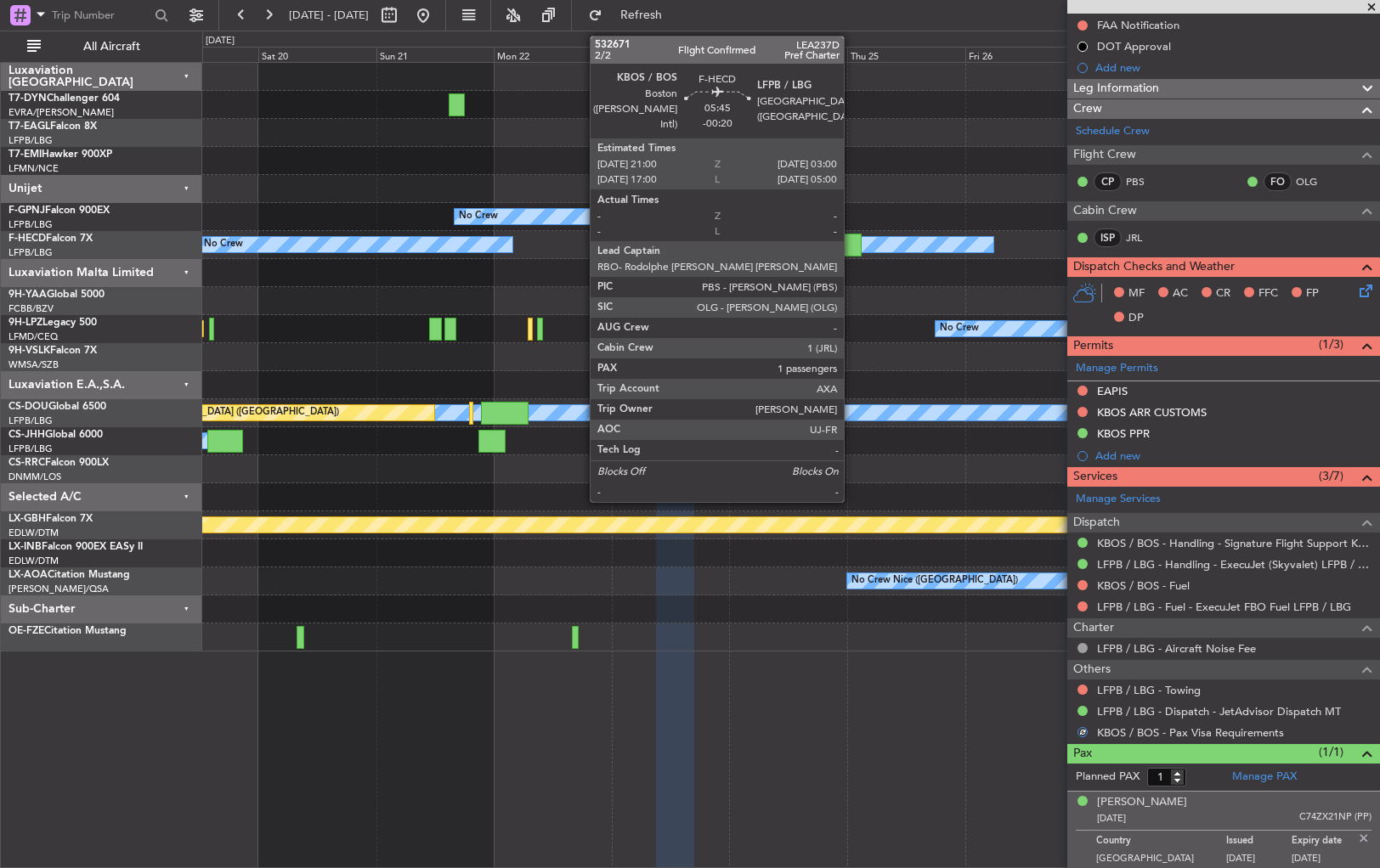
click at [851, 239] on div at bounding box center [846, 245] width 30 height 23
type input "-00:20"
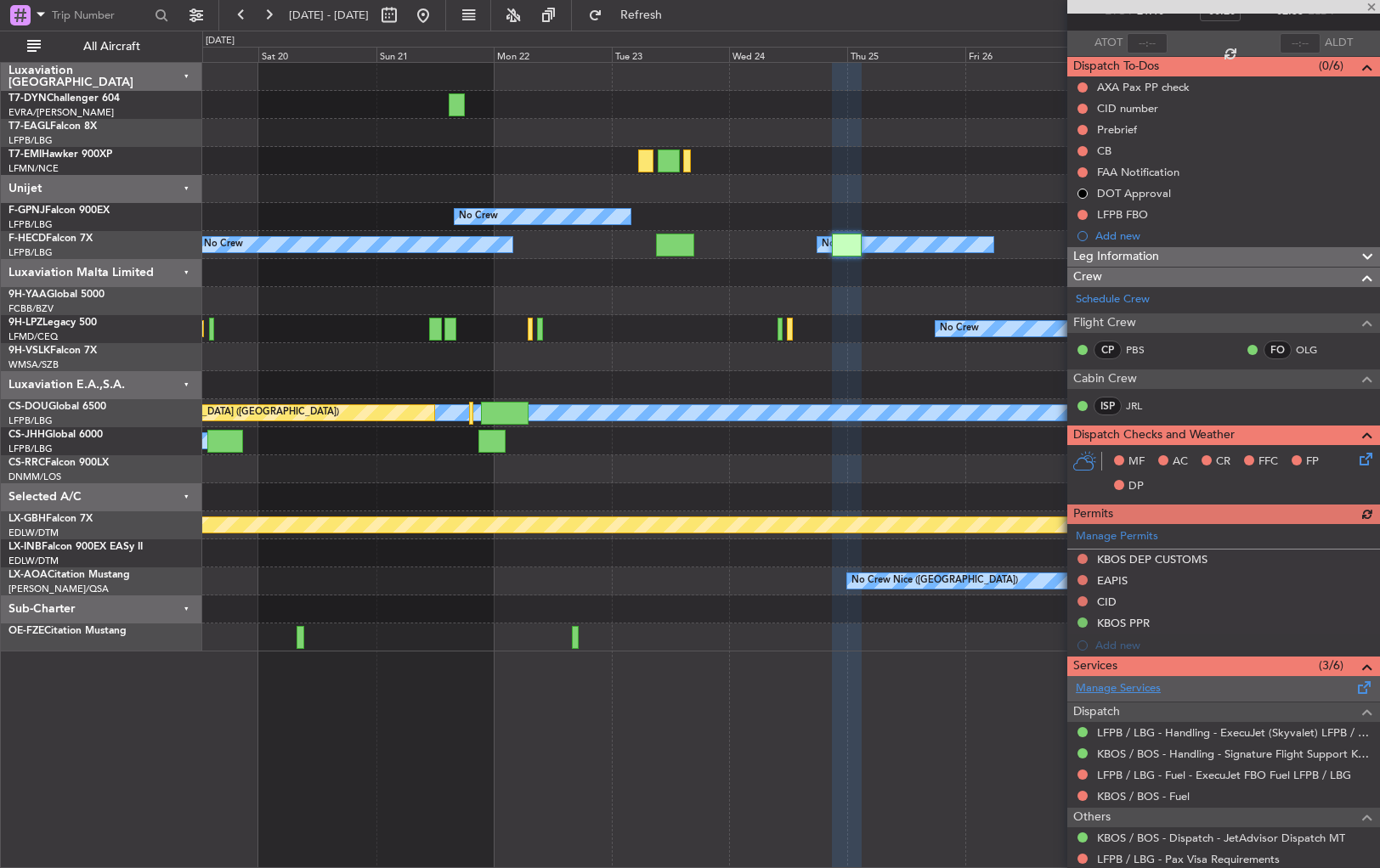
scroll to position [194, 0]
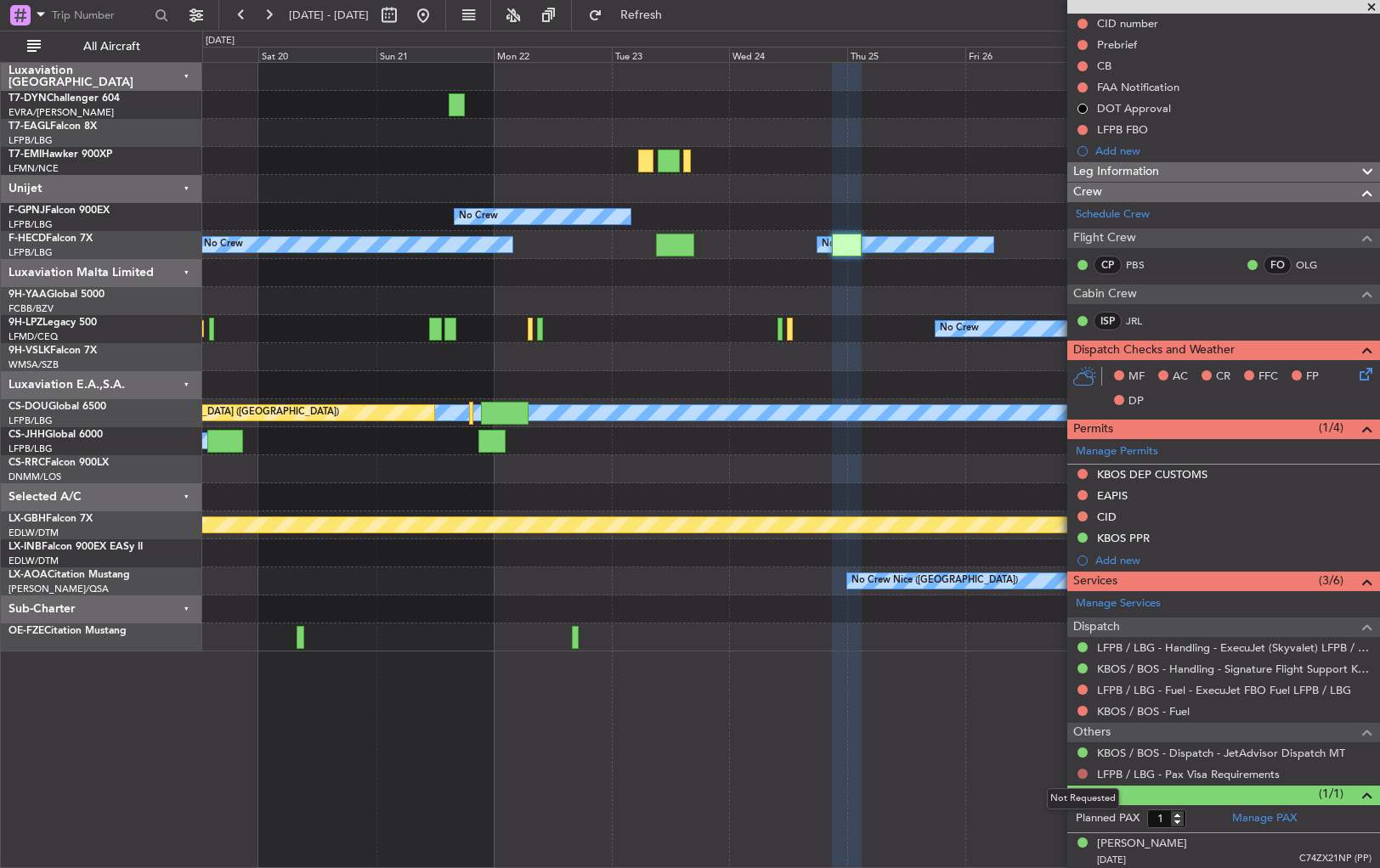
click at [1081, 771] on button at bounding box center [1083, 773] width 11 height 11
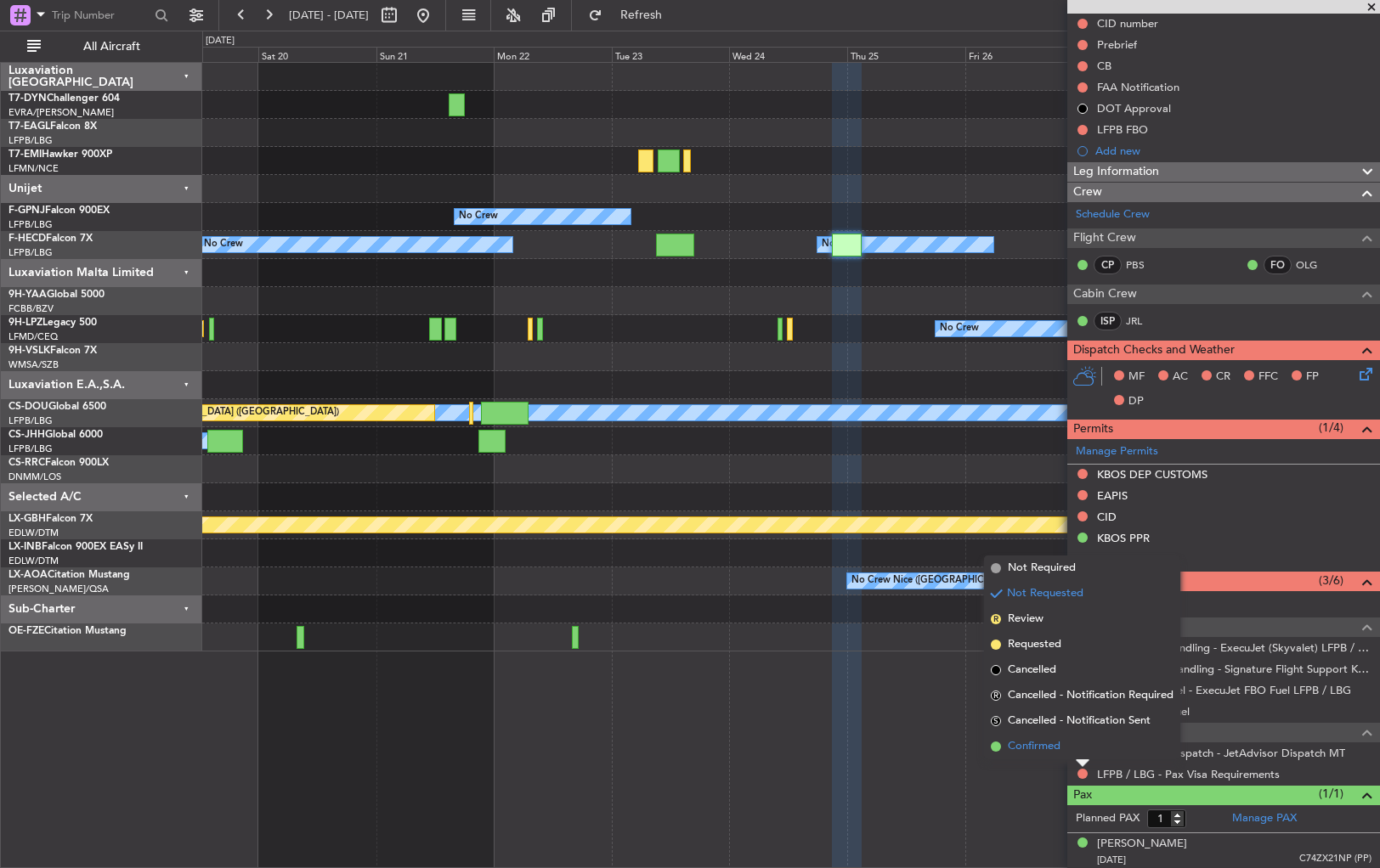
click at [999, 744] on span at bounding box center [996, 747] width 11 height 11
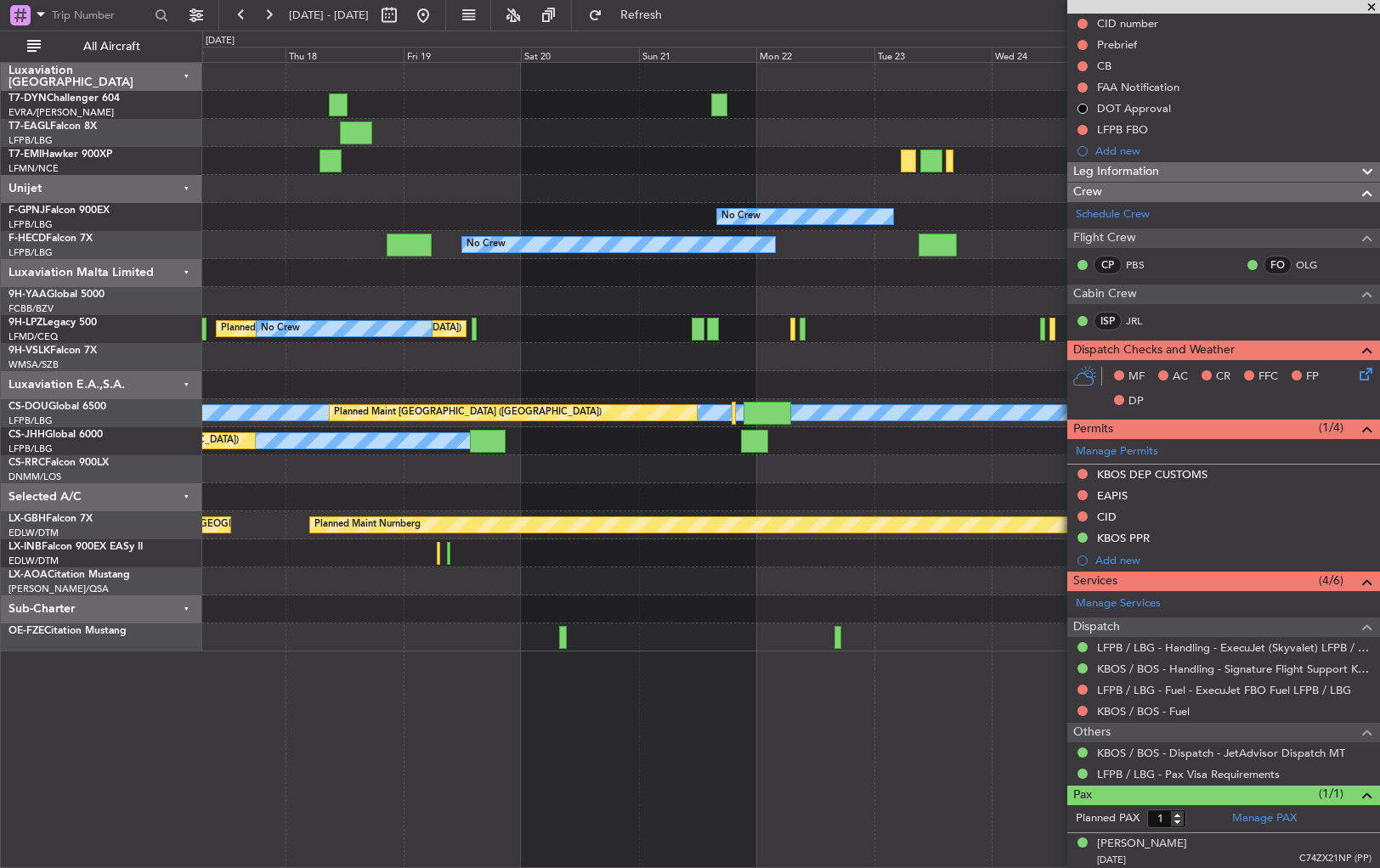
click at [921, 333] on div "Planned Maint St Gallen (Altenrhein) No Crew No Crew" at bounding box center [790, 329] width 1177 height 28
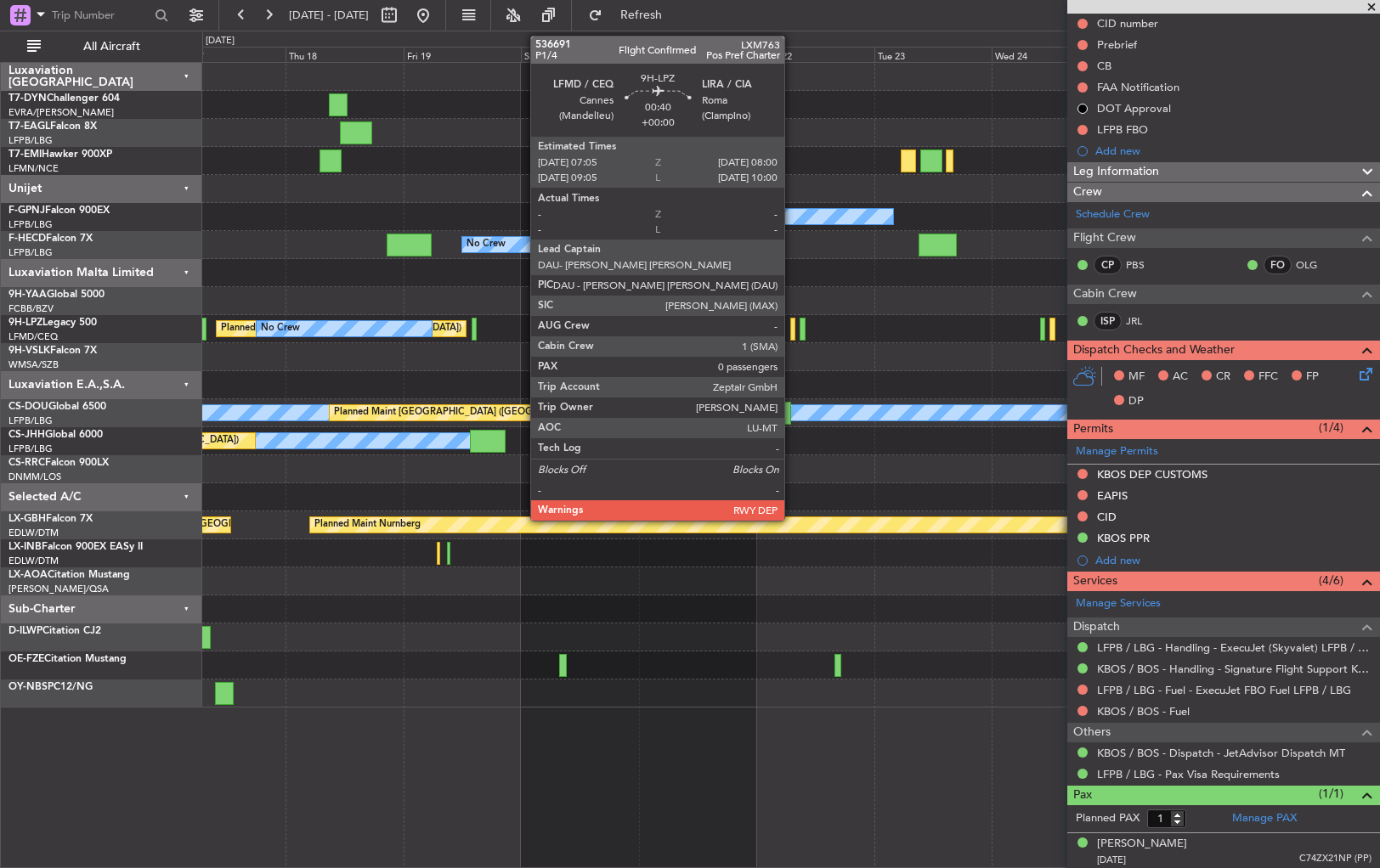
click at [792, 330] on div at bounding box center [792, 329] width 5 height 23
type input "0"
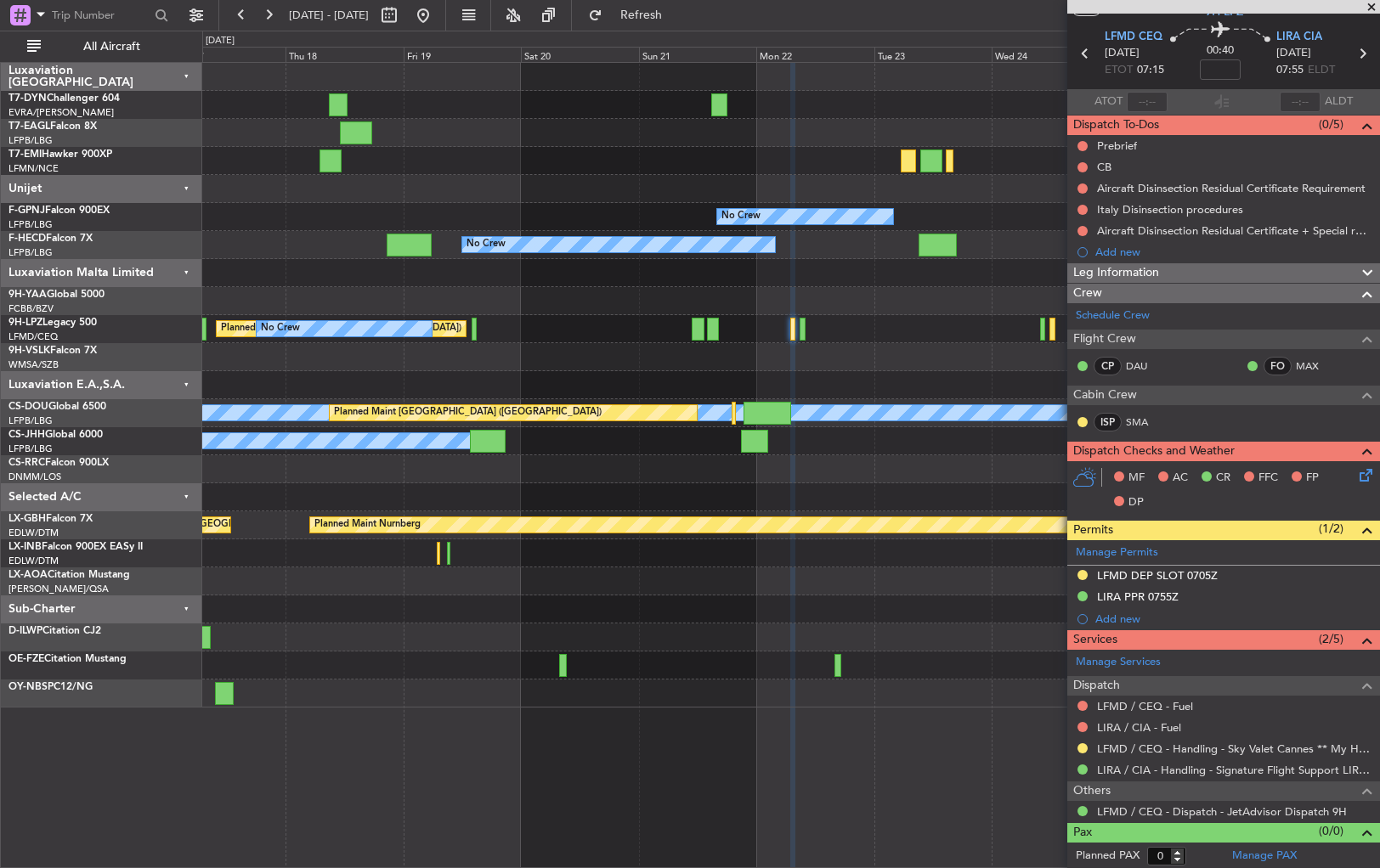
scroll to position [0, 0]
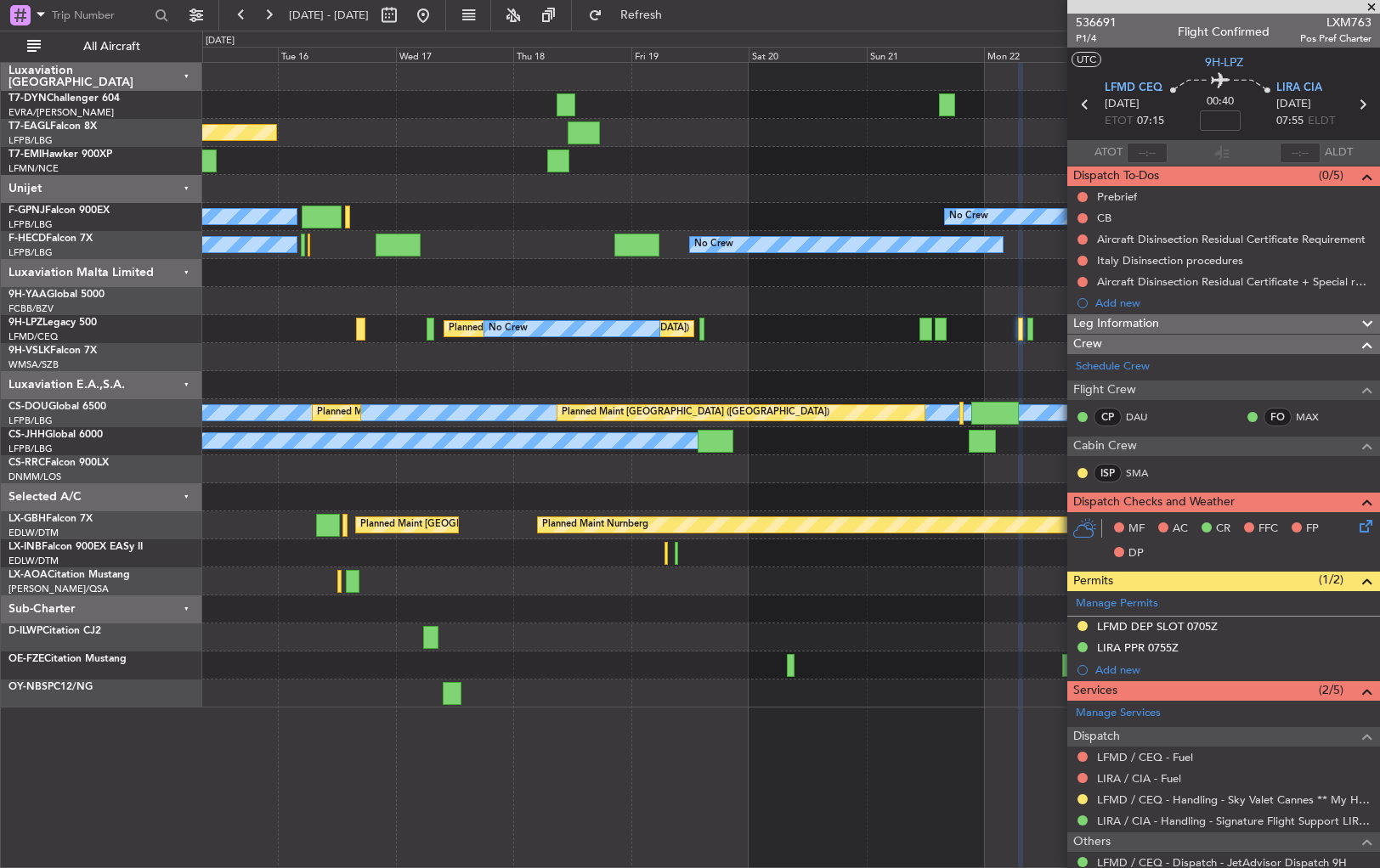
click at [857, 355] on div "Planned Maint New York (Teterboro) Planned Maint Zurich No Crew No Crew No Crew…" at bounding box center [790, 385] width 1177 height 644
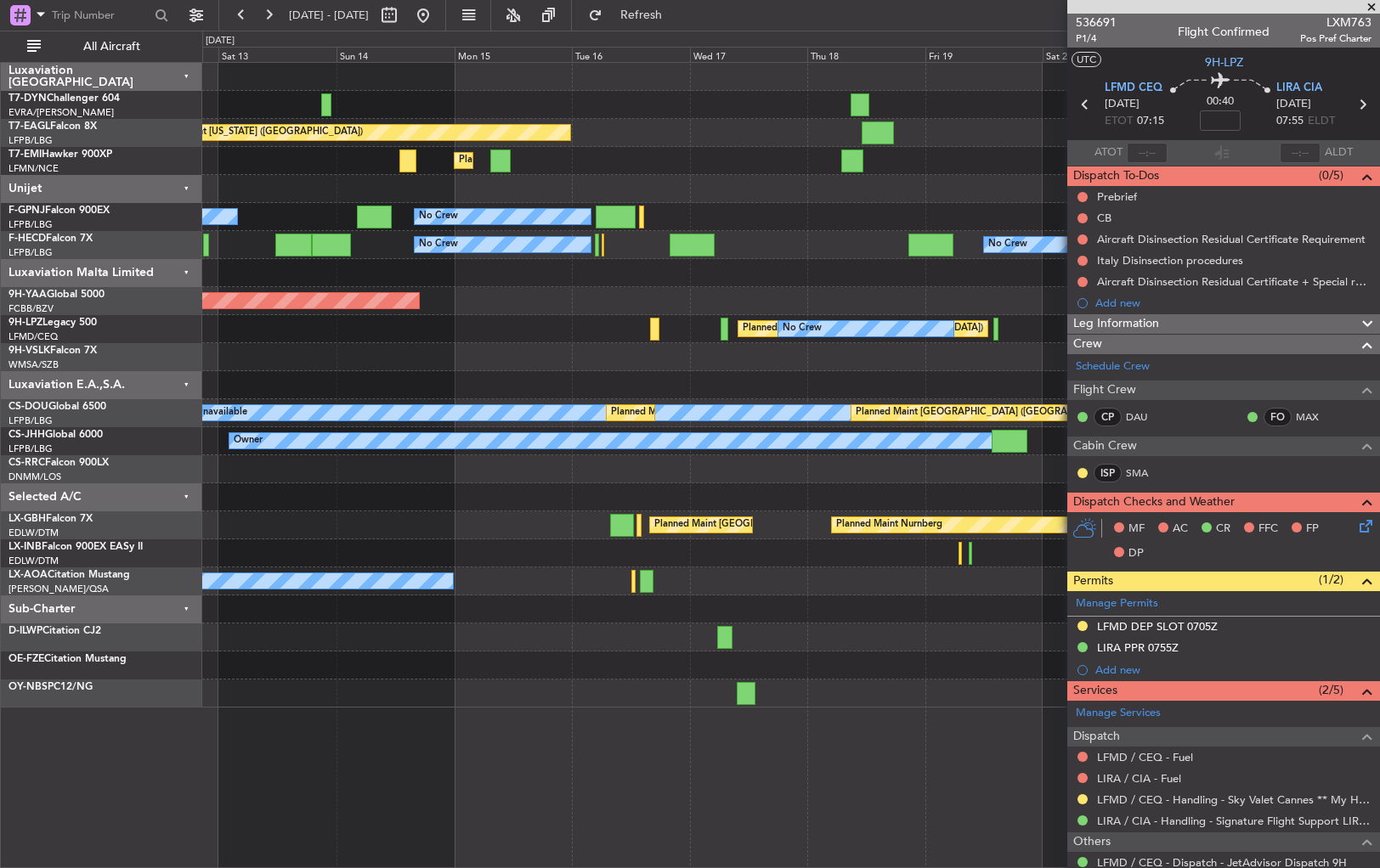
click at [821, 372] on div at bounding box center [790, 384] width 1177 height 28
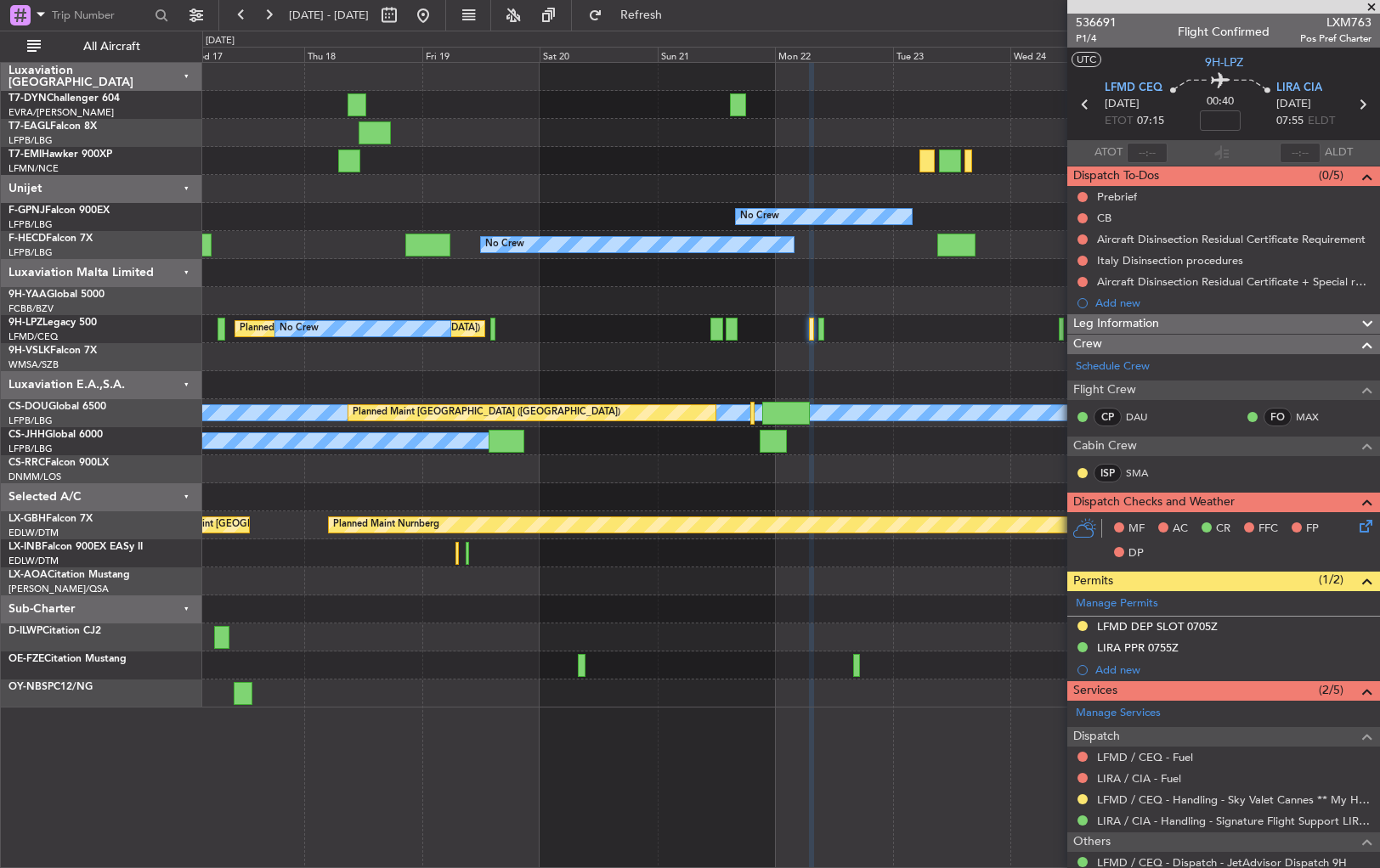
click at [415, 363] on div at bounding box center [790, 357] width 1177 height 28
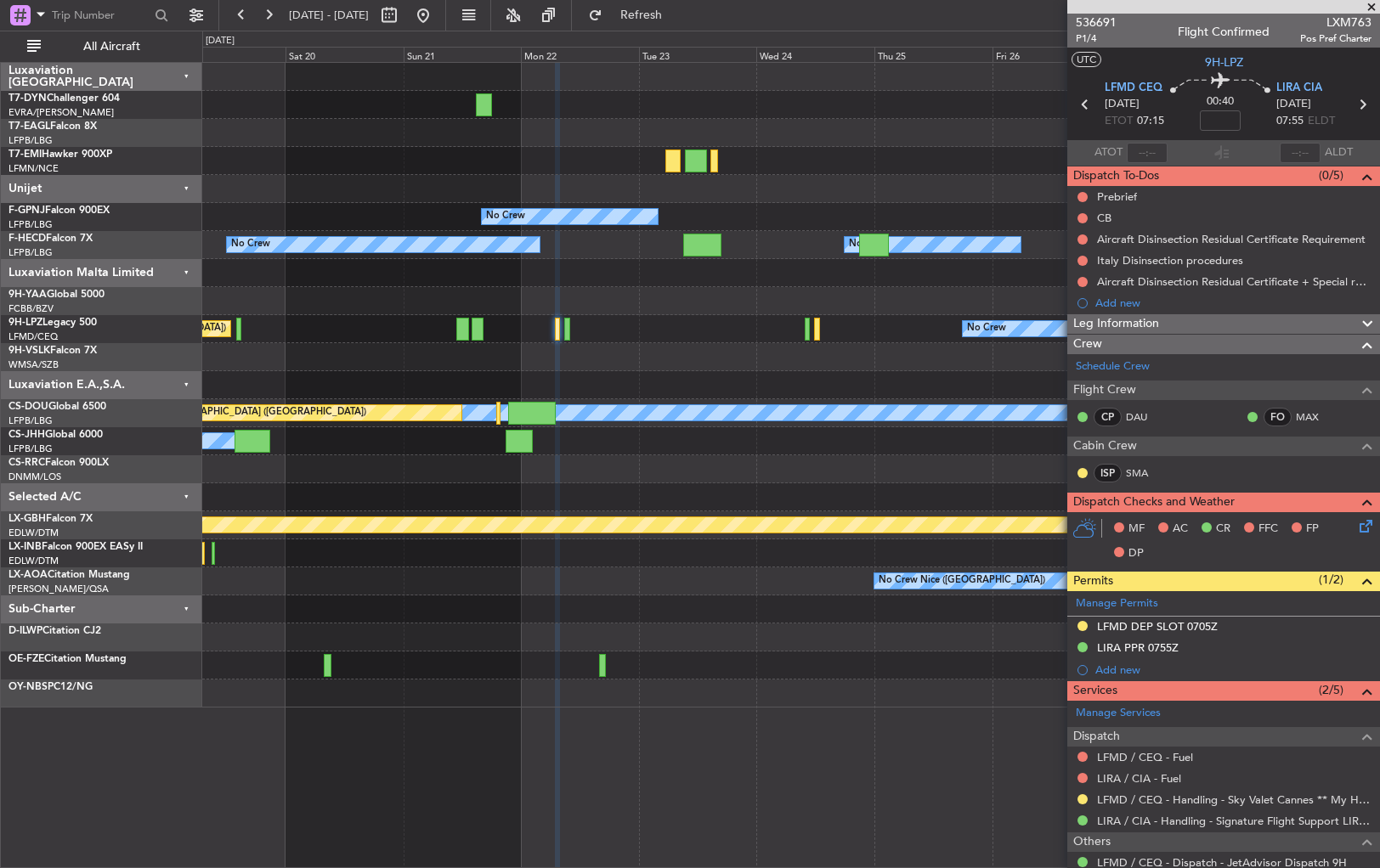
click at [612, 384] on div "No Crew No Crew No Crew Planned Maint St Gallen (Altenrhein) No Crew No Crew A/…" at bounding box center [790, 385] width 1177 height 644
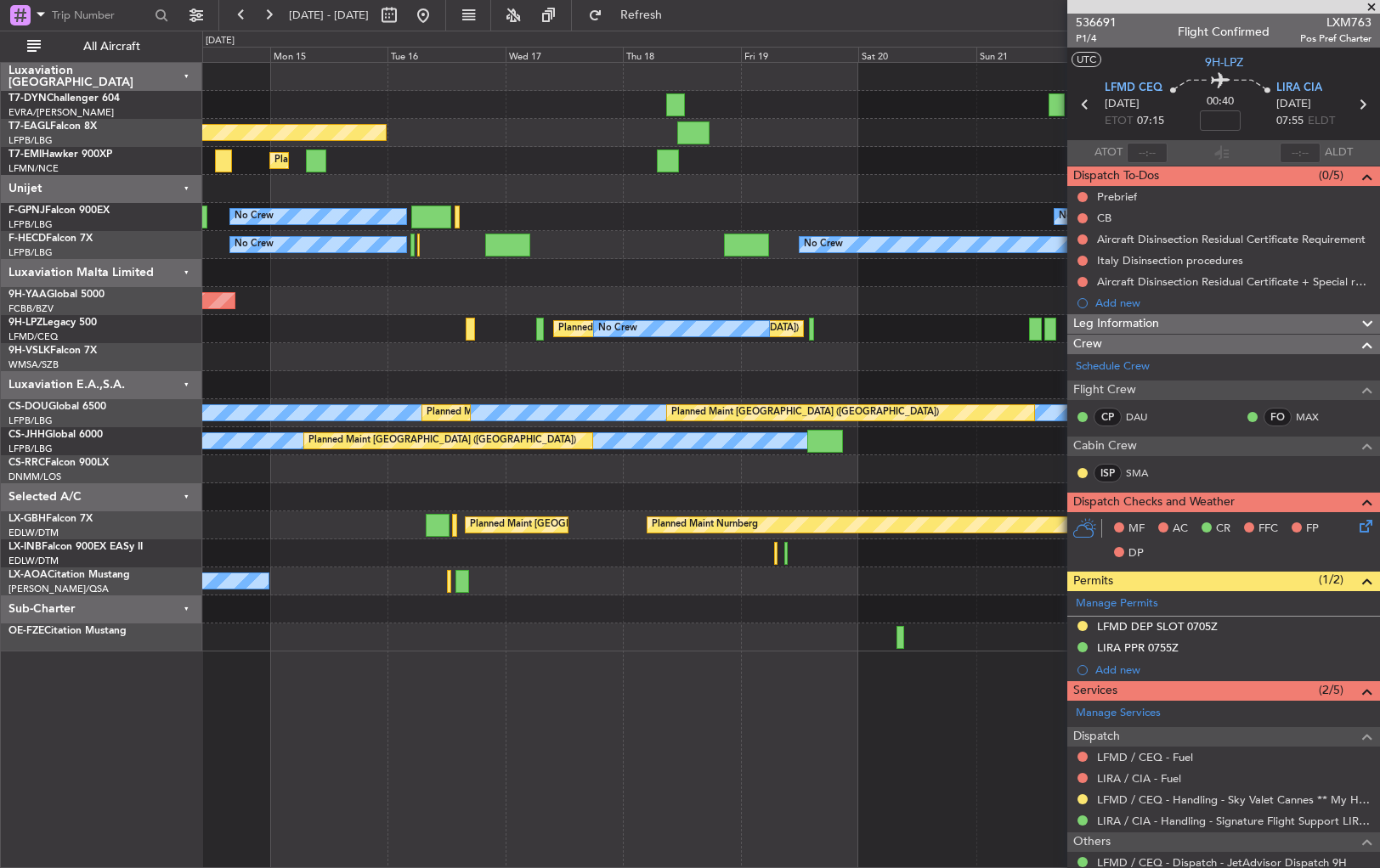
click at [931, 400] on div "Planned Maint New York (Teterboro) Planned Maint Zurich No Crew No Crew No Crew…" at bounding box center [790, 358] width 1177 height 589
